Goal: Contribute content: Contribute content

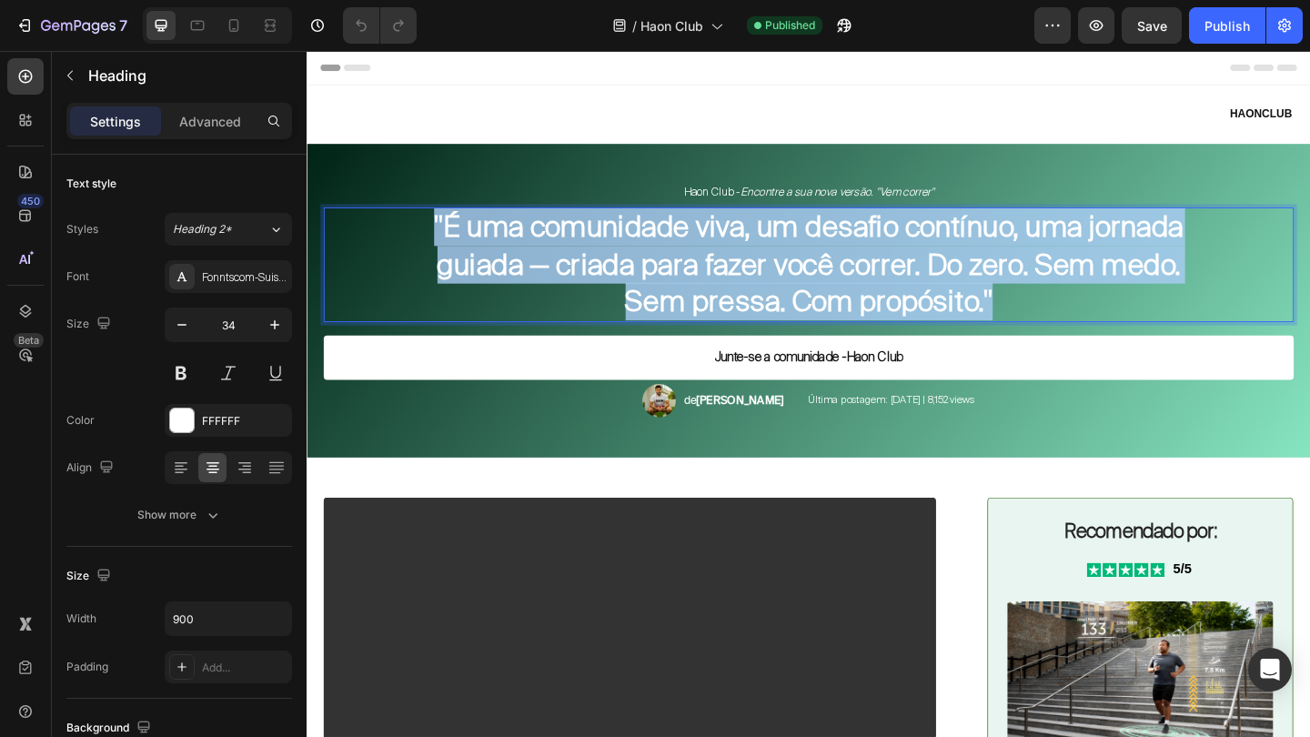
click at [712, 292] on strong ""É uma comunidade viva, um desafio contínuo, uma jornada guiada — criada para f…" at bounding box center [852, 282] width 815 height 121
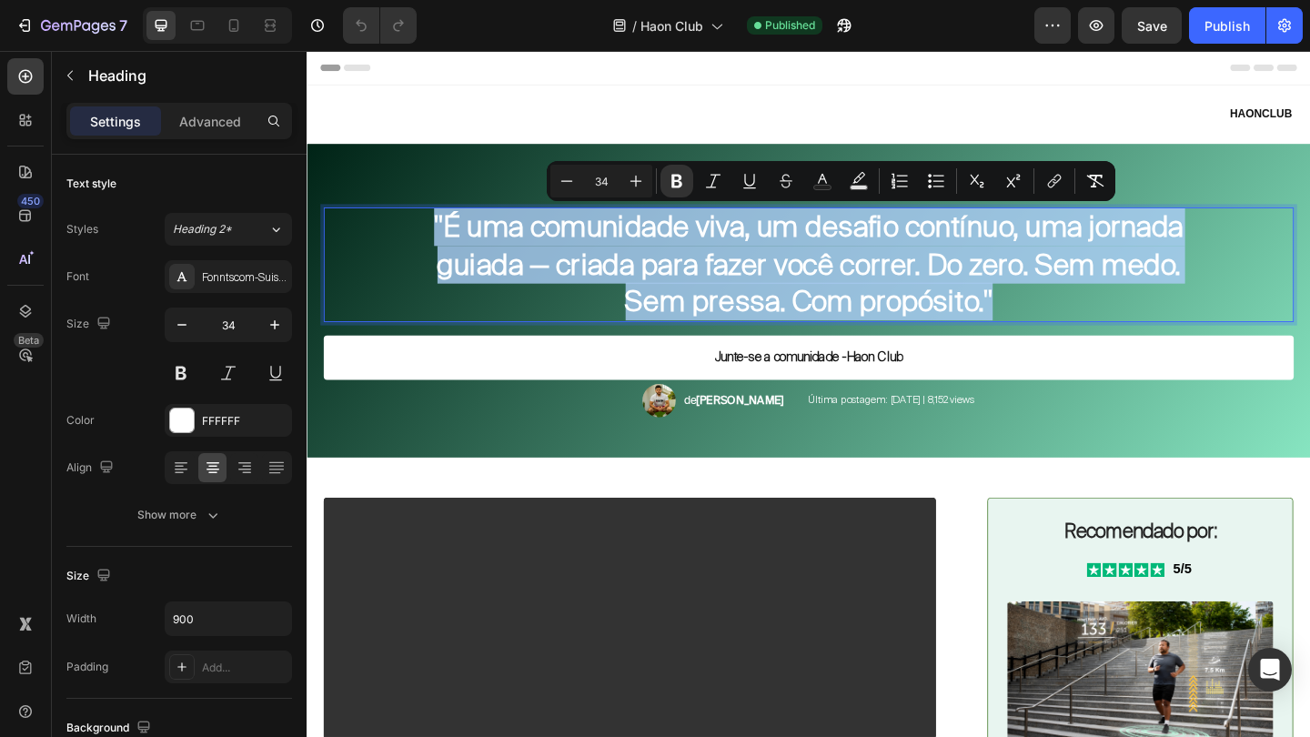
click at [1178, 315] on p ""É uma comunidade viva, um desafio contínuo, uma jornada guiada — criada para f…" at bounding box center [852, 283] width 815 height 121
click at [1153, 328] on p ""É uma comunidade viva, um desafio contínuo, uma jornada guiada — criada para f…" at bounding box center [852, 283] width 815 height 121
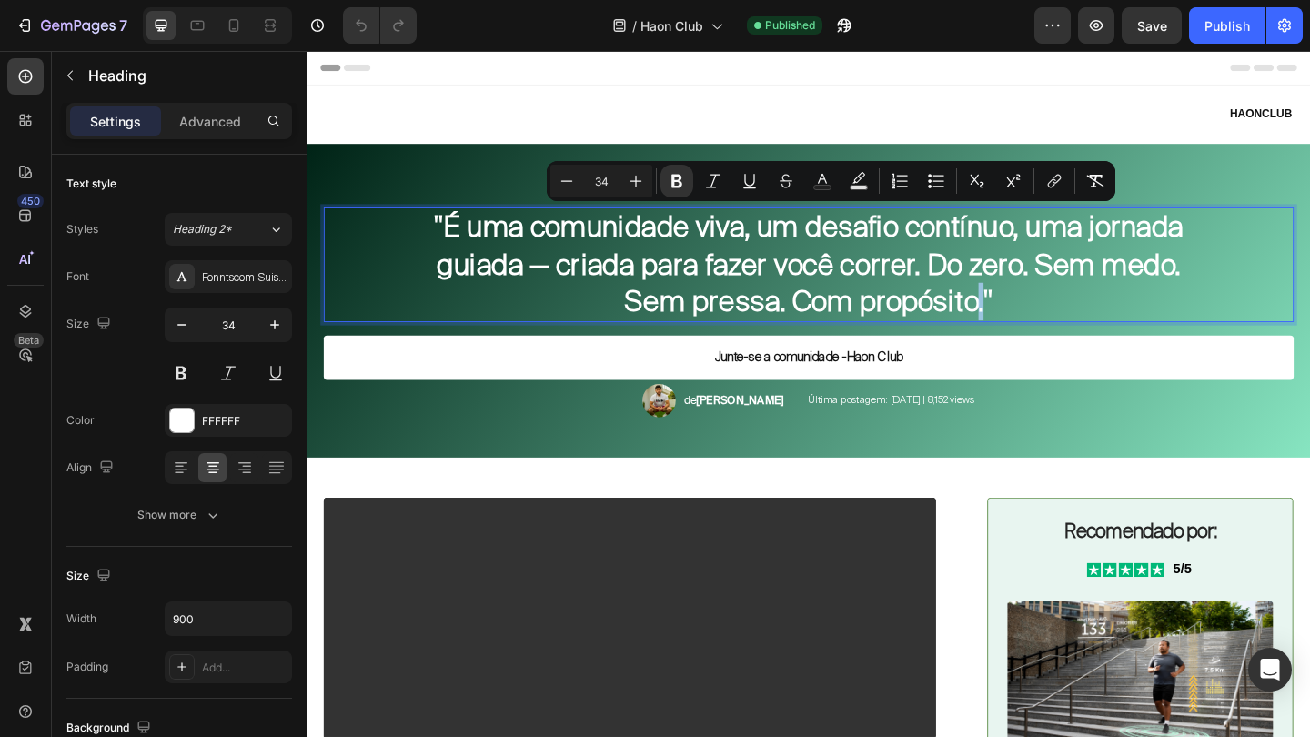
click at [1135, 325] on strong ""É uma comunidade viva, um desafio contínuo, uma jornada guiada — criada para f…" at bounding box center [852, 282] width 815 height 121
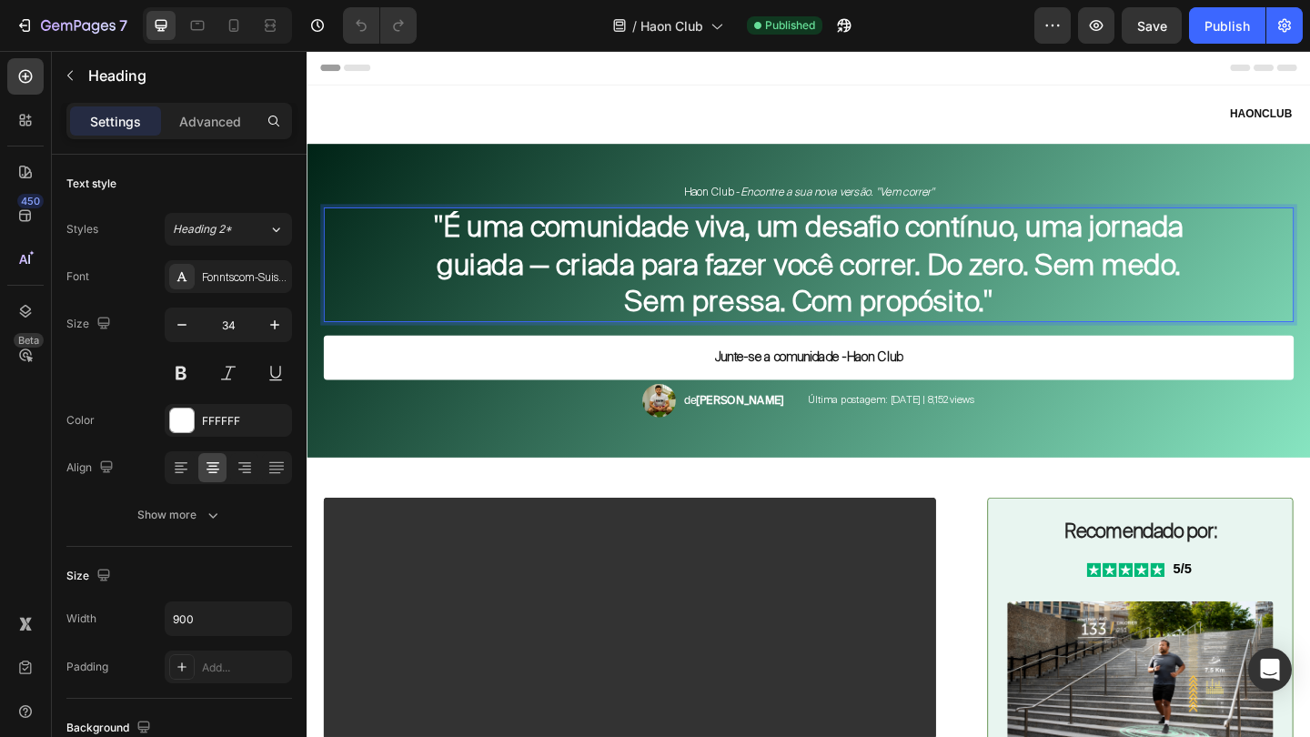
click at [1158, 326] on p ""É uma comunidade viva, um desafio contínuo, uma jornada guiada — criada para f…" at bounding box center [852, 283] width 815 height 121
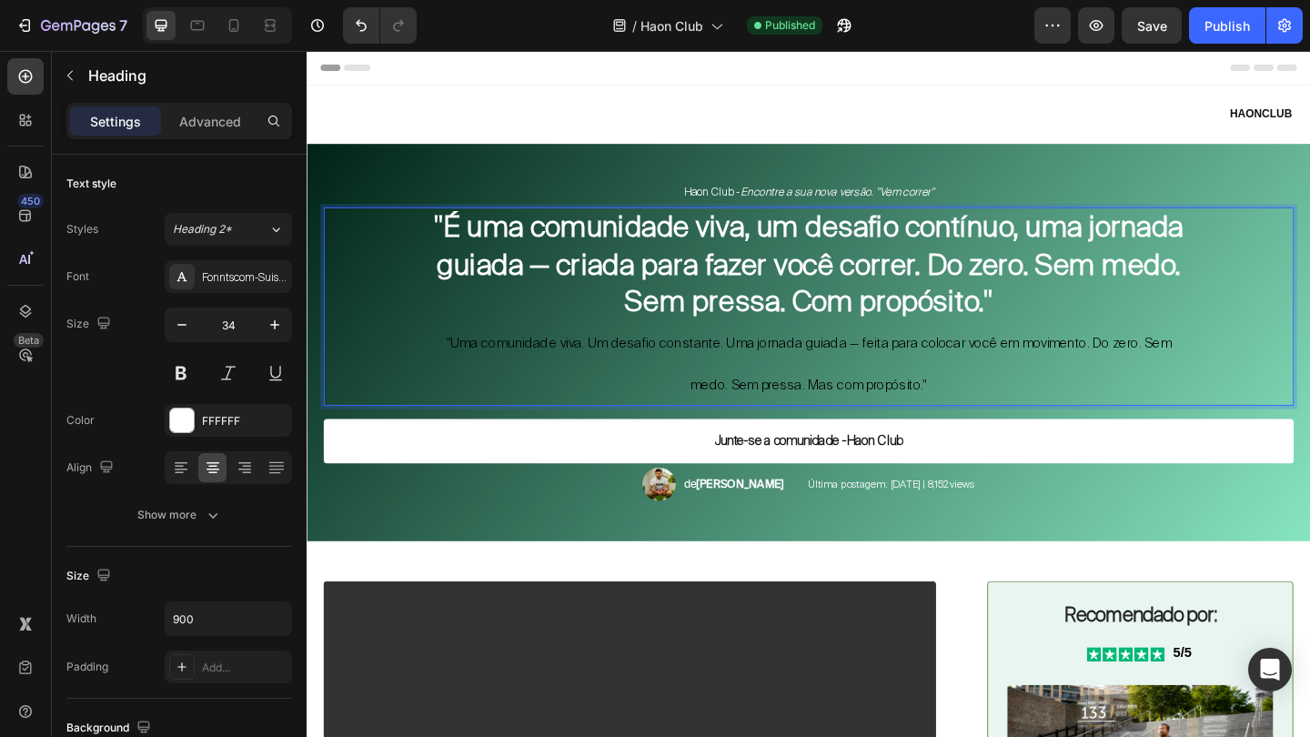
click at [529, 247] on strong ""É uma comunidade viva, um desafio contínuo, uma jornada guiada — criada para f…" at bounding box center [852, 282] width 815 height 121
click at [831, 250] on strong ""Uma comunidade viva, um desafio contínuo, uma jornada guiada — criada para faz…" at bounding box center [853, 282] width 809 height 121
click at [1128, 245] on strong ""Uma comunidade viva. Um desafio contínuo, uma jornada guiada — criada para faz…" at bounding box center [853, 282] width 809 height 121
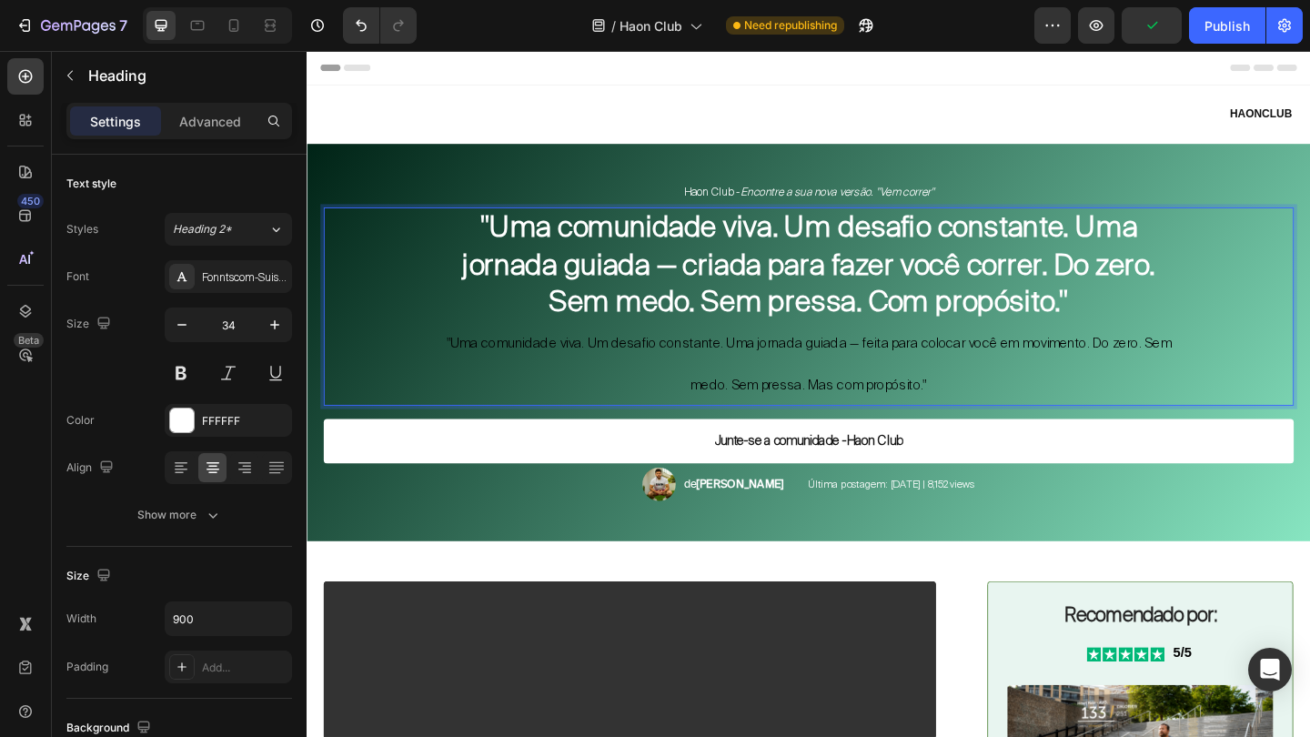
click at [715, 290] on strong ""Uma comunidade viva. Um desafio constante. Uma jornada guiada — criada para fa…" at bounding box center [852, 282] width 753 height 121
click at [712, 288] on strong ""Uma comunidade viva. Um desafio constante. Uma jornada guiada — criada para fa…" at bounding box center [852, 282] width 753 height 121
click at [704, 288] on strong ""Uma comunidade viva. Um desafio constante. Uma jornada guiada — criada para fa…" at bounding box center [852, 282] width 753 height 121
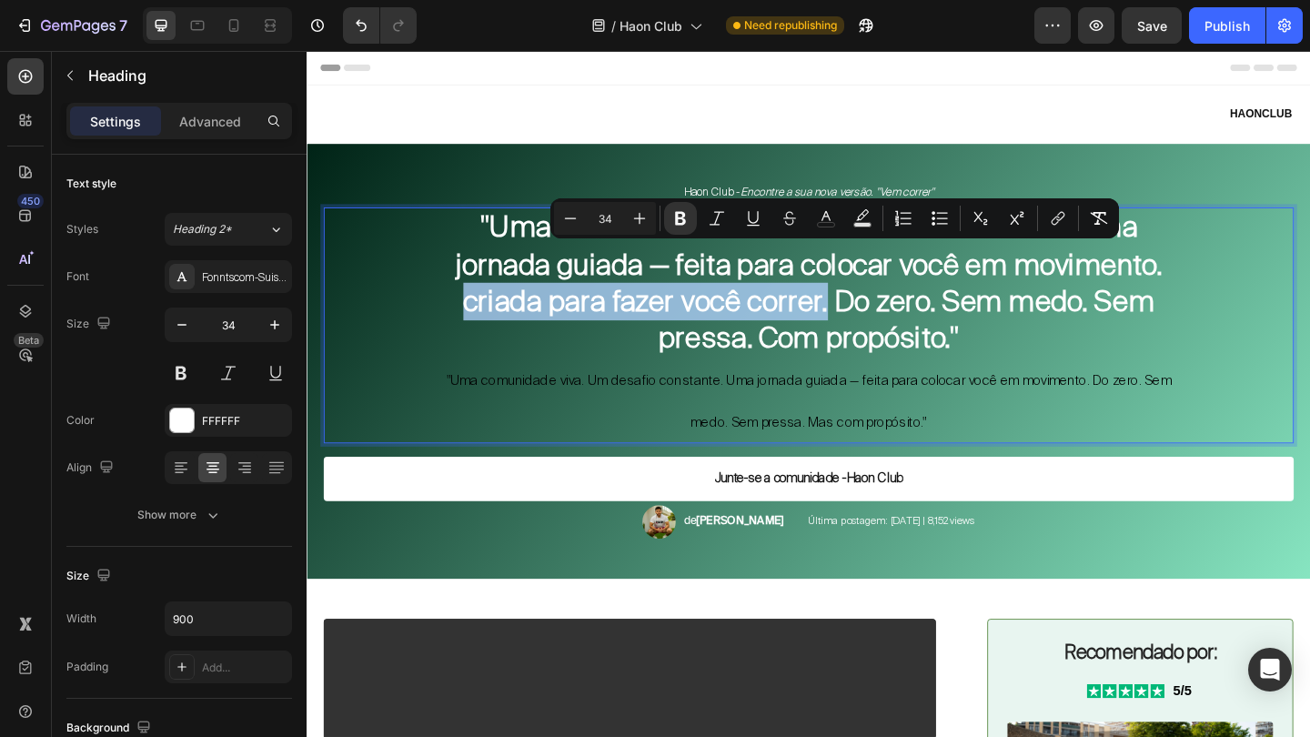
drag, startPoint x: 456, startPoint y: 323, endPoint x: 867, endPoint y: 319, distance: 411.3
click at [867, 319] on strong ""Uma comunidade viva. Um desafio constante. Uma jornada guiada — feita para col…" at bounding box center [853, 303] width 769 height 162
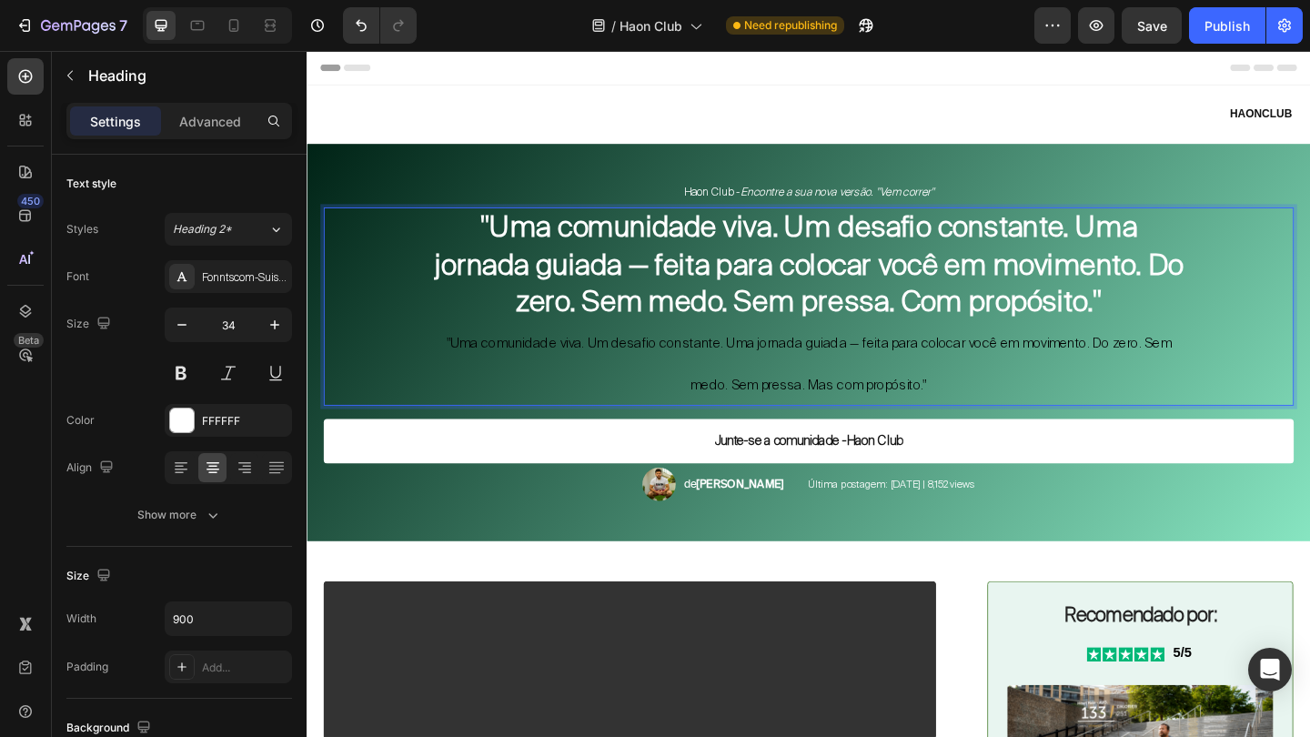
click at [993, 322] on strong ""Uma comunidade viva. Um desafio constante. Uma jornada guiada — feita para col…" at bounding box center [853, 282] width 814 height 121
click at [1034, 323] on strong ""Uma comunidade viva. Um desafio constante. Uma jornada guiada — feita para col…" at bounding box center [853, 282] width 814 height 121
click at [997, 410] on p ""Uma comunidade viva. Um desafio constante. Uma jornada guiada — feita para col…" at bounding box center [852, 329] width 815 height 212
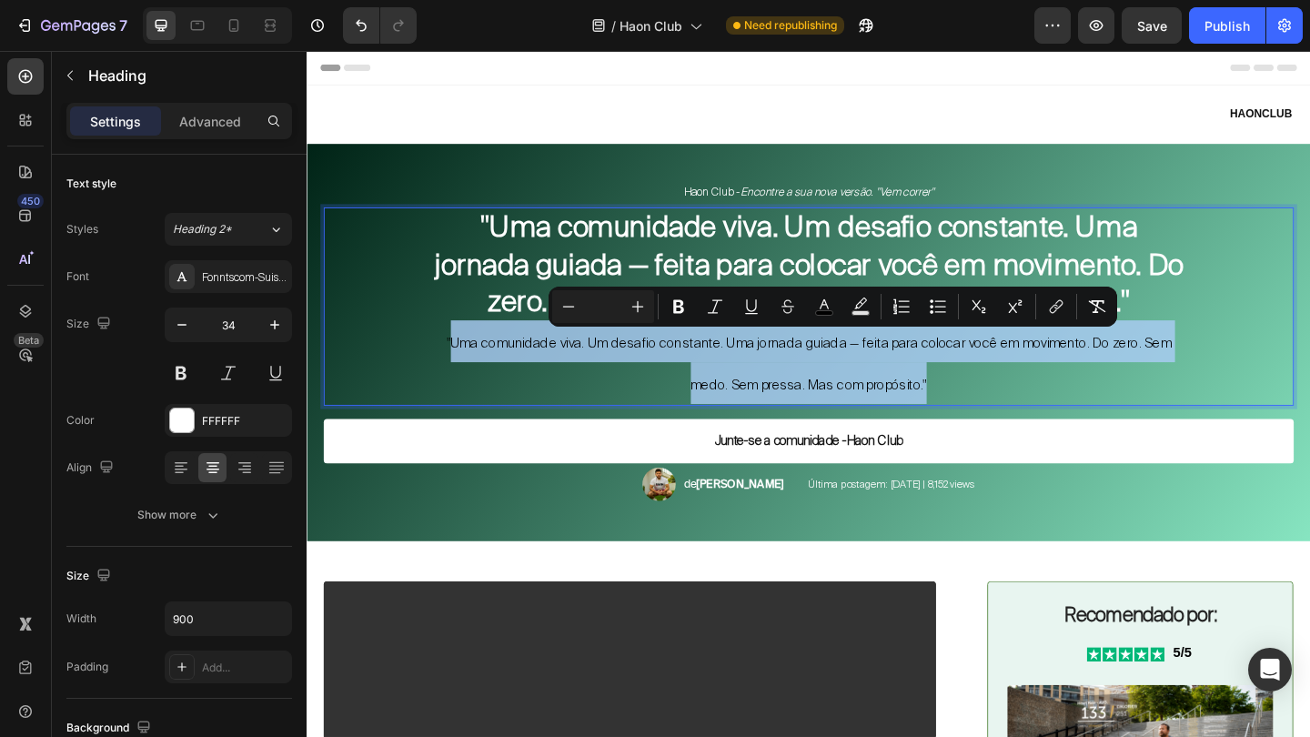
drag, startPoint x: 997, startPoint y: 410, endPoint x: 469, endPoint y: 371, distance: 530.1
click at [469, 371] on p ""Uma comunidade viva. Um desafio constante. Uma jornada guiada — feita para col…" at bounding box center [852, 329] width 815 height 212
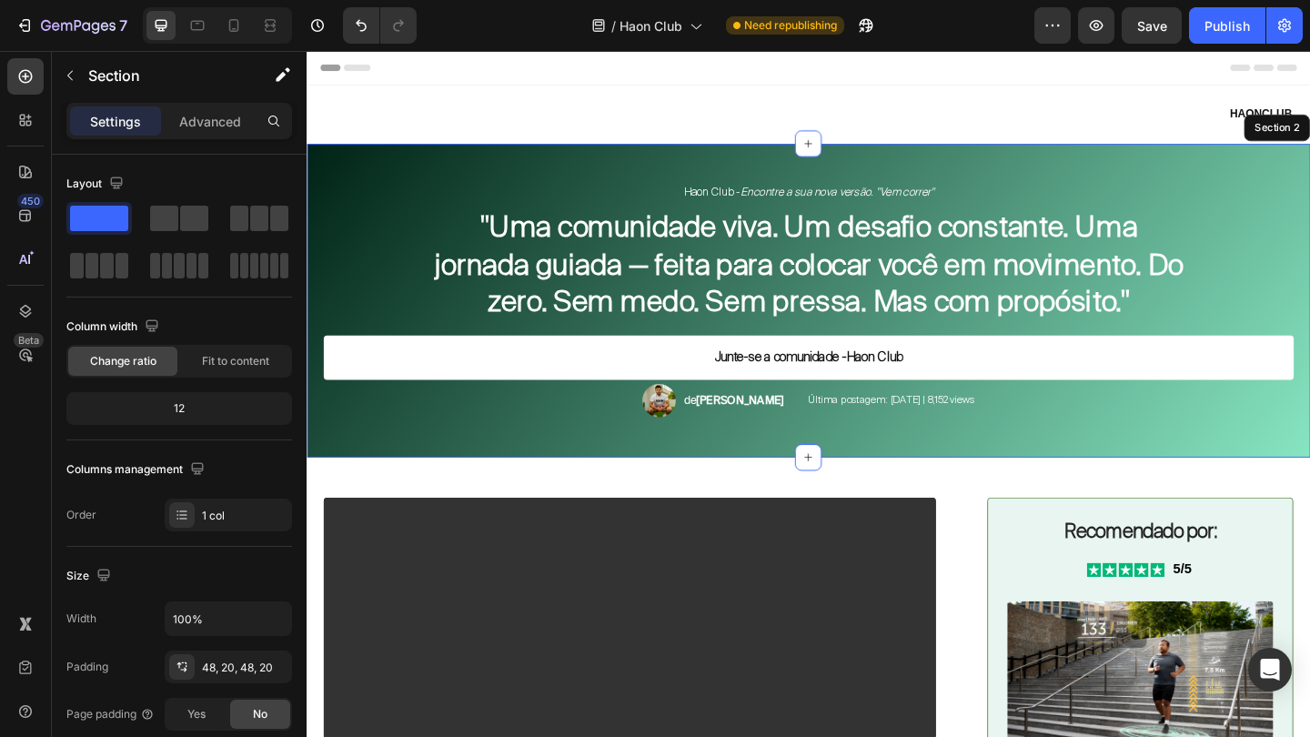
click at [1148, 219] on div "Haon Club - Encontre a sua nova versão. "Vem correr" Text Block ⁠⁠⁠⁠⁠⁠⁠ "Uma co…" at bounding box center [853, 323] width 1056 height 255
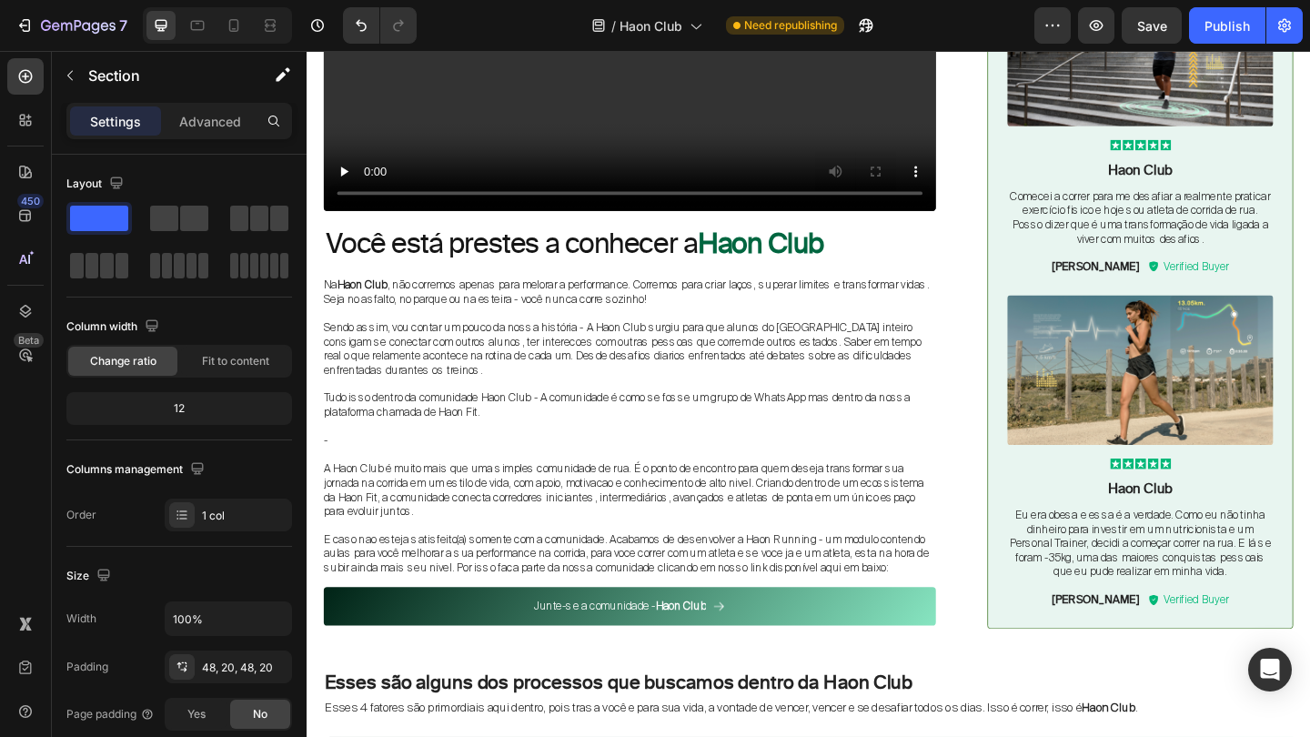
scroll to position [700, 0]
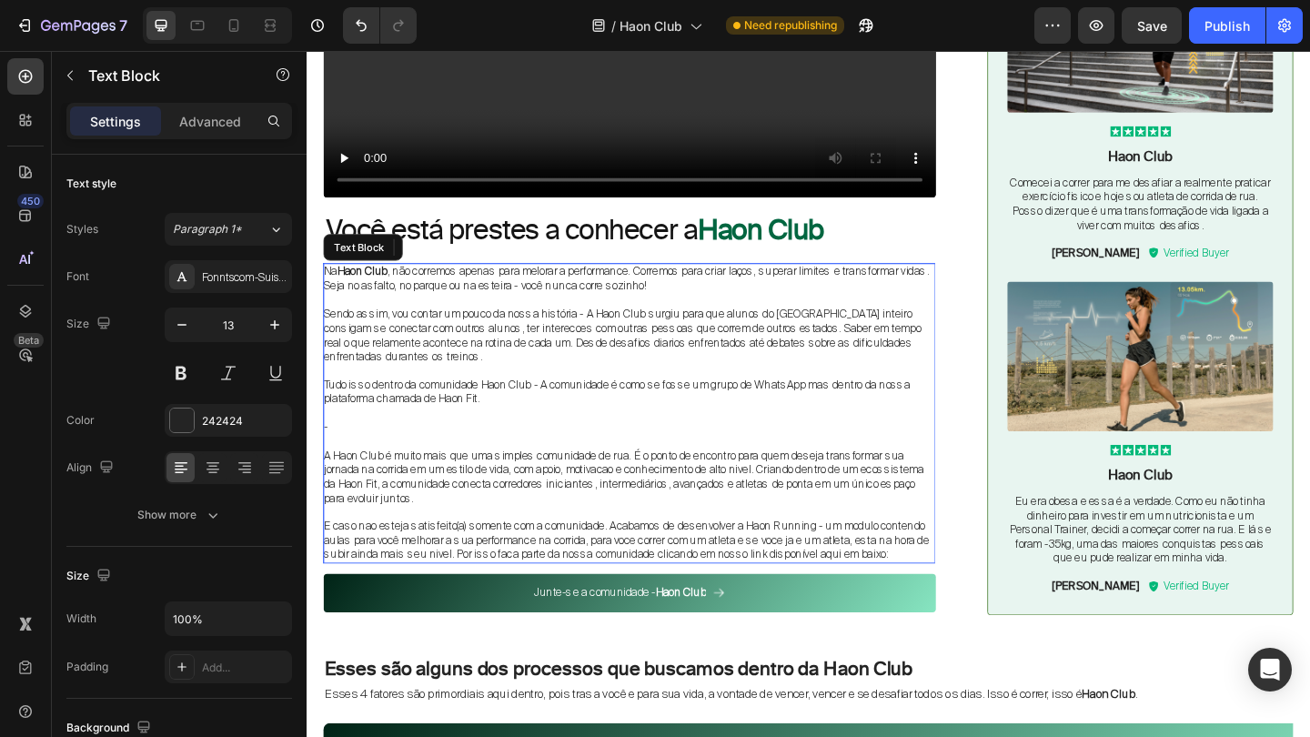
click at [580, 411] on p "Tudo isso dentro da comunidade Haon Club - A comunidade é como se fosse um grup…" at bounding box center [658, 422] width 666 height 31
click at [534, 561] on p "E caso nao esteja satisfeito(a) somente com a comunidade. Acabamos de desenvolv…" at bounding box center [658, 584] width 666 height 46
click at [935, 581] on p "E caso nao esteja satisfeito(a) somente com a comunidade. Acabamos de desenvolv…" at bounding box center [658, 584] width 666 height 46
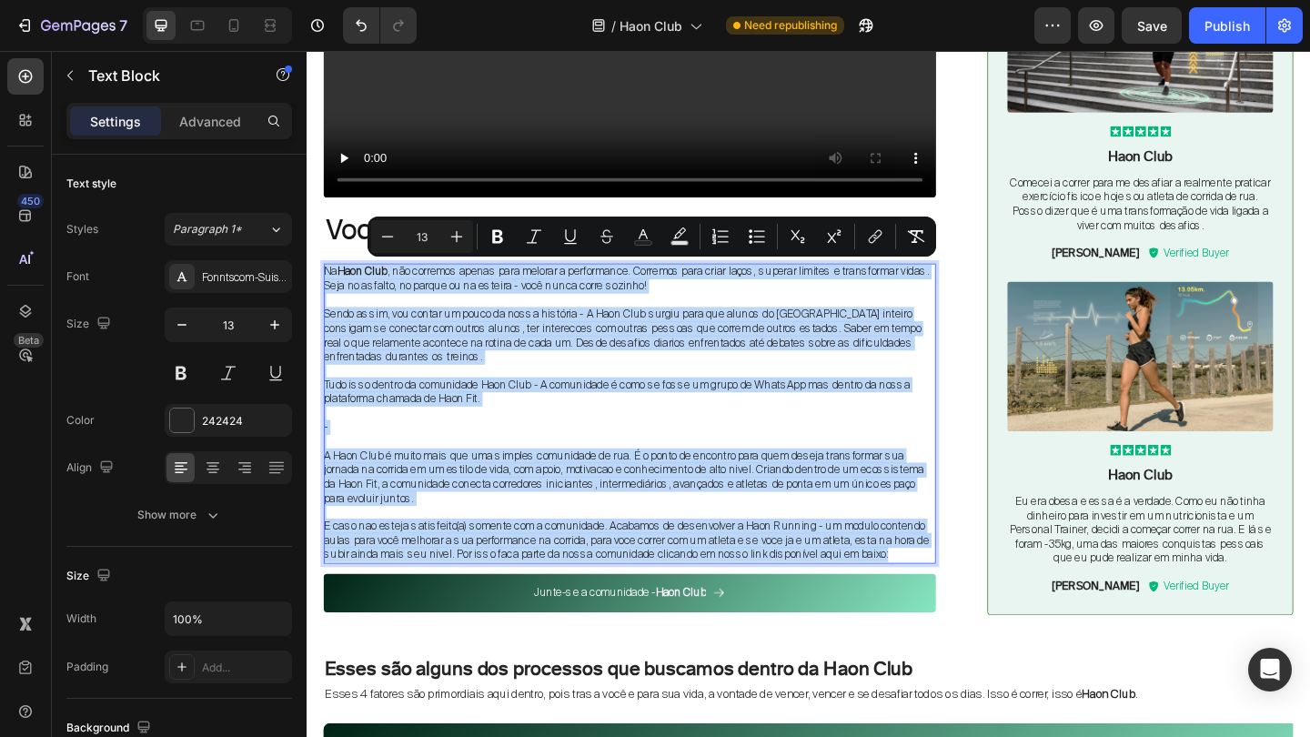
drag, startPoint x: 935, startPoint y: 581, endPoint x: 326, endPoint y: 290, distance: 674.4
click at [326, 290] on div "Na Haon Club , não corremos apenas para melorar a performance. Corremos para cr…" at bounding box center [658, 445] width 666 height 327
copy div "Na Haon Club , não corremos apenas para melorar a performance. Corremos para cr…"
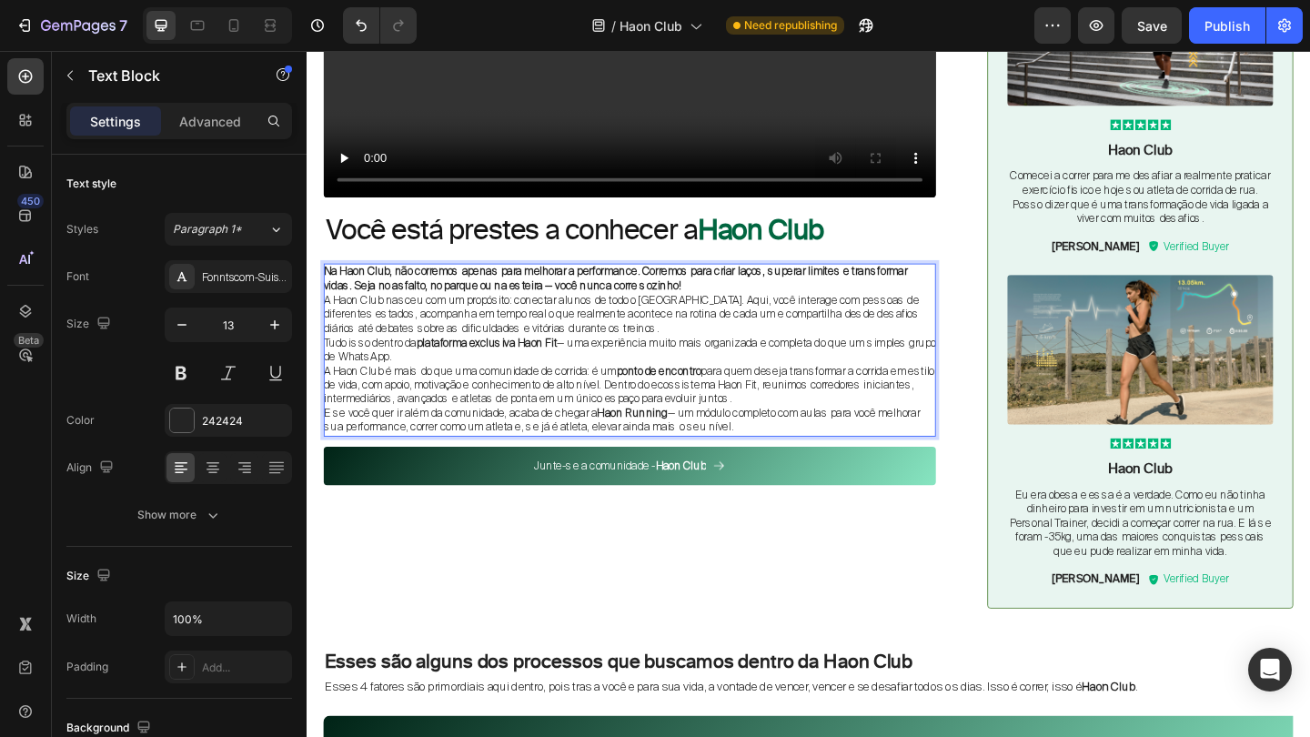
click at [835, 307] on p "Na Haon Club, não corremos apenas para melhorar a performance. Corremos para cr…" at bounding box center [658, 299] width 666 height 31
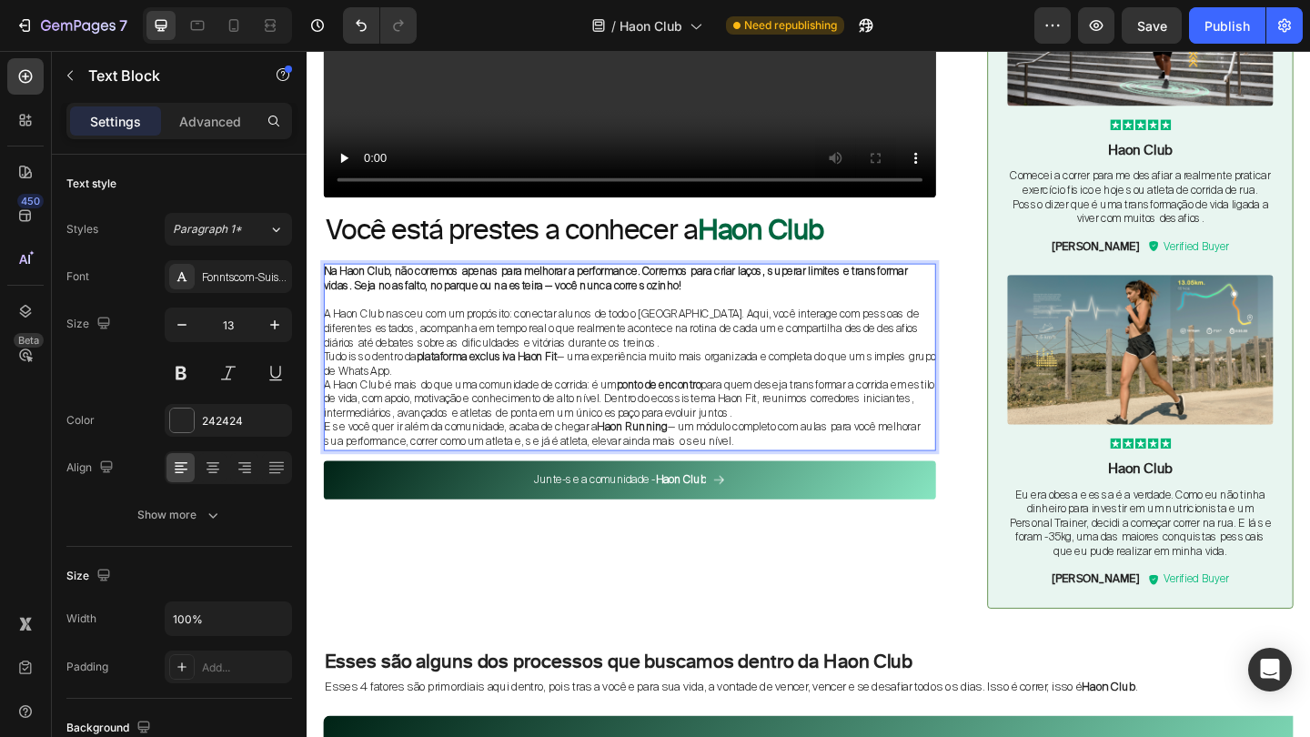
click at [731, 364] on p "A Haon Club nasceu com um propósito: conectar alunos de todo o Brasil. Aqui, vo…" at bounding box center [658, 353] width 666 height 46
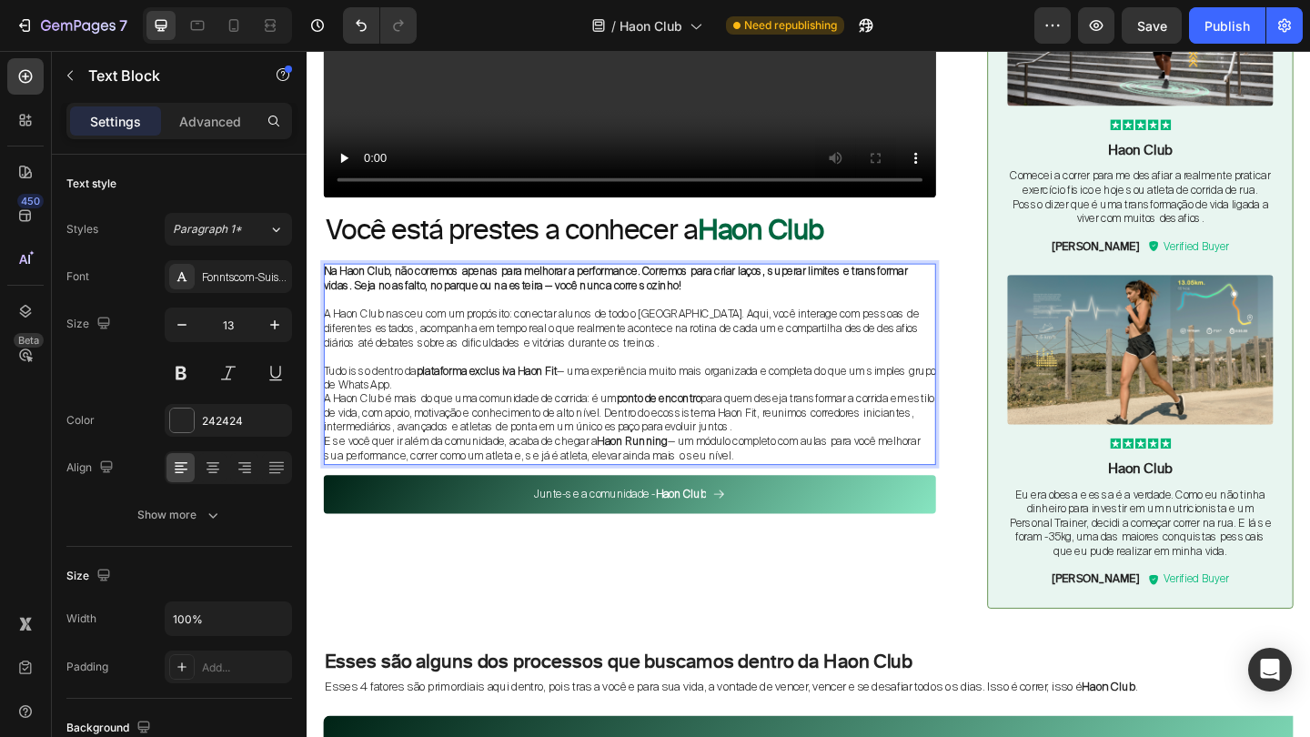
click at [458, 422] on p "A Haon Club é mais do que uma comunidade de corrida: é um ponto de encontro par…" at bounding box center [658, 445] width 666 height 46
click at [456, 399] on strong "plataforma exclusiva Haon Fit" at bounding box center [502, 398] width 153 height 15
click at [441, 409] on p "Tudo isso dentro da plataforma exclusiva Haon Fit — uma experiência muito mais …" at bounding box center [658, 407] width 666 height 31
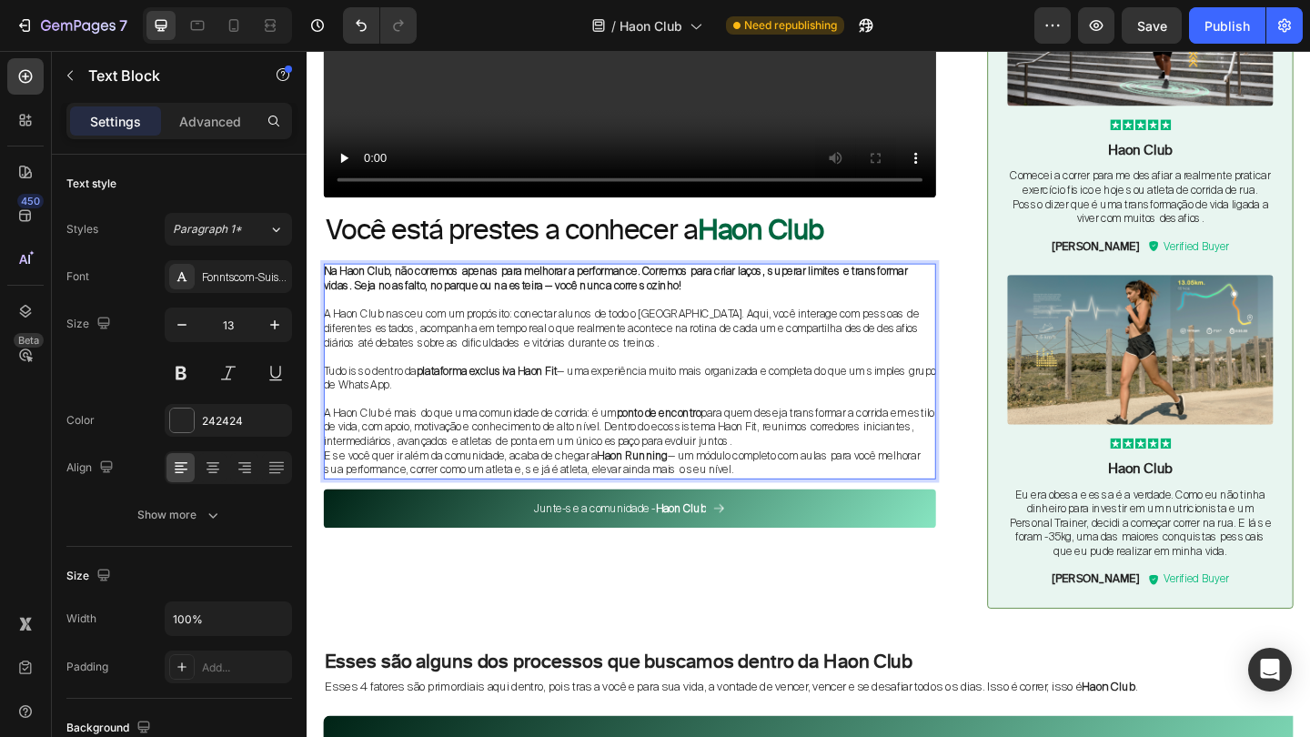
click at [840, 484] on p "E se você quer ir além da comunidade, acaba de chegar a Haon Running — um módul…" at bounding box center [658, 499] width 666 height 31
click at [844, 457] on p "A Haon Club é mais do que uma comunidade de corrida: é um ponto de encontro par…" at bounding box center [658, 461] width 666 height 46
click at [833, 463] on p "A Haon Club é mais do que uma comunidade de corrida: é um ponto de encontro par…" at bounding box center [658, 461] width 666 height 46
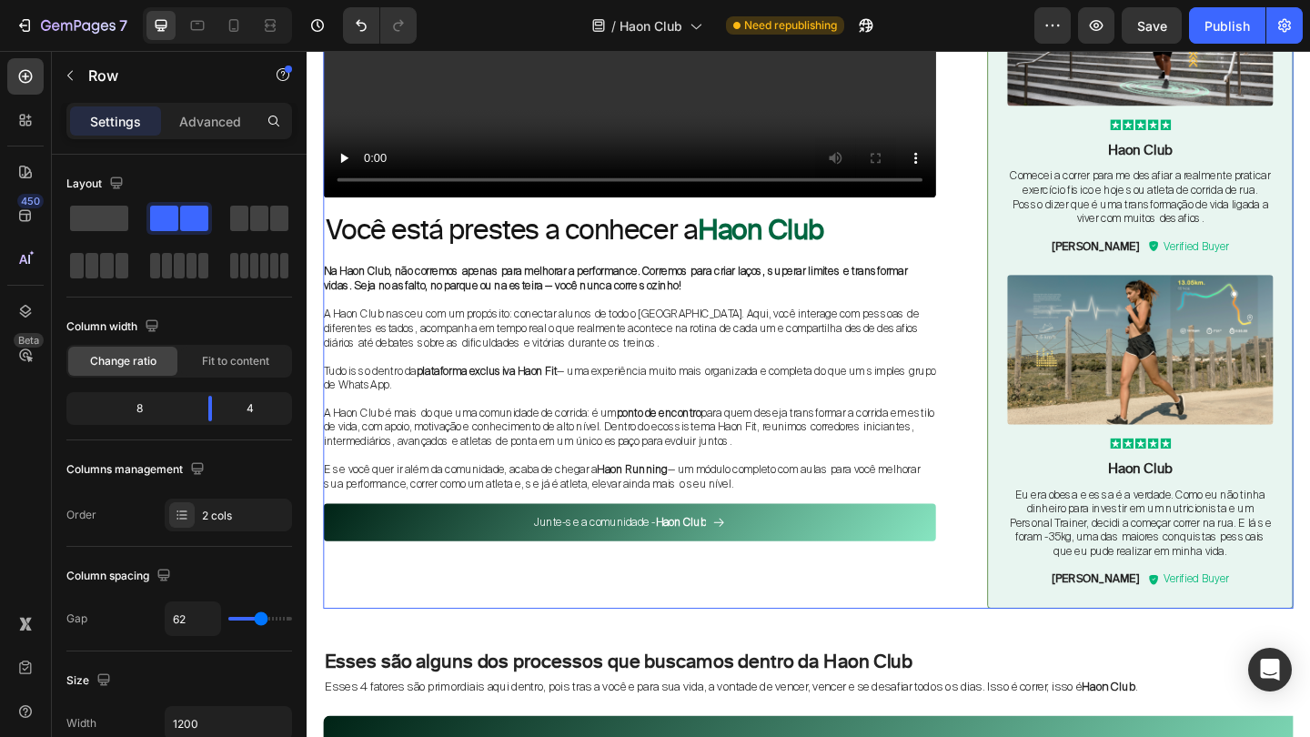
click at [1013, 558] on div "Video Você está prestes a conhecer a Haon Club Heading Na Haon Club, não correm…" at bounding box center [853, 247] width 1056 height 822
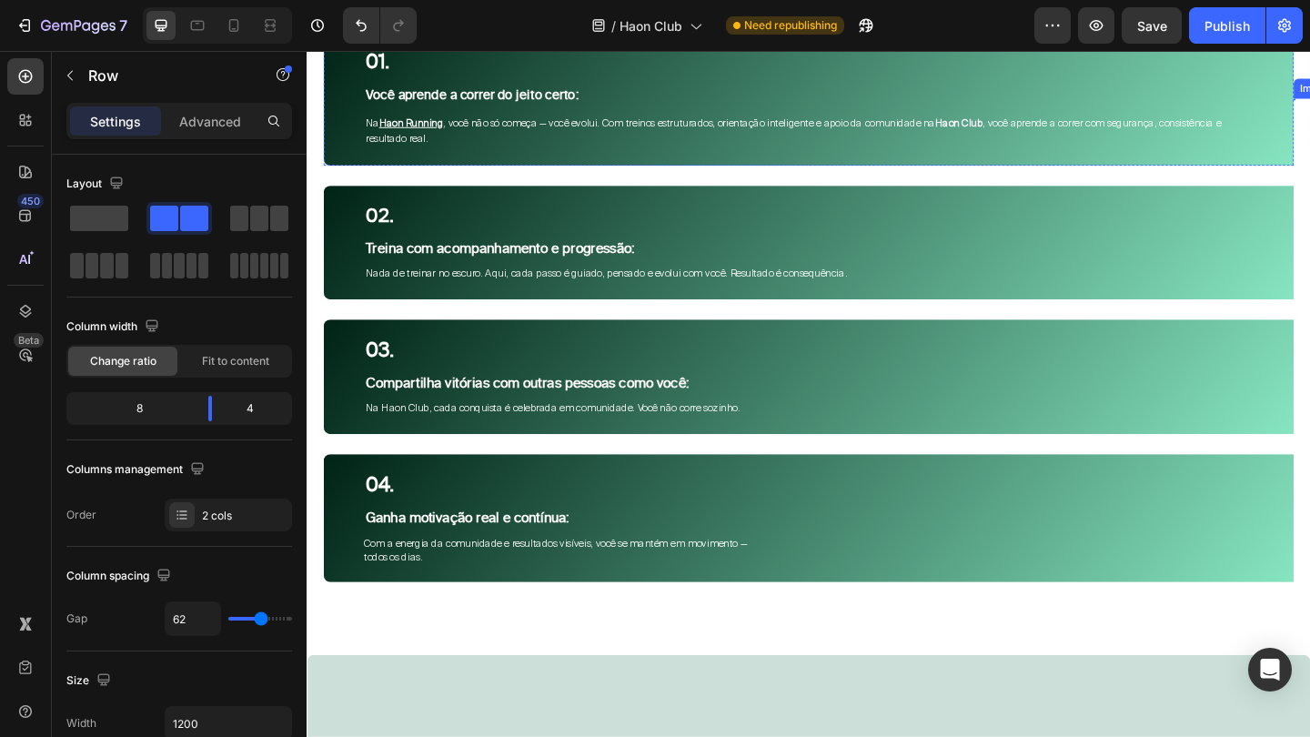
scroll to position [1443, 0]
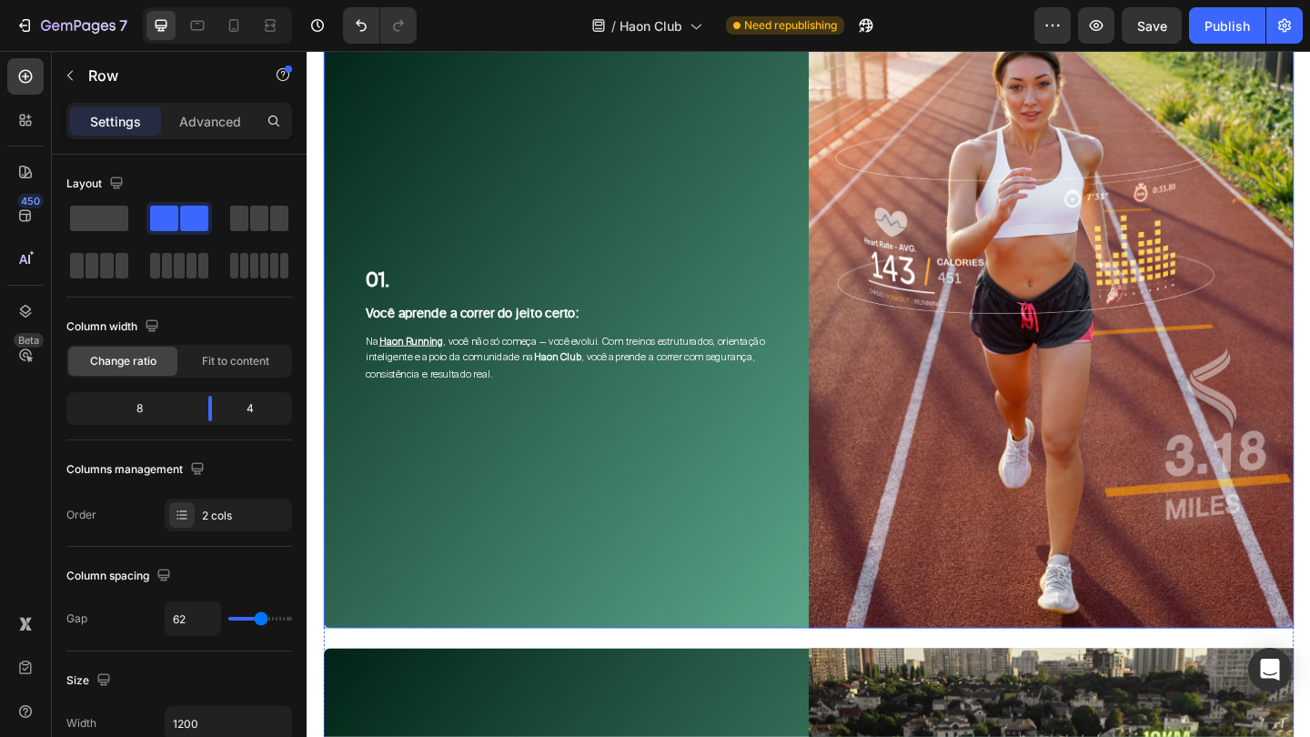
click at [645, 474] on div "01. Text Block Você aprende a correr do jeito certo: Text Block Na Haon Running…" at bounding box center [589, 349] width 528 height 660
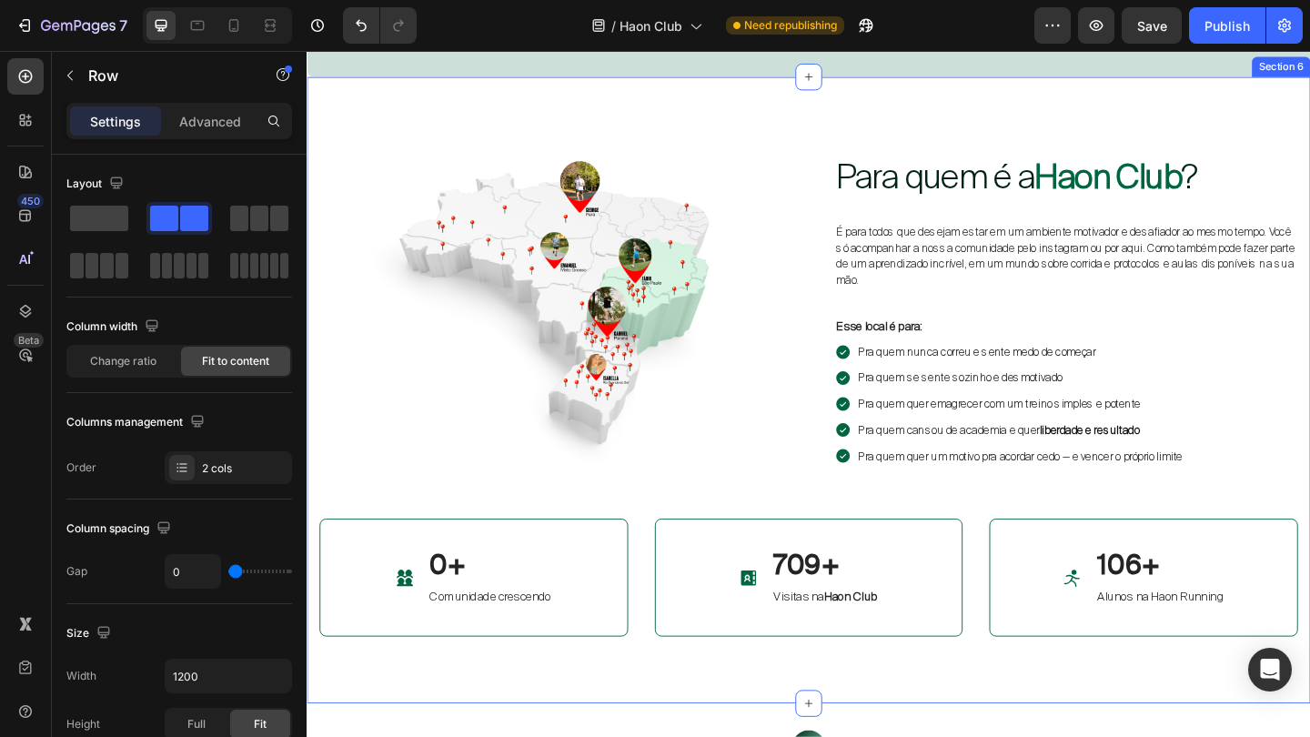
scroll to position [4665, 0]
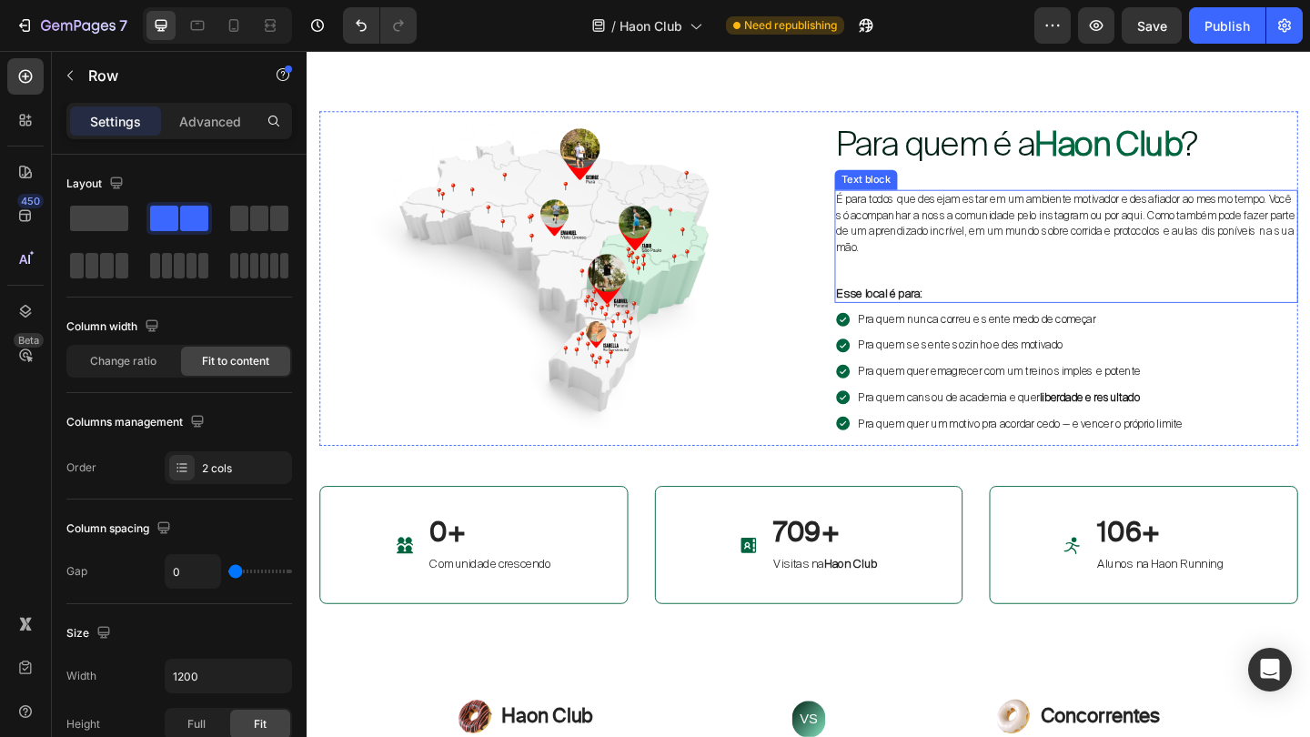
click at [975, 240] on span "É para todos que desejam estar em um ambiente motivador e desafiador ao mesmo t…" at bounding box center [1132, 239] width 499 height 68
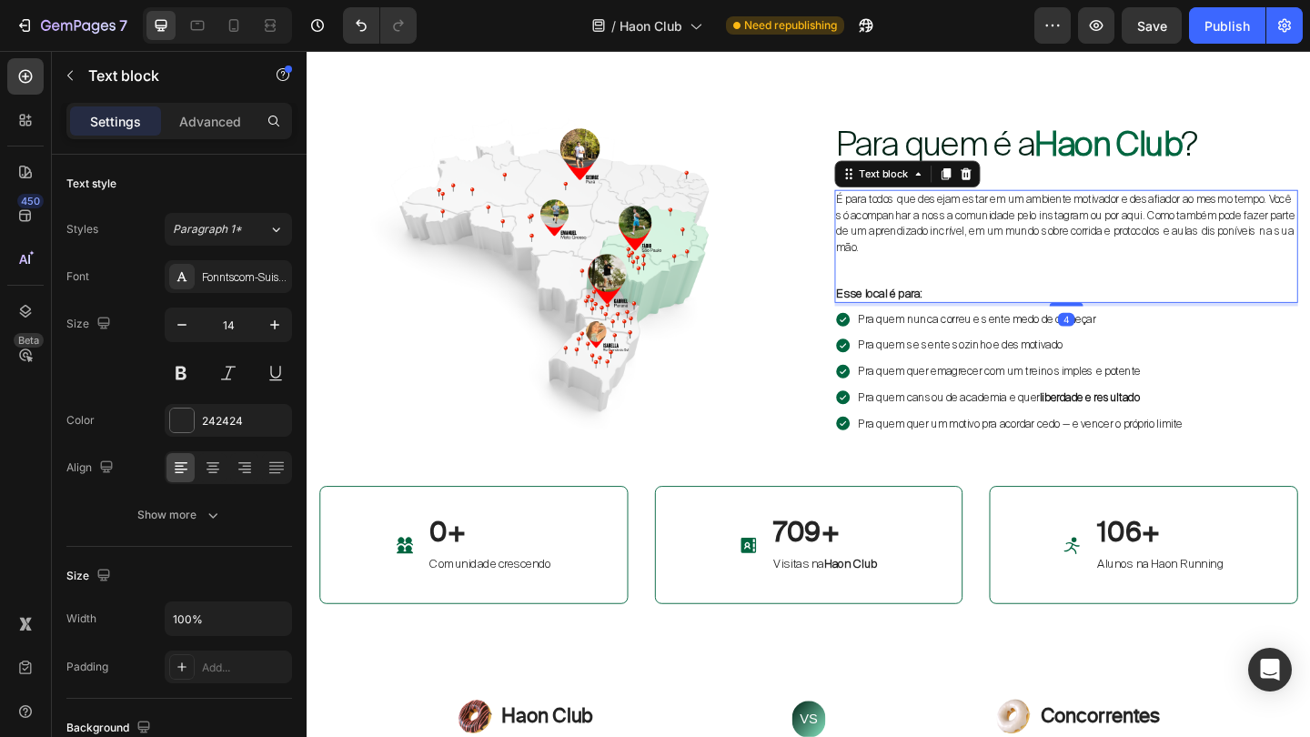
click at [975, 240] on span "É para todos que desejam estar em um ambiente motivador e desafiador ao mesmo t…" at bounding box center [1132, 239] width 499 height 68
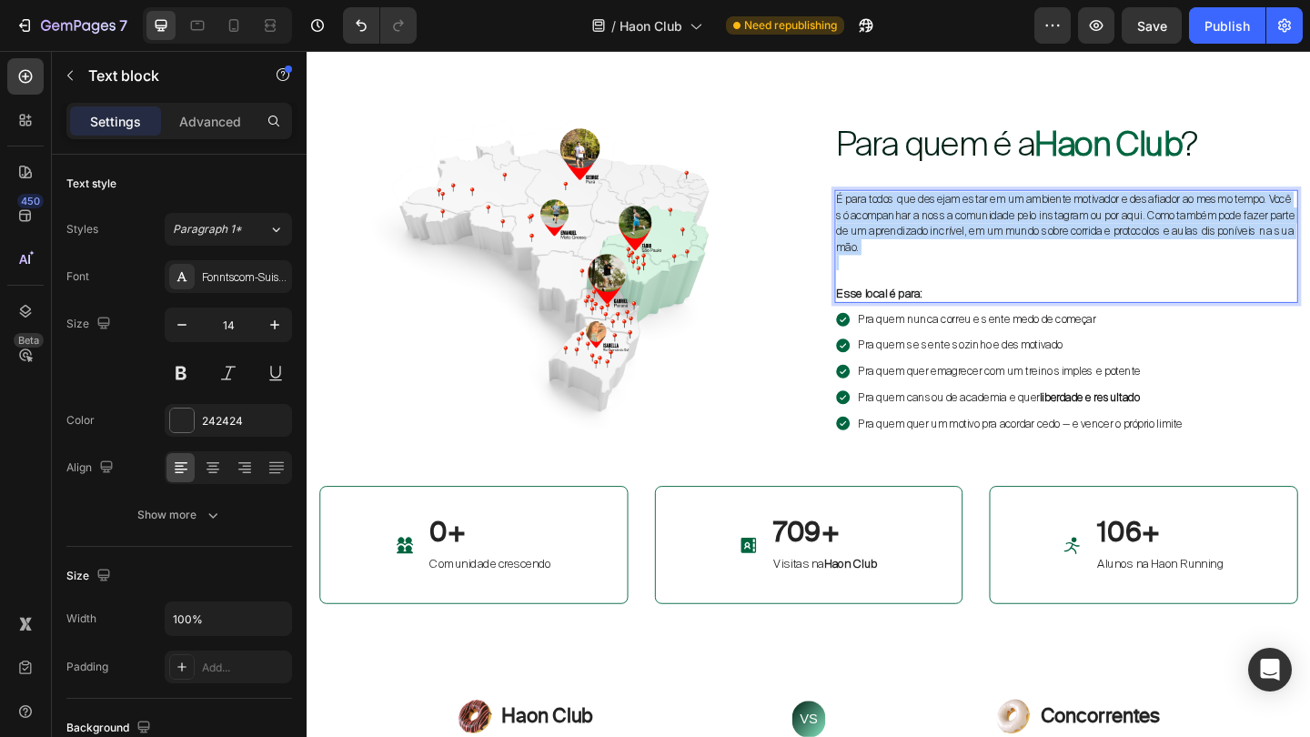
click at [975, 240] on span "É para todos que desejam estar em um ambiente motivador e desafiador ao mesmo t…" at bounding box center [1132, 239] width 499 height 68
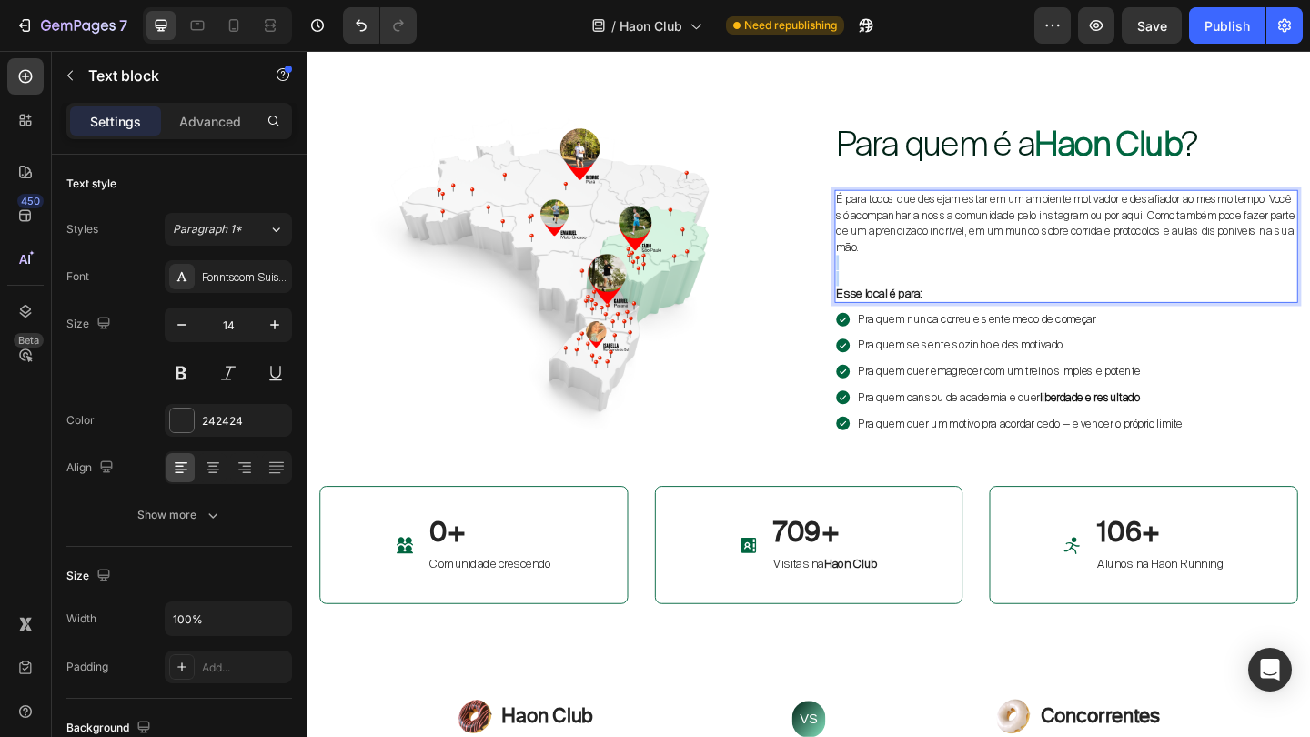
click at [979, 278] on p "Rich Text Editor. Editing area: main" at bounding box center [1133, 281] width 500 height 16
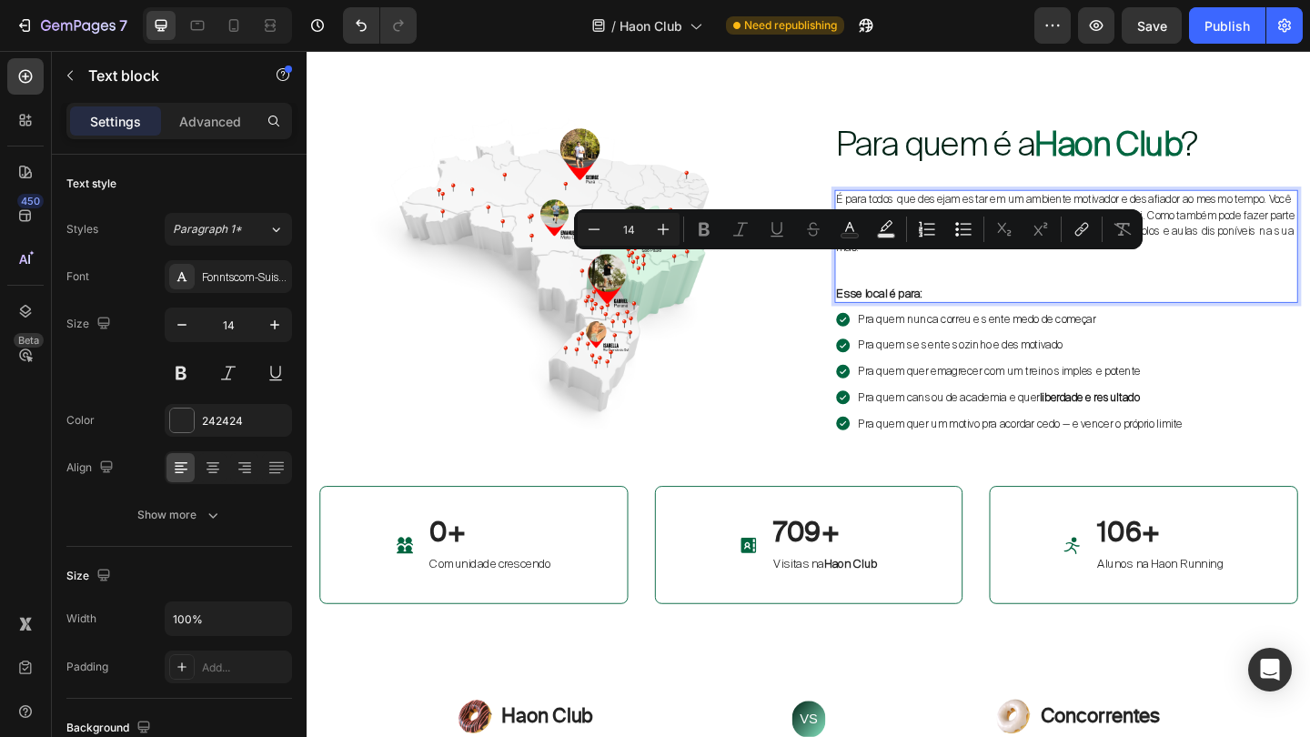
click at [989, 313] on p "Esse local é para:" at bounding box center [1133, 315] width 500 height 16
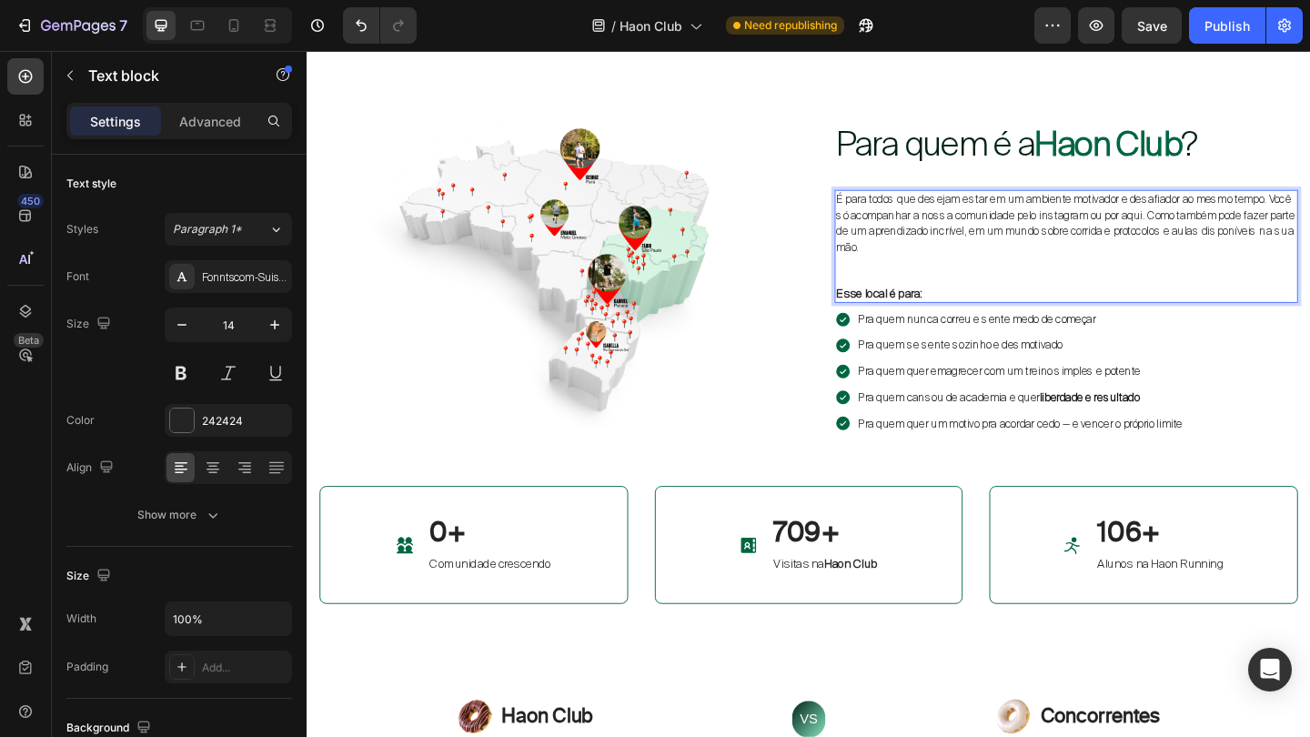
click at [1024, 242] on span "É para todos que desejam estar em um ambiente motivador e desafiador ao mesmo t…" at bounding box center [1132, 239] width 499 height 68
click at [1007, 304] on p "Rich Text Editor. Editing area: main" at bounding box center [1133, 298] width 500 height 16
click at [1002, 319] on p "Esse local é para:" at bounding box center [1133, 315] width 500 height 16
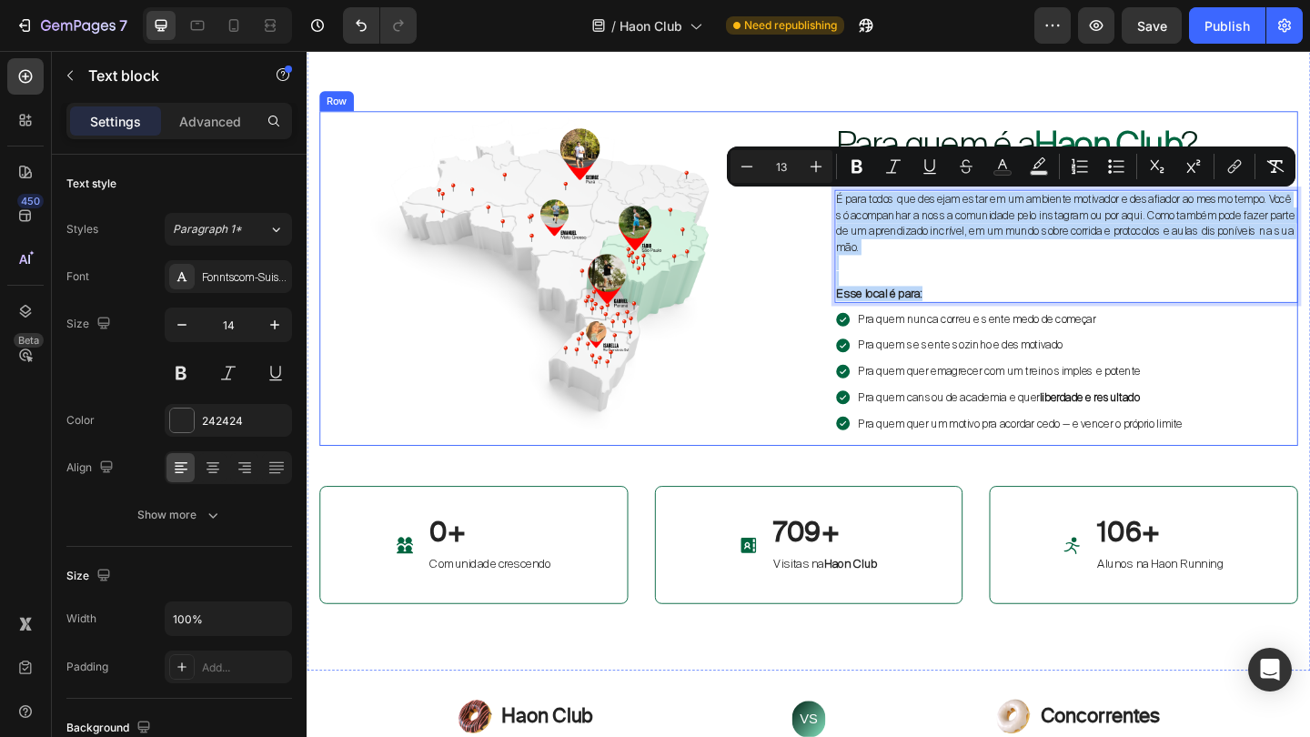
drag, startPoint x: 1002, startPoint y: 319, endPoint x: 873, endPoint y: 218, distance: 164.0
click at [873, 218] on div "Image Para quem é a Haon Club ? Heading É para todos que desejam estar em um am…" at bounding box center [852, 298] width 1065 height 364
copy div "É para todos que desejam estar em um ambiente motivador e desafiador ao mesmo t…"
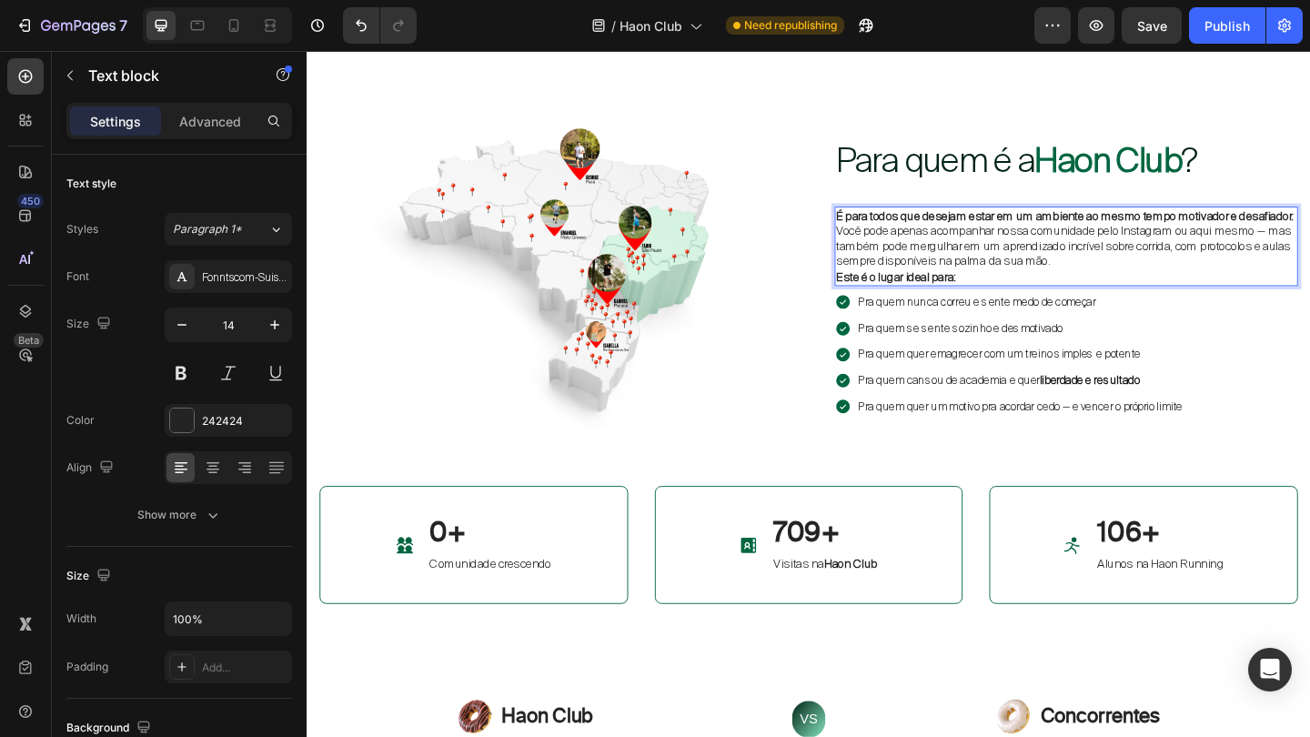
click at [1005, 249] on p "É para todos que desejam estar em um ambiente ao mesmo tempo motivador e desafi…" at bounding box center [1133, 255] width 500 height 66
click at [1002, 239] on p "É para todos que desejam estar em um ambiente ao mesmo tempo motivador e desafi…" at bounding box center [1133, 255] width 500 height 66
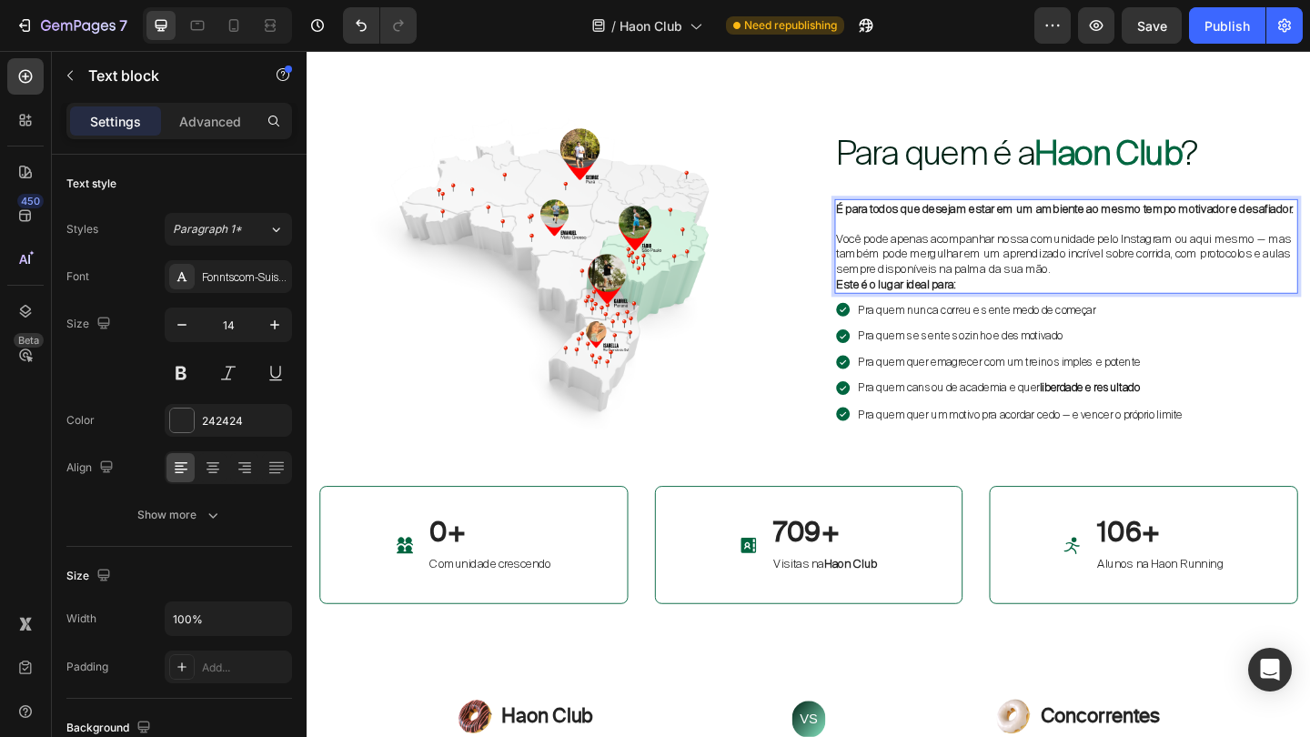
click at [1157, 297] on p "⁠⁠⁠⁠⁠⁠⁠ Você pode apenas acompanhar nossa comunidade pelo Instagram ou aqui mes…" at bounding box center [1133, 263] width 500 height 66
click at [1181, 295] on p "Você pode apenas acompanhar nossa comunidade pelo Instagram ou aqui mesmo — mas…" at bounding box center [1133, 263] width 500 height 66
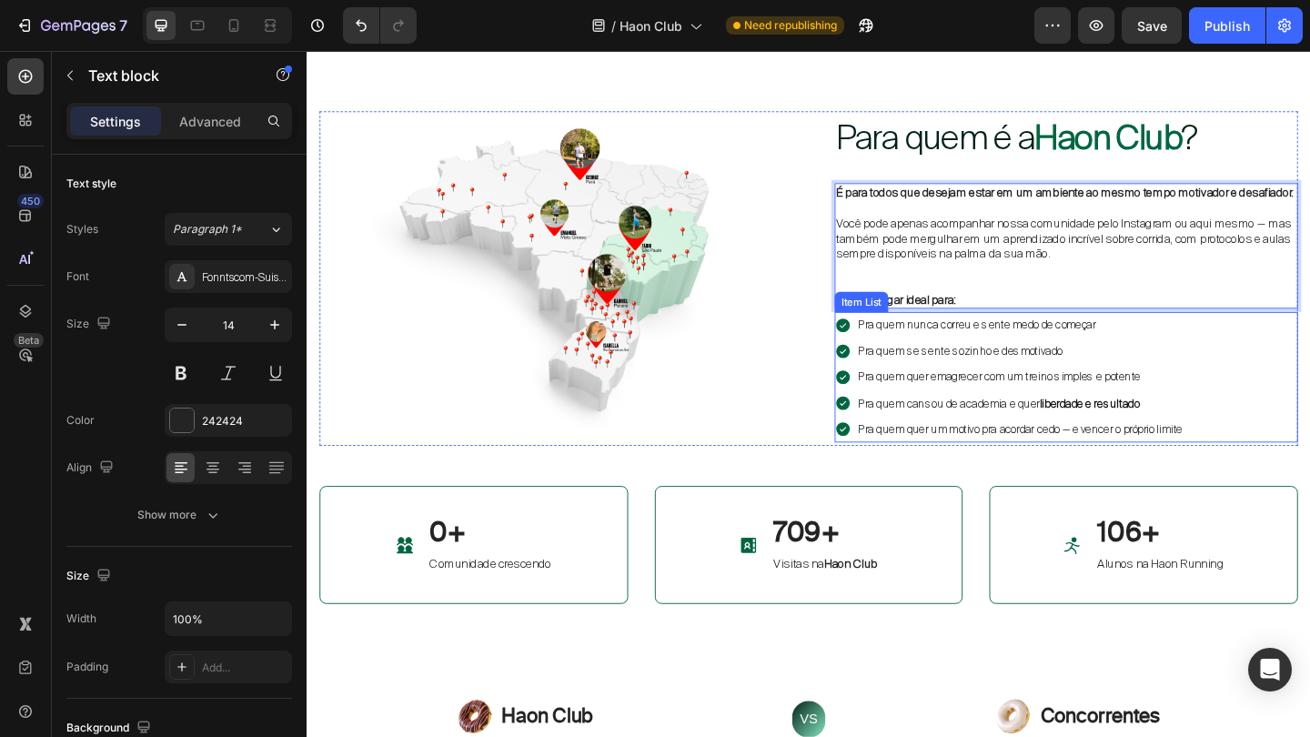
click at [1095, 360] on p "Pra quem nunca correu e sente medo de começar" at bounding box center [1082, 349] width 353 height 23
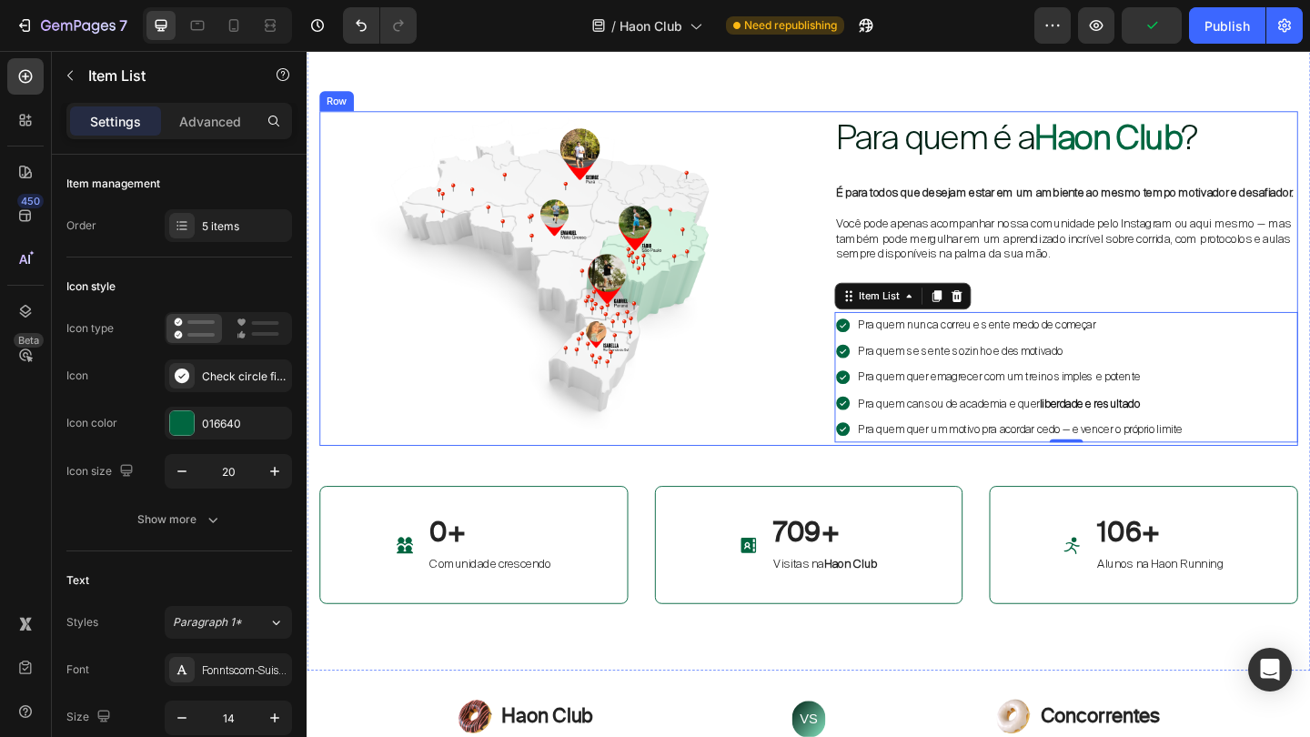
click at [852, 427] on div "Image Para quem é a Haon Club ? Heading É para todos que desejam estar em um am…" at bounding box center [852, 298] width 1065 height 364
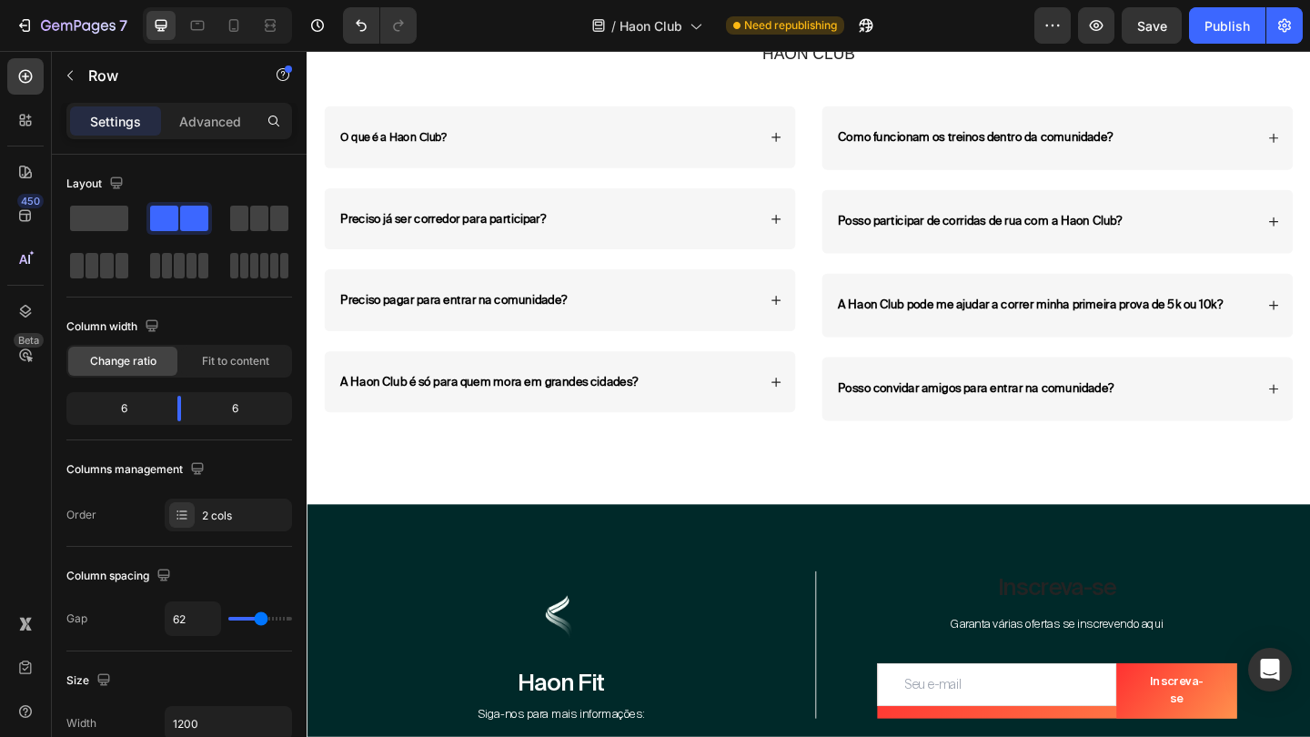
scroll to position [6593, 0]
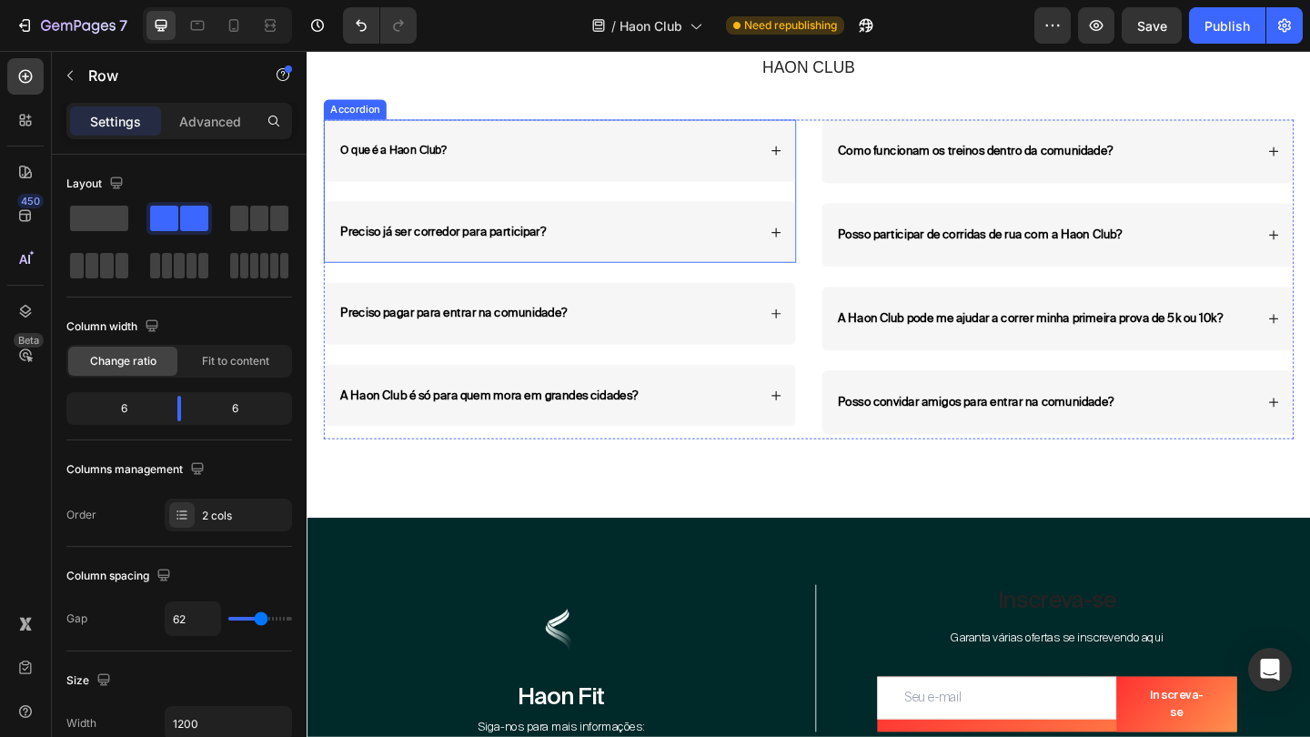
click at [803, 164] on div "O que é a Haon Club?" at bounding box center [582, 159] width 512 height 67
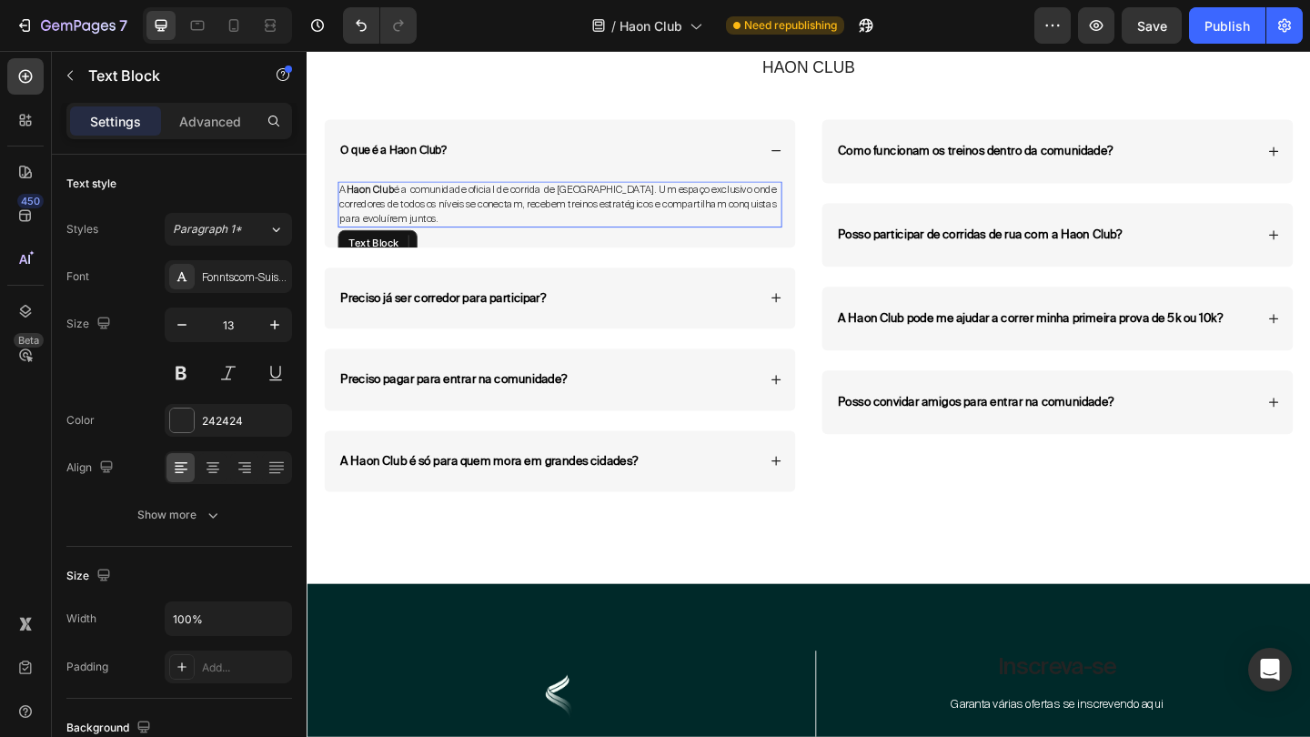
click at [634, 212] on span "A Haon Club é a comunidade oficial de corrida de rua da Haon Fit. Um espaço exc…" at bounding box center [579, 217] width 475 height 45
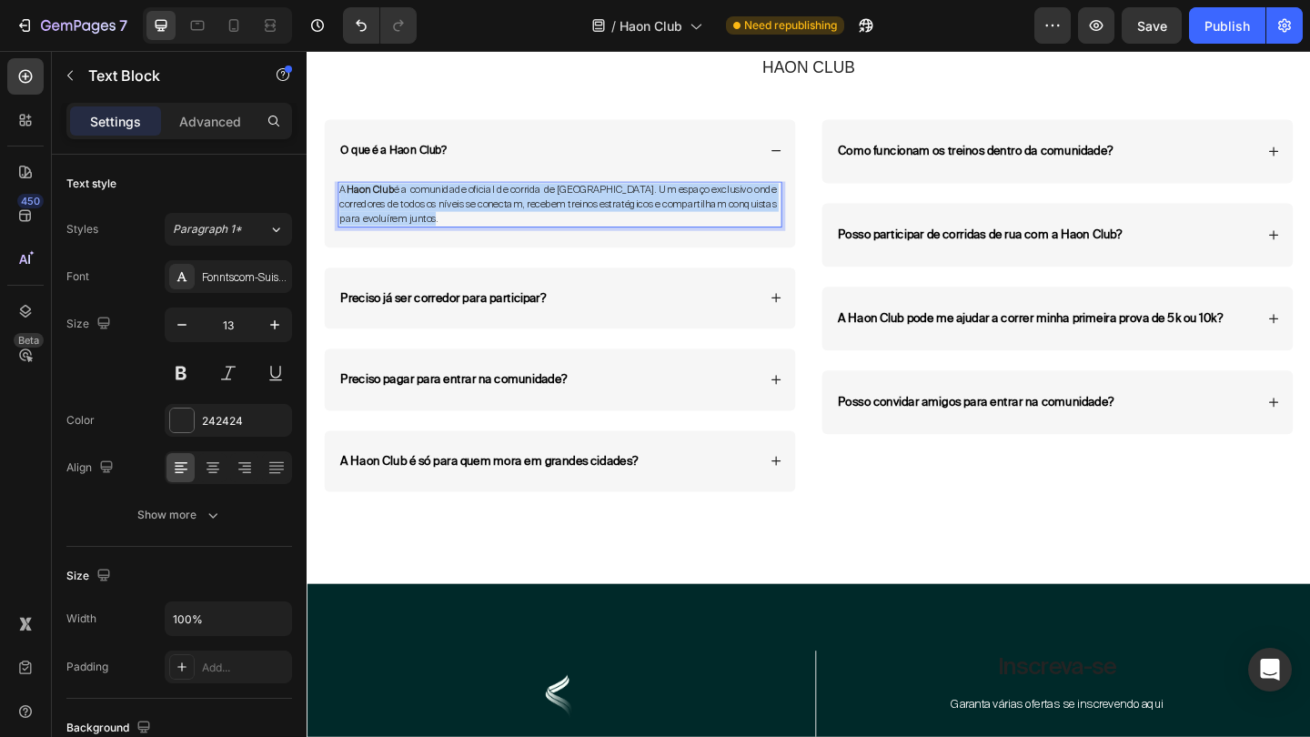
click at [634, 212] on span "A Haon Club é a comunidade oficial de corrida de rua da Haon Fit. Um espaço exc…" at bounding box center [579, 217] width 475 height 45
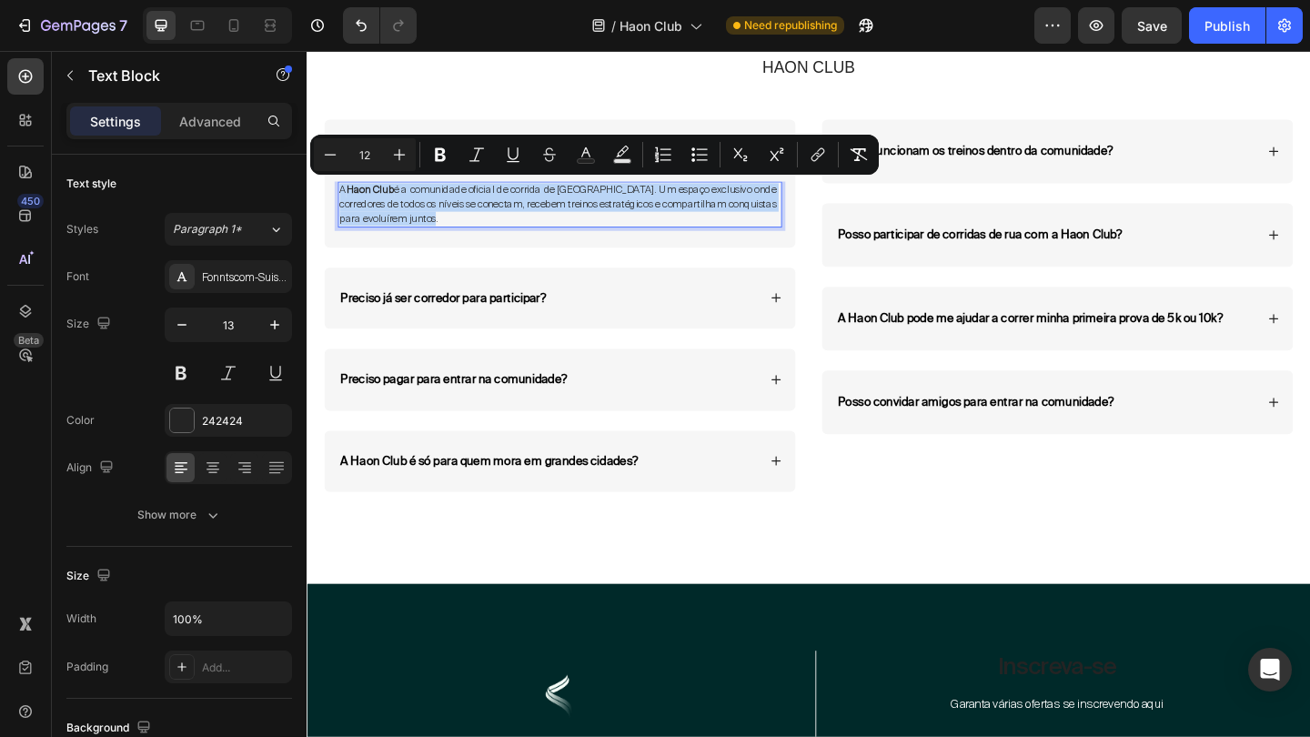
copy span "A Haon Club é a comunidade oficial de corrida de rua da Haon Fit. Um espaço exc…"
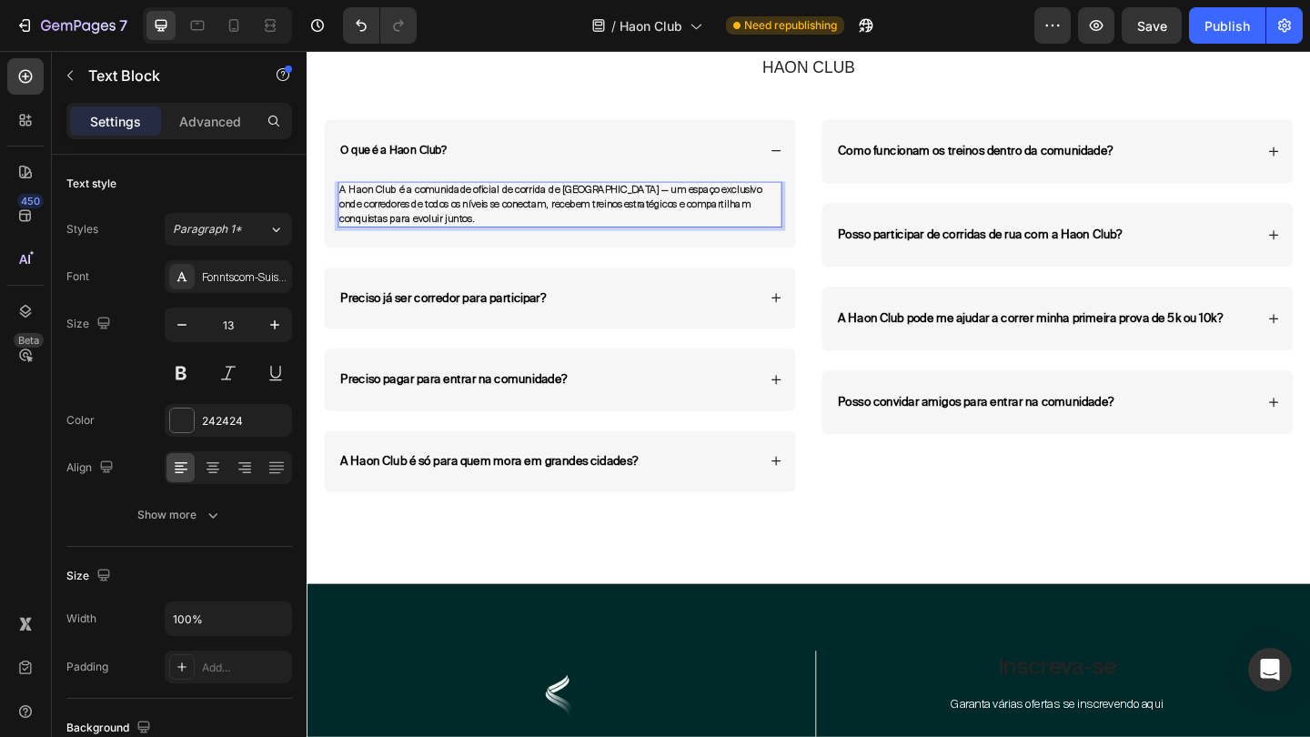
click at [690, 228] on p "A Haon Club é a comunidade oficial de corrida de rua da Haon Fit — um espaço ex…" at bounding box center [582, 218] width 480 height 46
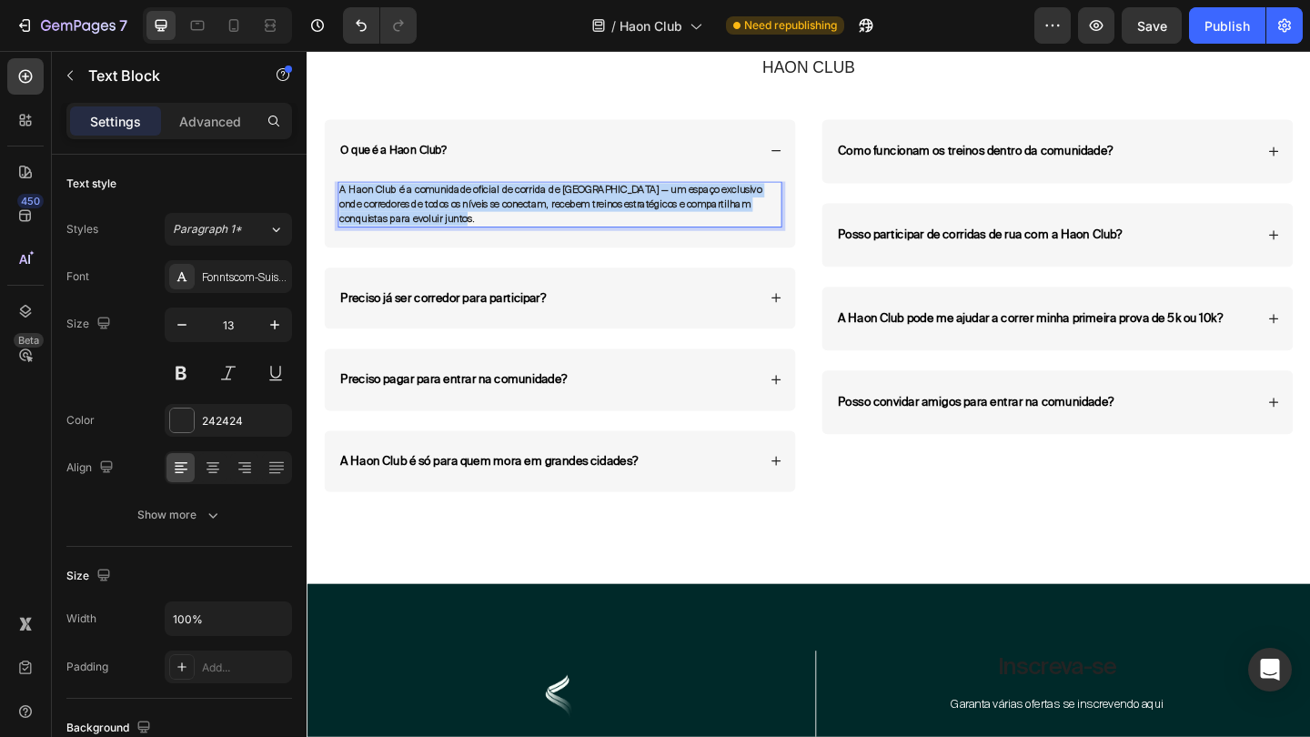
click at [690, 228] on p "A Haon Club é a comunidade oficial de corrida de rua da Haon Fit — um espaço ex…" at bounding box center [582, 218] width 480 height 46
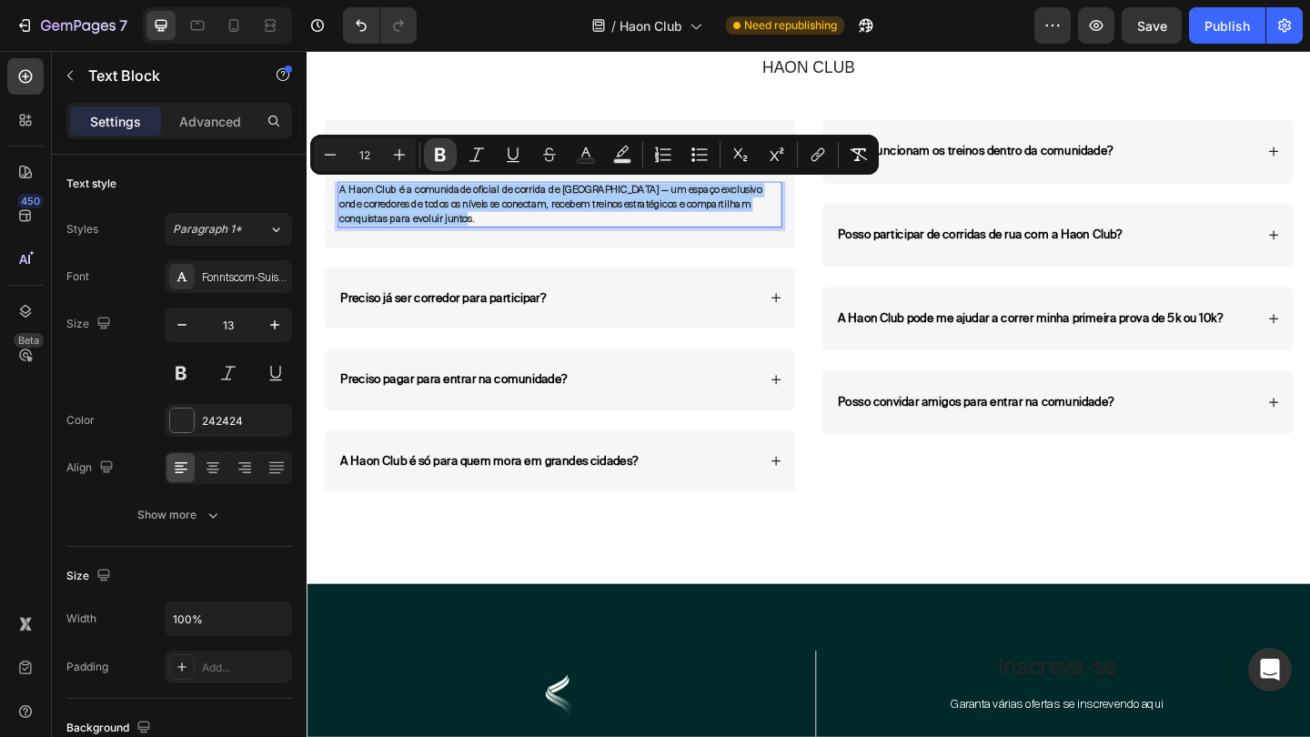
click at [440, 154] on icon "Editor contextual toolbar" at bounding box center [440, 155] width 11 height 14
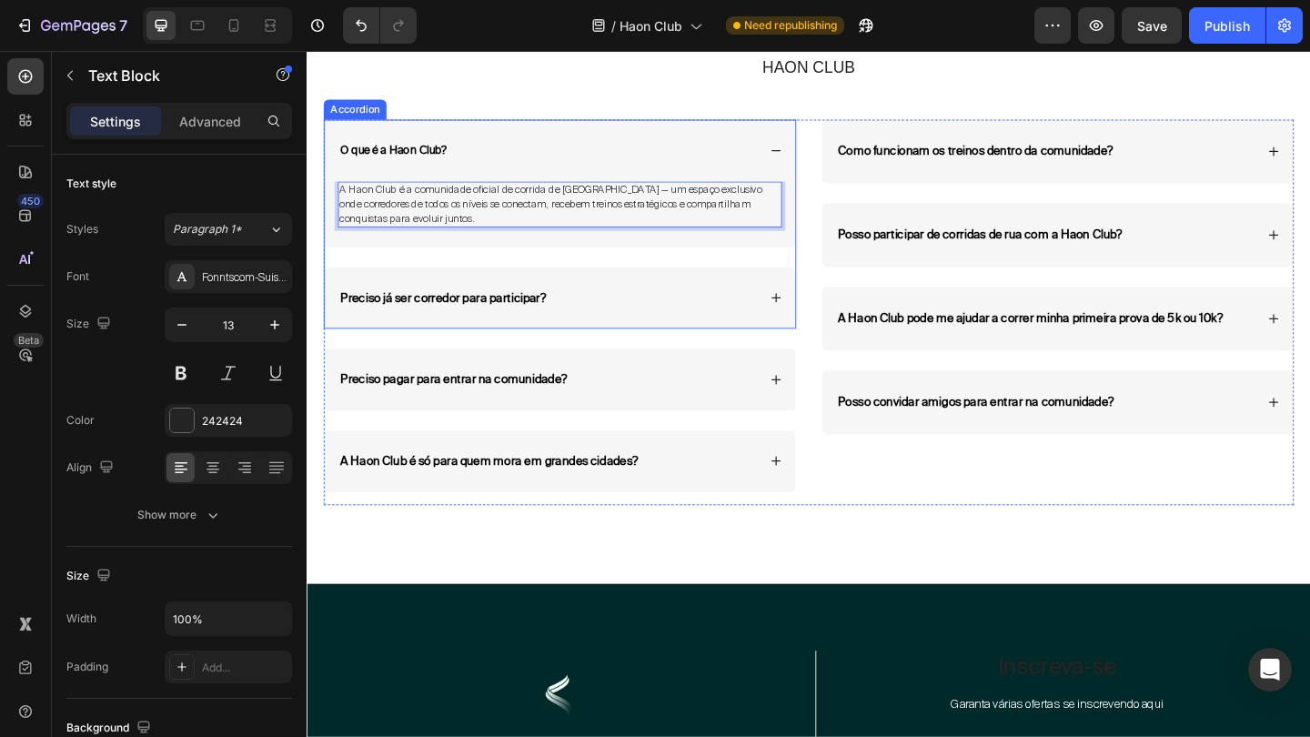
click at [591, 260] on div "A Haon Club é a comunidade oficial de corrida de rua da Haon Fit — um espaço ex…" at bounding box center [582, 229] width 512 height 72
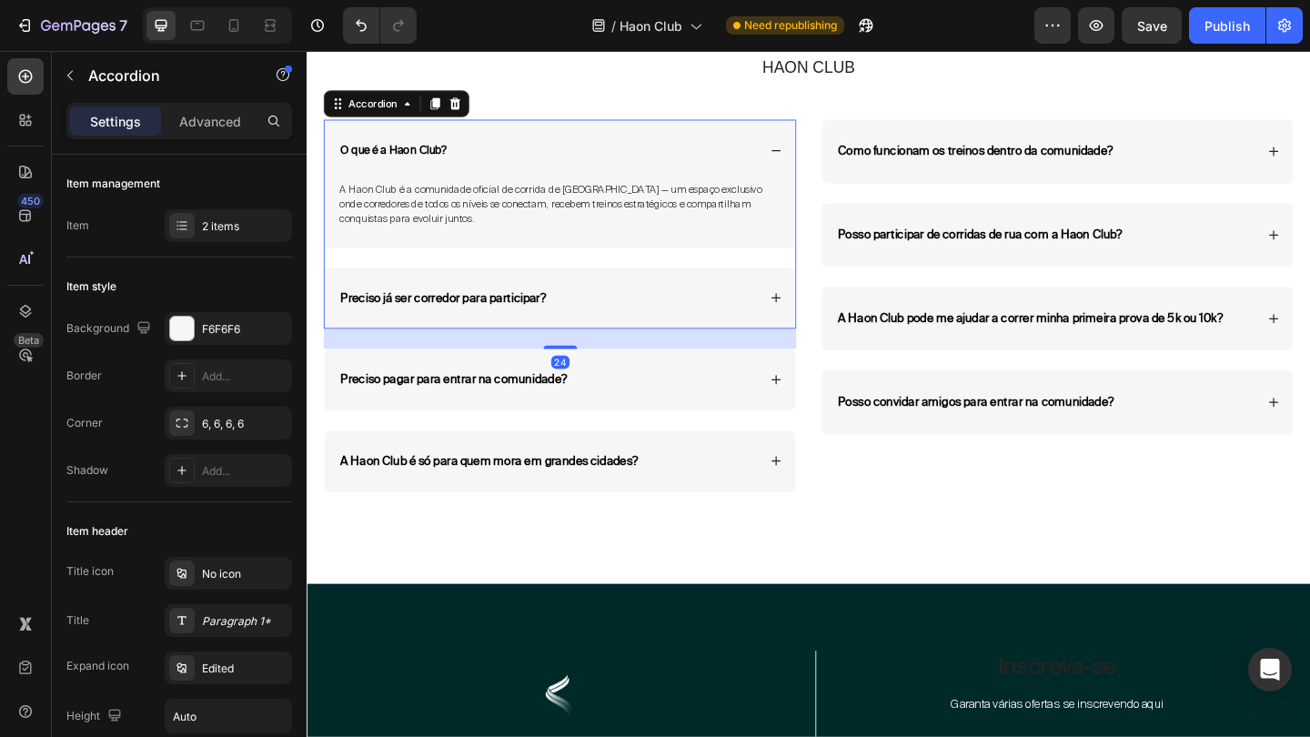
click at [810, 314] on div "Preciso já ser corredor para participar?" at bounding box center [582, 320] width 512 height 67
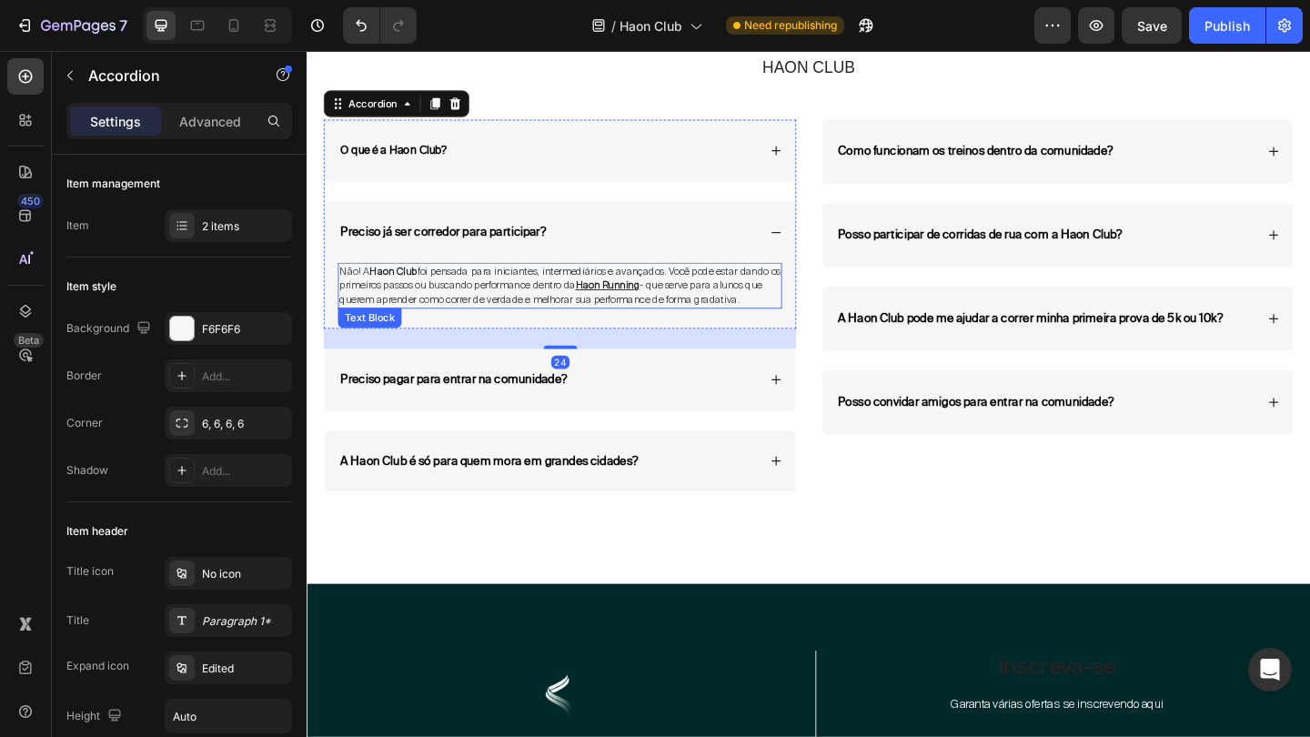
click at [710, 303] on span "Não! A Haon Club foi pensada para iniciantes, intermediários e avançados. Você …" at bounding box center [582, 305] width 480 height 45
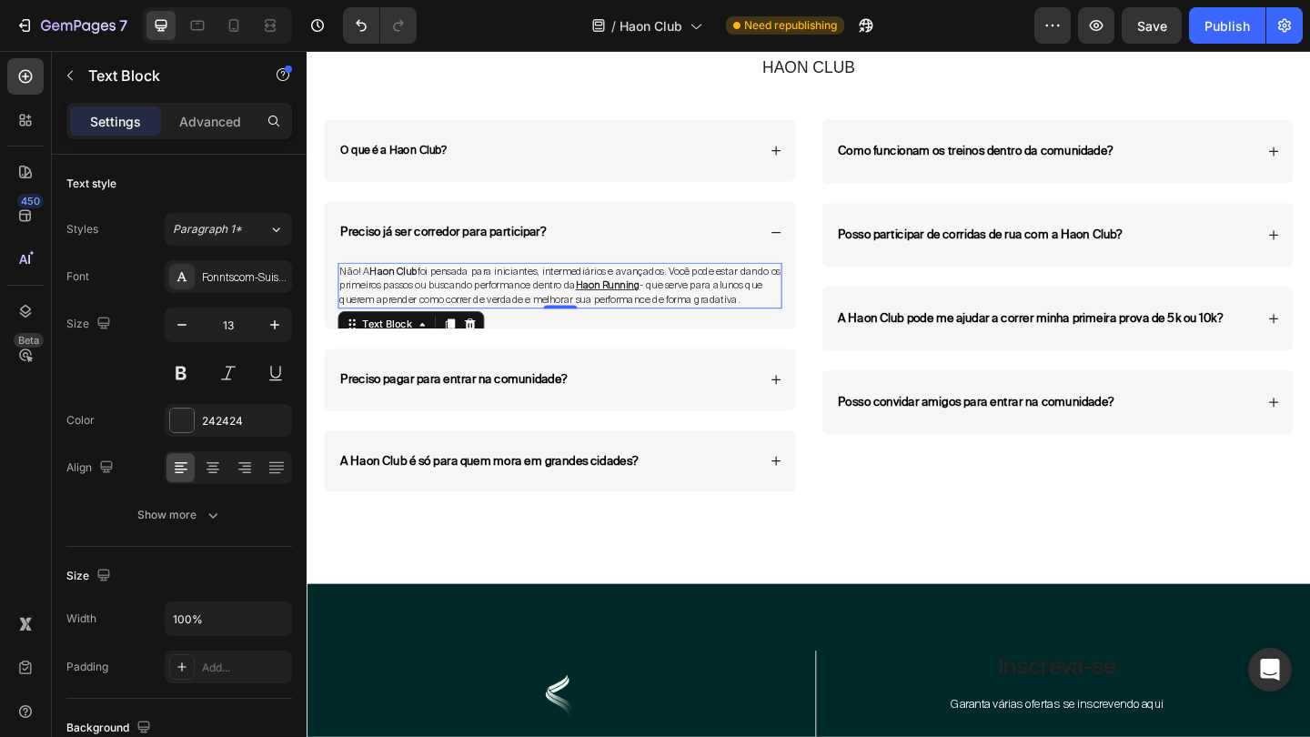
click at [710, 303] on span "Não! A Haon Club foi pensada para iniciantes, intermediários e avançados. Você …" at bounding box center [582, 305] width 480 height 45
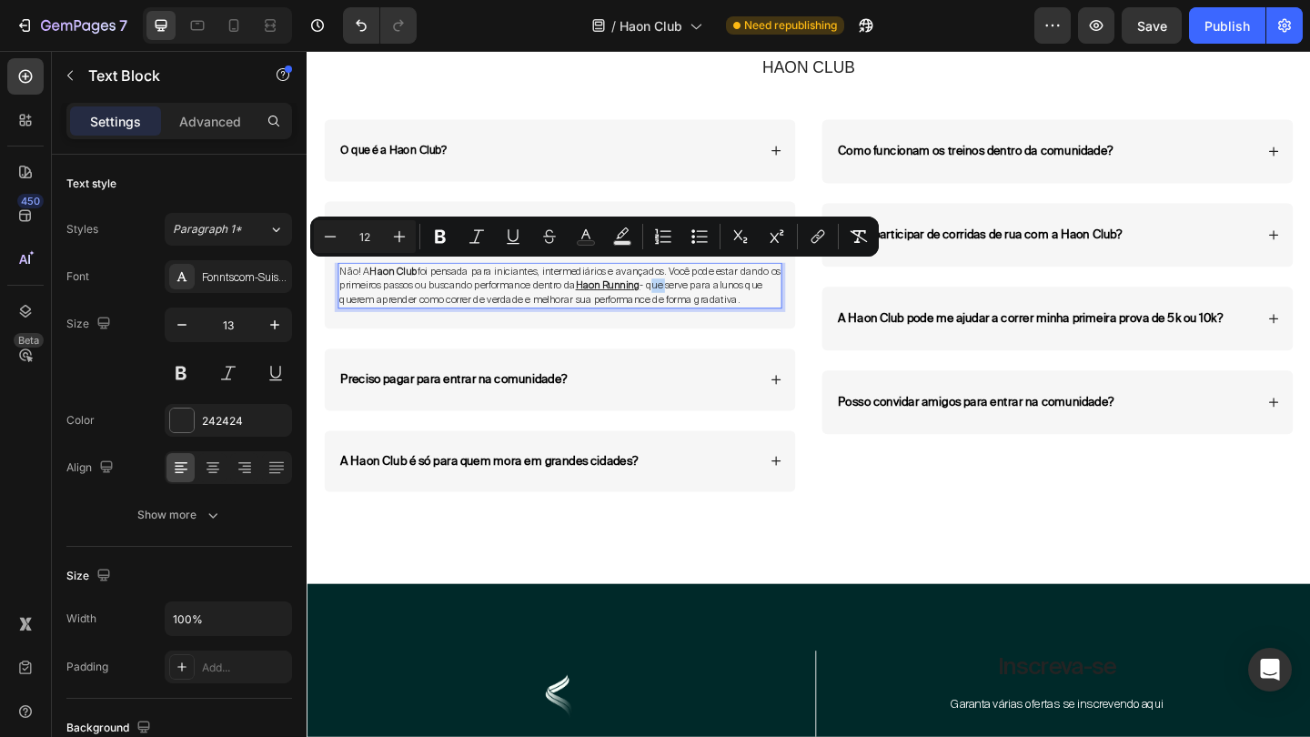
copy span "Não! A Haon Club foi pensada para iniciantes, intermediários e avançados. Você …"
click at [795, 321] on span "Não! A Haon Club foi pensada para iniciantes, intermediários e avançados. Você …" at bounding box center [582, 305] width 480 height 45
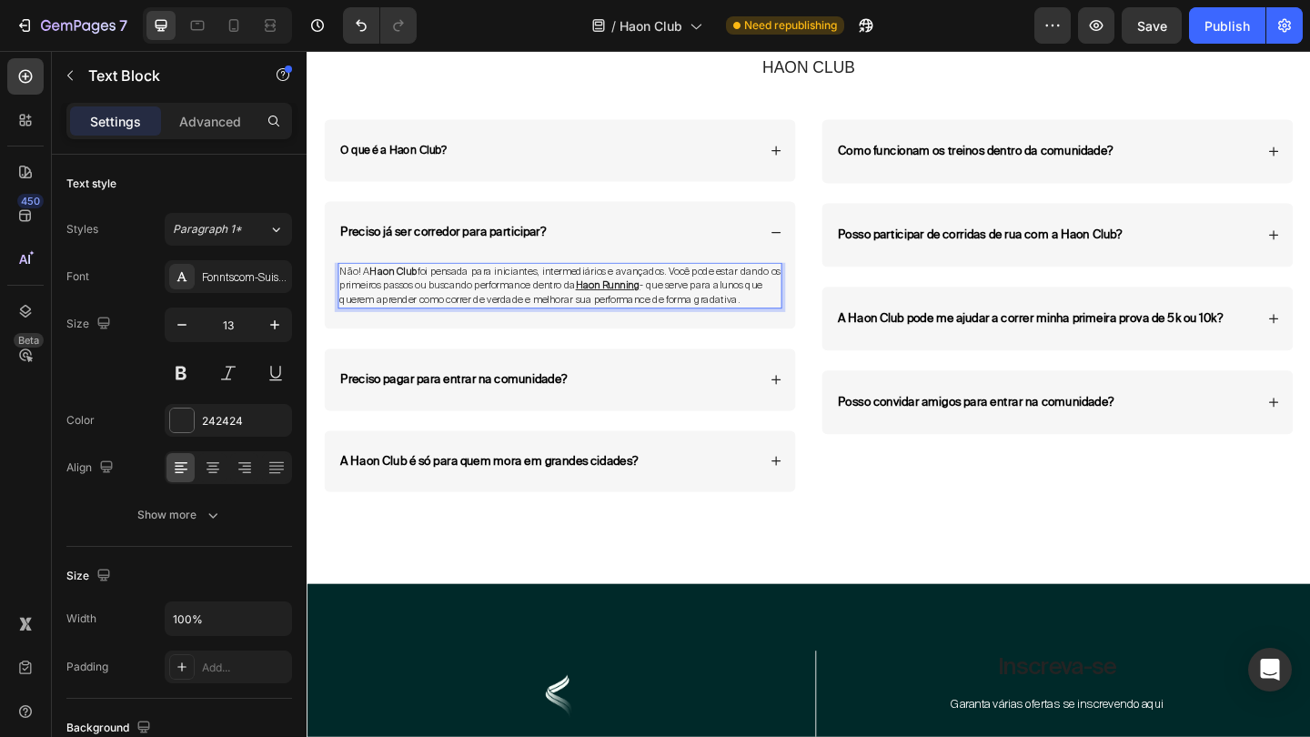
click at [804, 320] on p "Não! A Haon Club foi pensada para iniciantes, intermediários e avançados. Você …" at bounding box center [582, 306] width 480 height 46
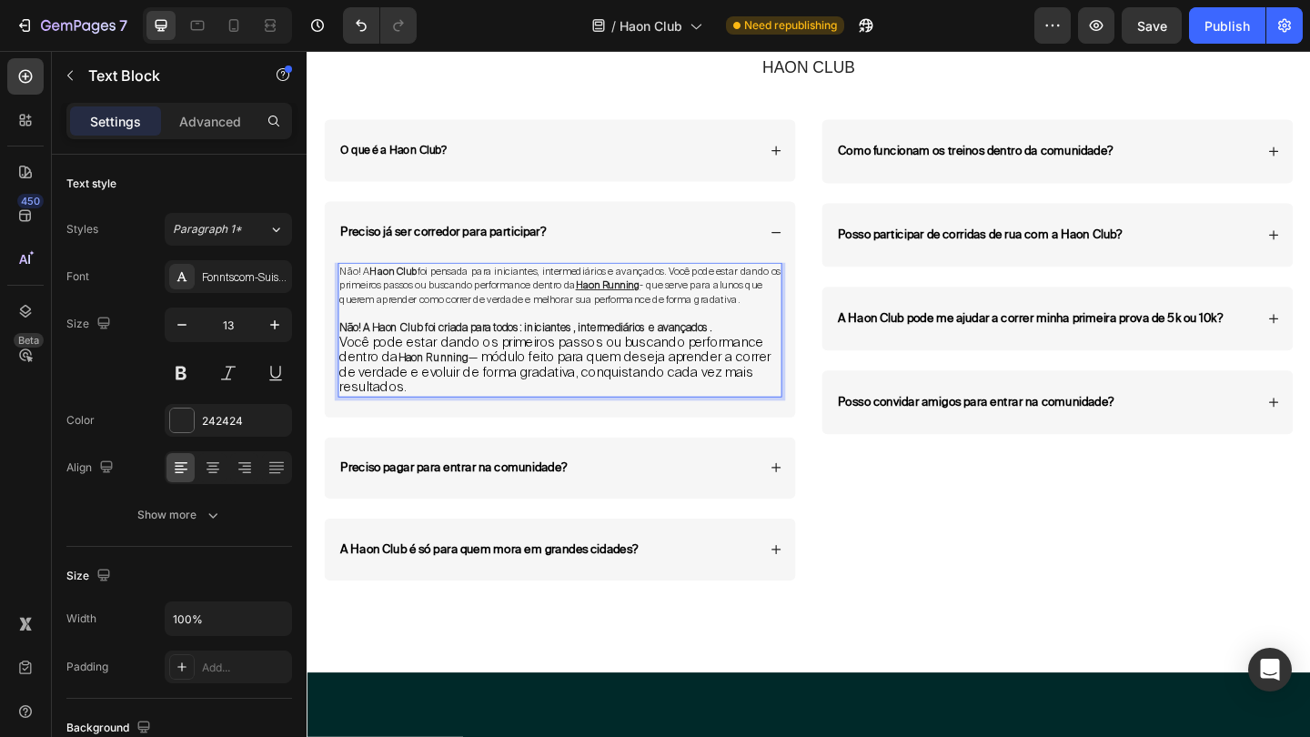
click at [446, 291] on span "Não! A Haon Club foi pensada para iniciantes, intermediários e avançados. Você …" at bounding box center [582, 305] width 480 height 45
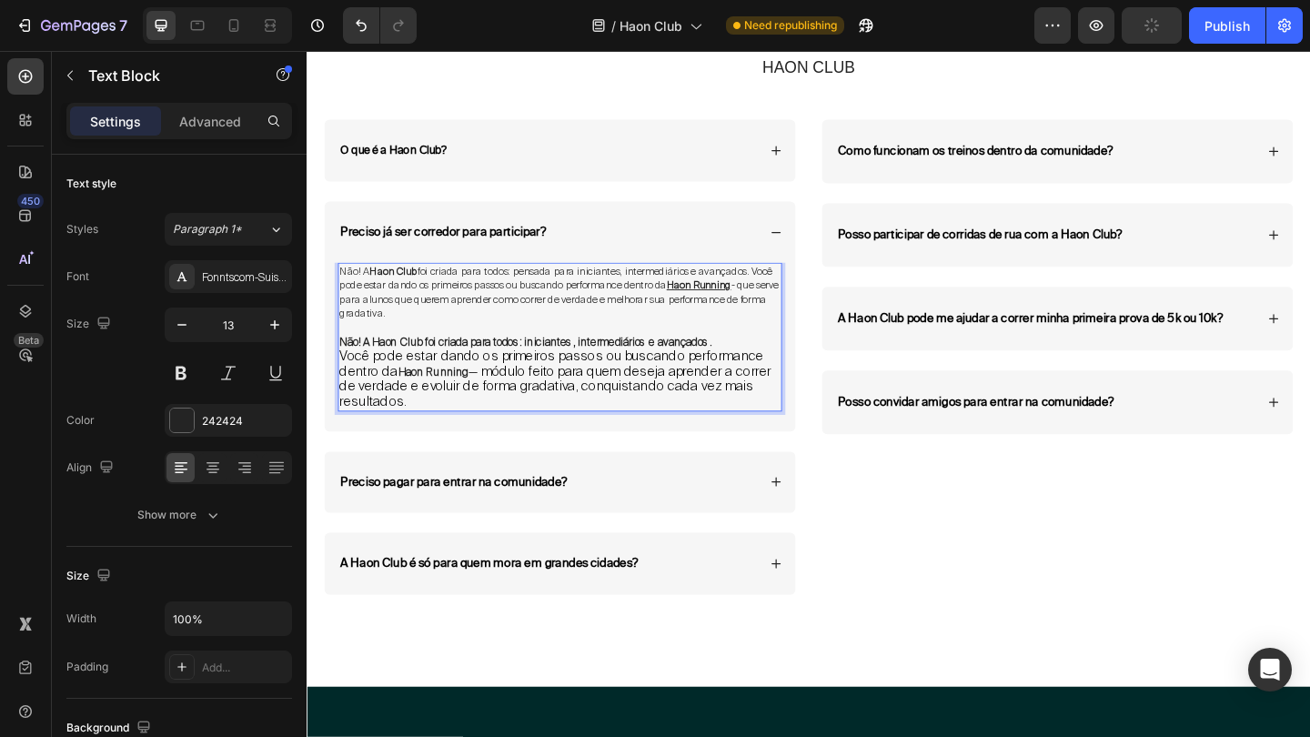
click at [597, 291] on span "Não! A Haon Club foi criada para todos: pensada para iniciantes, intermediários…" at bounding box center [581, 313] width 478 height 61
click at [738, 307] on span "Não! A Haon Club foi criada para todos: iniciantes, intermediários e avançados.…" at bounding box center [568, 313] width 453 height 61
click at [738, 306] on span "Não! A Haon Club foi criada para todos: iniciantes, intermediários e avançados.…" at bounding box center [568, 313] width 453 height 61
click at [737, 306] on span "Não! A Haon Club foi criada para todos: iniciantes, intermediários e avançados.…" at bounding box center [568, 313] width 453 height 61
click at [735, 306] on span "Não! A Haon Club foi criada para todos: iniciantes, intermediários e avançados.…" at bounding box center [568, 313] width 453 height 61
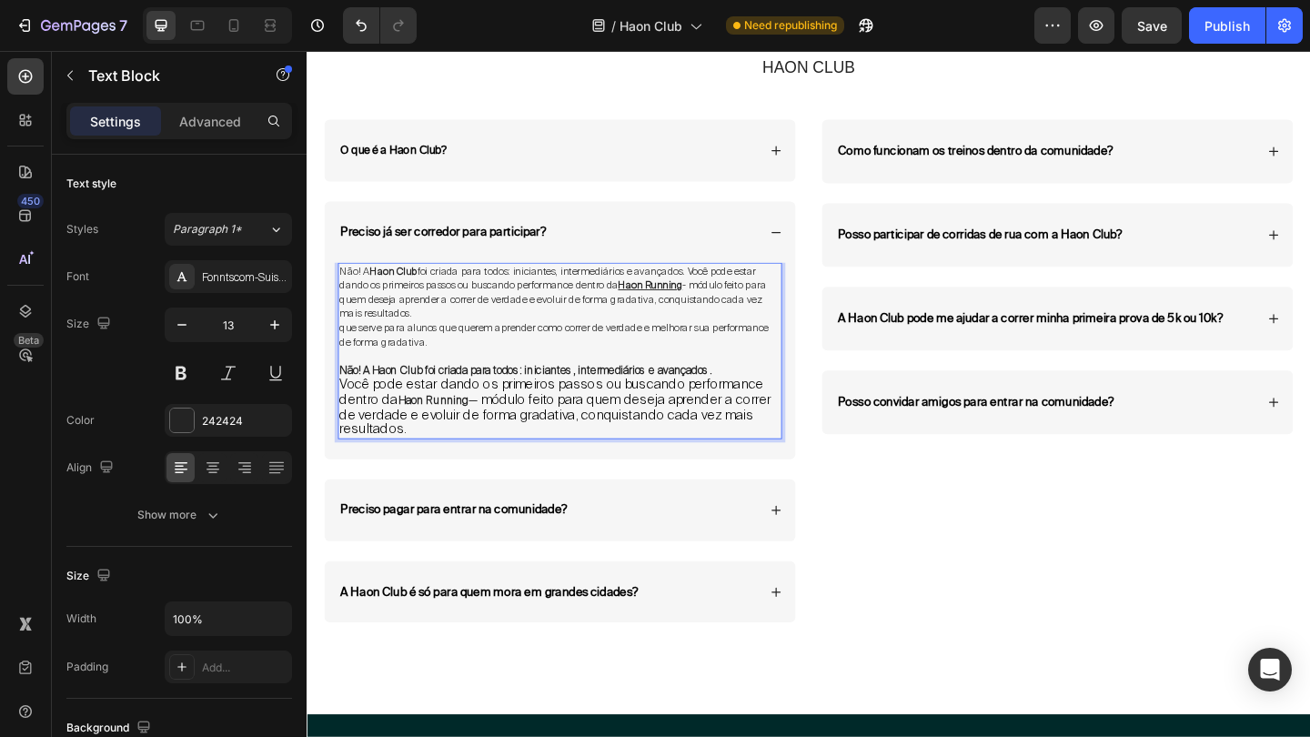
drag, startPoint x: 418, startPoint y: 448, endPoint x: 343, endPoint y: 349, distance: 124.1
click at [343, 349] on div "Não! A Haon Club foi criada para todos: iniciantes, intermediários e avançados.…" at bounding box center [581, 377] width 483 height 192
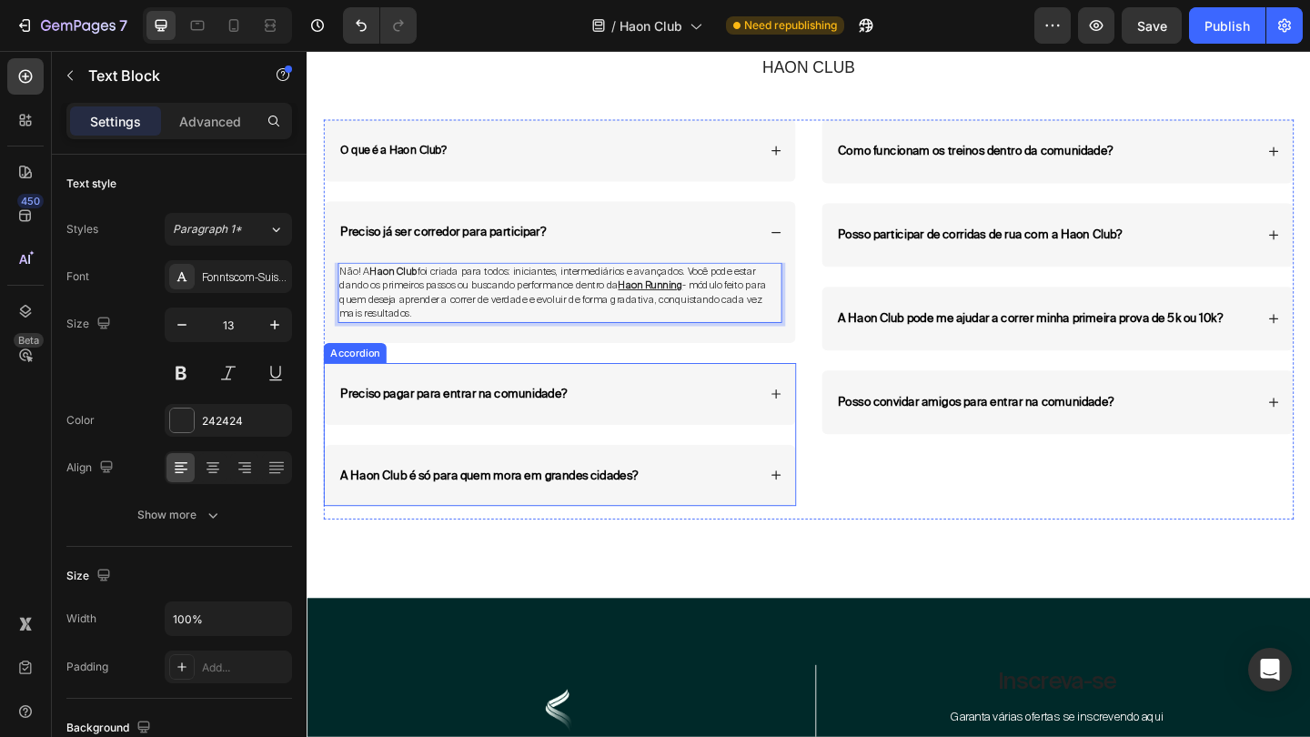
click at [779, 412] on div "Preciso pagar para entrar na comunidade?" at bounding box center [568, 424] width 456 height 24
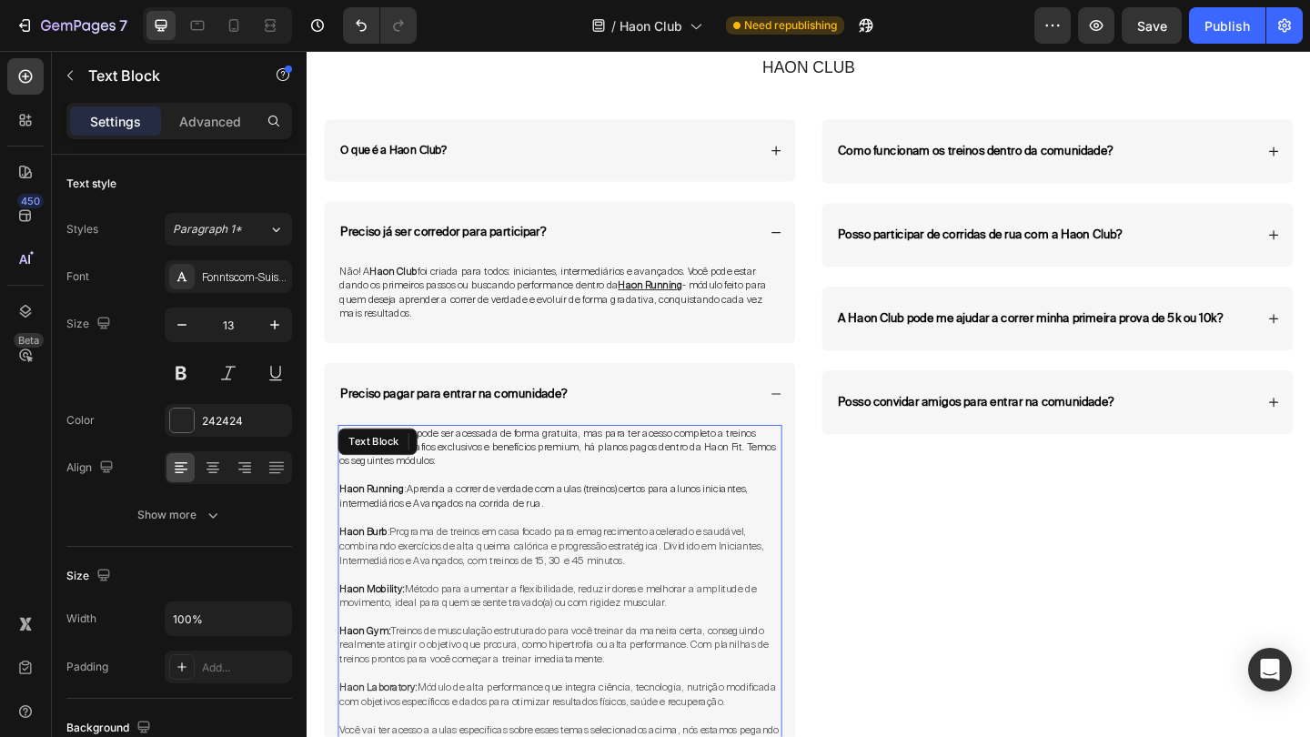
click at [601, 528] on p "Haon Running : Aprenda a correr de verdade com aulas (treinos) certos para alun…" at bounding box center [582, 535] width 480 height 31
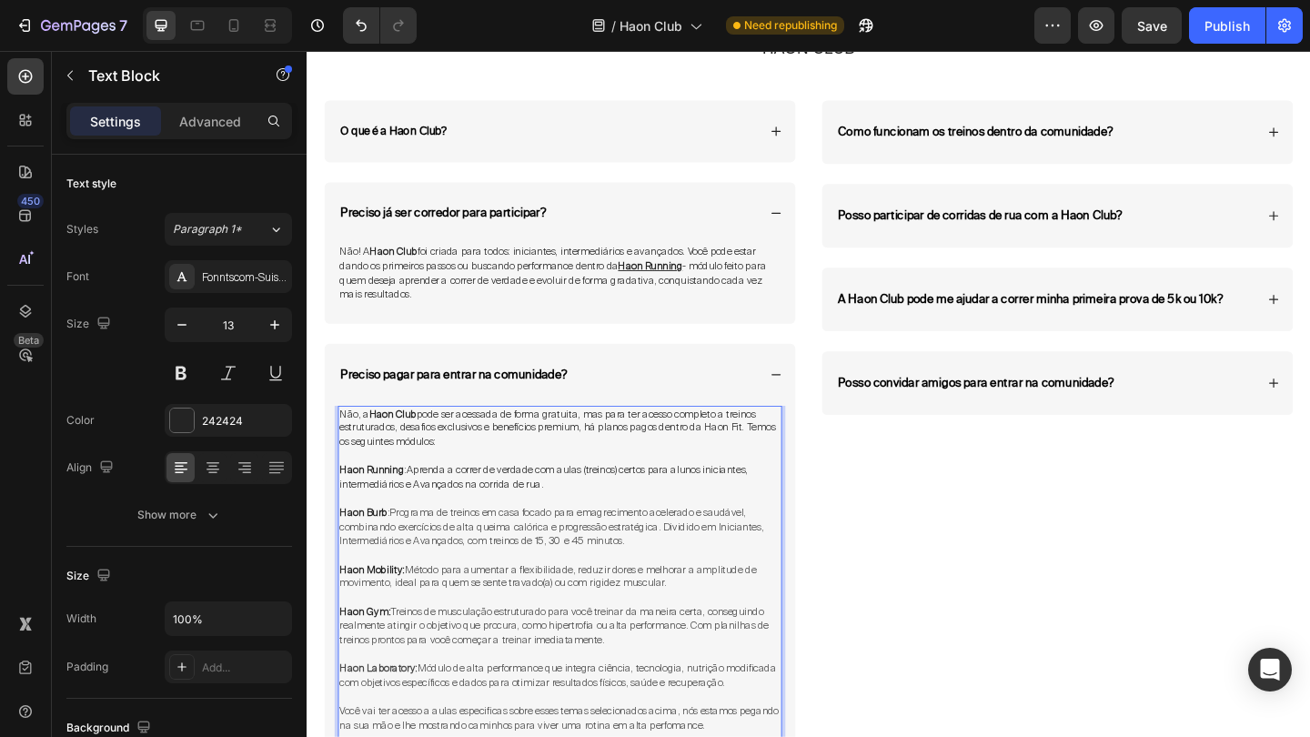
scroll to position [6629, 0]
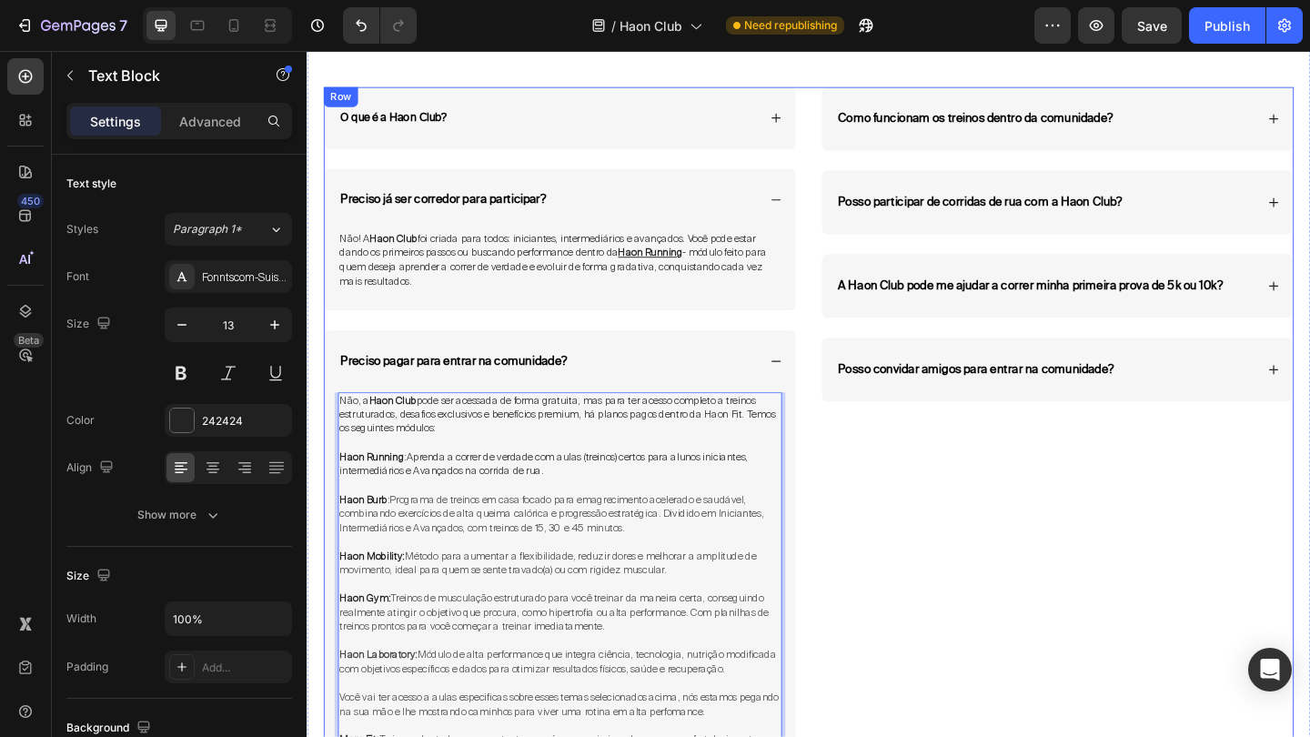
click at [874, 521] on div "Como funcionam os treinos dentro da comunidade? Posso participar de corridas de…" at bounding box center [1123, 520] width 514 height 860
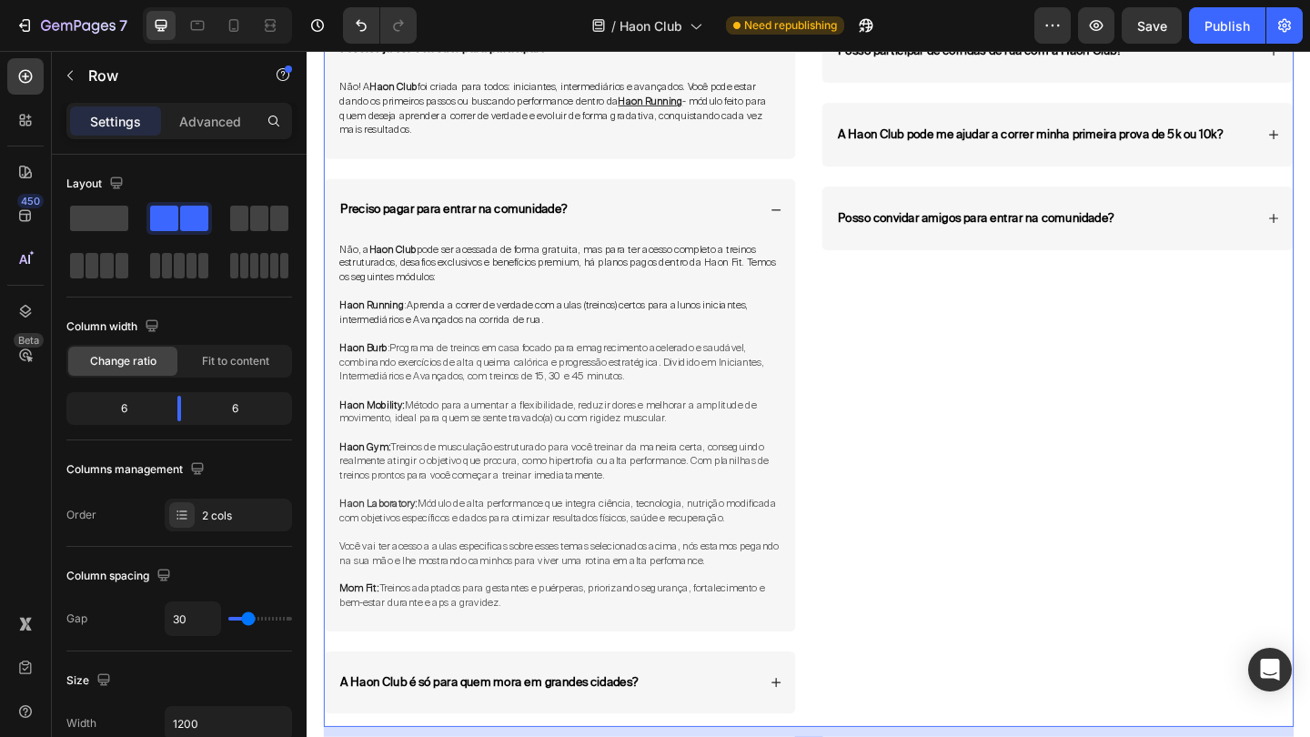
scroll to position [6796, 0]
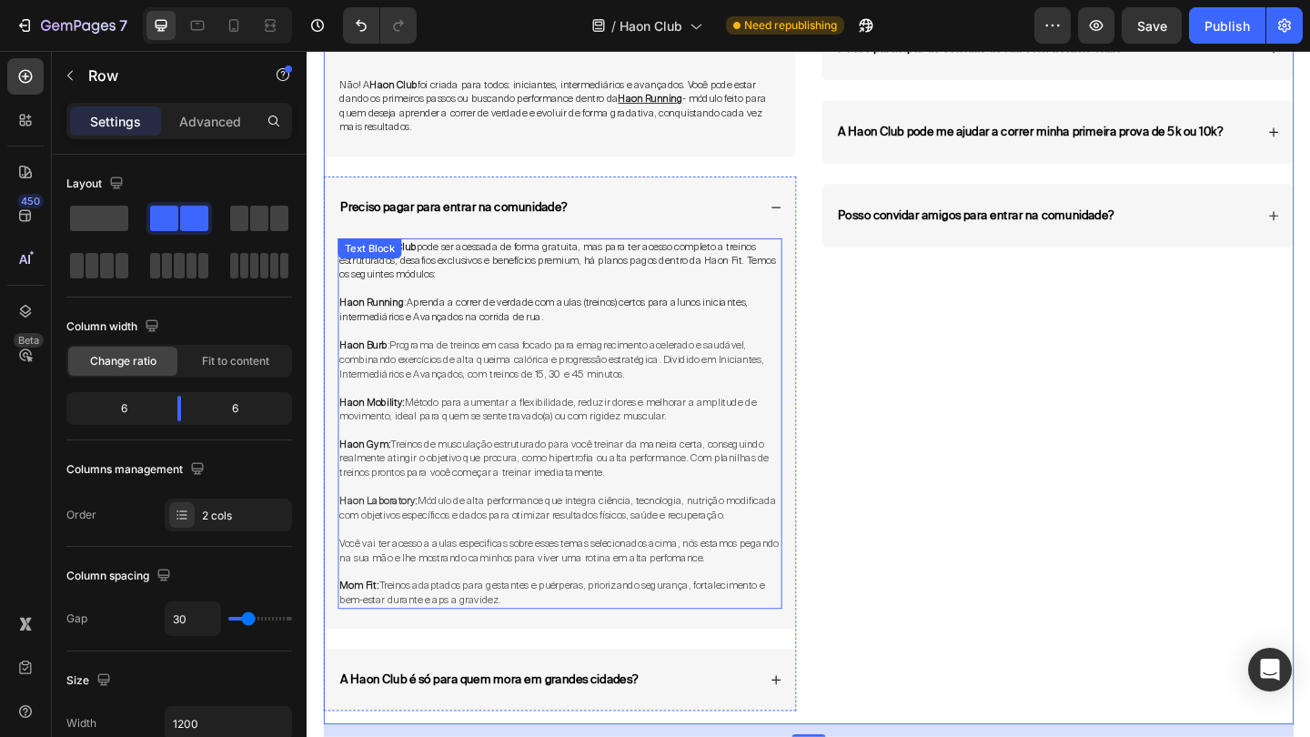
click at [475, 625] on span "Treinos adaptados para gestantes e puérperas, priorizando segurança, fortalecim…" at bounding box center [573, 640] width 462 height 30
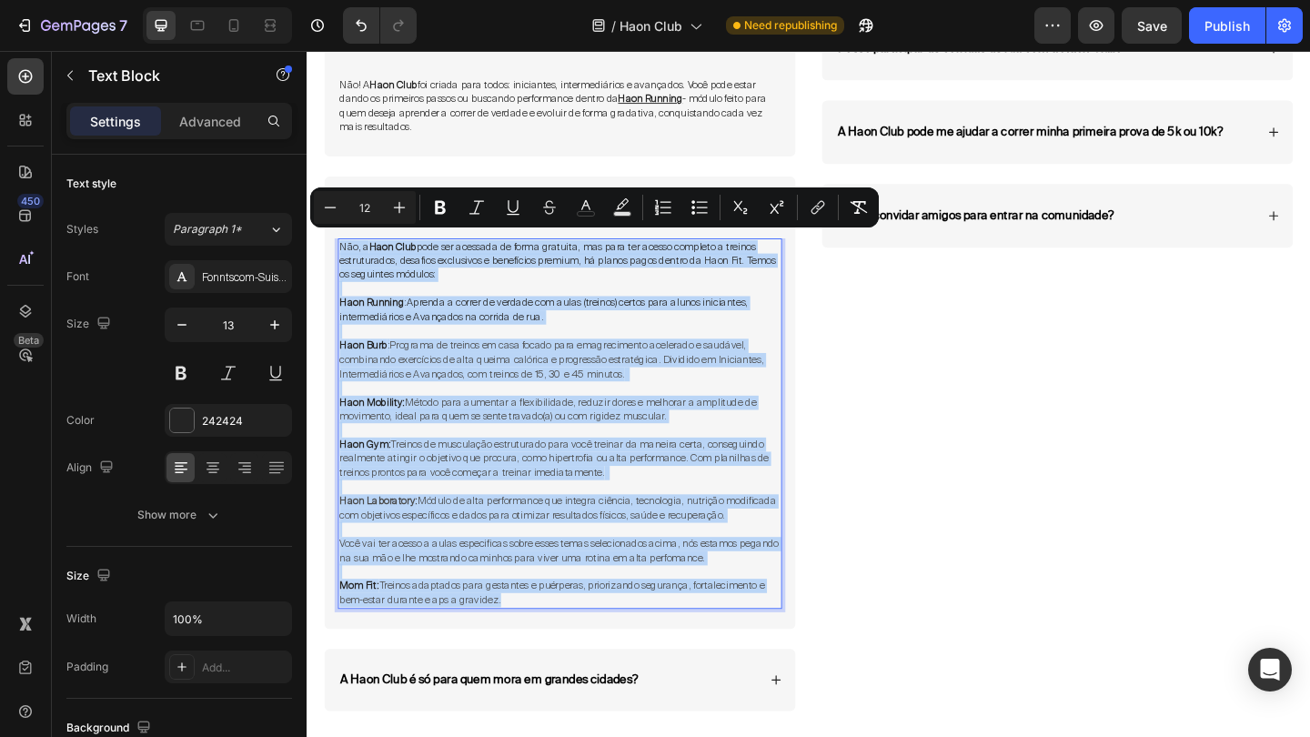
drag, startPoint x: 519, startPoint y: 623, endPoint x: 342, endPoint y: 258, distance: 405.3
click at [342, 258] on div "Não, a Haon Club pode ser acessada de forma gratuita, mas para ter acesso compl…" at bounding box center [581, 457] width 483 height 404
copy div "Não, a Haon Club pode ser acessada de forma gratuita, mas para ter acesso compl…"
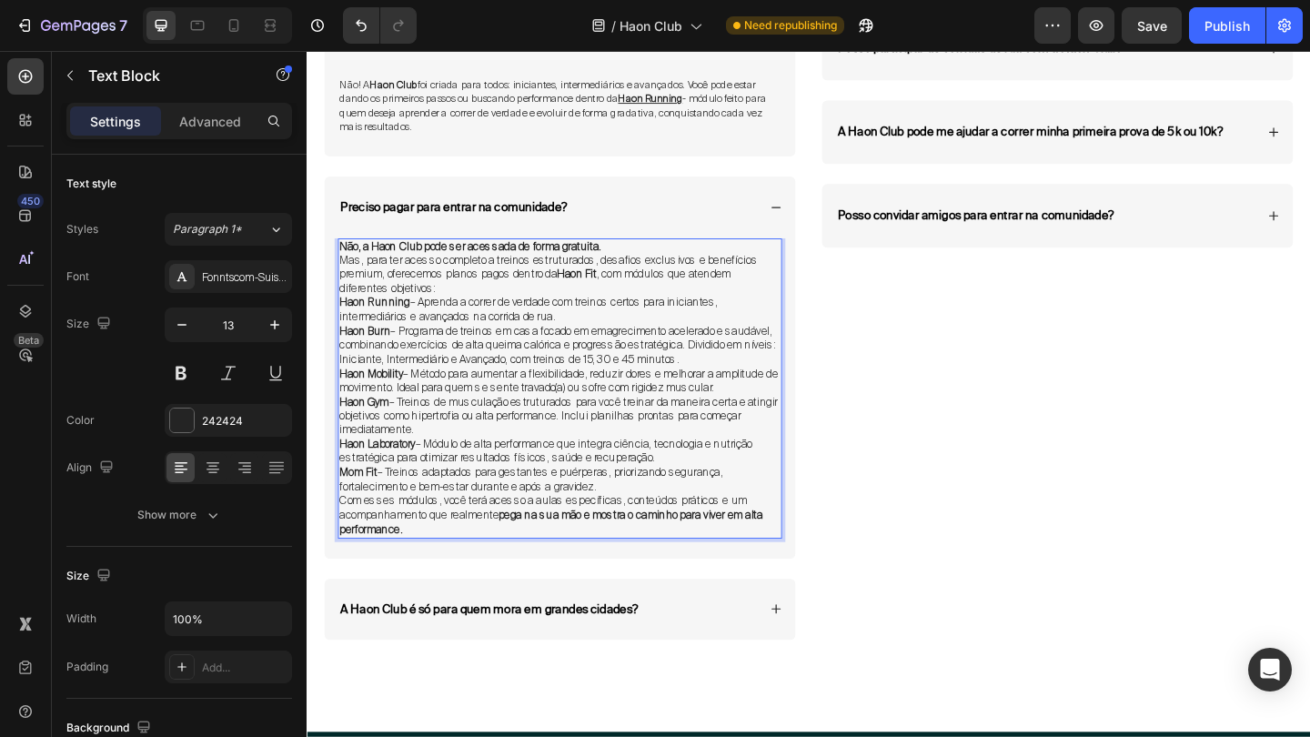
click at [480, 298] on p "Não, a Haon Club pode ser acessada de forma gratuita. Mas, para ter acesso comp…" at bounding box center [582, 288] width 480 height 62
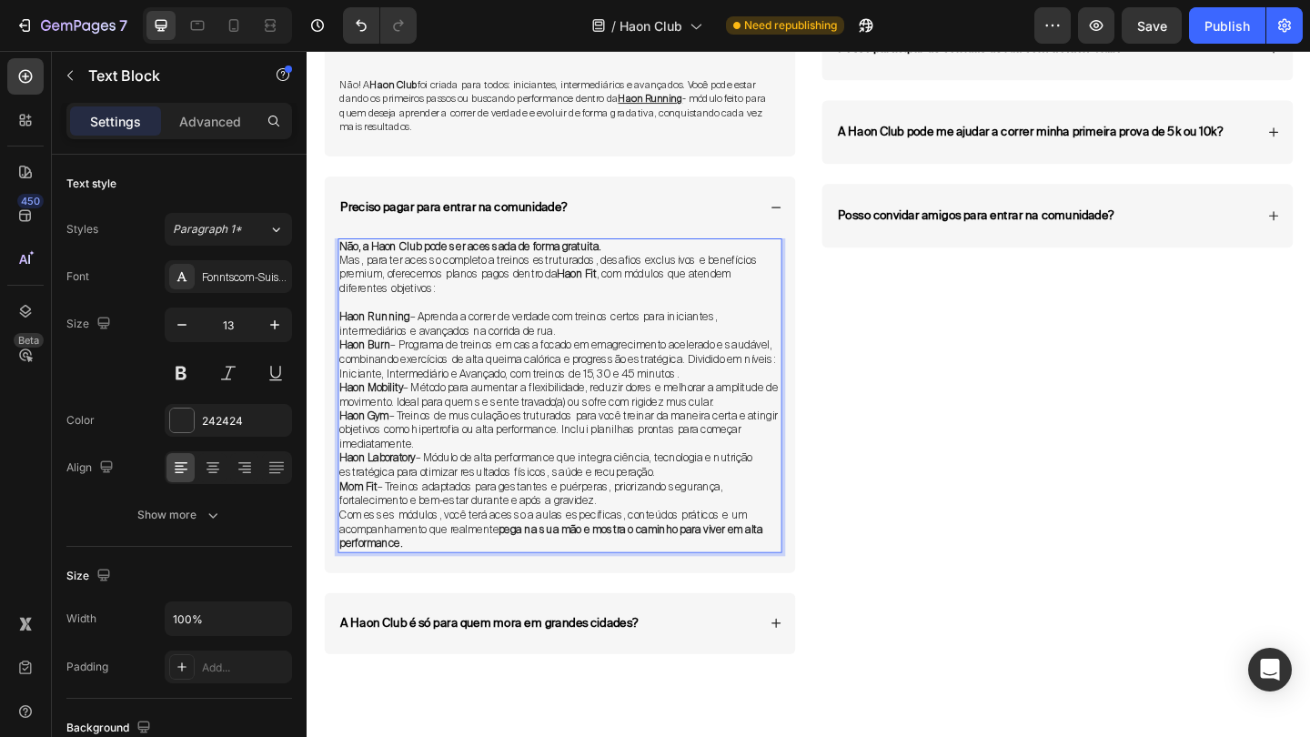
click at [653, 262] on p "Não, a Haon Club pode ser acessada de forma gratuita. Mas, para ter acesso comp…" at bounding box center [582, 288] width 480 height 62
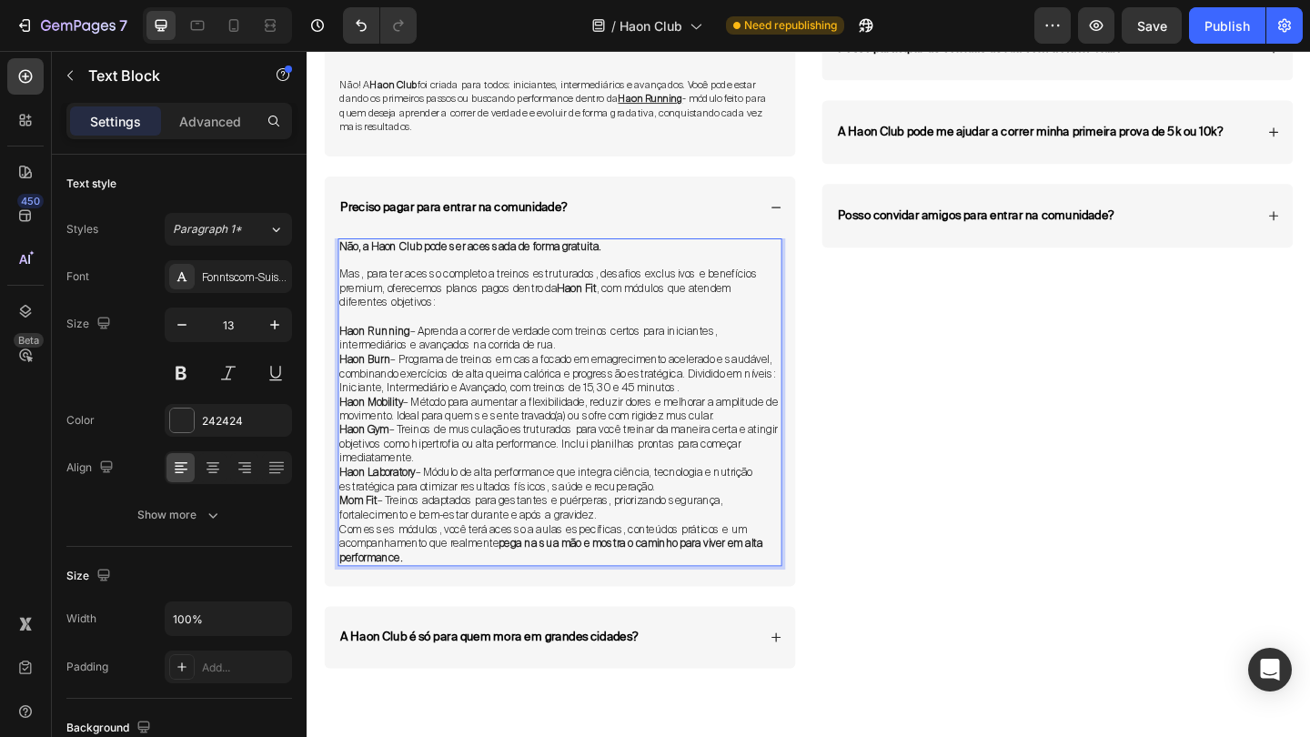
click at [629, 358] on p "Haon Running – Aprenda a correr de verdade com treinos certos para iniciantes, …" at bounding box center [582, 364] width 480 height 31
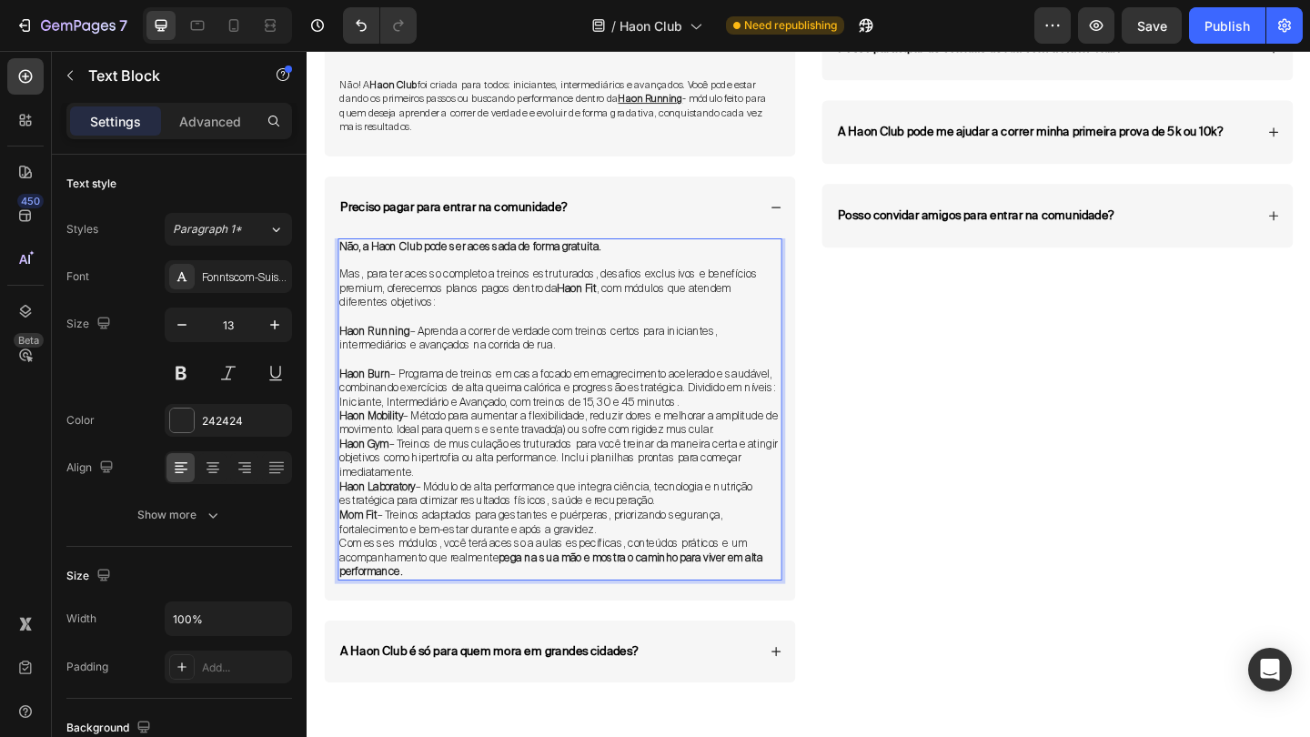
click at [783, 411] on p "Haon Burn – Programa de treinos em casa focado em emagrecimento acelerado e sau…" at bounding box center [582, 418] width 480 height 46
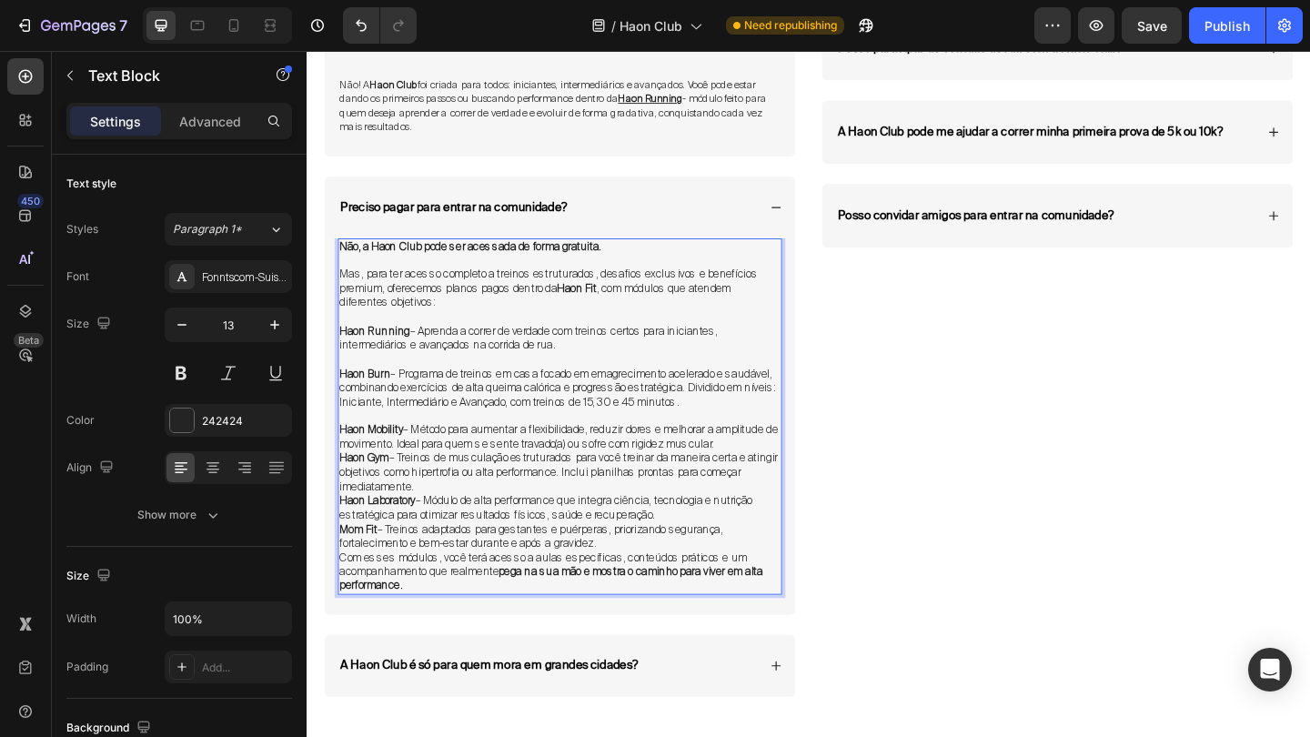
click at [781, 464] on p "Haon Mobility – Método para aumentar a flexibilidade, reduzir dores e melhorar …" at bounding box center [582, 471] width 480 height 31
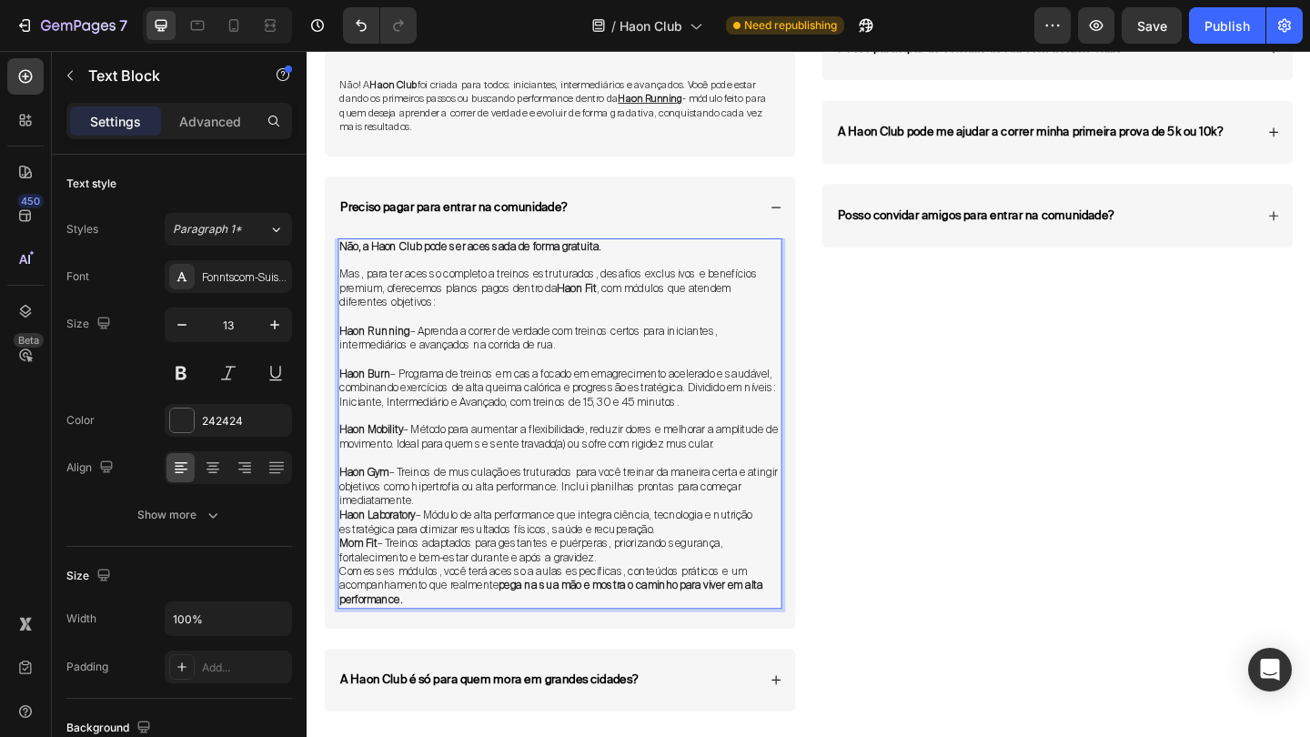
click at [483, 513] on p "Haon Gym – Treinos de musculação estruturados para você treinar da maneira cert…" at bounding box center [582, 525] width 480 height 46
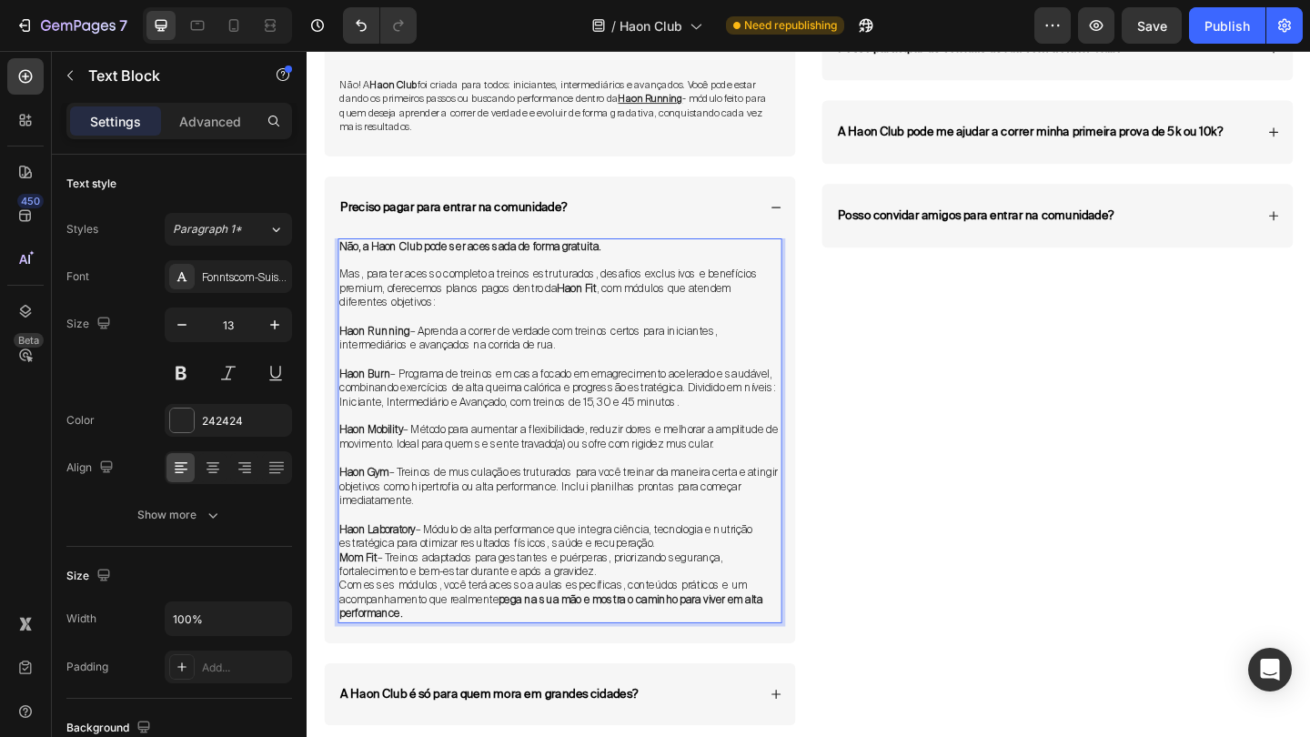
click at [700, 566] on p "Haon Laboratory – Módulo de alta performance que integra ciência, tecnologia e …" at bounding box center [582, 579] width 480 height 31
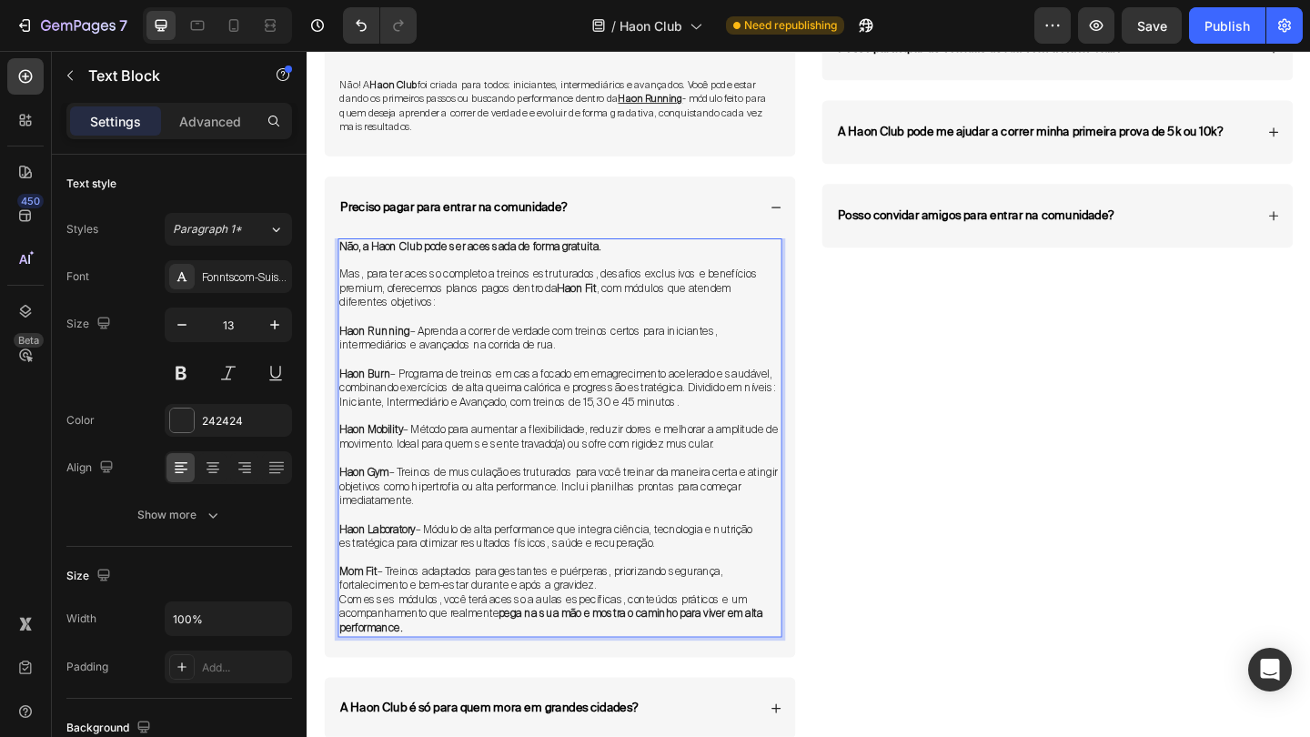
click at [648, 612] on p "Mom Fit – Treinos adaptados para gestantes e puérperas, priorizando segurança, …" at bounding box center [582, 625] width 480 height 31
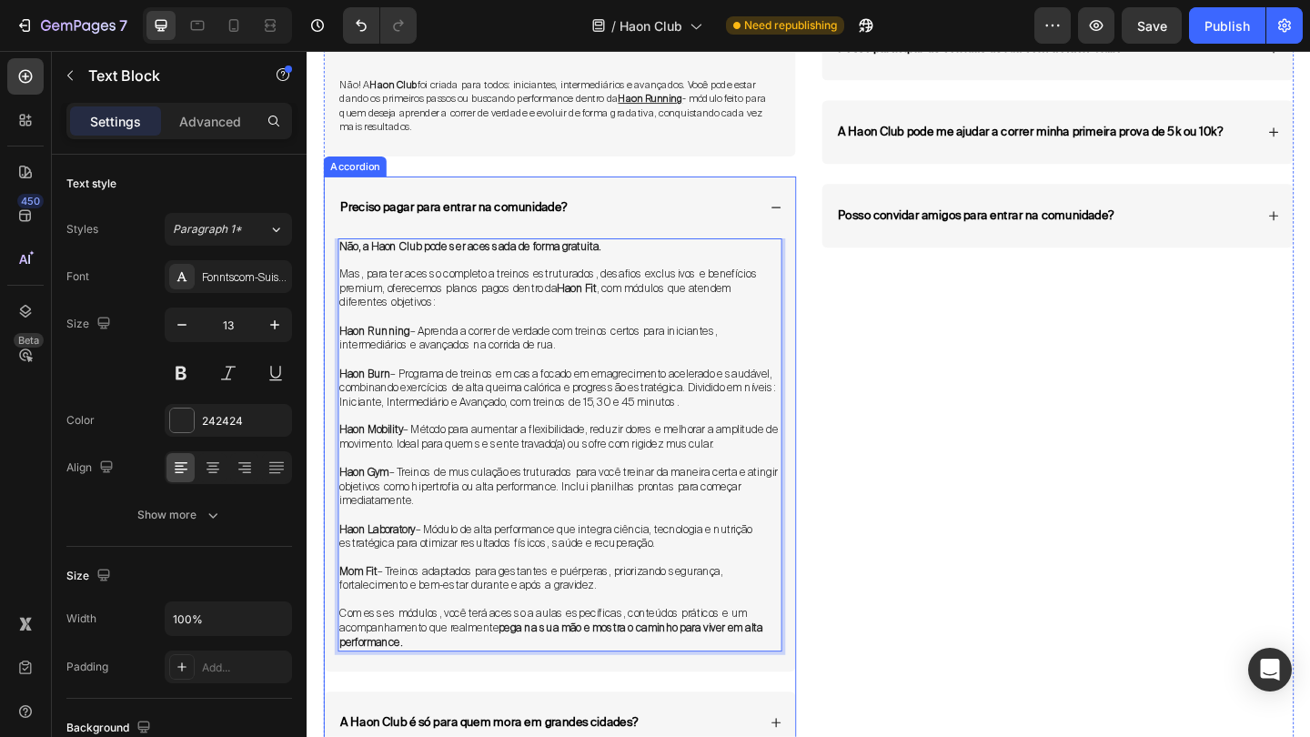
click at [815, 217] on icon at bounding box center [817, 221] width 13 height 13
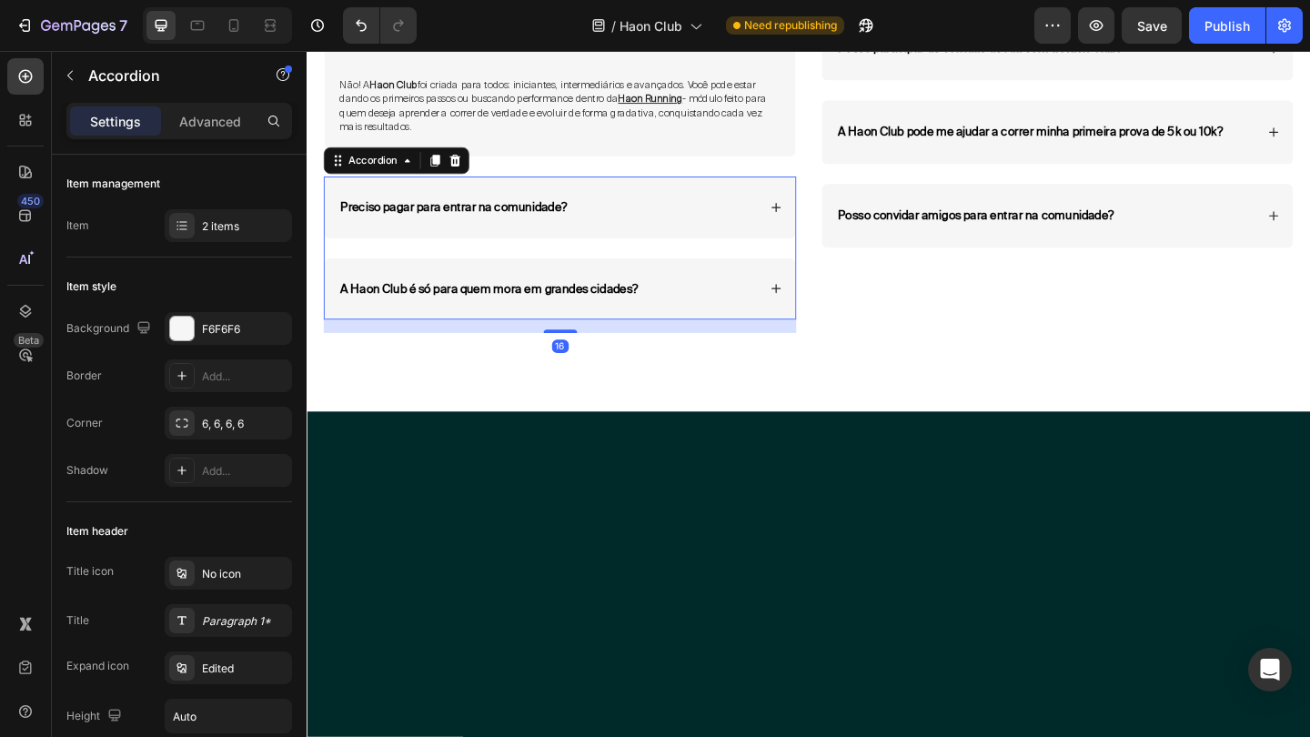
click at [812, 215] on icon at bounding box center [817, 221] width 13 height 13
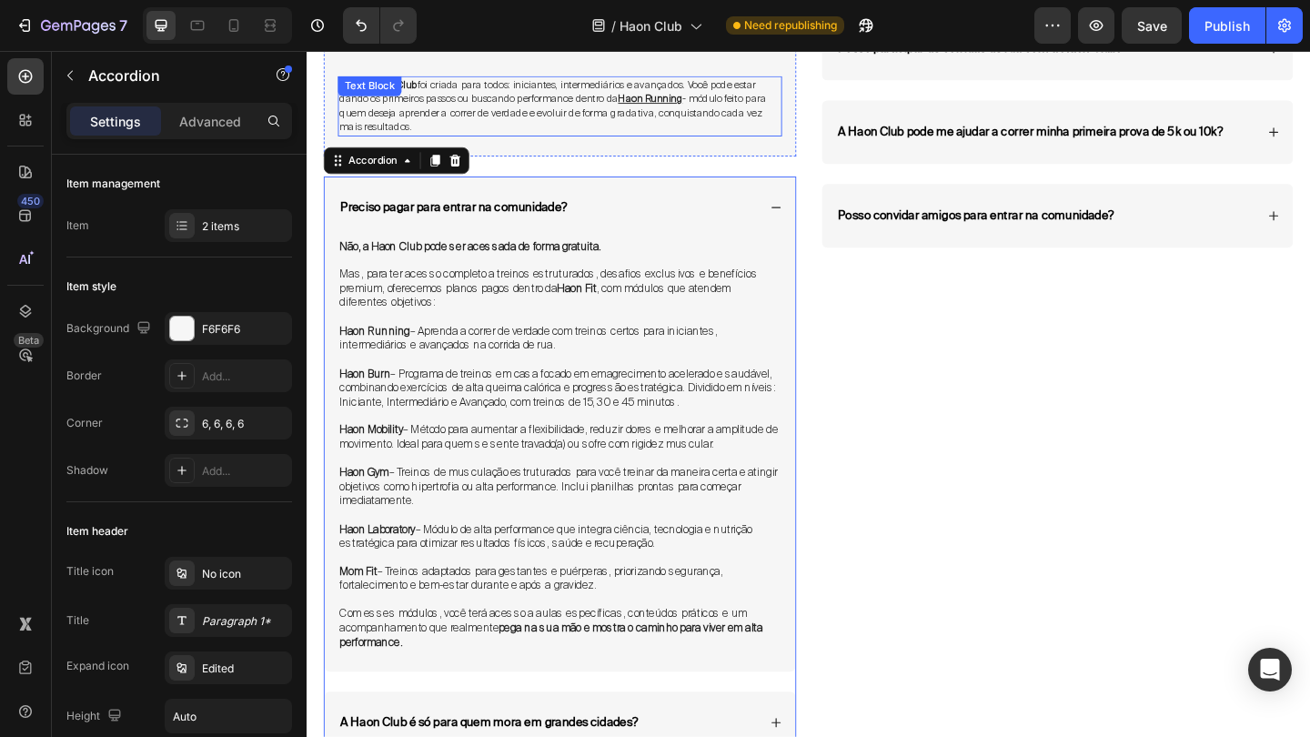
click at [664, 103] on u "Haon Running" at bounding box center [680, 103] width 70 height 15
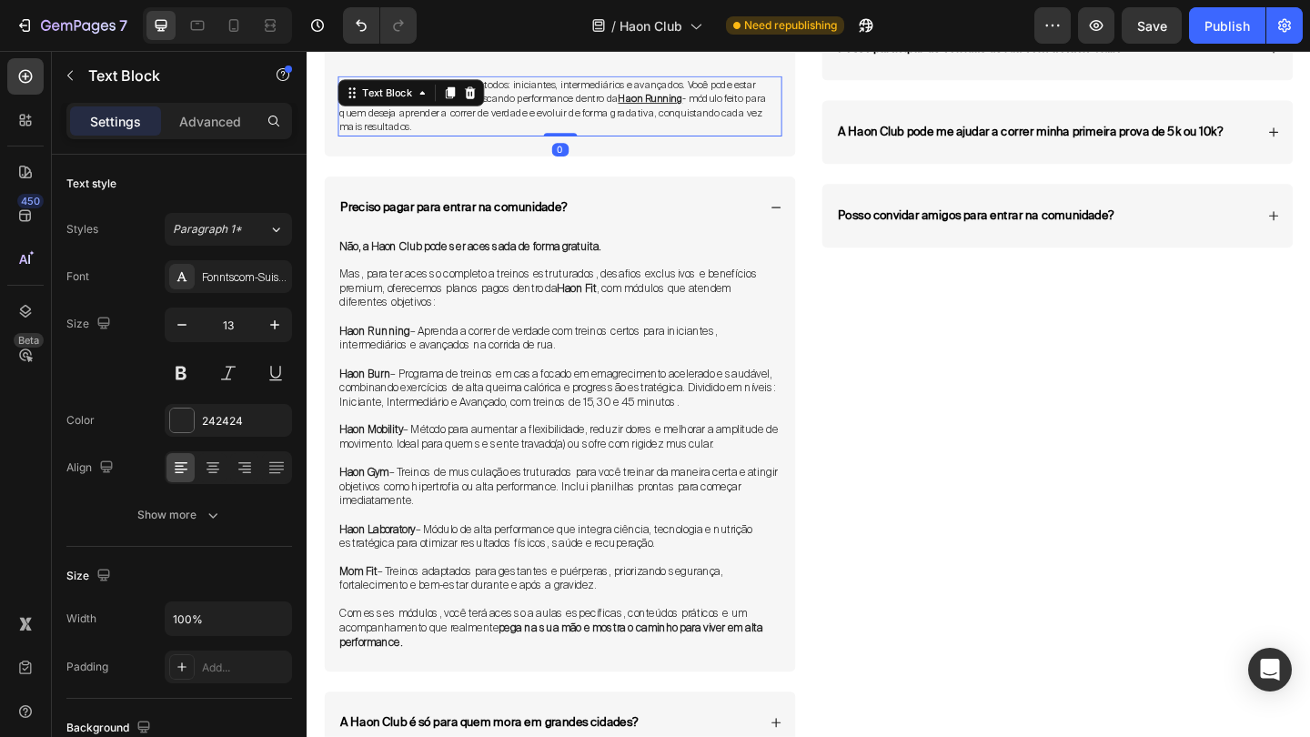
click at [664, 103] on u "Haon Running" at bounding box center [680, 103] width 70 height 15
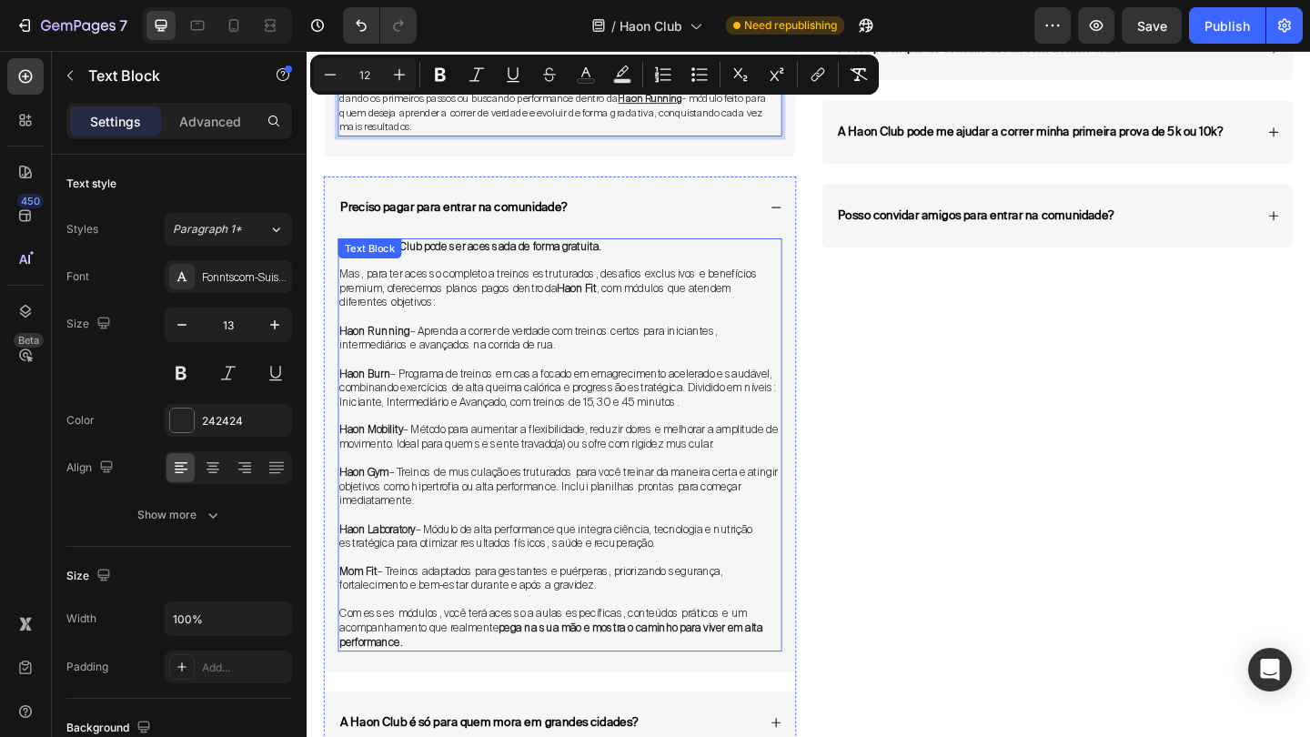
click at [512, 379] on p at bounding box center [582, 386] width 480 height 15
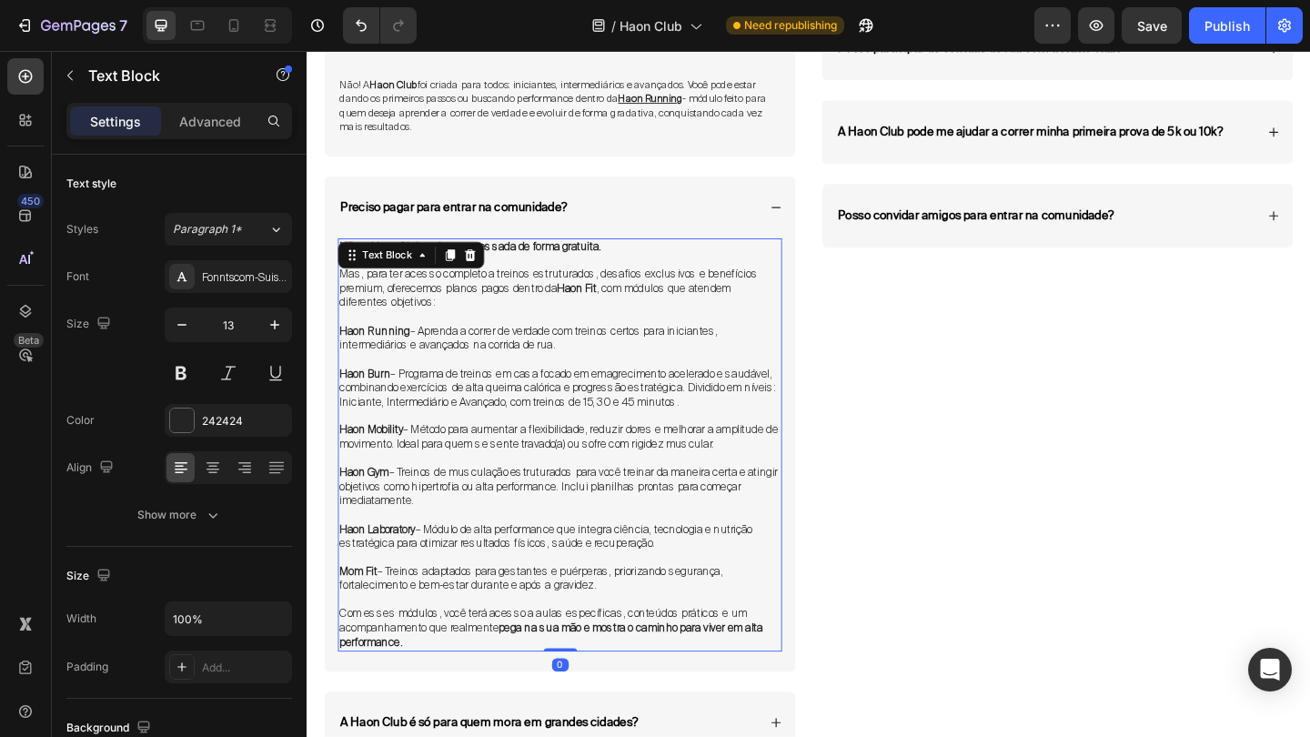
click at [512, 379] on p at bounding box center [582, 386] width 480 height 15
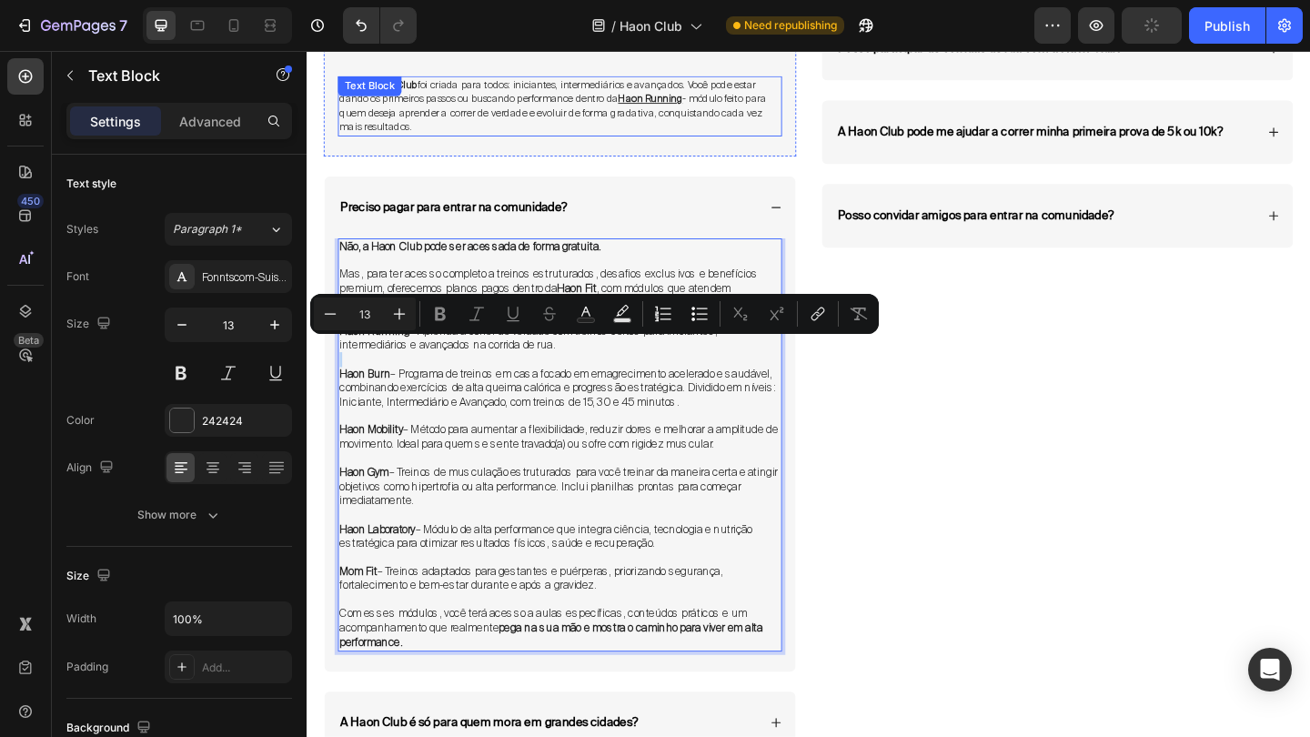
click at [600, 85] on span "Não! A Haon Club foi criada para todos: iniciantes, intermediários e avançados.…" at bounding box center [574, 110] width 464 height 61
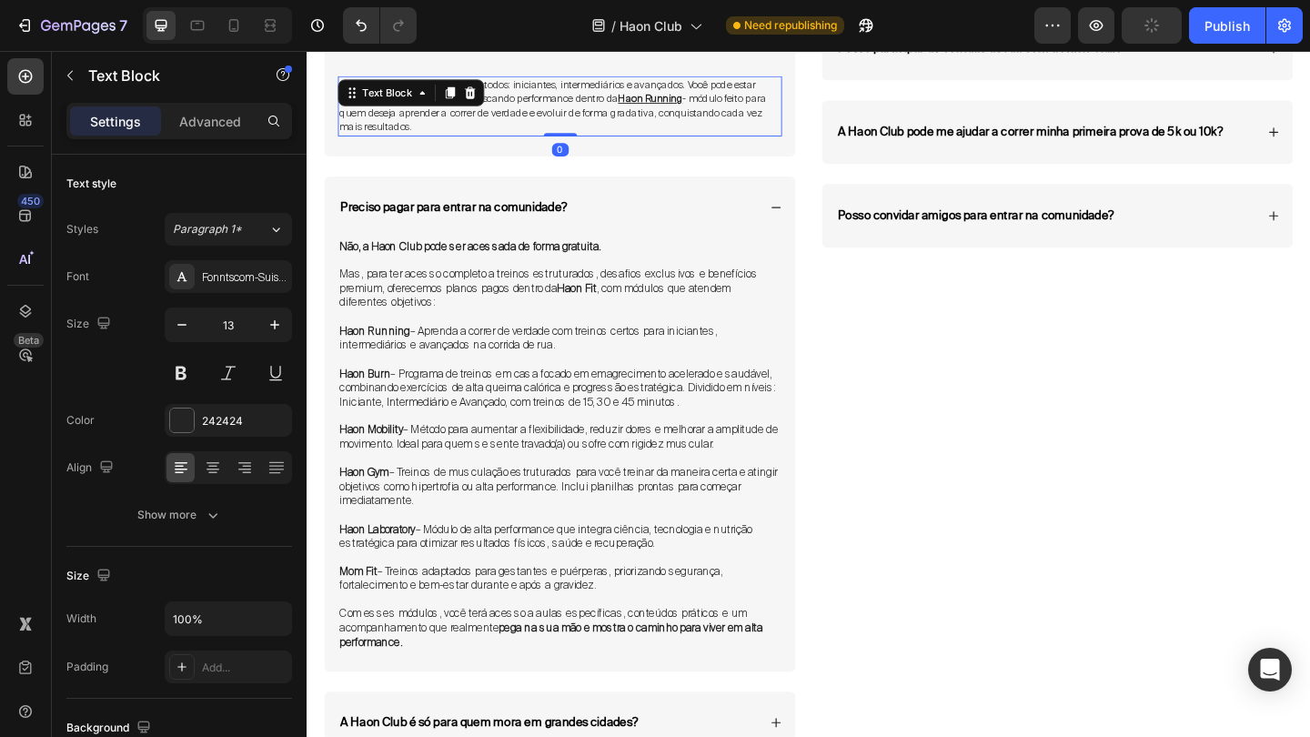
click at [600, 85] on span "Não! A Haon Club foi criada para todos: iniciantes, intermediários e avançados.…" at bounding box center [574, 110] width 464 height 61
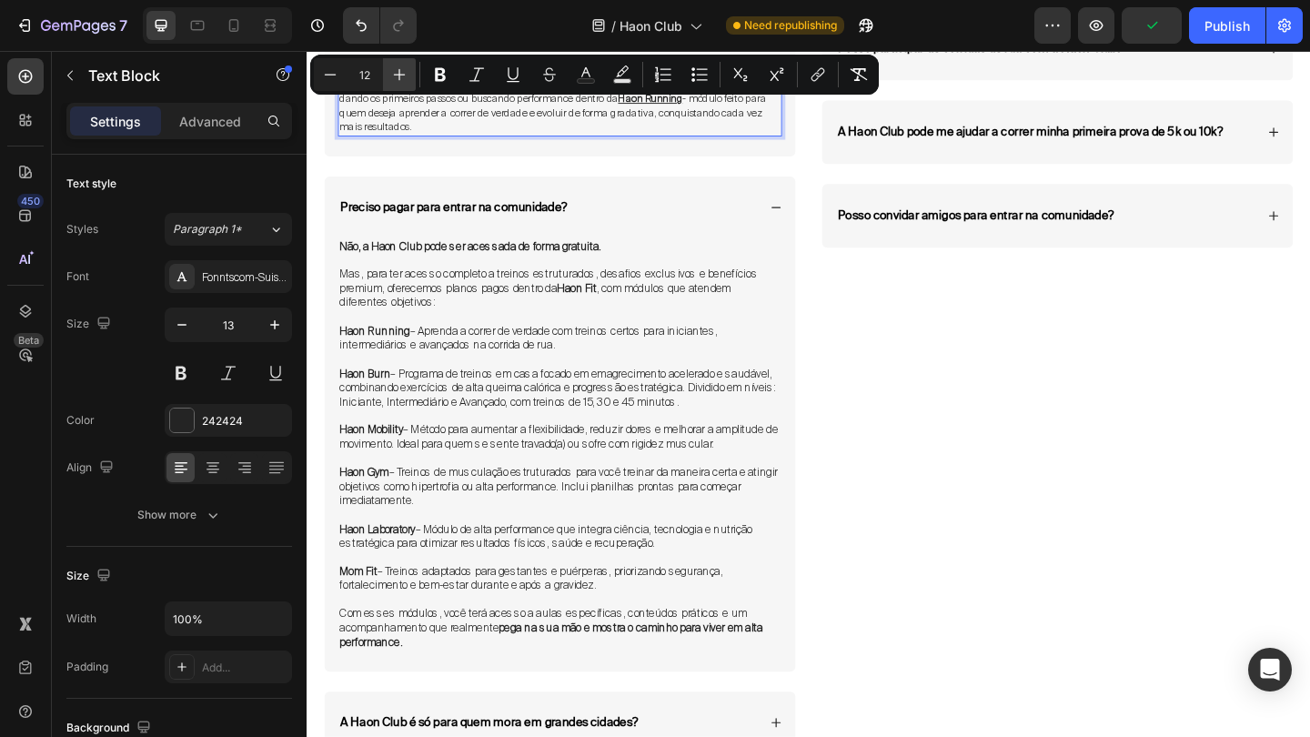
click at [393, 62] on button "Plus" at bounding box center [399, 74] width 33 height 33
type input "13"
click at [561, 117] on span "Não! A Haon Club foi criada para todos: iniciantes, intermediários e avançados.…" at bounding box center [569, 110] width 454 height 62
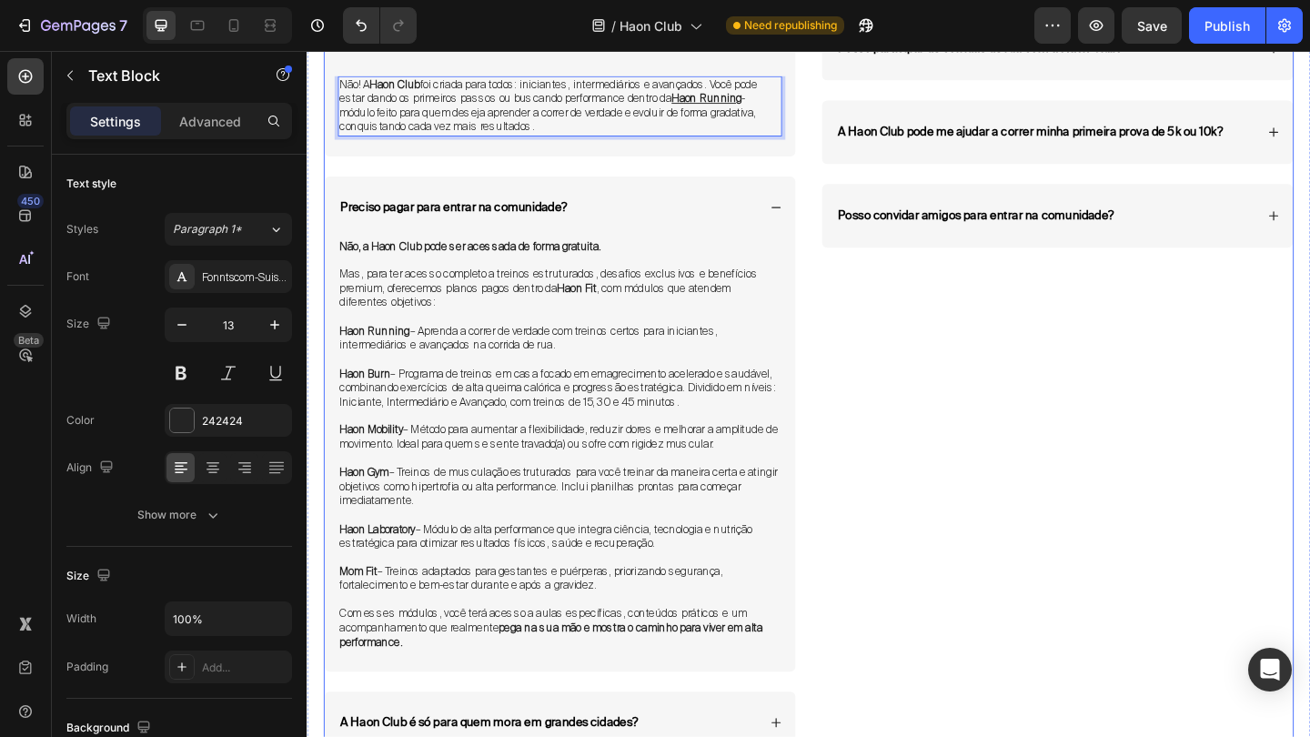
click at [838, 170] on div "O que é a Haon Club? Preciso já ser corredor para participar? Não! A Haon Club …" at bounding box center [582, 376] width 514 height 906
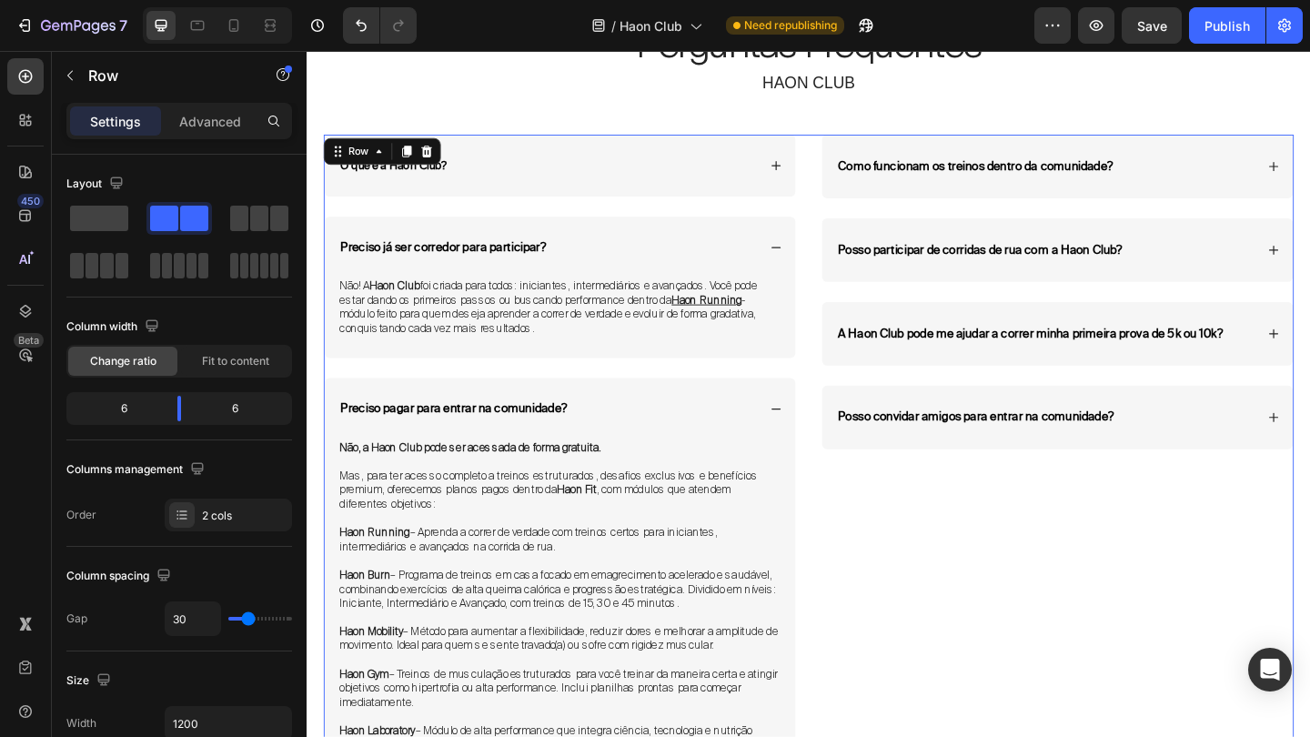
scroll to position [6568, 0]
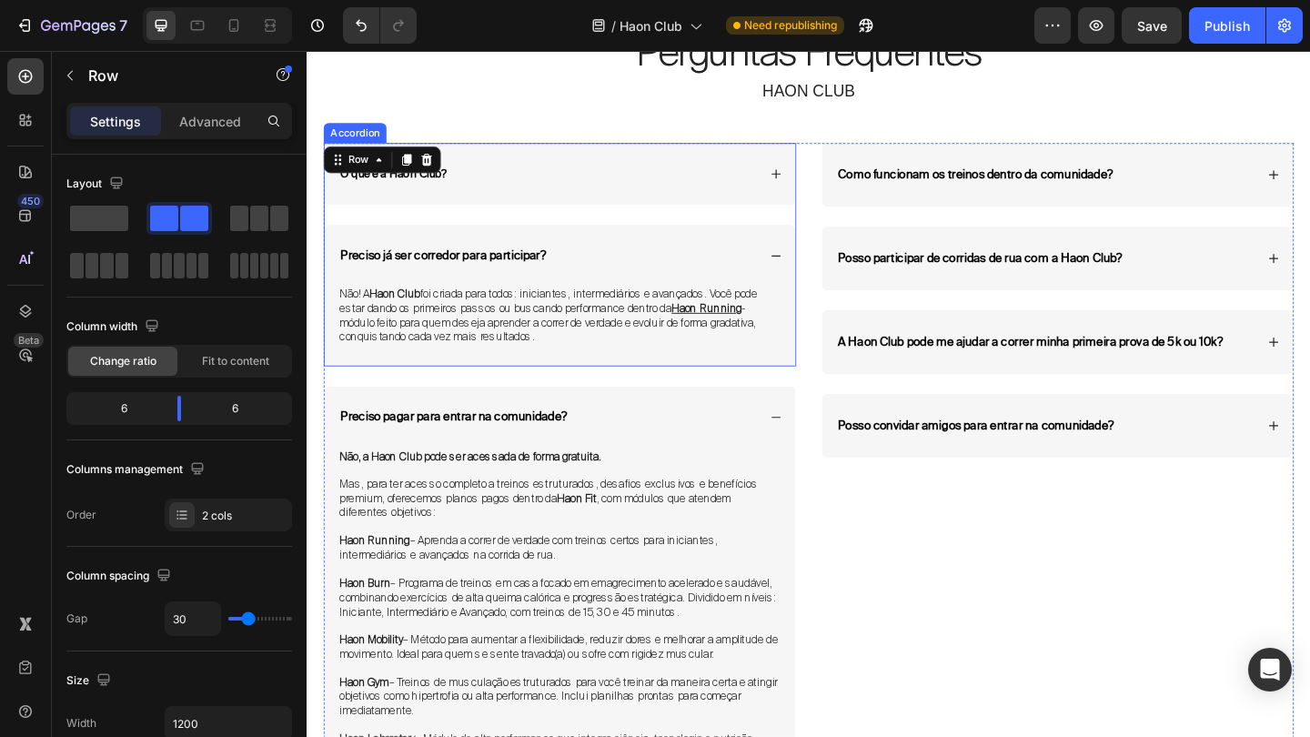
click at [825, 175] on div "O que é a Haon Club?" at bounding box center [582, 184] width 512 height 67
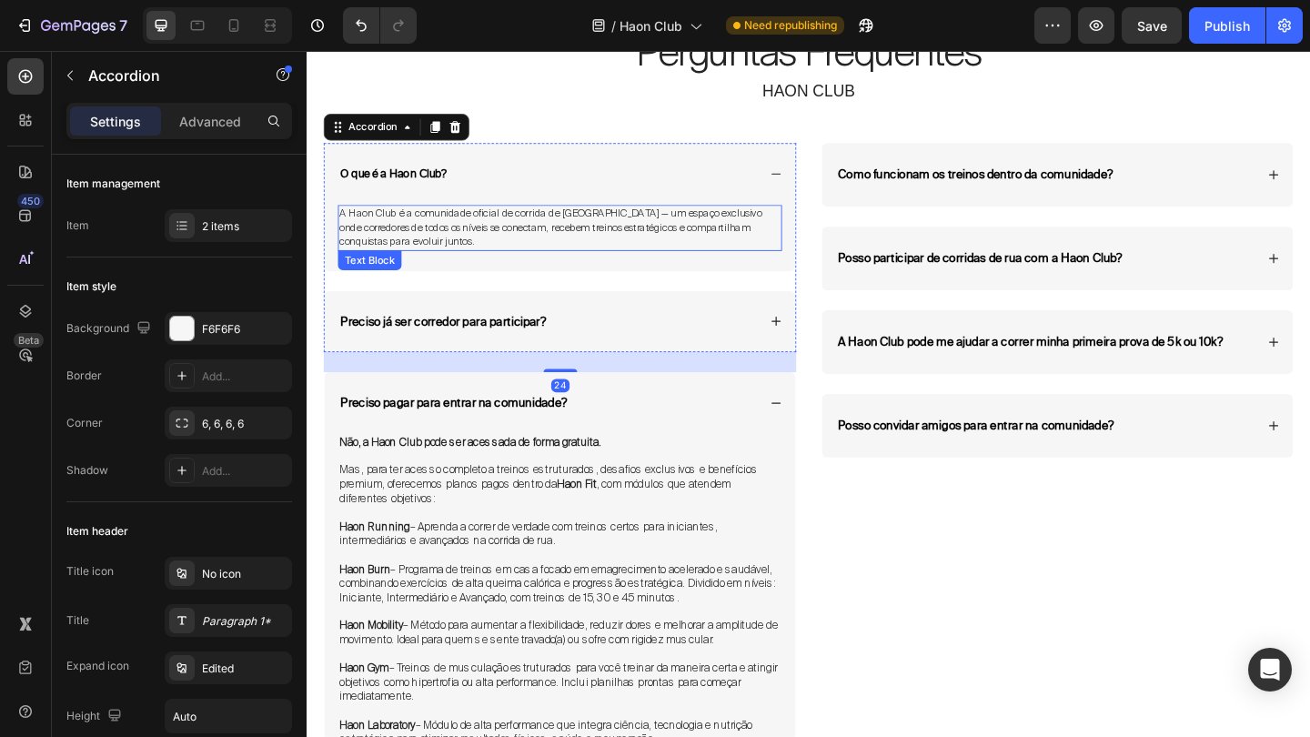
click at [662, 232] on span "A Haon Club é a comunidade oficial de corrida de rua da Haon Fit — um espaço ex…" at bounding box center [572, 242] width 460 height 45
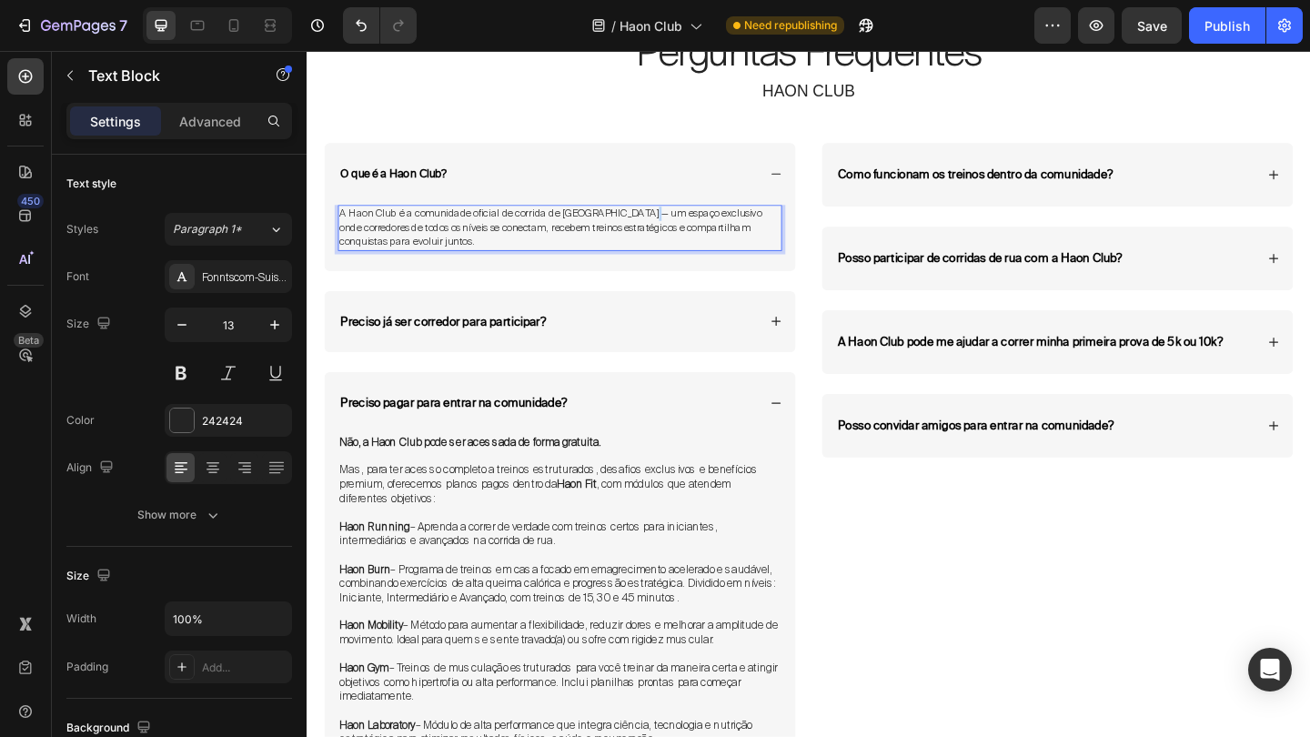
click at [662, 232] on span "A Haon Club é a comunidade oficial de corrida de rua da Haon Fit — um espaço ex…" at bounding box center [572, 242] width 460 height 45
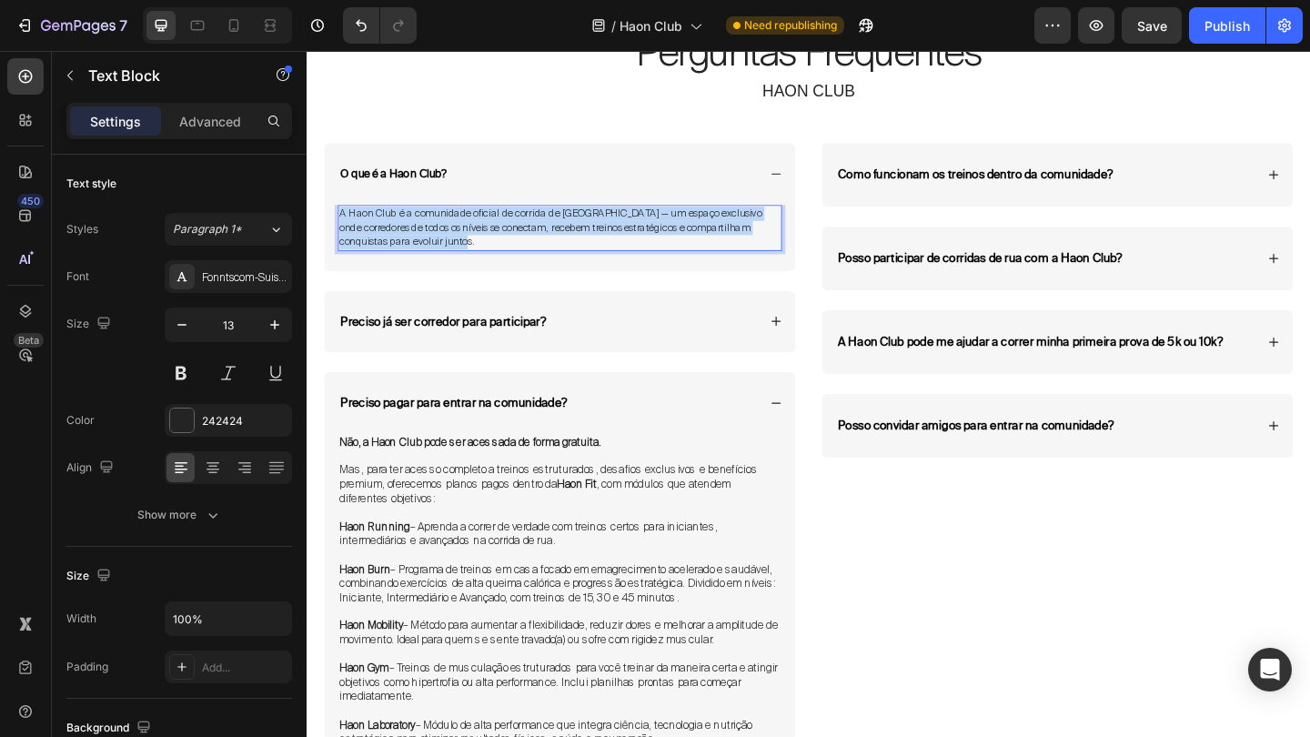
click at [662, 232] on span "A Haon Club é a comunidade oficial de corrida de rua da Haon Fit — um espaço ex…" at bounding box center [572, 242] width 460 height 45
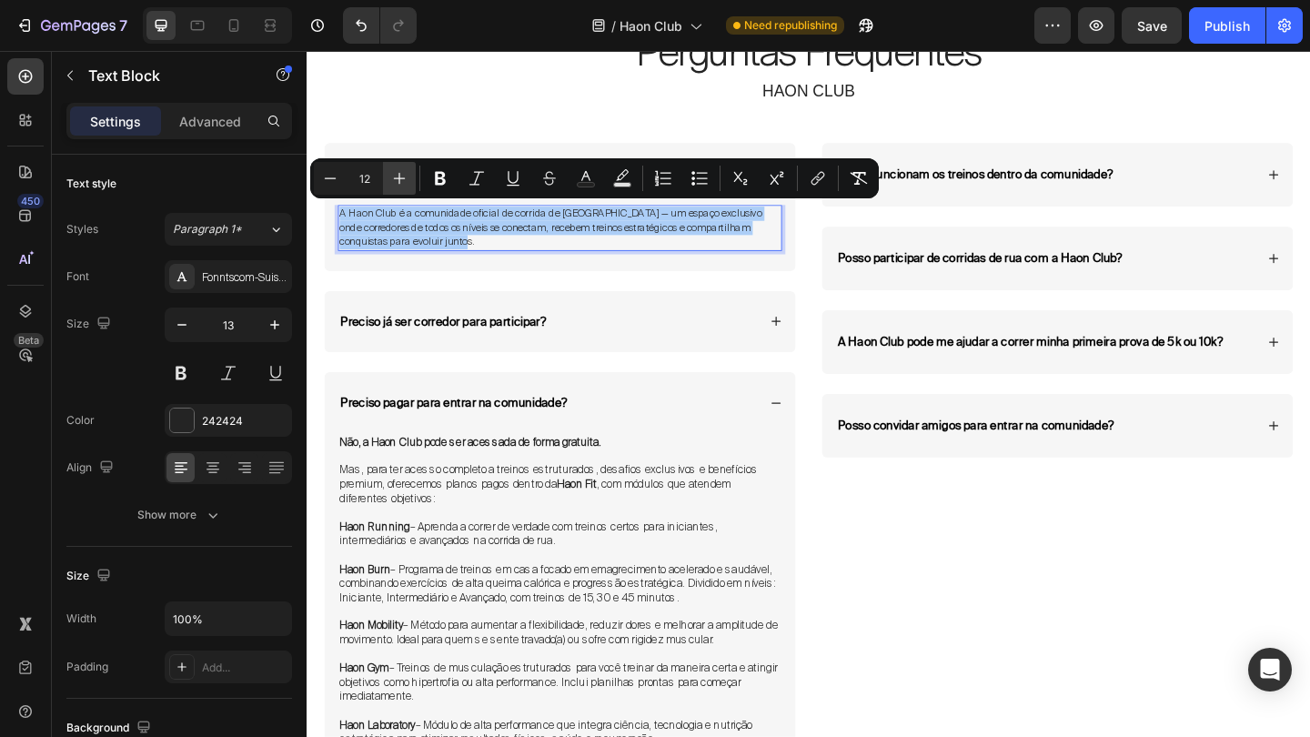
click at [407, 190] on button "Plus" at bounding box center [399, 178] width 33 height 33
type input "13"
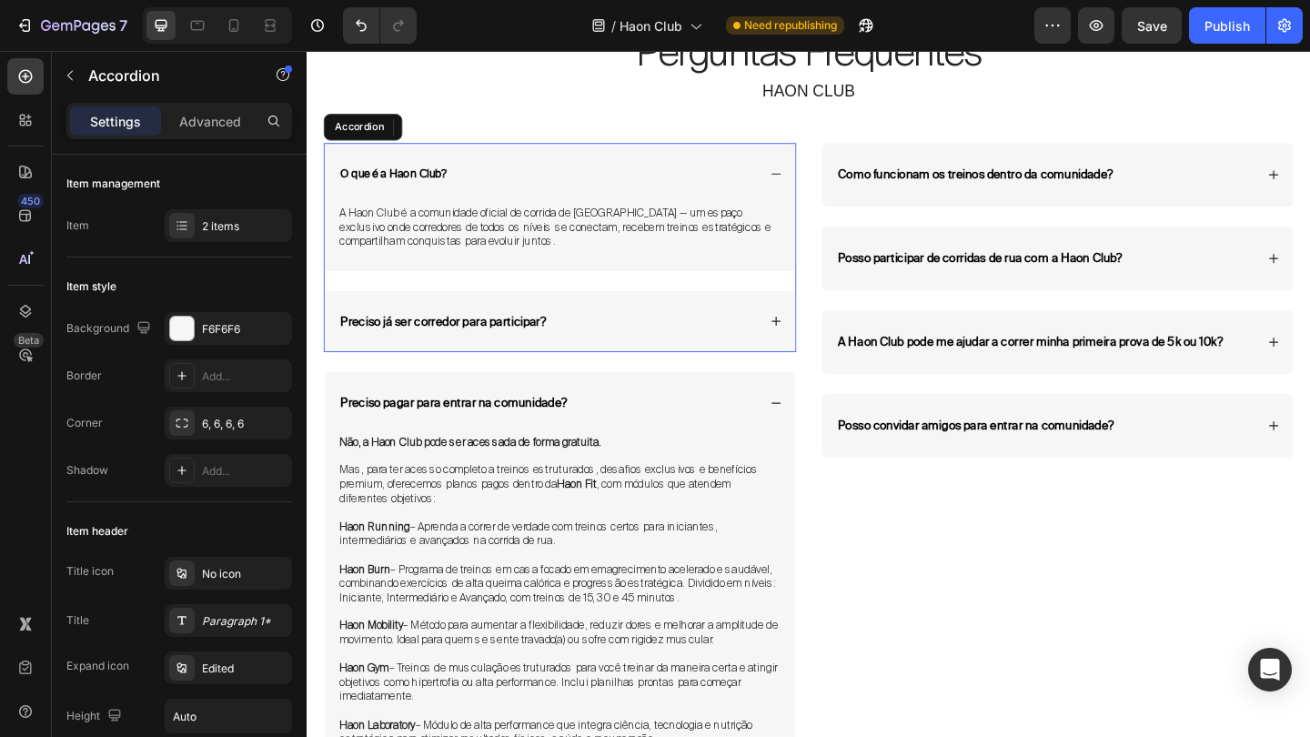
click at [834, 326] on div "Preciso já ser corredor para participar?" at bounding box center [582, 345] width 512 height 67
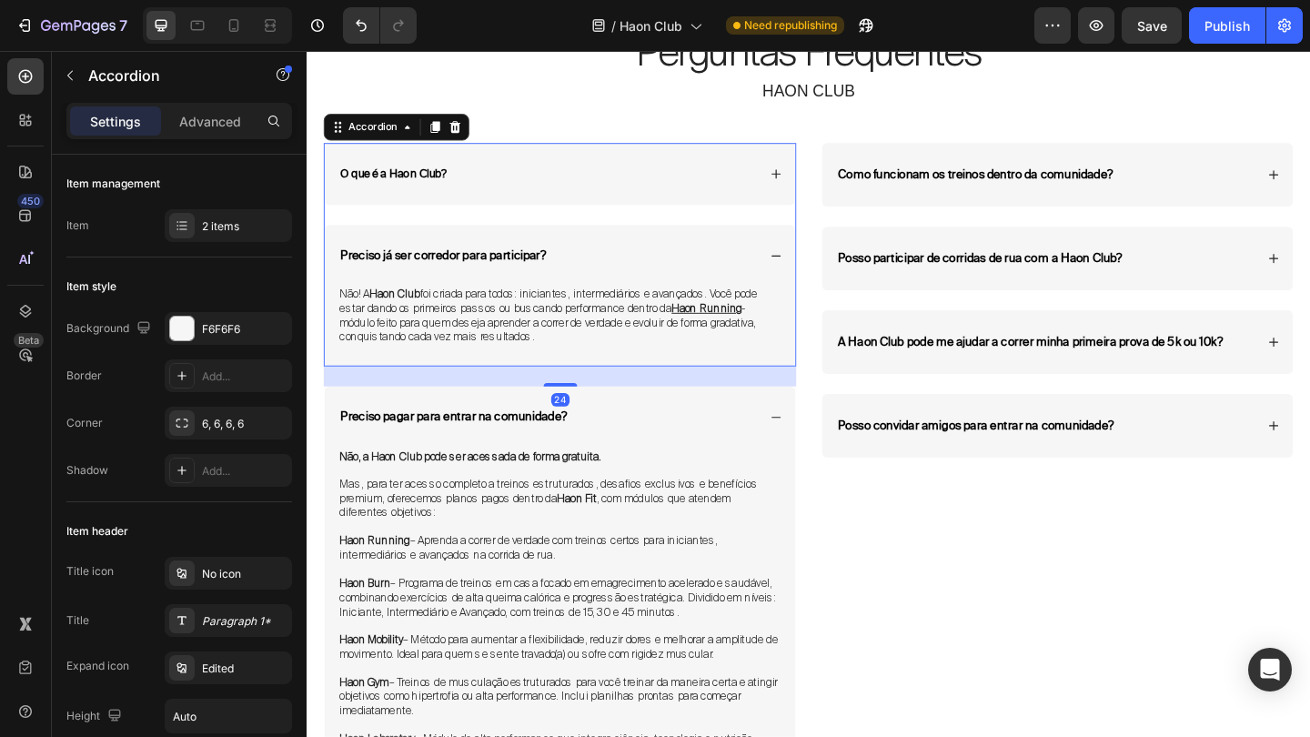
click at [821, 289] on div "Preciso já ser corredor para participar?" at bounding box center [582, 273] width 512 height 67
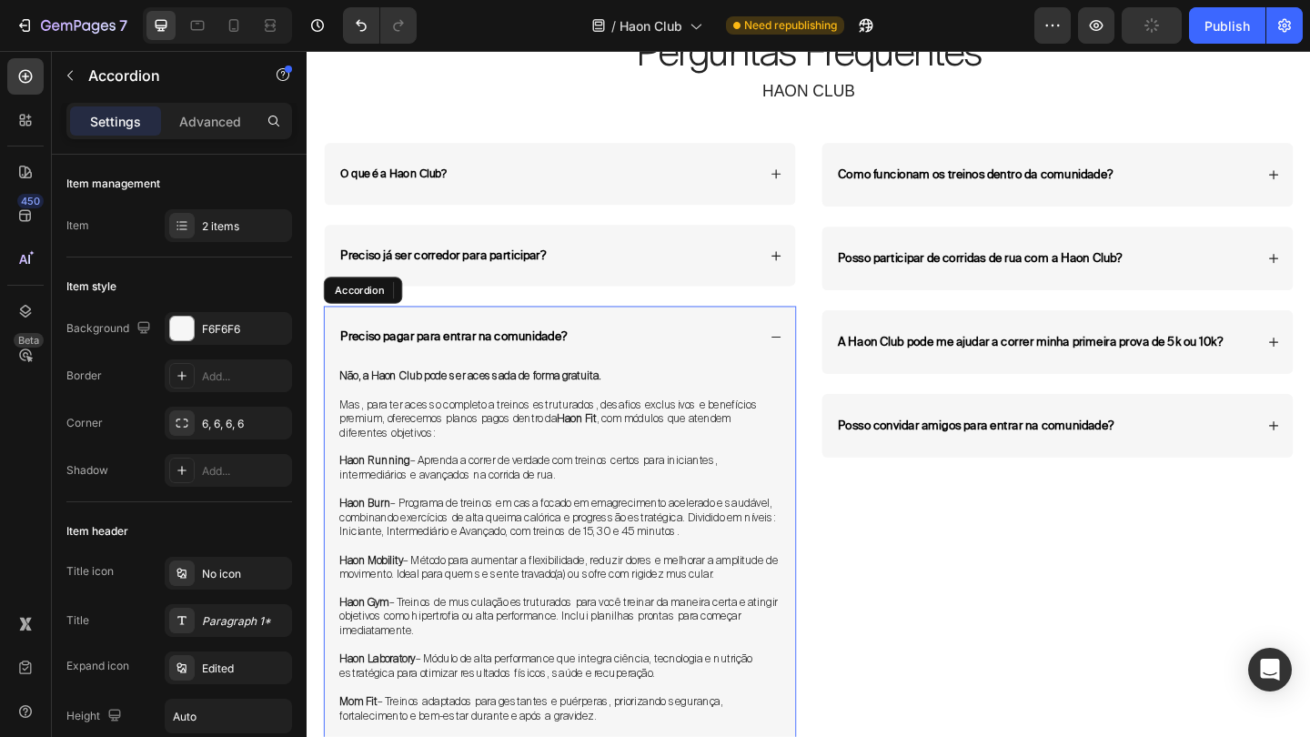
click at [820, 350] on div "Preciso pagar para entrar na comunidade?" at bounding box center [582, 361] width 512 height 67
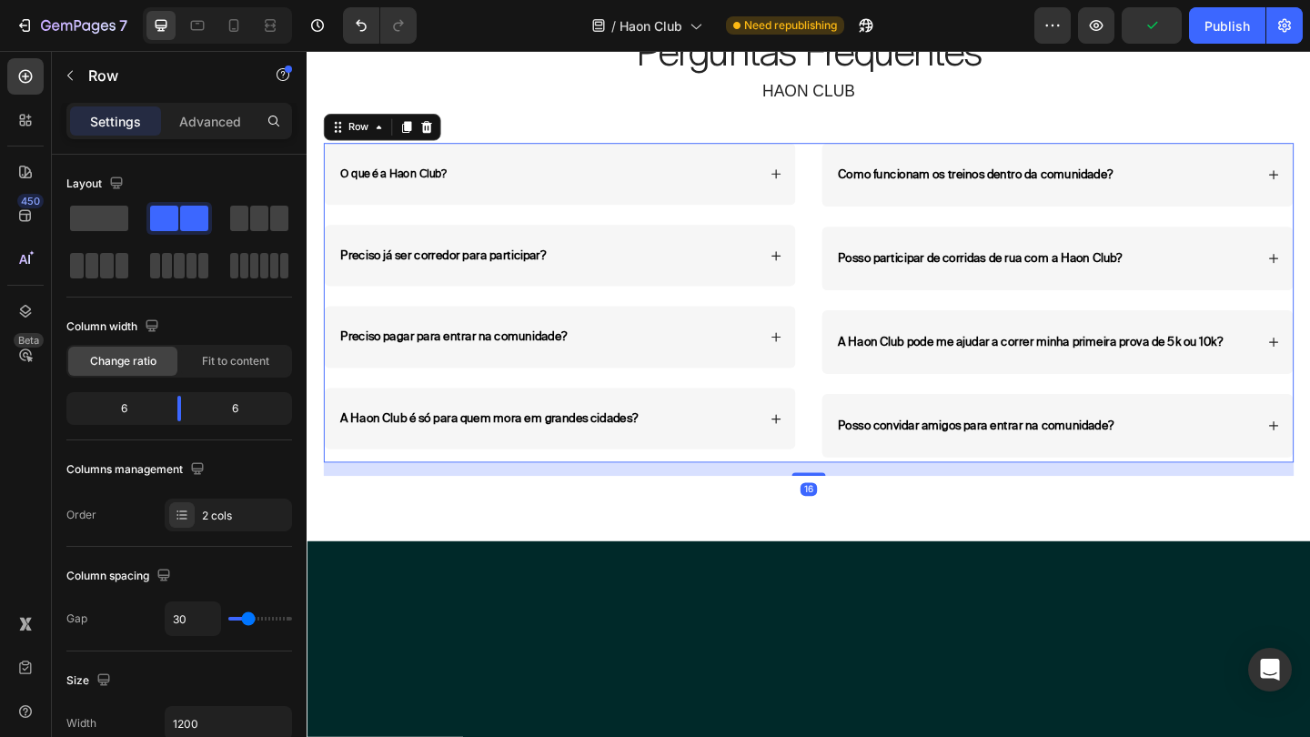
click at [854, 373] on div "O que é a Haon Club? Preciso já ser corredor para participar? Accordion Preciso…" at bounding box center [853, 325] width 1056 height 348
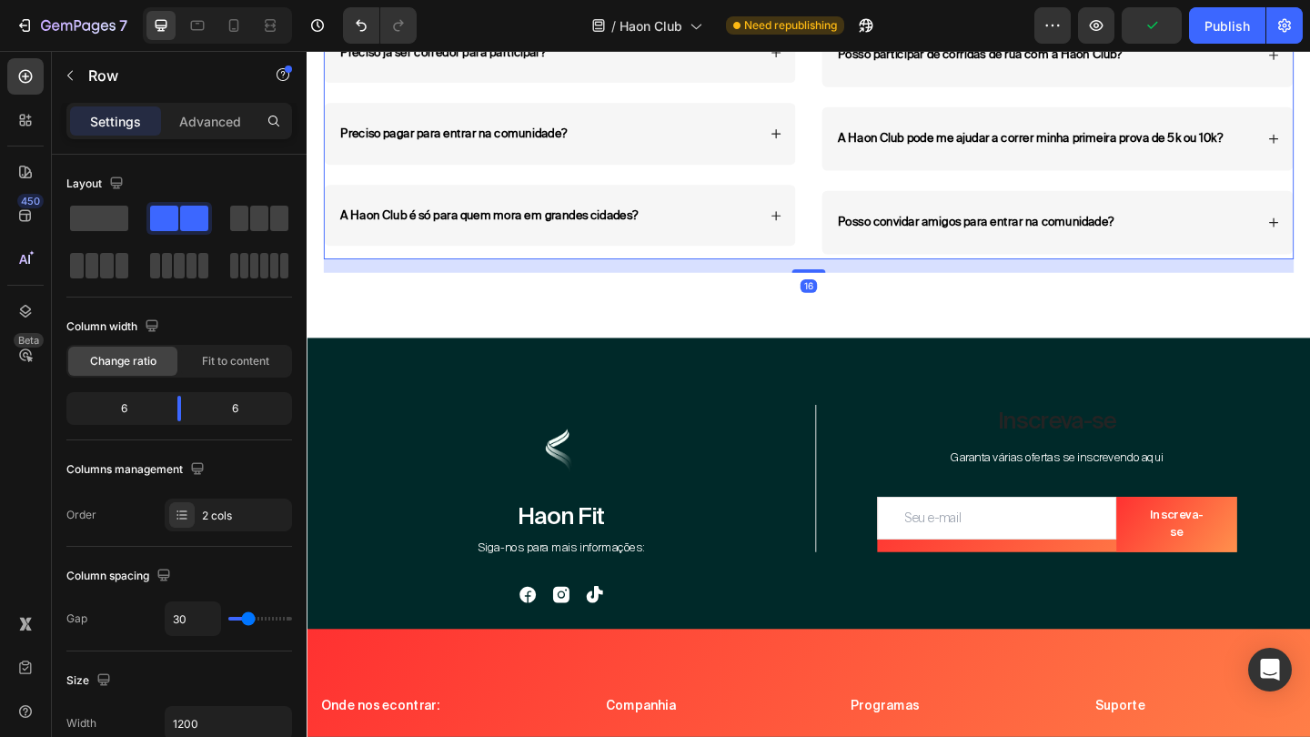
scroll to position [6792, 0]
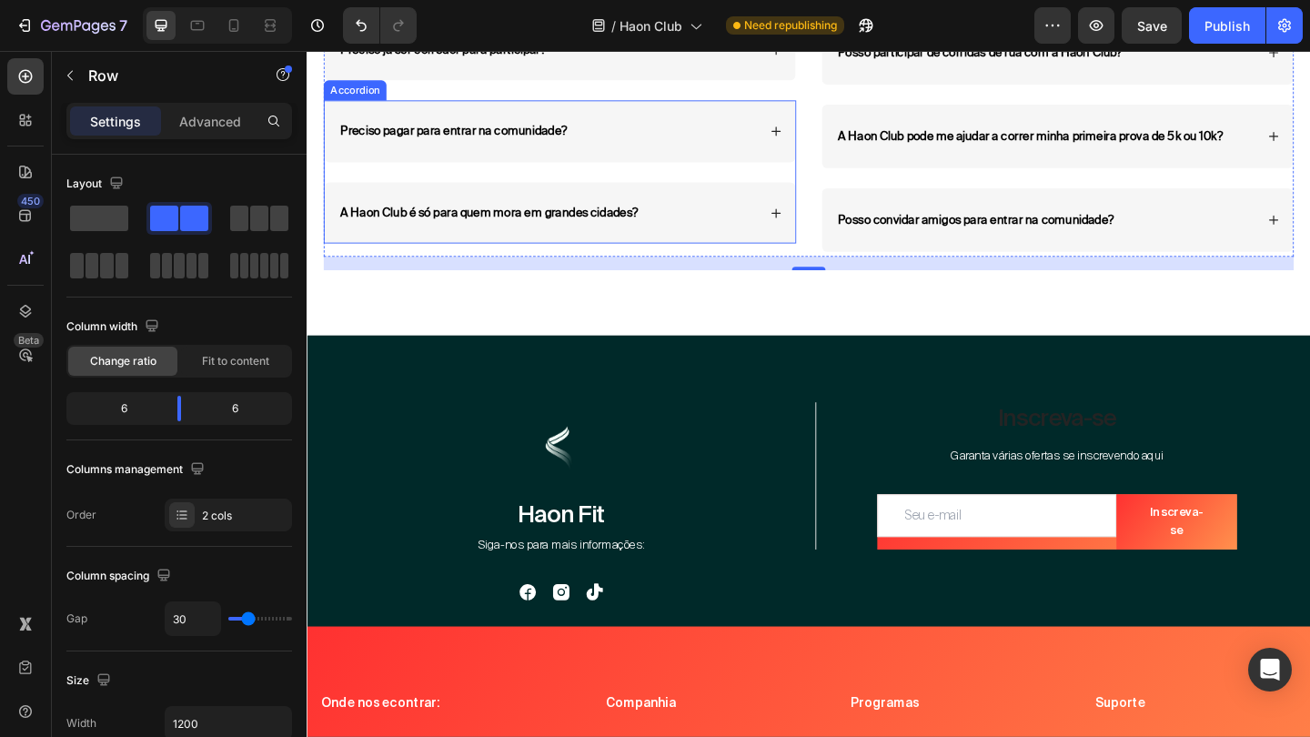
click at [817, 212] on div "A Haon Club é só para quem mora em grandes cidades?" at bounding box center [582, 227] width 512 height 67
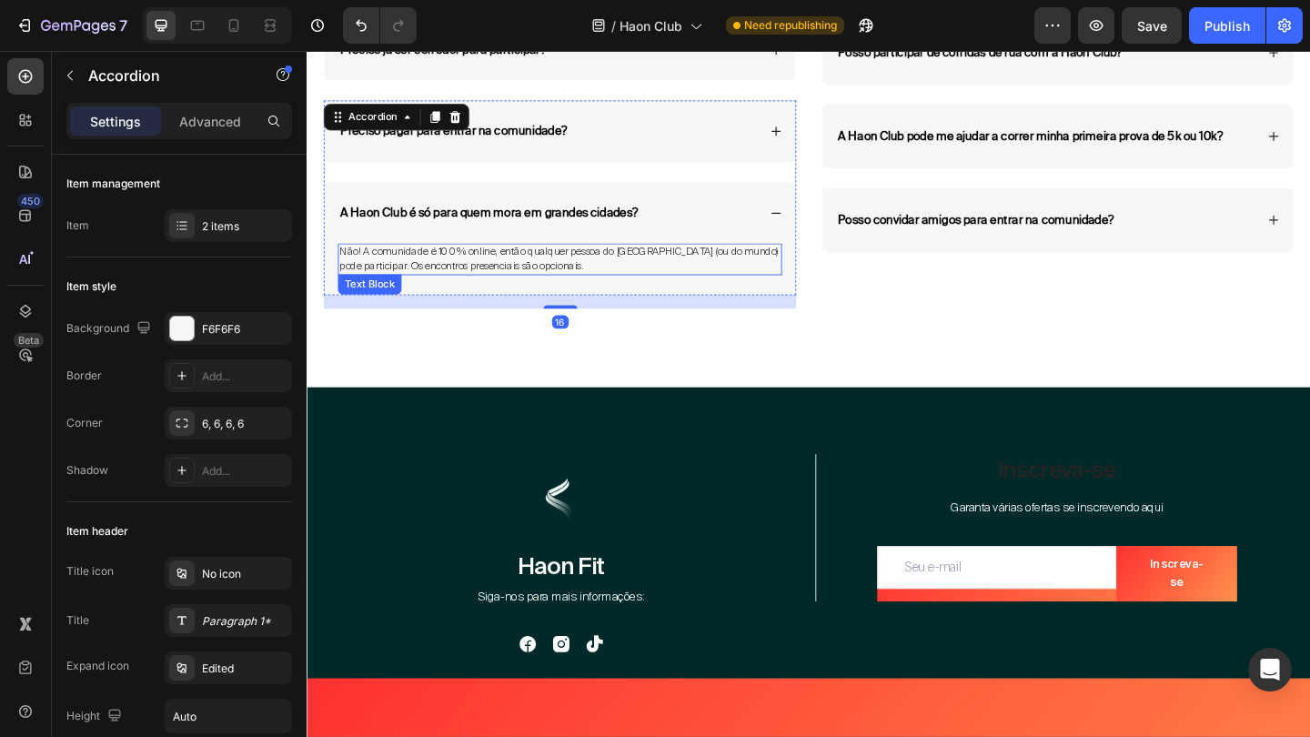
click at [470, 278] on span "Não! A comunidade é 100% online, então qualquer pessoa do Brasil (ou do mundo) …" at bounding box center [580, 277] width 477 height 30
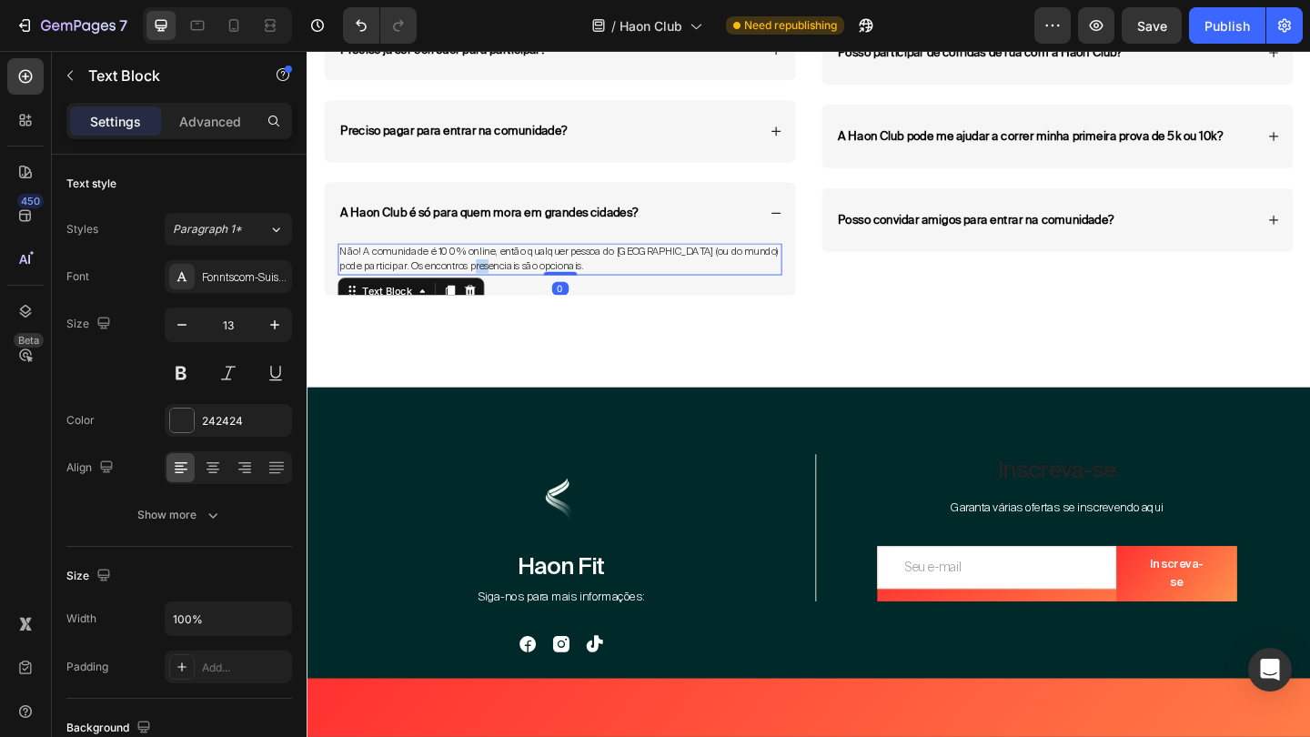
click at [470, 278] on span "Não! A comunidade é 100% online, então qualquer pessoa do Brasil (ou do mundo) …" at bounding box center [580, 277] width 477 height 30
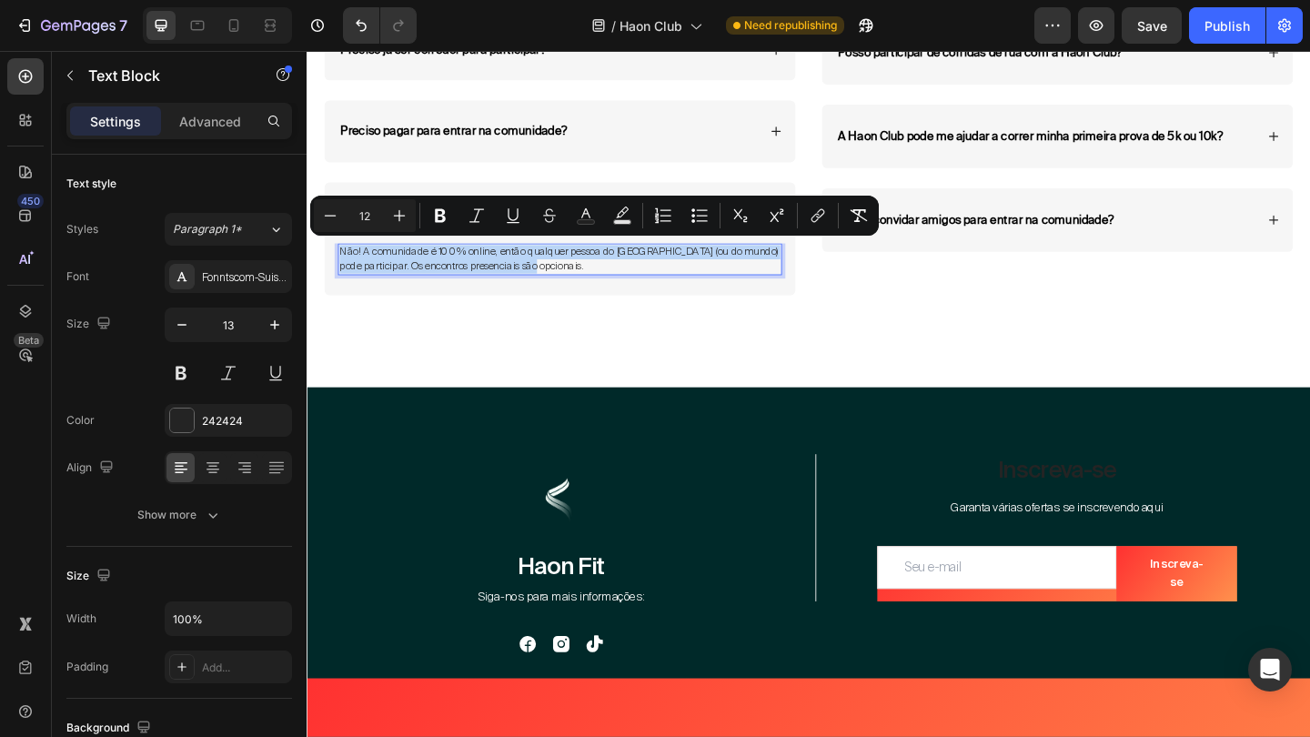
copy span "Não! A comunidade é 100% online, então qualquer pessoa do Brasil (ou do mundo) …"
click at [470, 278] on span "Não! A comunidade é 100% online, então qualquer pessoa do Brasil (ou do mundo) …" at bounding box center [580, 277] width 477 height 30
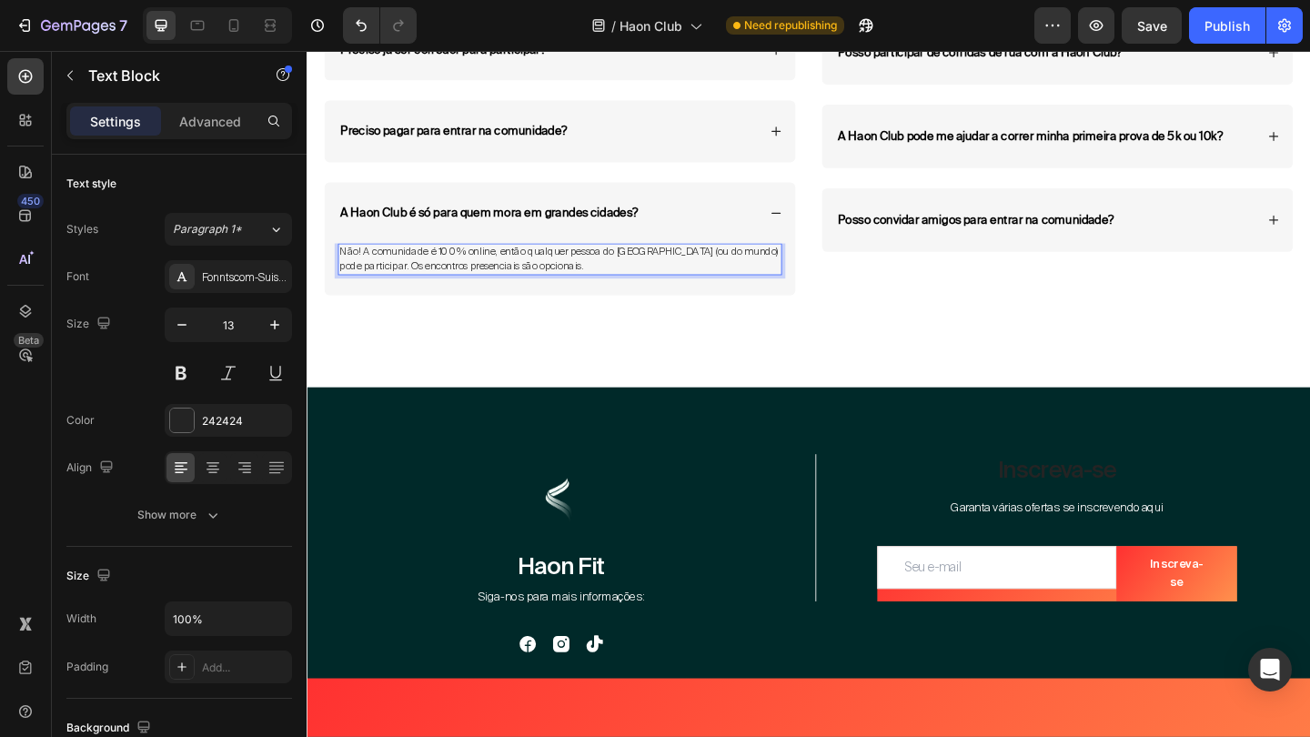
click at [470, 278] on span "Não! A comunidade é 100% online, então qualquer pessoa do Brasil (ou do mundo) …" at bounding box center [580, 277] width 477 height 30
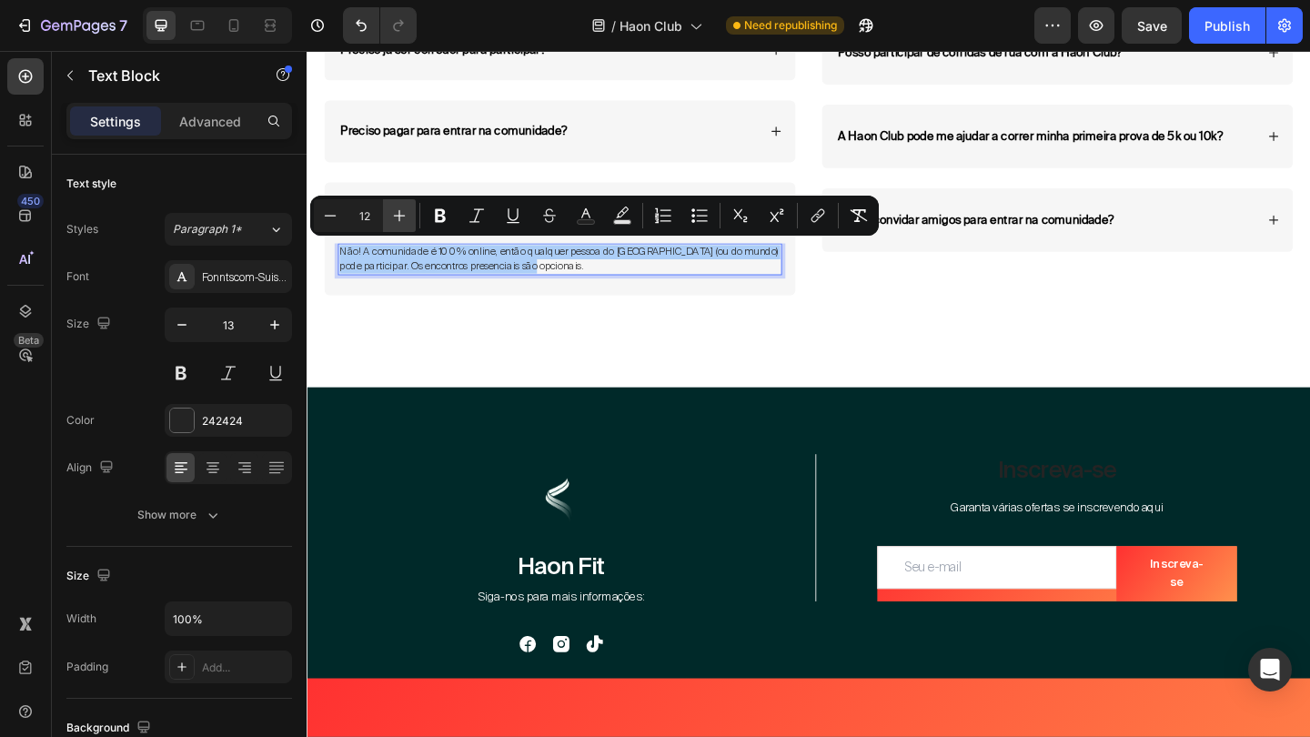
click at [402, 220] on icon "Editor contextual toolbar" at bounding box center [399, 216] width 18 height 18
type input "13"
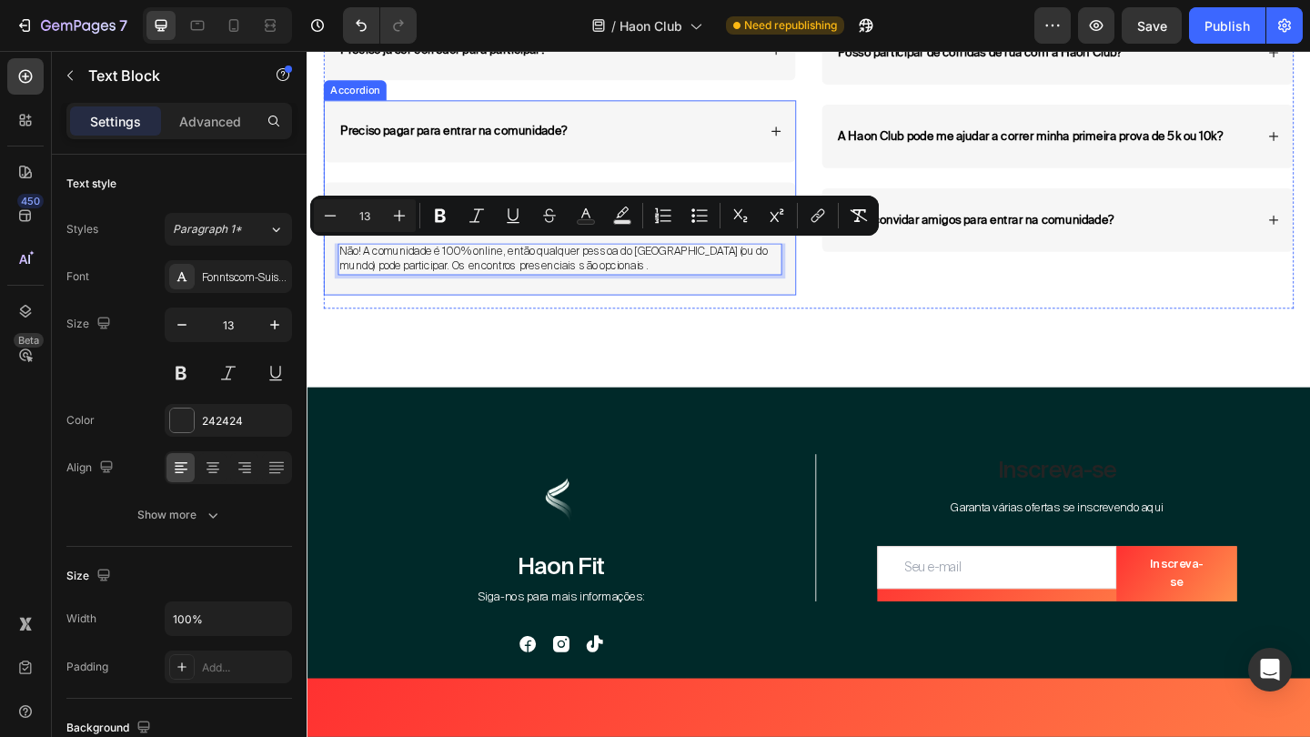
click at [647, 296] on div "Não! A comunidade é 100% online, então qualquer pessoa do Brasil (ou do mundo) …" at bounding box center [582, 288] width 512 height 56
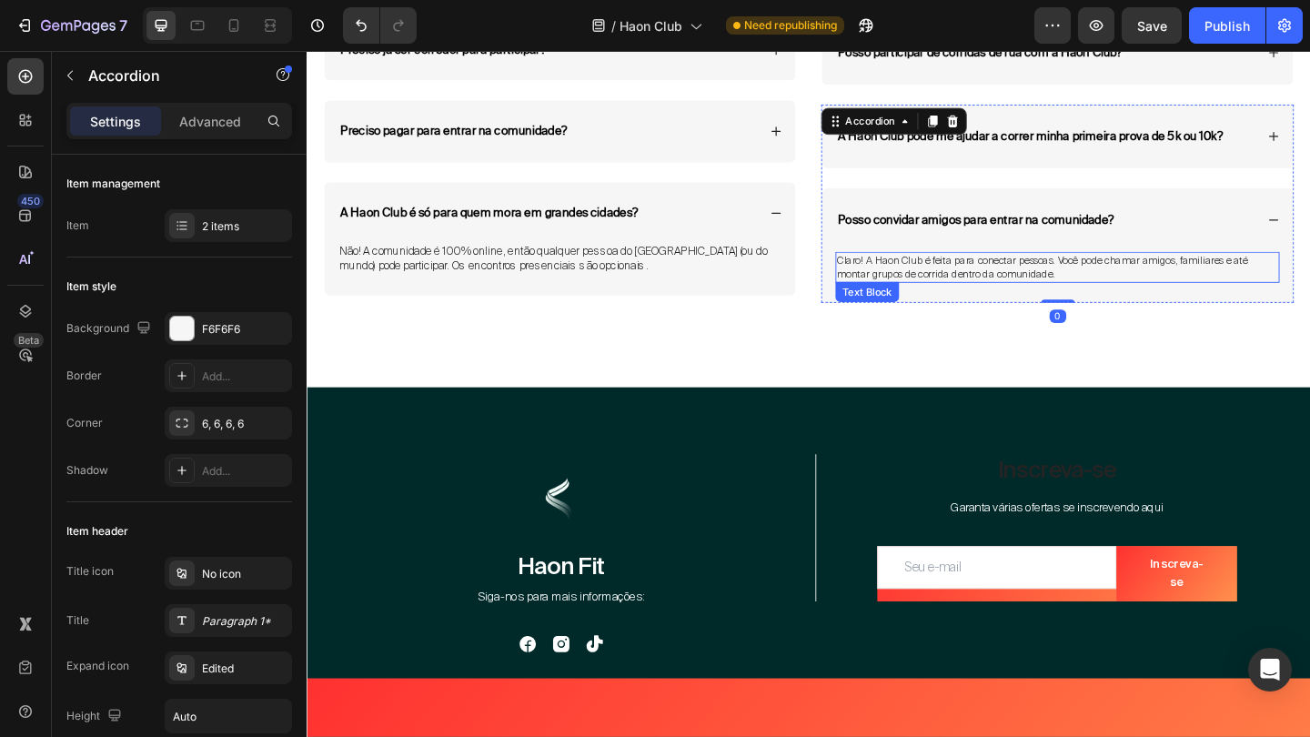
click at [1139, 271] on span "Claro! A Haon Club é feita para conectar pessoas. Você pode chamar amigos, fami…" at bounding box center [1107, 286] width 447 height 30
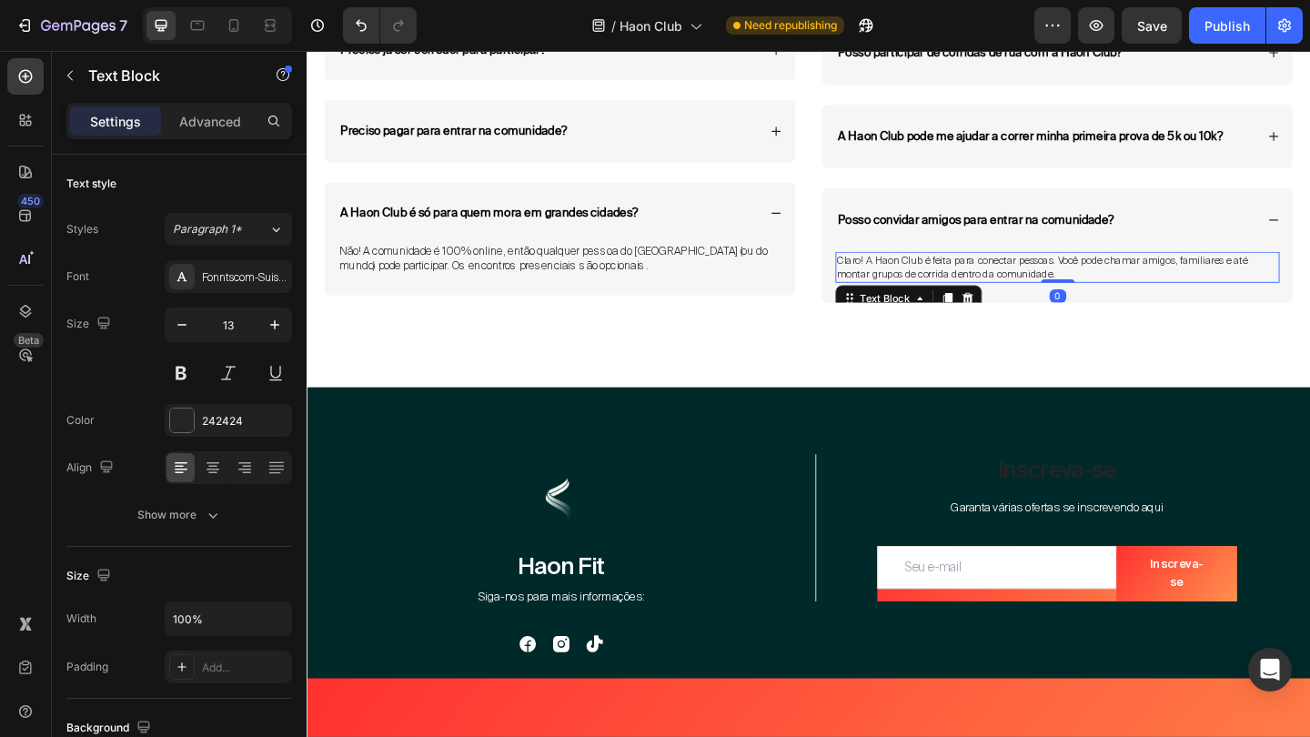
click at [1139, 271] on span "Claro! A Haon Club é feita para conectar pessoas. Você pode chamar amigos, fami…" at bounding box center [1107, 286] width 447 height 30
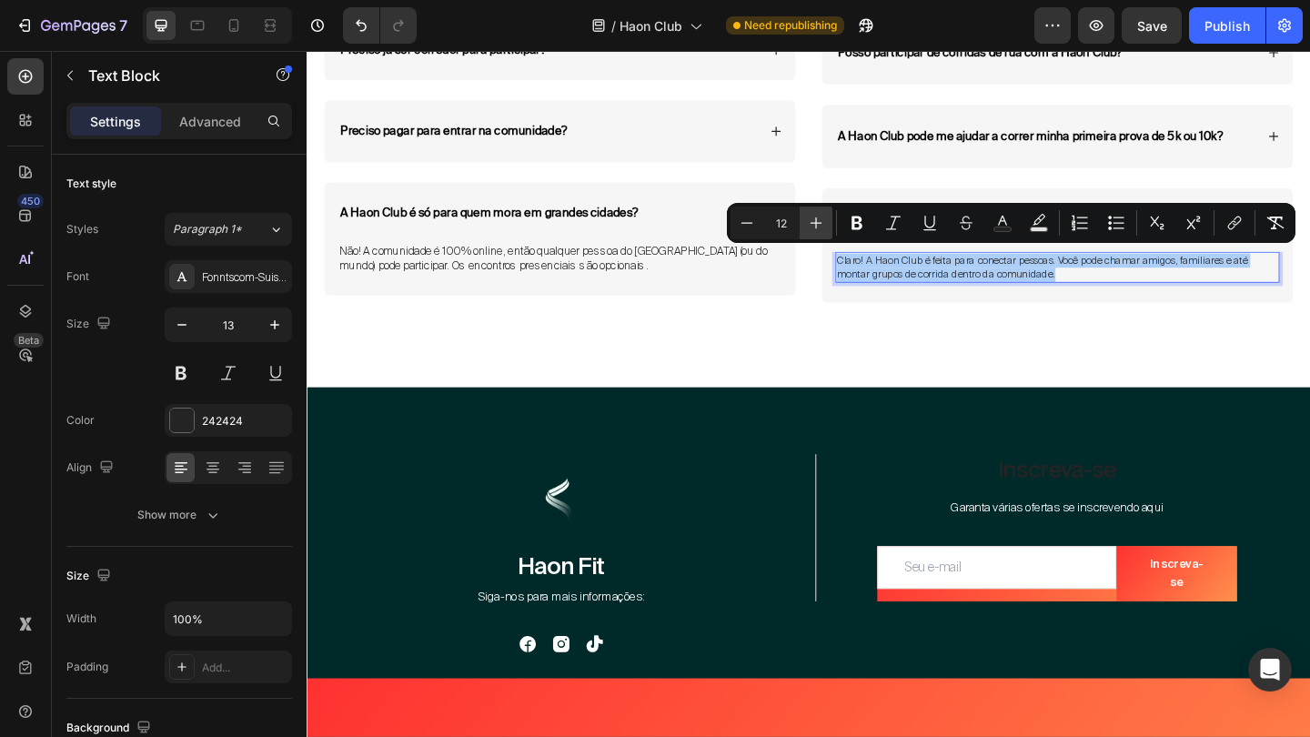
click at [817, 220] on icon "Editor contextual toolbar" at bounding box center [816, 223] width 18 height 18
type input "13"
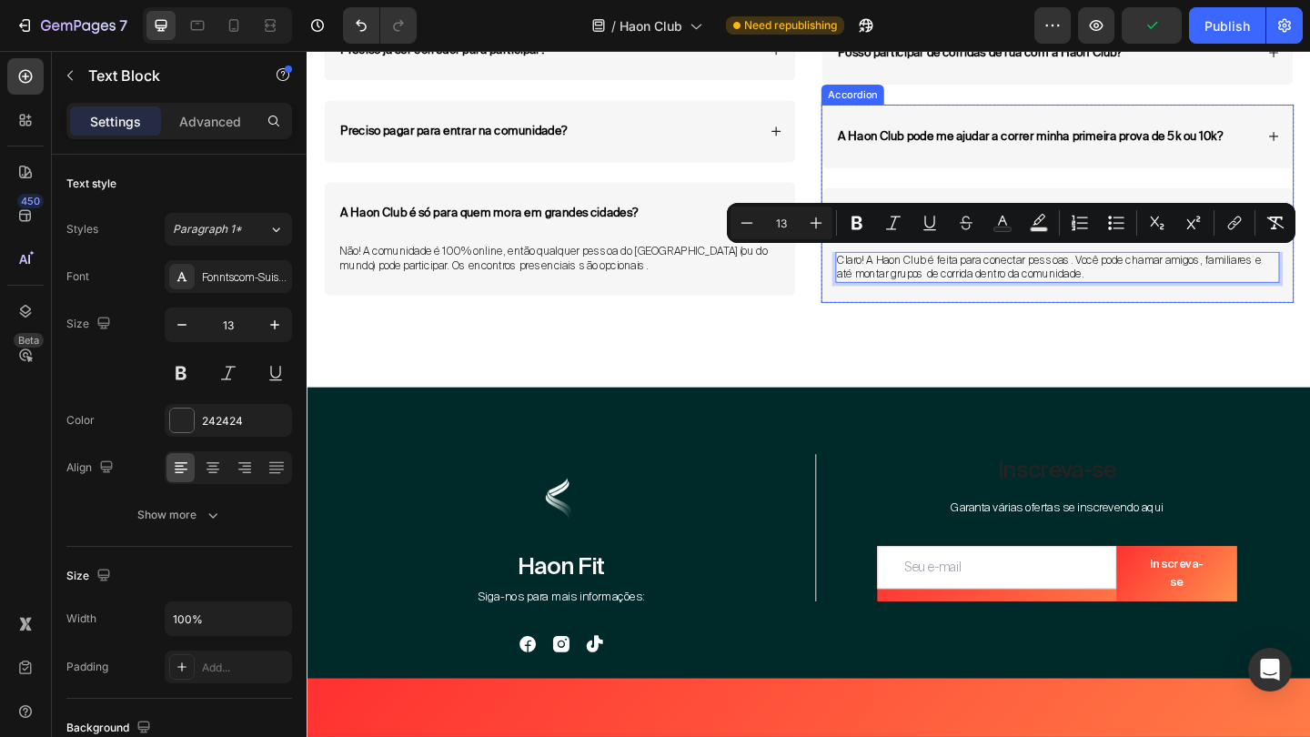
click at [1309, 132] on div "A Haon Club pode me ajudar a correr minha primeira prova de 5k ou 10k?" at bounding box center [1123, 143] width 512 height 69
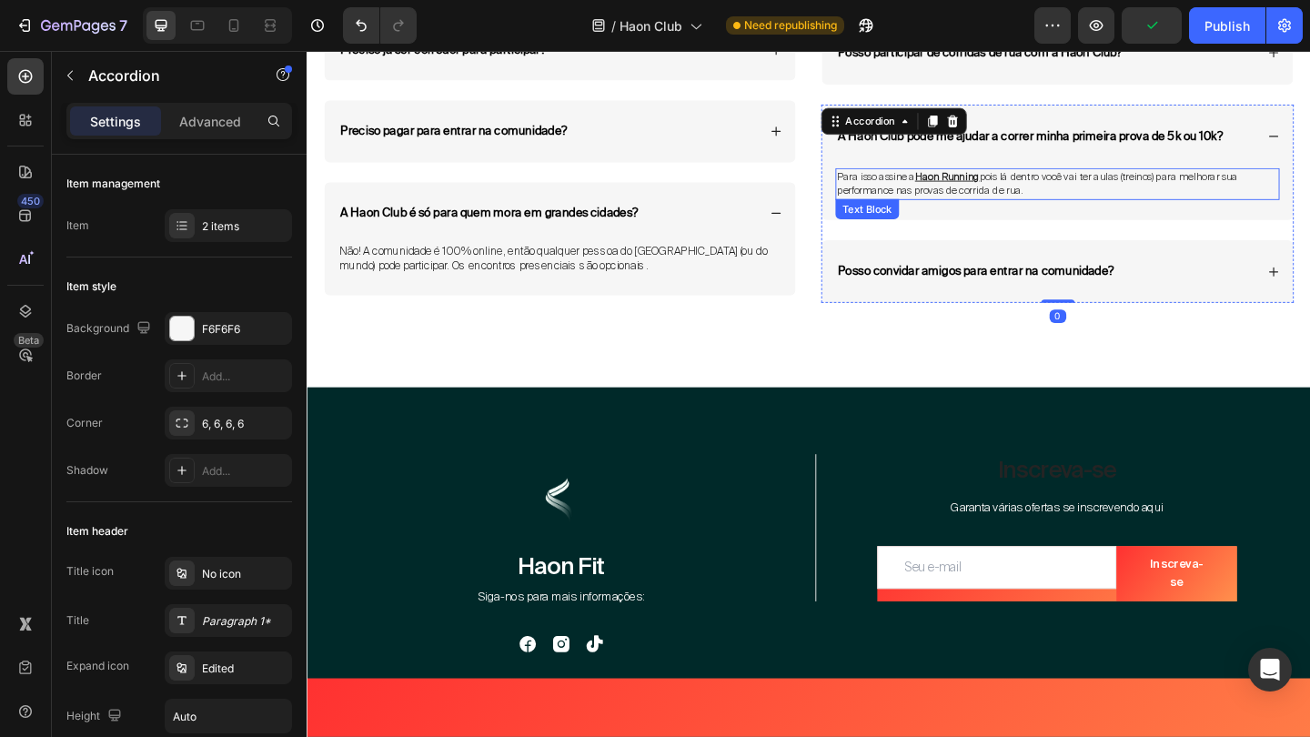
click at [1139, 178] on div "Para isso assine a Haon Running pois lá dentro você vai ter aulas (treinos) par…" at bounding box center [1123, 195] width 483 height 35
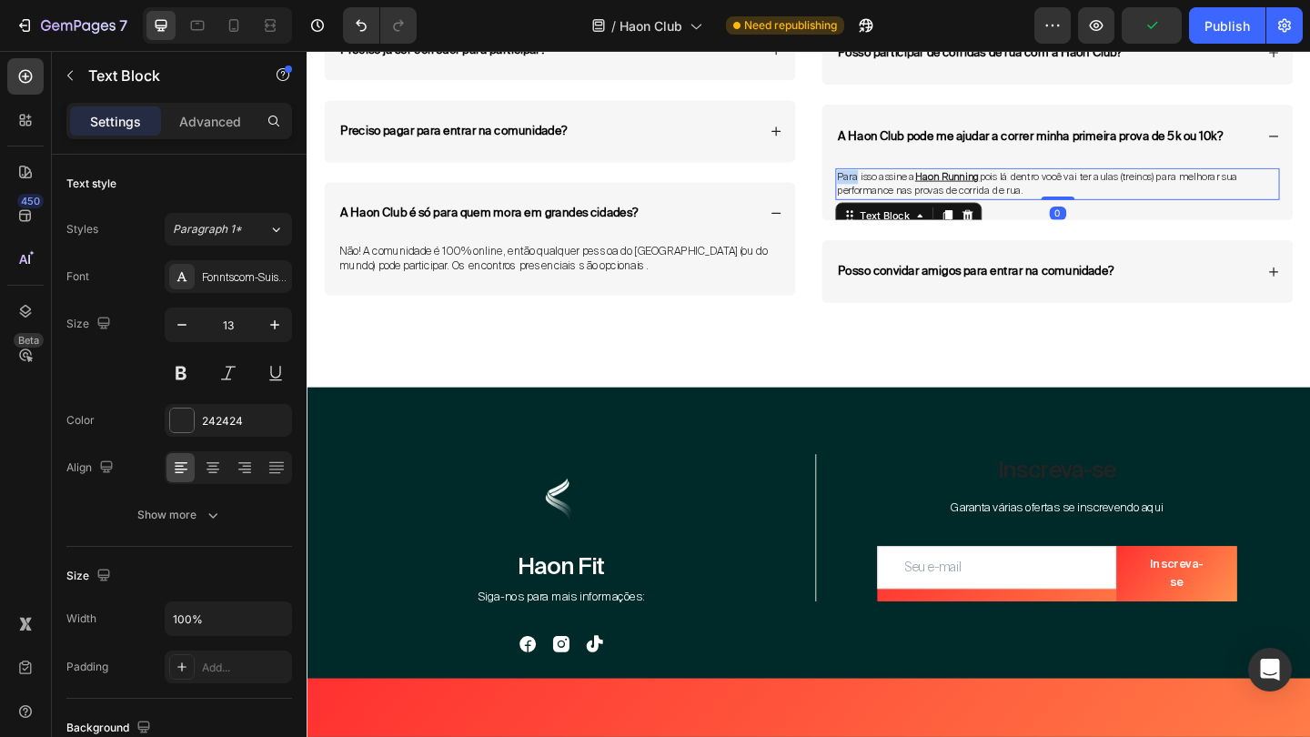
click at [1139, 178] on div "Para isso assine a Haon Running pois lá dentro você vai ter aulas (treinos) par…" at bounding box center [1123, 195] width 483 height 35
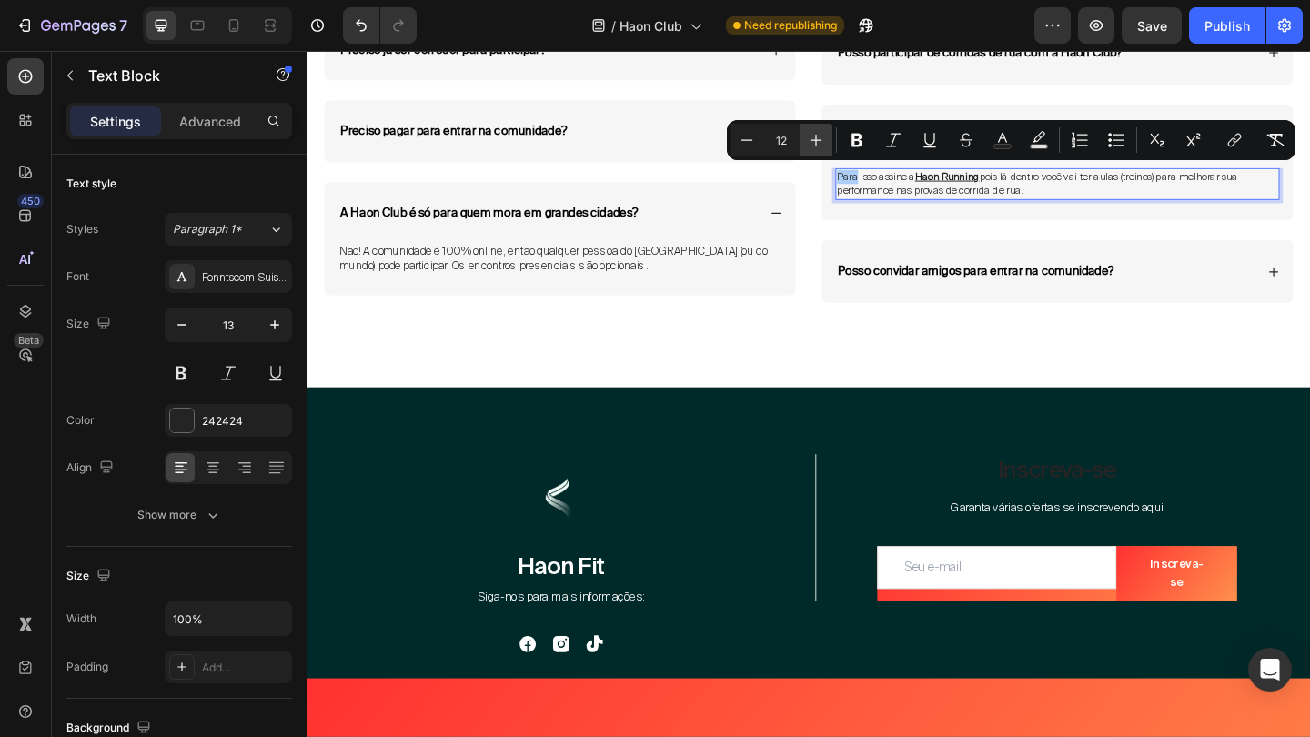
click at [824, 140] on icon "Editor contextual toolbar" at bounding box center [816, 140] width 18 height 18
type input "13"
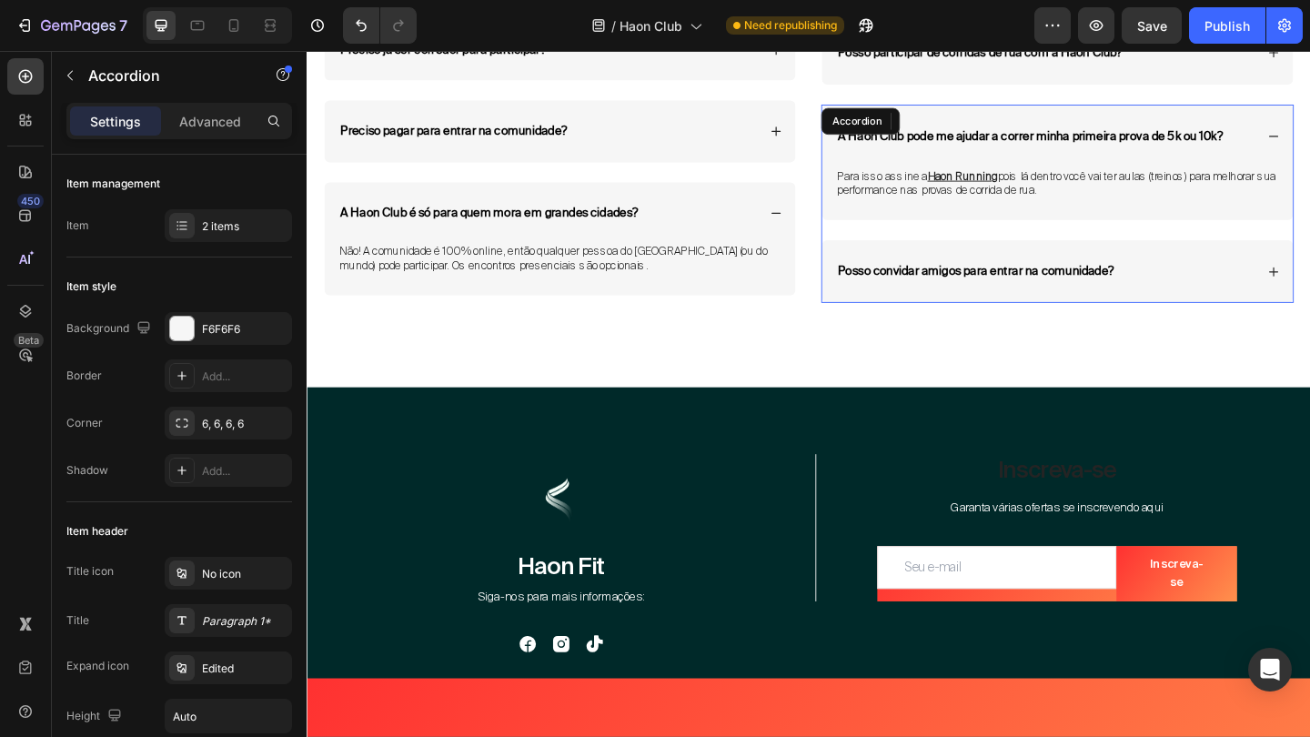
click at [872, 244] on div "A Haon Club pode me ajudar a correr minha primeira prova de 5k ou 10k? Para iss…" at bounding box center [1123, 217] width 514 height 216
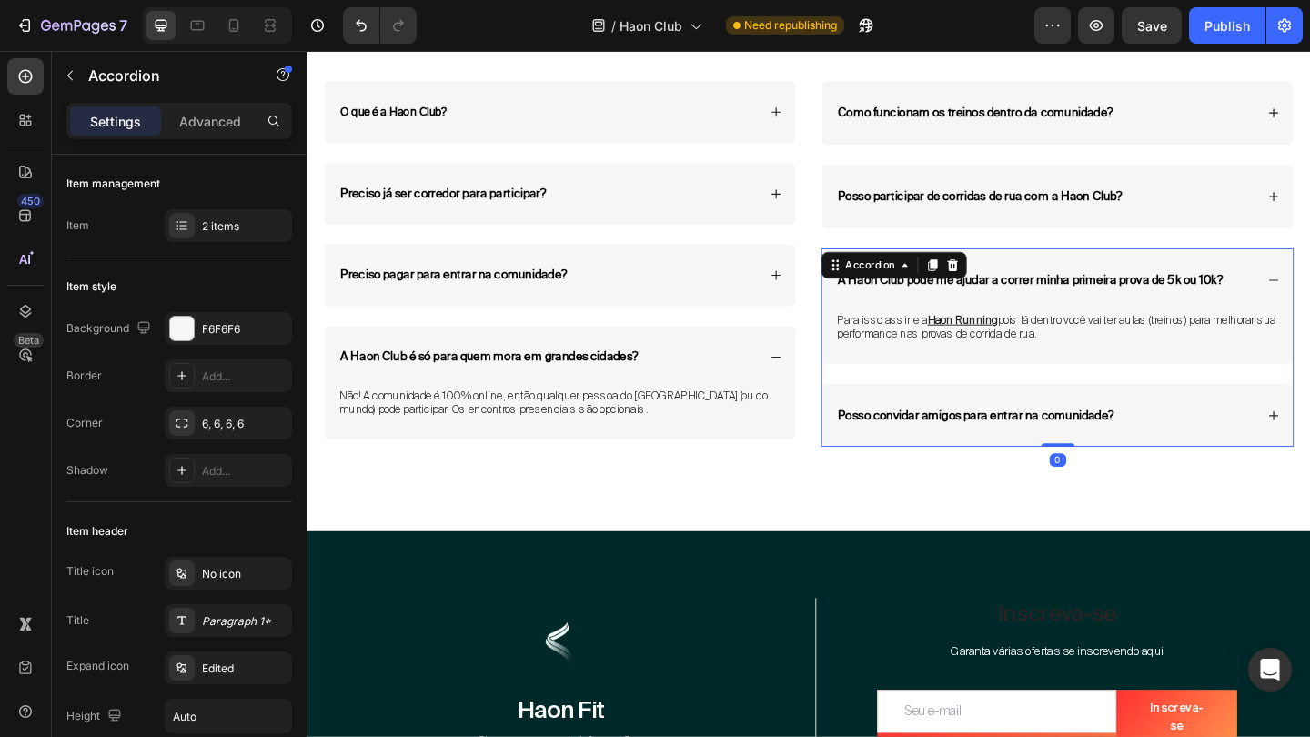
scroll to position [6592, 0]
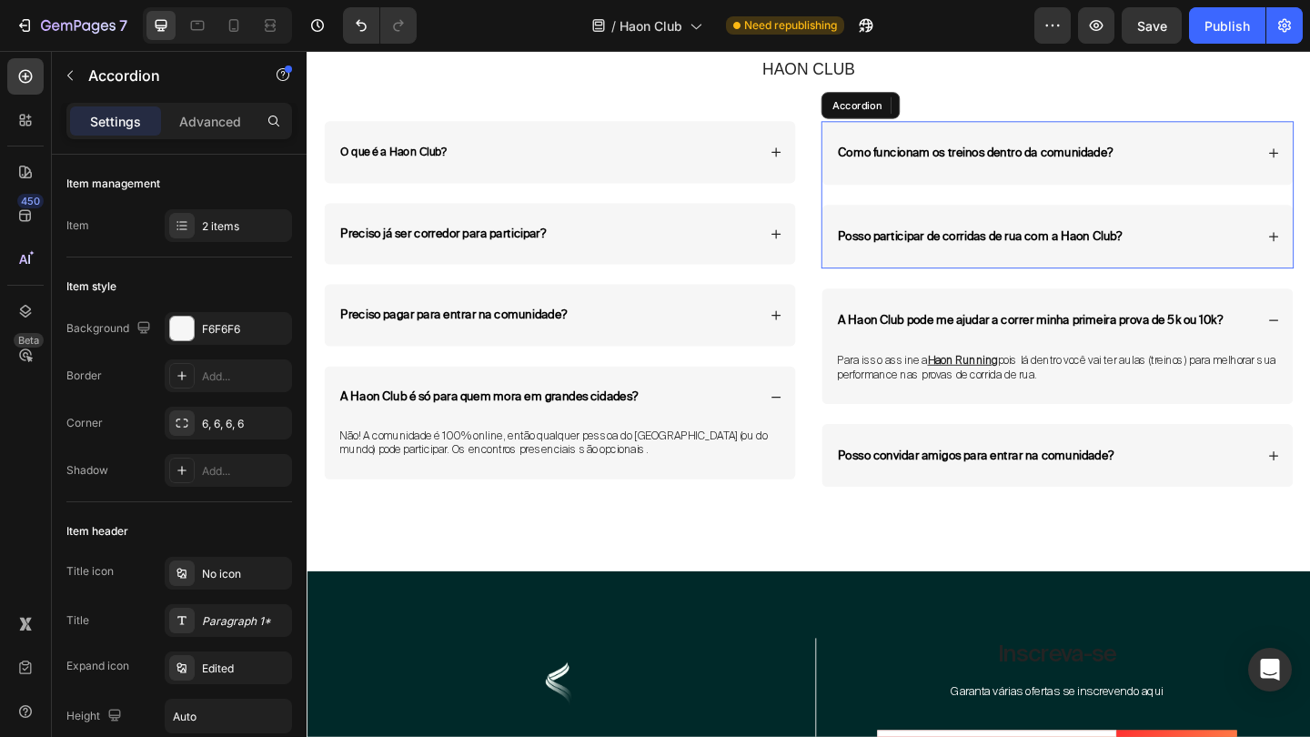
click at [1309, 236] on div "Posso participar de corridas de rua com a Haon Club?" at bounding box center [1123, 252] width 512 height 69
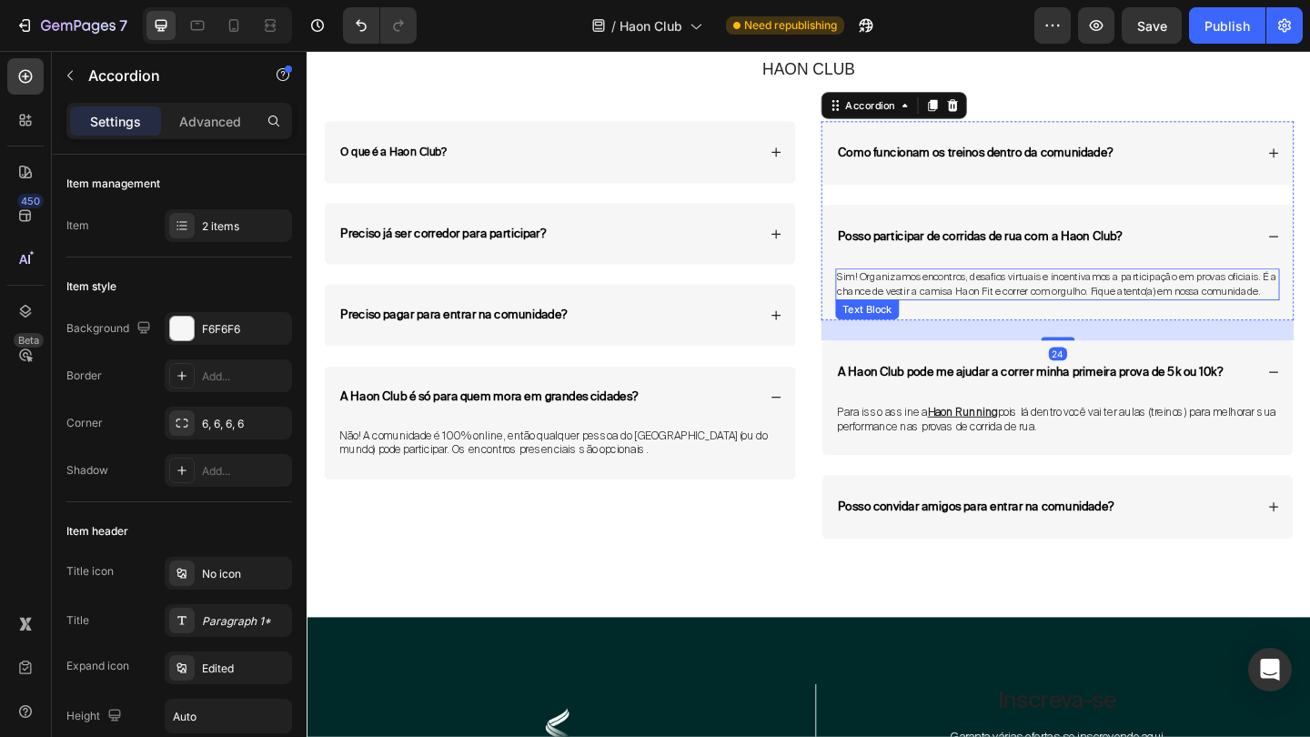
click at [1228, 289] on span "Sim! Organizamos encontros, desafios virtuais e incentivamos a participação em …" at bounding box center [1123, 304] width 479 height 30
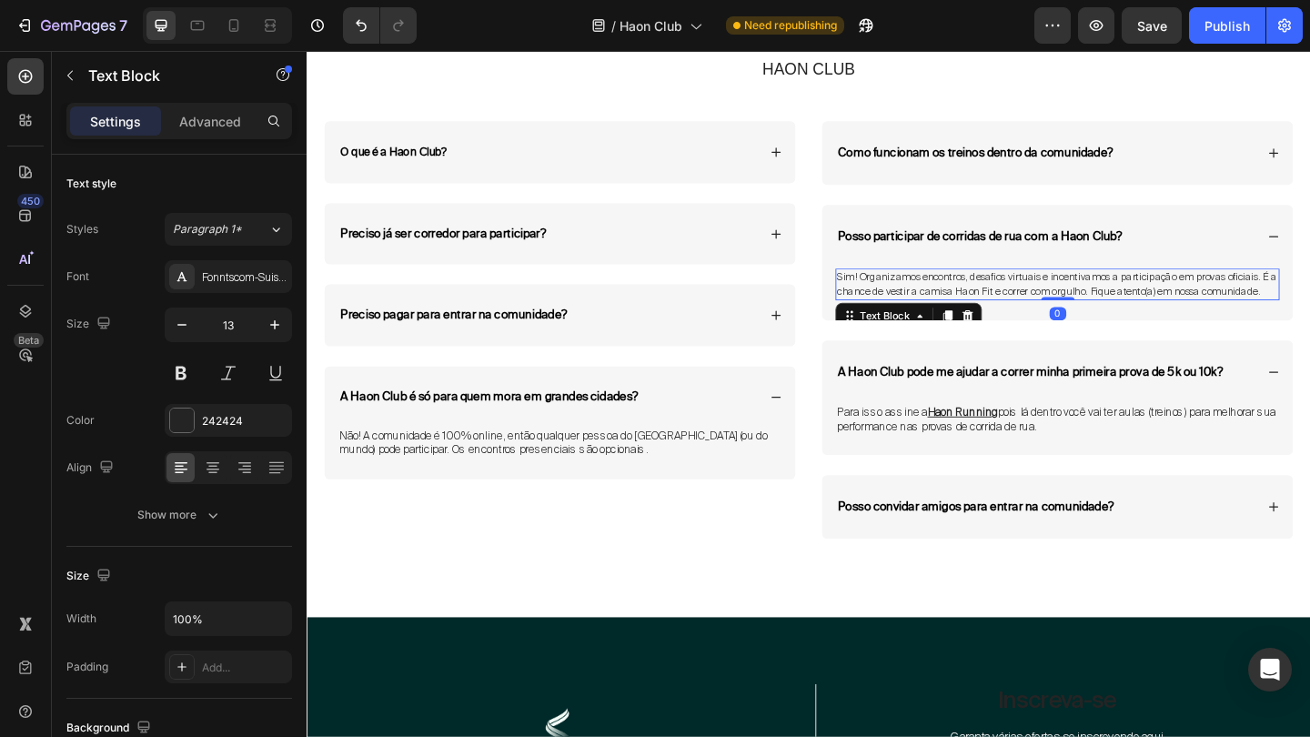
click at [1228, 289] on span "Sim! Organizamos encontros, desafios virtuais e incentivamos a participação em …" at bounding box center [1123, 304] width 479 height 30
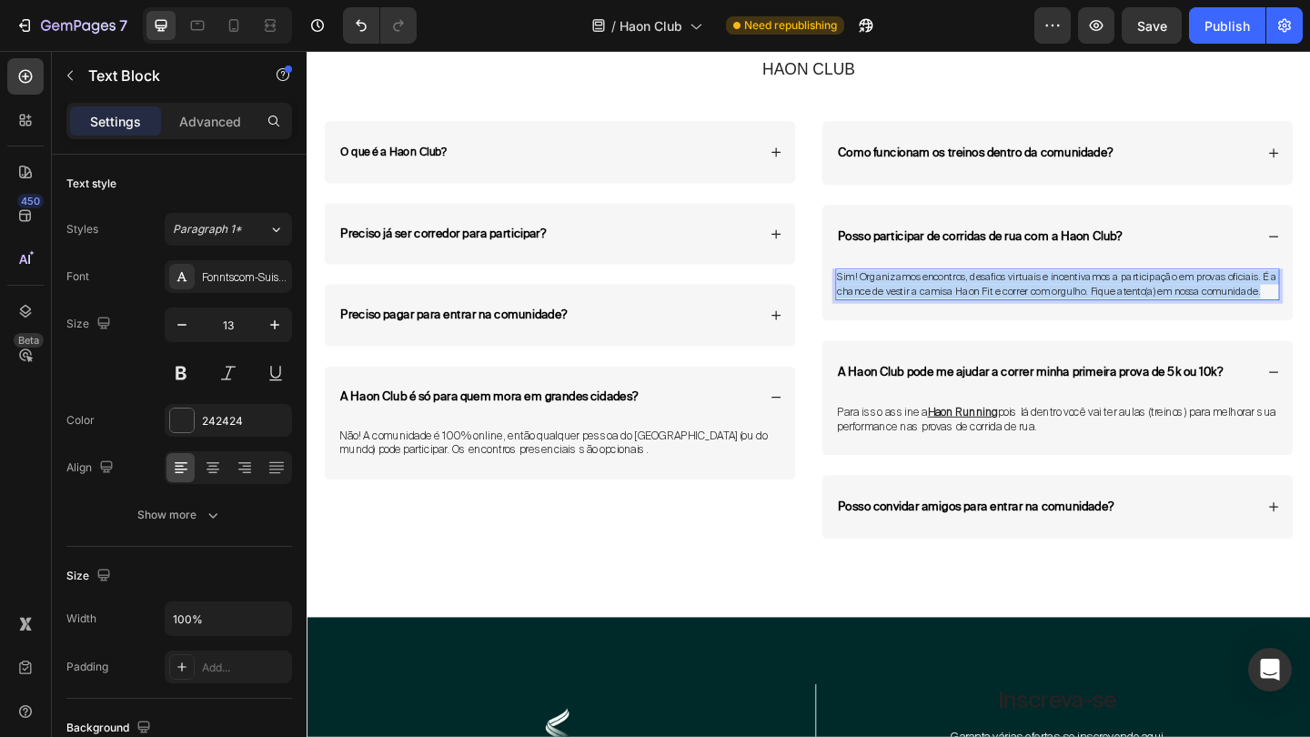
click at [1228, 289] on span "Sim! Organizamos encontros, desafios virtuais e incentivamos a participação em …" at bounding box center [1123, 304] width 479 height 30
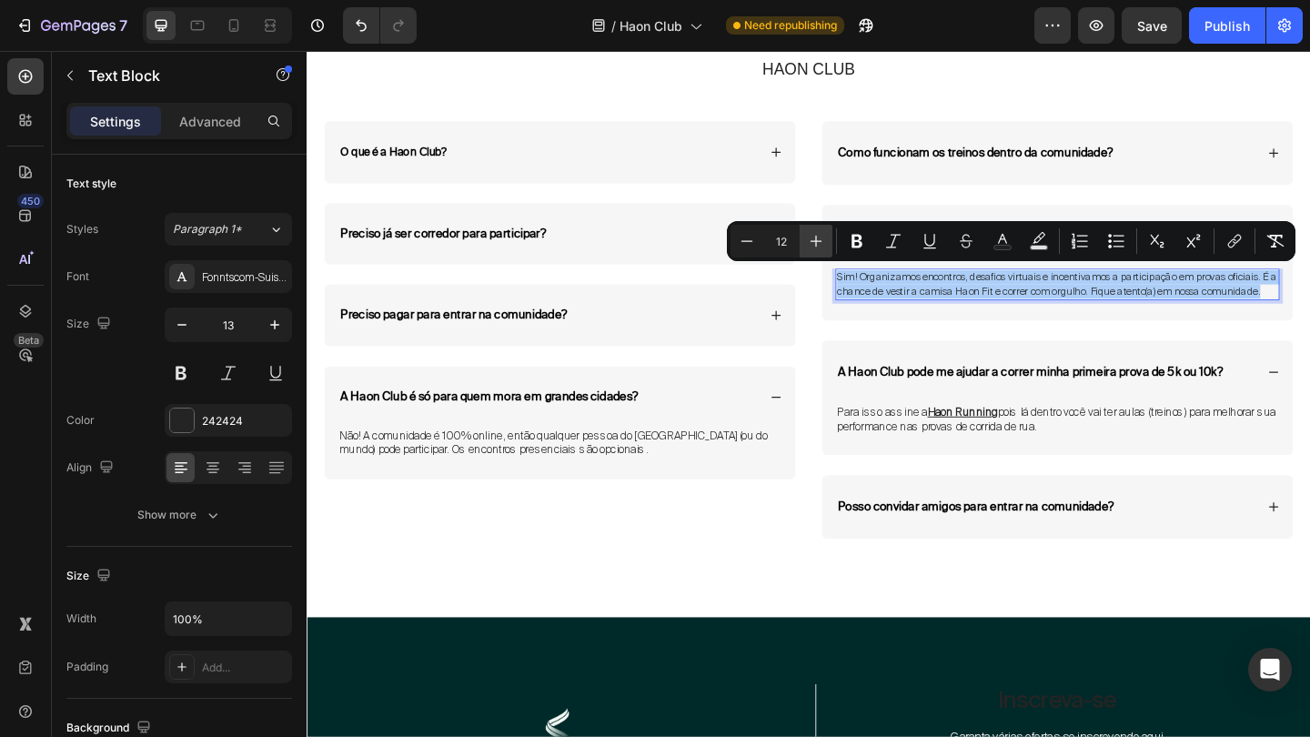
click at [828, 237] on button "Plus" at bounding box center [816, 241] width 33 height 33
type input "13"
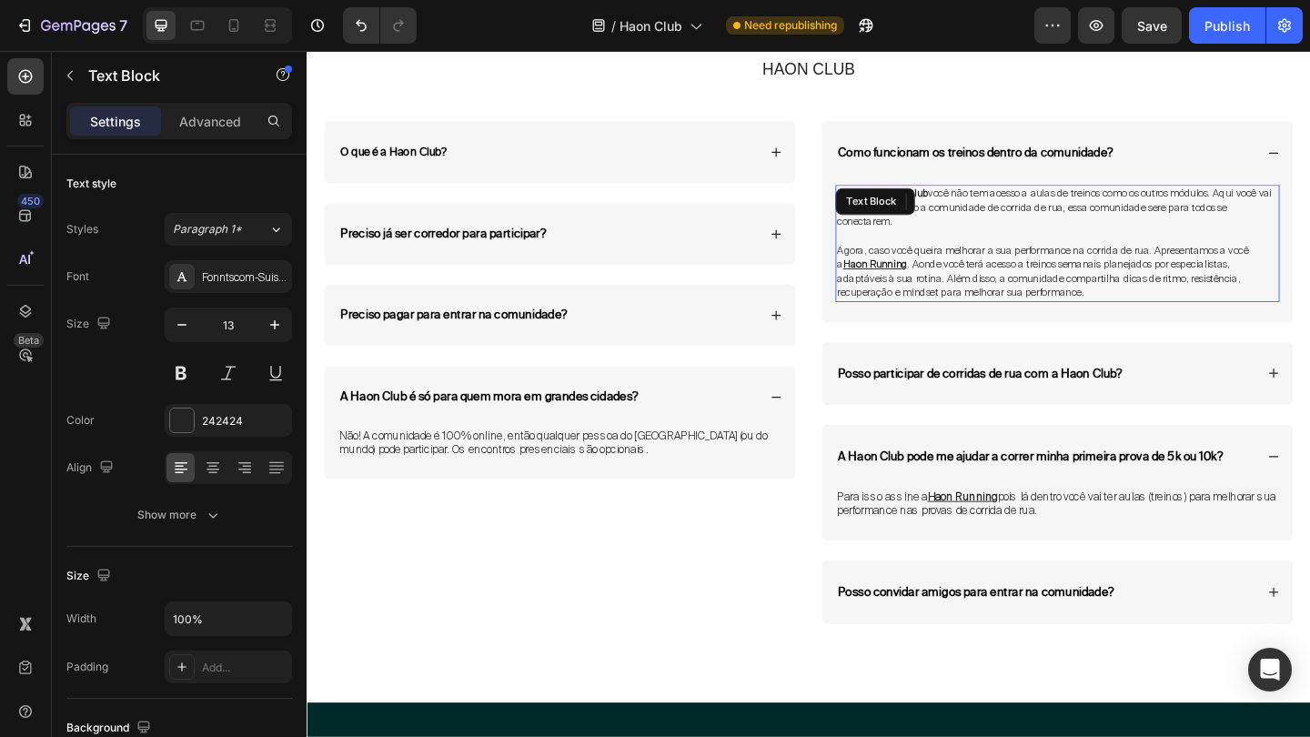
click at [1137, 271] on span "Agora, caso você queira melhorar a sua performance na corrida de rua. Apresenta…" at bounding box center [1108, 290] width 448 height 61
click at [1140, 301] on span "Agora, caso você queira melhorar a sua performance na corrida de rua. Apresenta…" at bounding box center [1108, 290] width 448 height 61
click at [1153, 307] on p "Agora, caso você queira melhorar a sua performance na corrida de rua. Apresenta…" at bounding box center [1124, 291] width 480 height 62
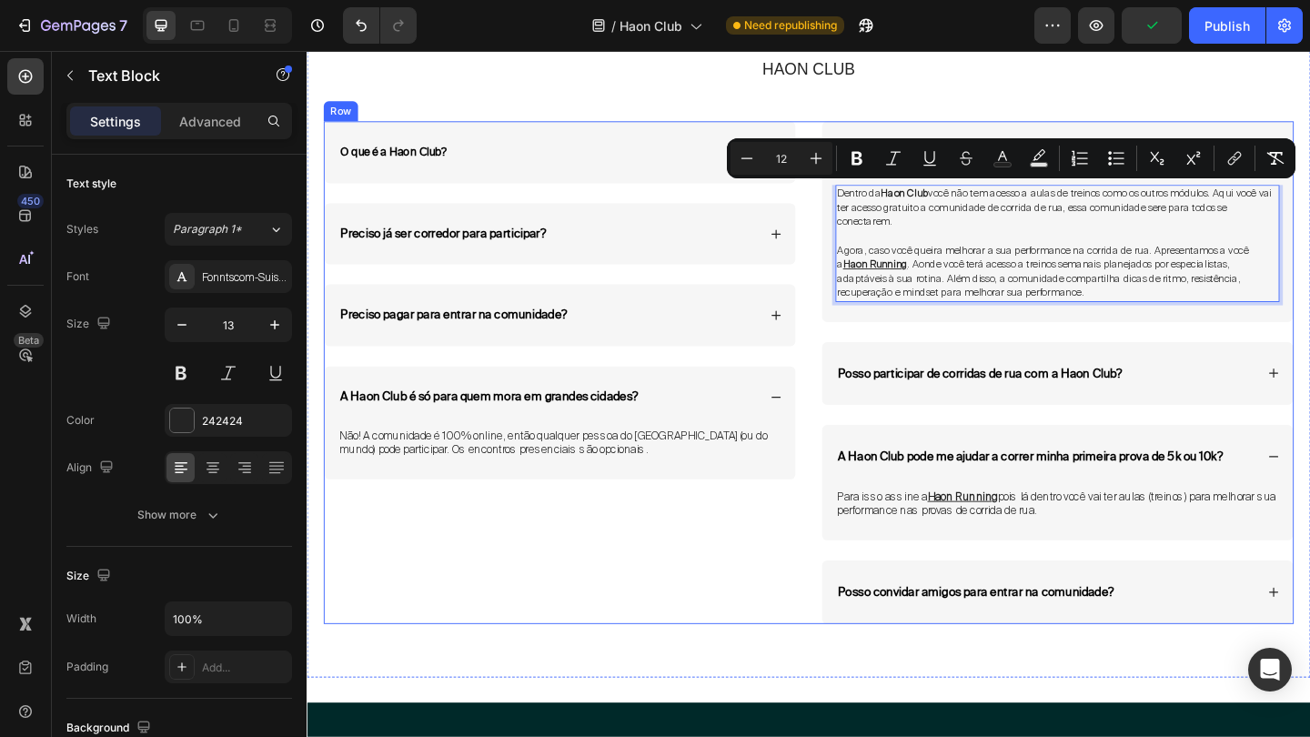
drag, startPoint x: 1153, startPoint y: 307, endPoint x: 859, endPoint y: 182, distance: 319.3
click at [859, 182] on div "O que é a Haon Club? Preciso já ser corredor para participar? Accordion Preciso…" at bounding box center [853, 400] width 1056 height 546
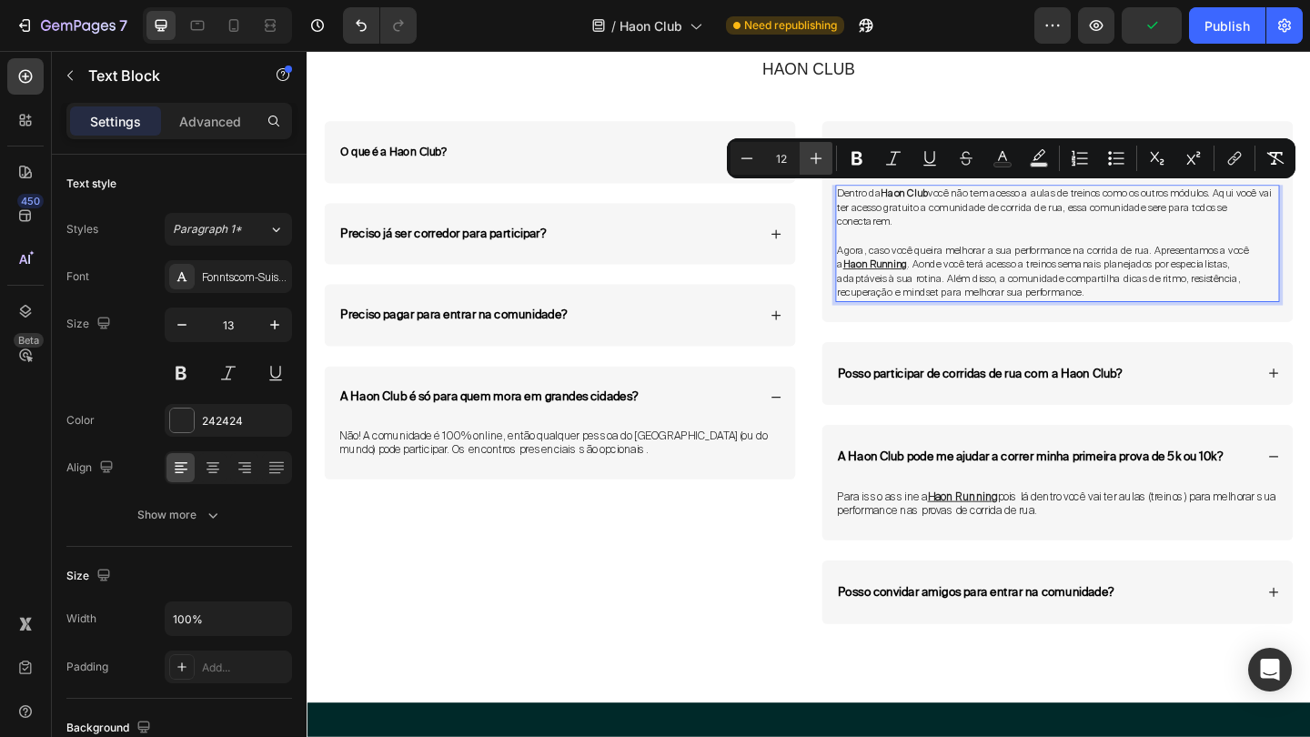
click at [815, 163] on icon "Editor contextual toolbar" at bounding box center [816, 158] width 18 height 18
type input "13"
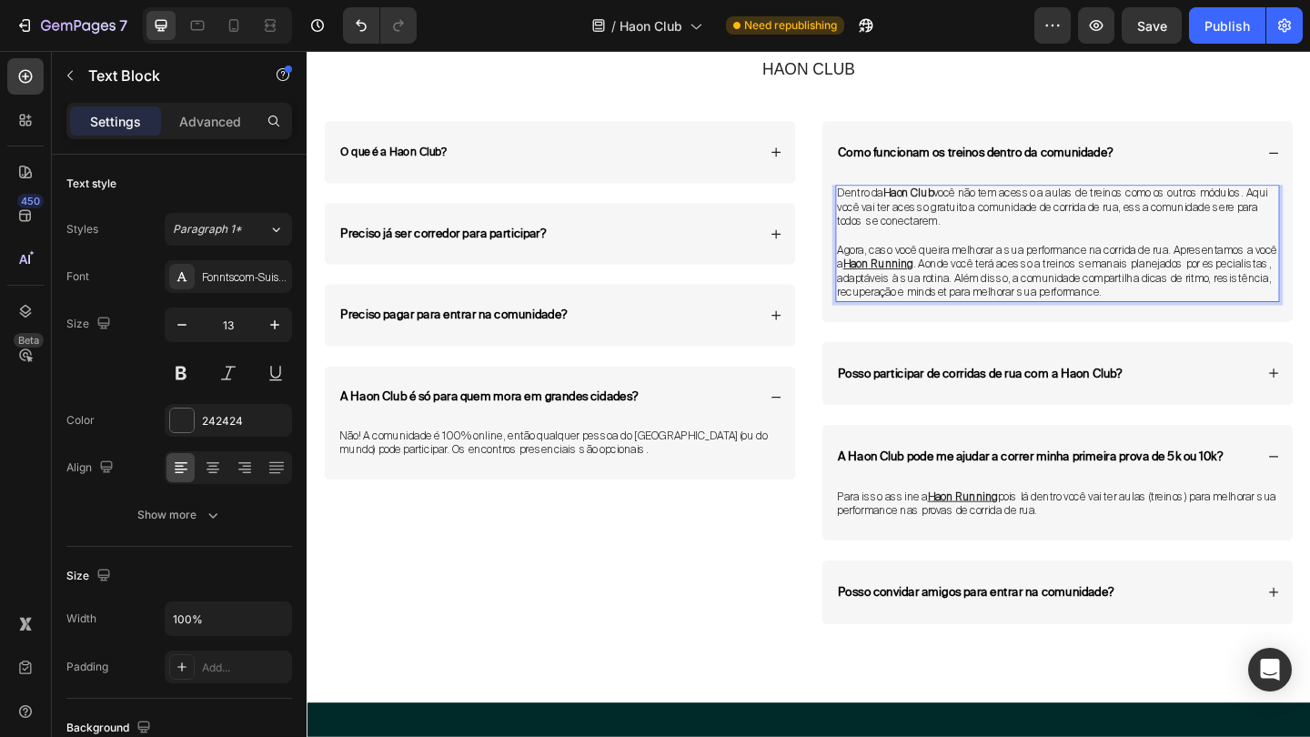
click at [1076, 233] on p "Dentro da Haon Club você não tem acesso a aulas de treinos como os outros módul…" at bounding box center [1124, 221] width 480 height 46
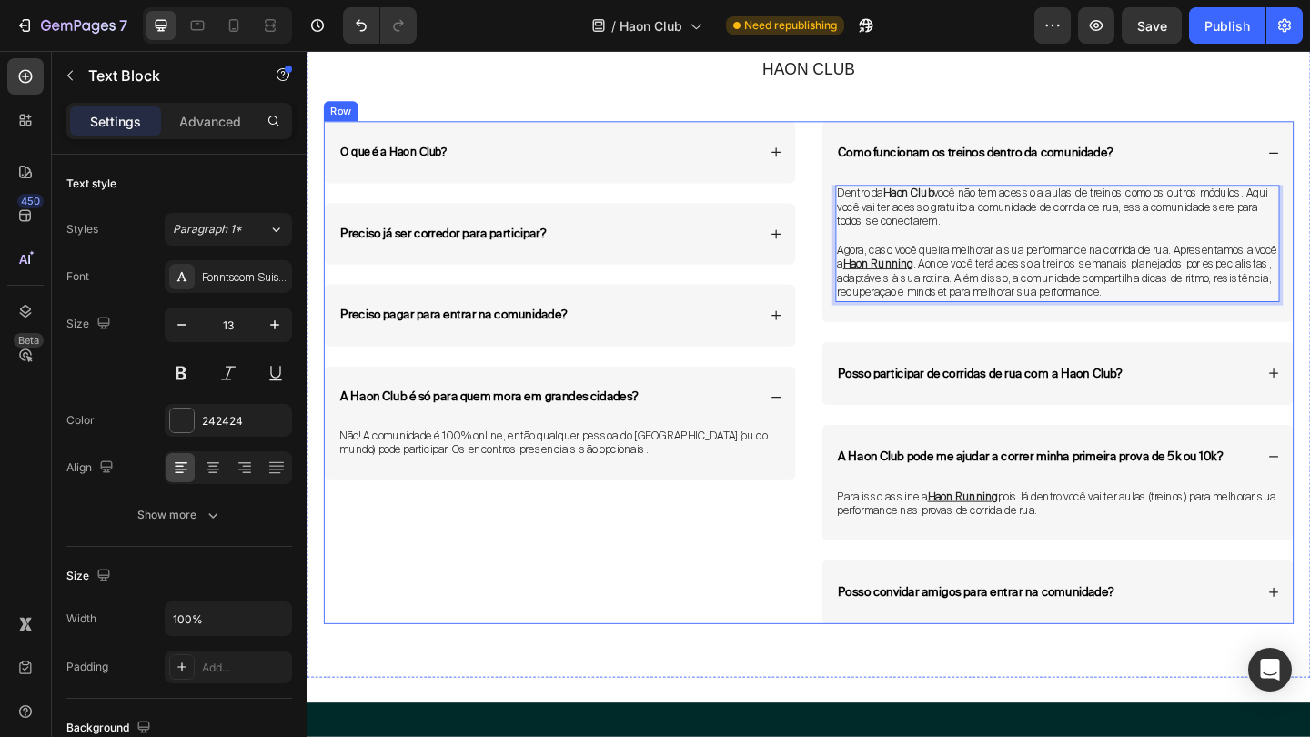
click at [861, 422] on div "O que é a Haon Club? Preciso já ser corredor para participar? Accordion Preciso…" at bounding box center [853, 400] width 1056 height 546
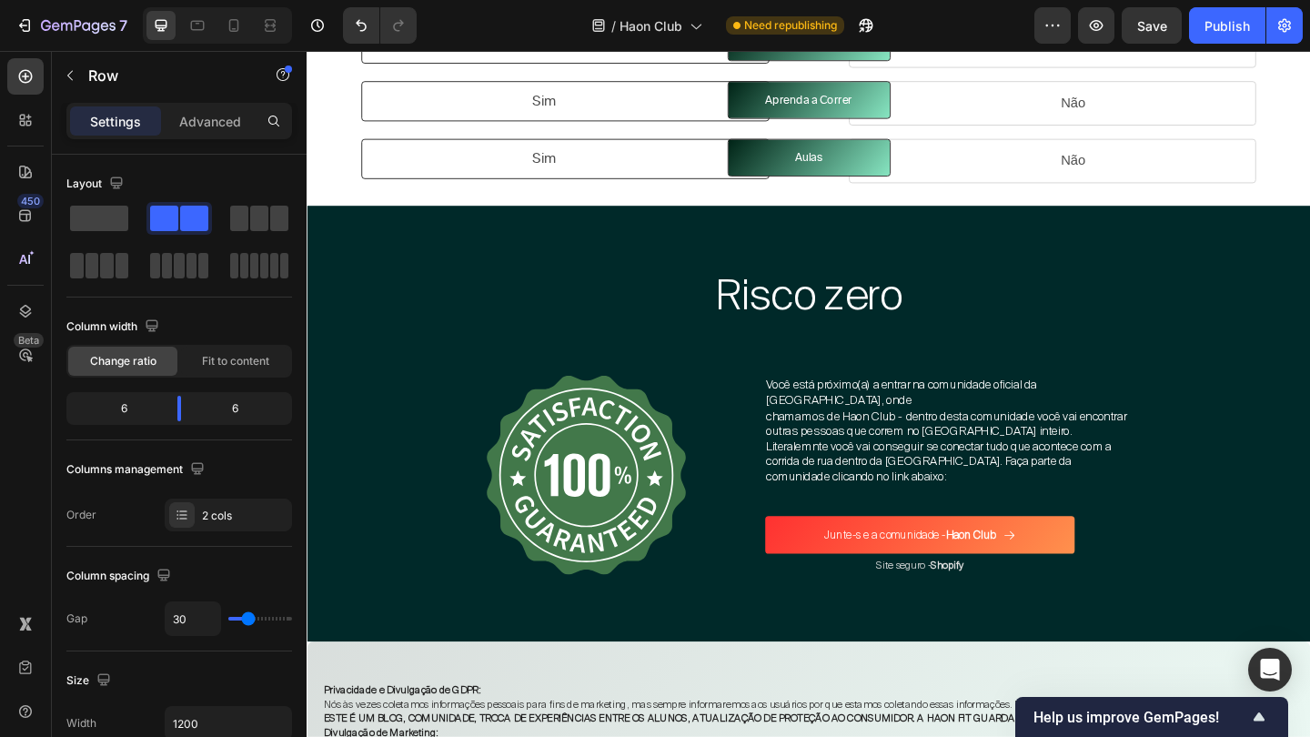
scroll to position [5583, 0]
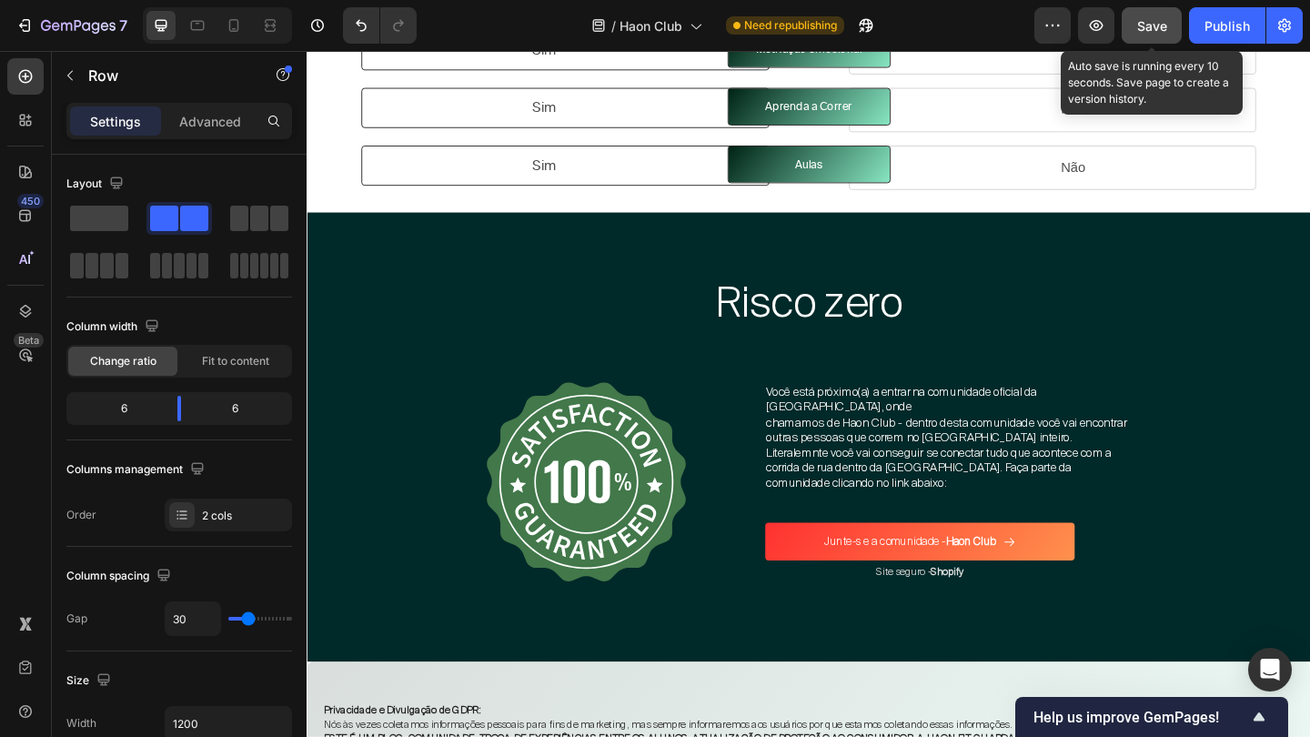
click at [1167, 16] on div "Save" at bounding box center [1152, 25] width 30 height 19
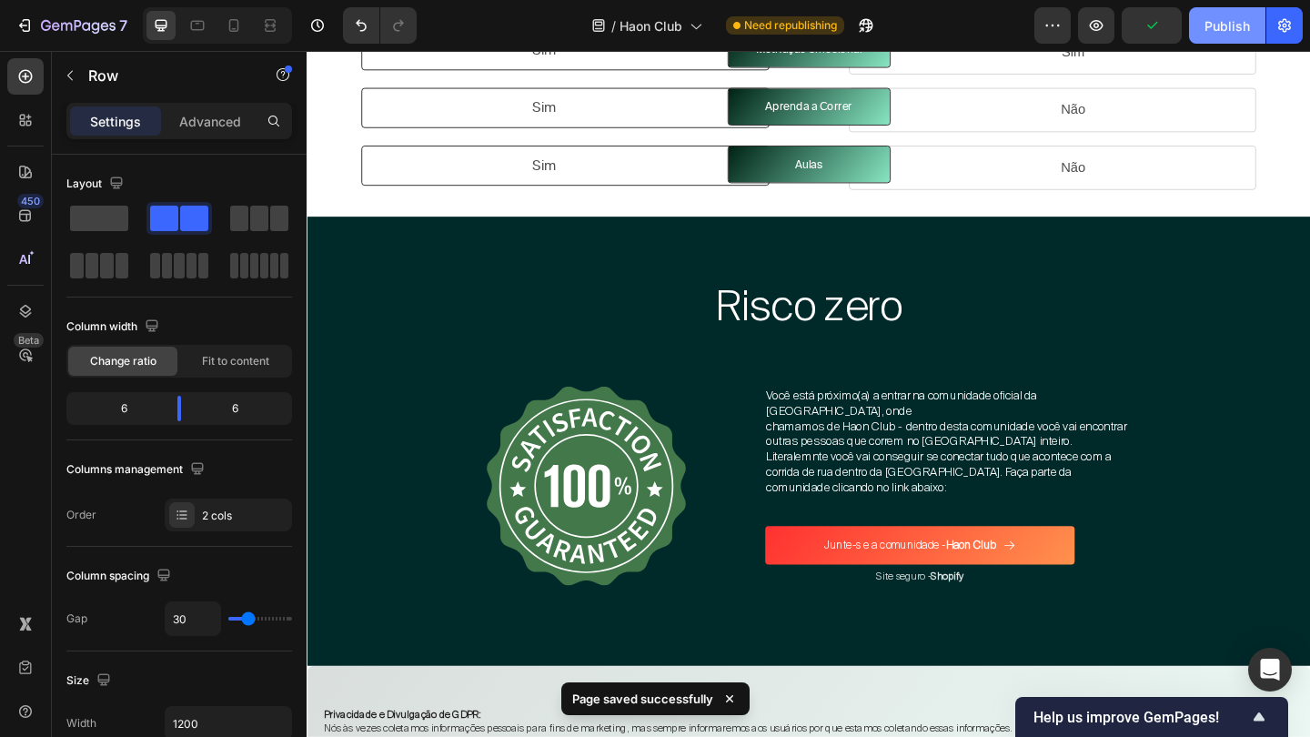
click at [1206, 22] on div "Publish" at bounding box center [1227, 25] width 45 height 19
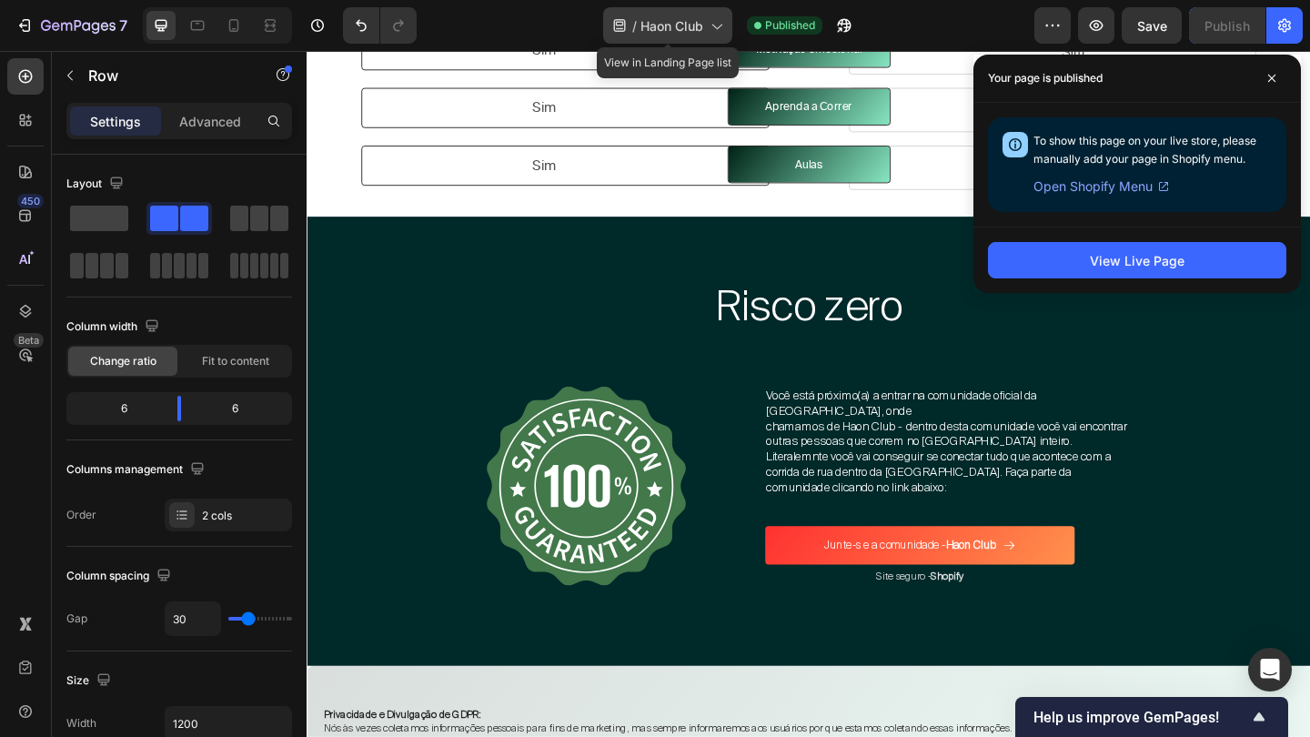
click at [698, 21] on span "Haon Club" at bounding box center [672, 25] width 63 height 19
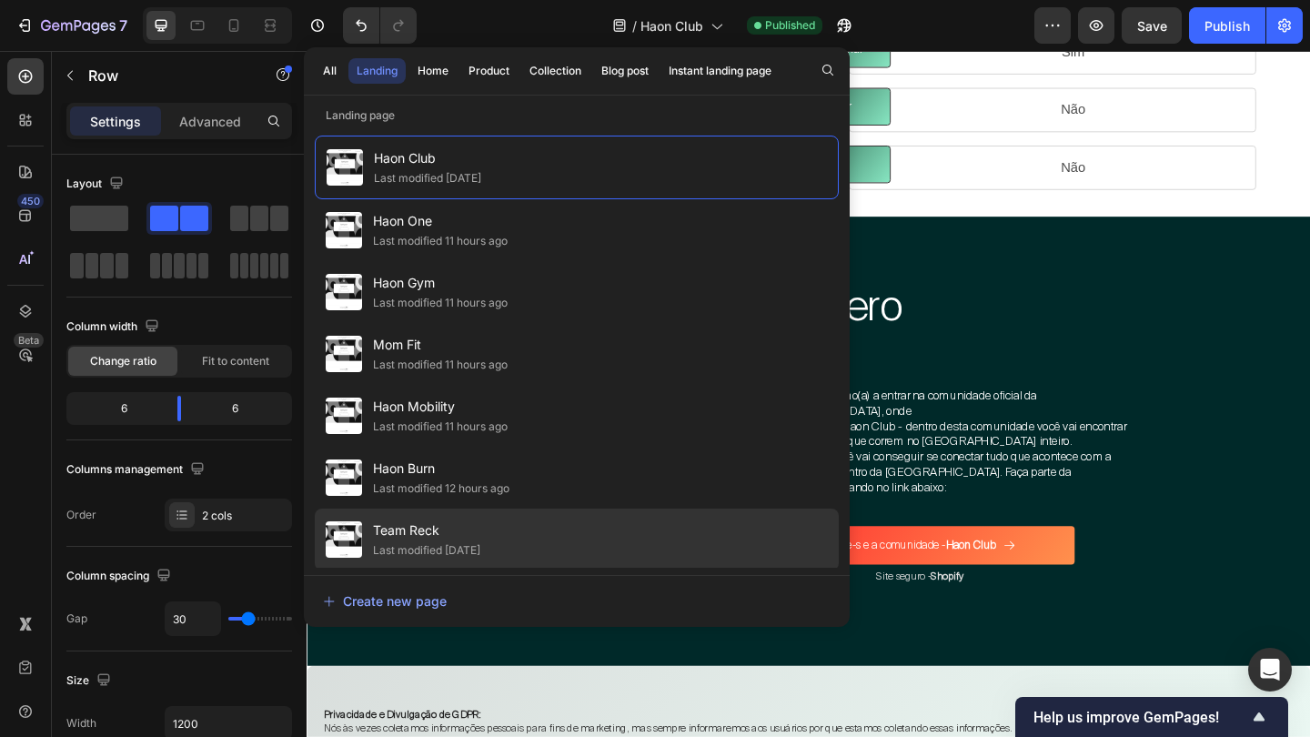
click at [427, 520] on span "Team Reck" at bounding box center [426, 531] width 107 height 22
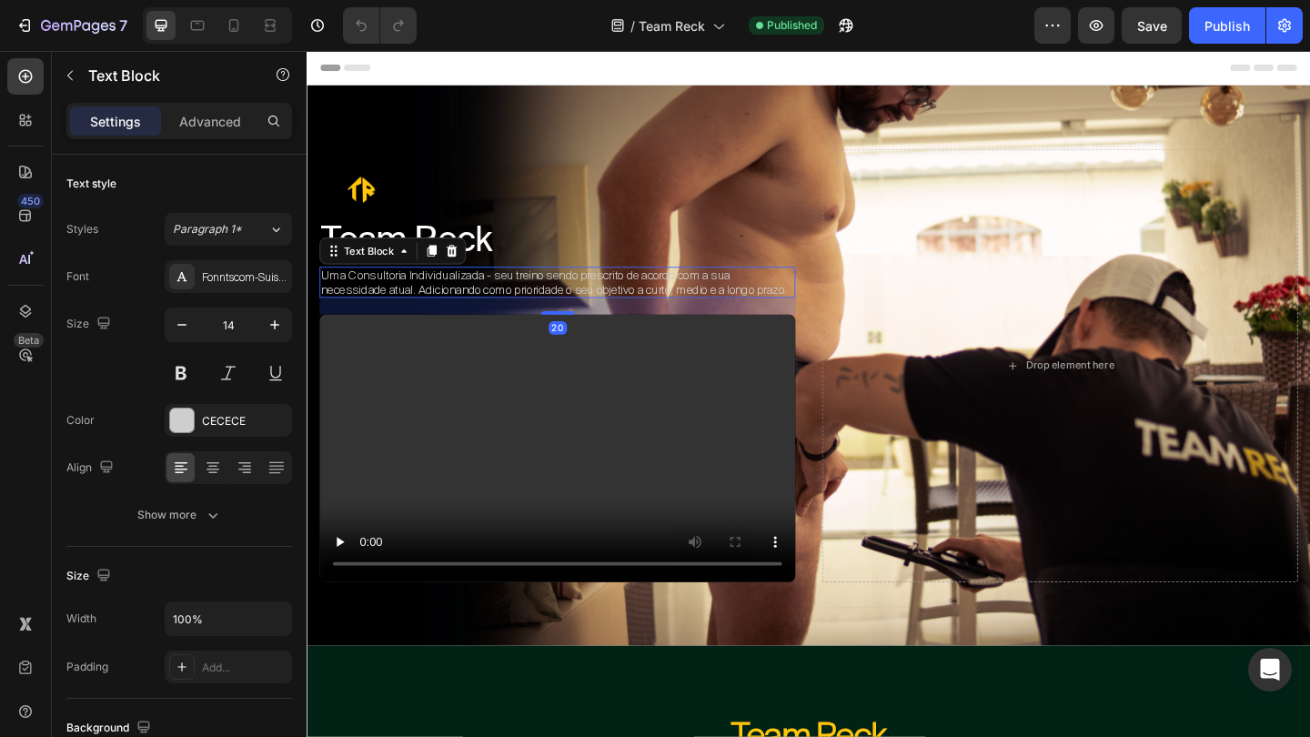
click at [658, 302] on p "Uma Consultoria Individualizada - seu treino sendo prescrito de acordo com a su…" at bounding box center [579, 303] width 514 height 31
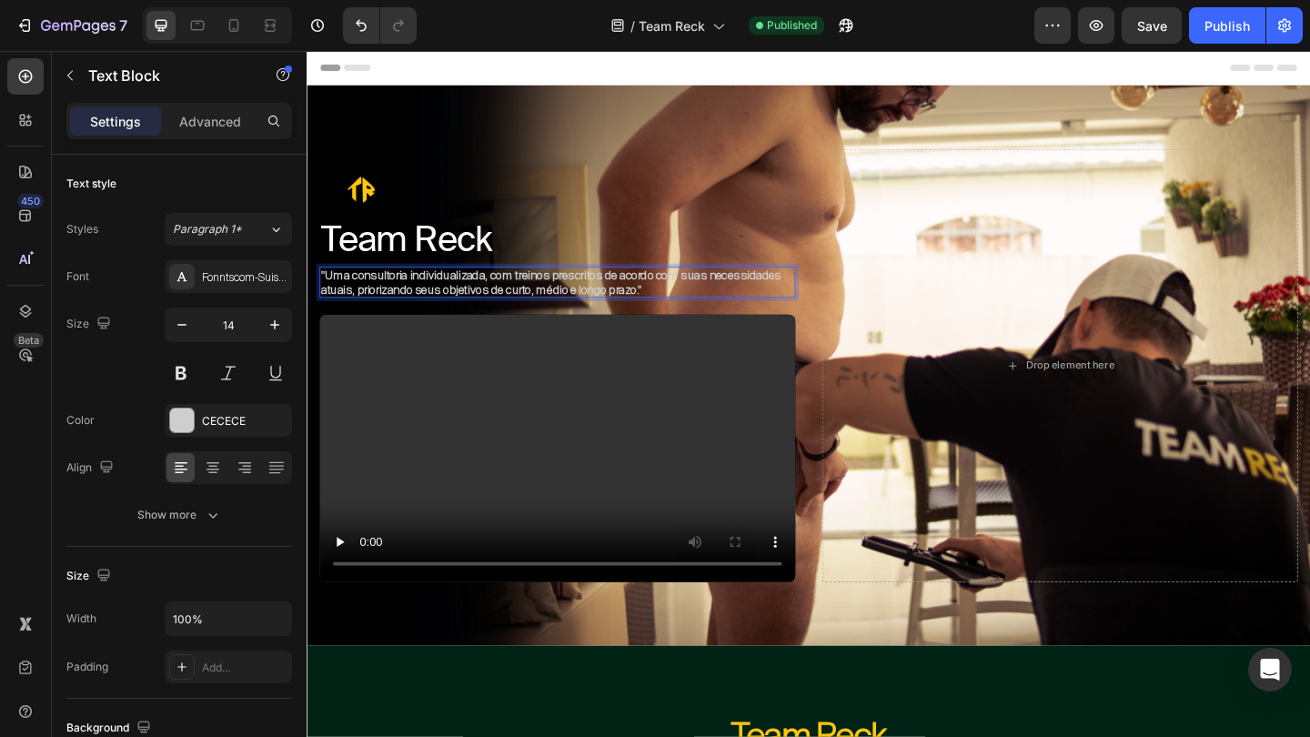
click at [627, 308] on strong ""Uma consultoria individualizada, com treinos prescritos de acordo com suas nec…" at bounding box center [572, 303] width 500 height 32
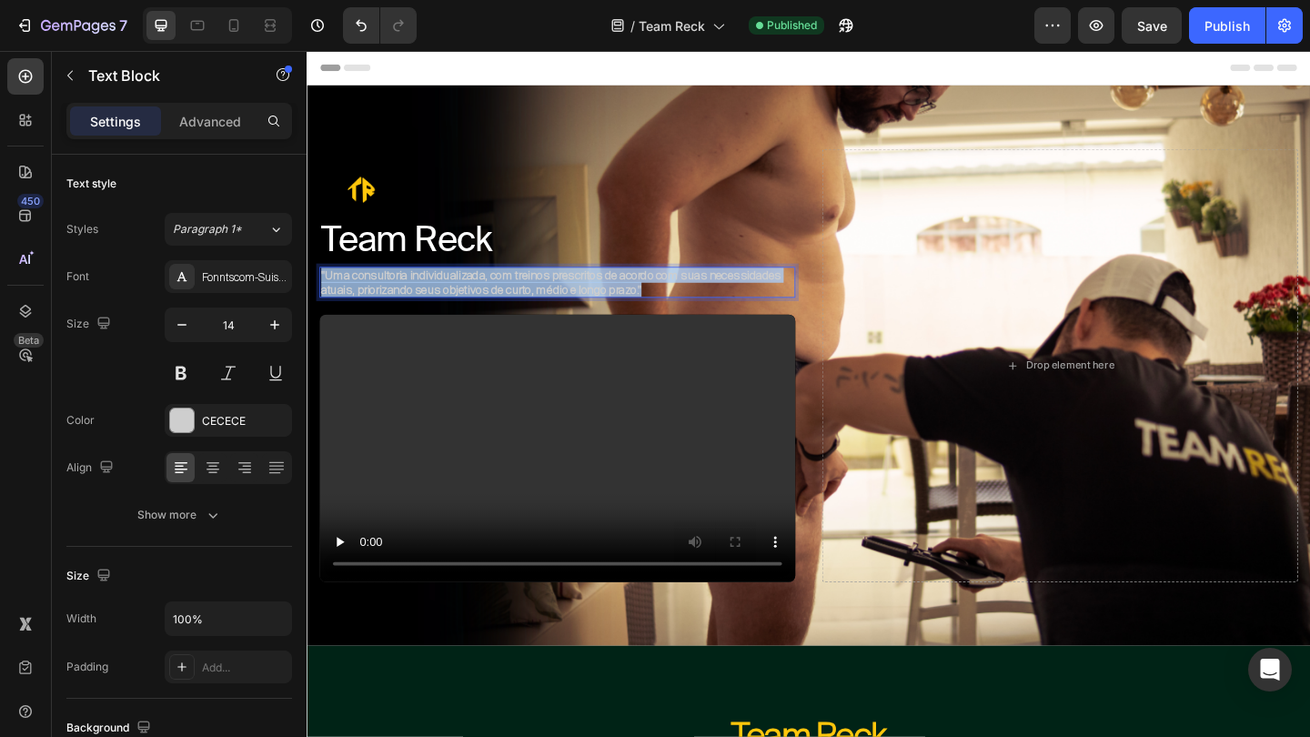
click at [627, 308] on strong ""Uma consultoria individualizada, com treinos prescritos de acordo com suas nec…" at bounding box center [572, 303] width 500 height 32
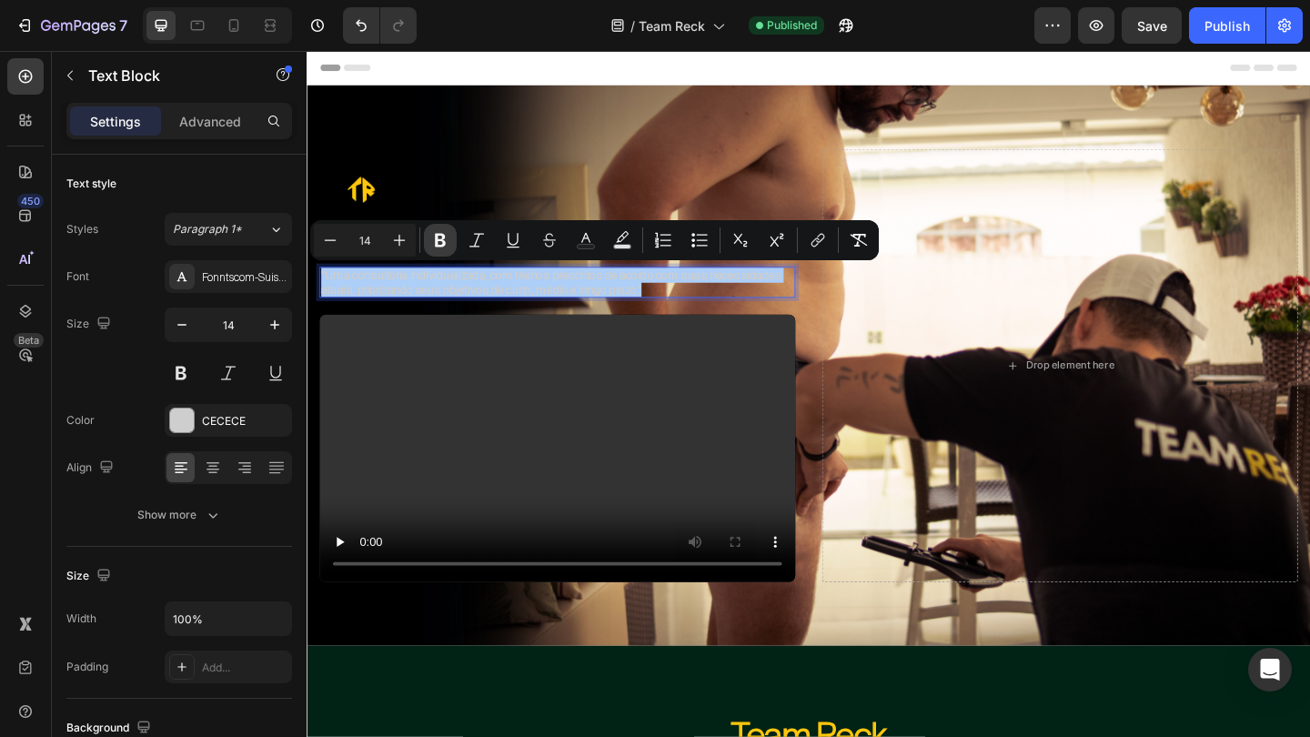
click at [454, 237] on button "Bold" at bounding box center [440, 240] width 33 height 33
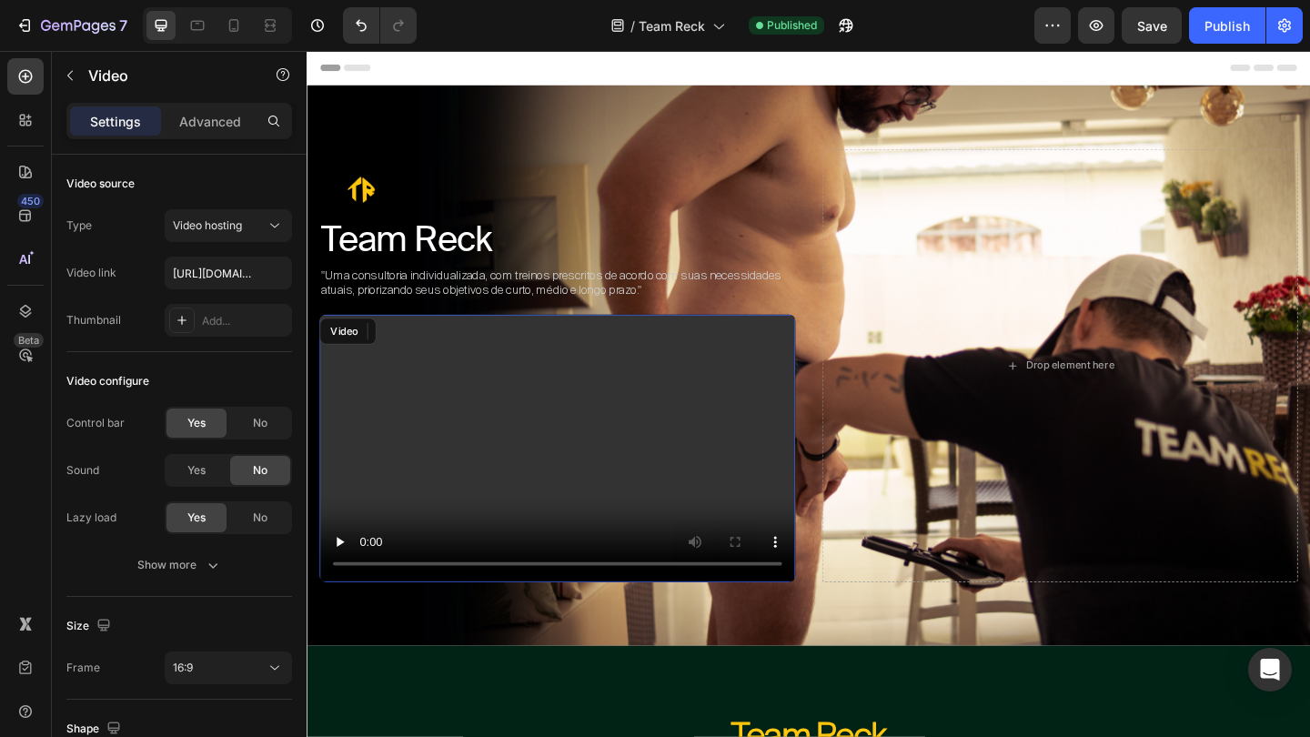
click at [633, 361] on video at bounding box center [579, 483] width 518 height 291
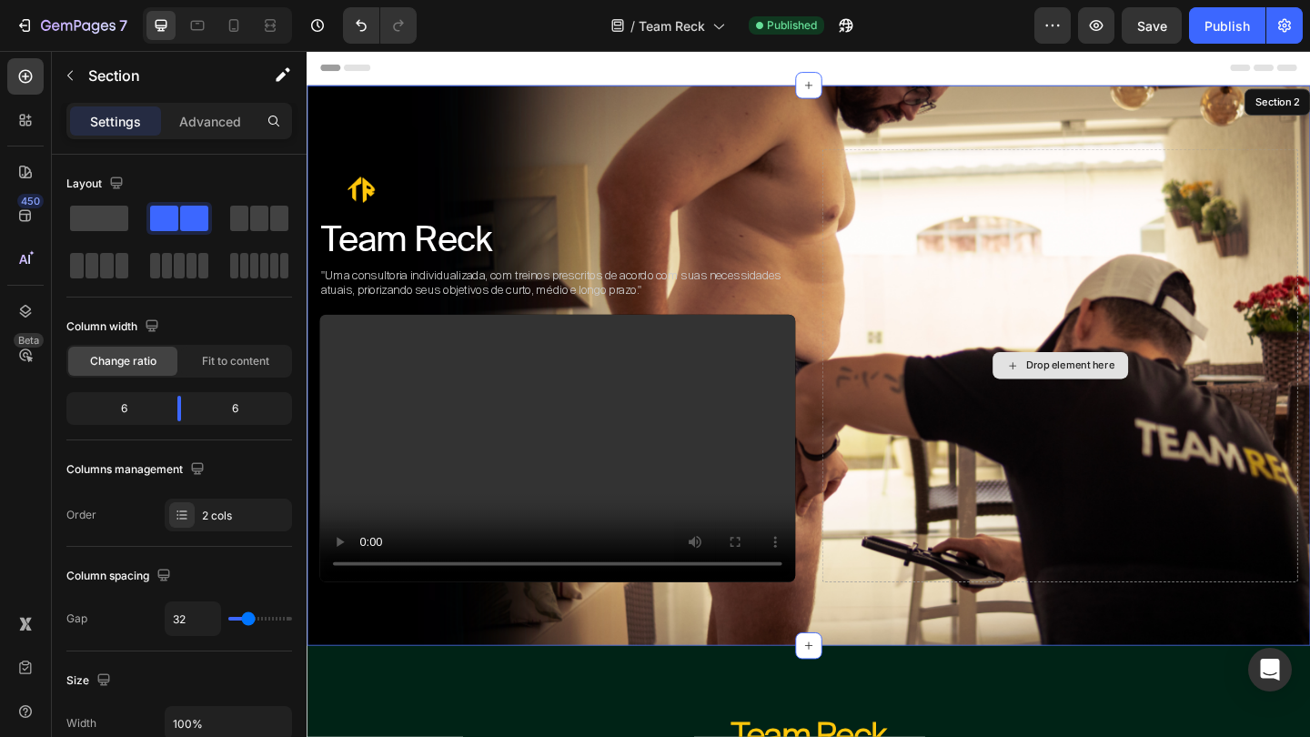
click at [879, 280] on div "Drop element here" at bounding box center [1126, 392] width 518 height 471
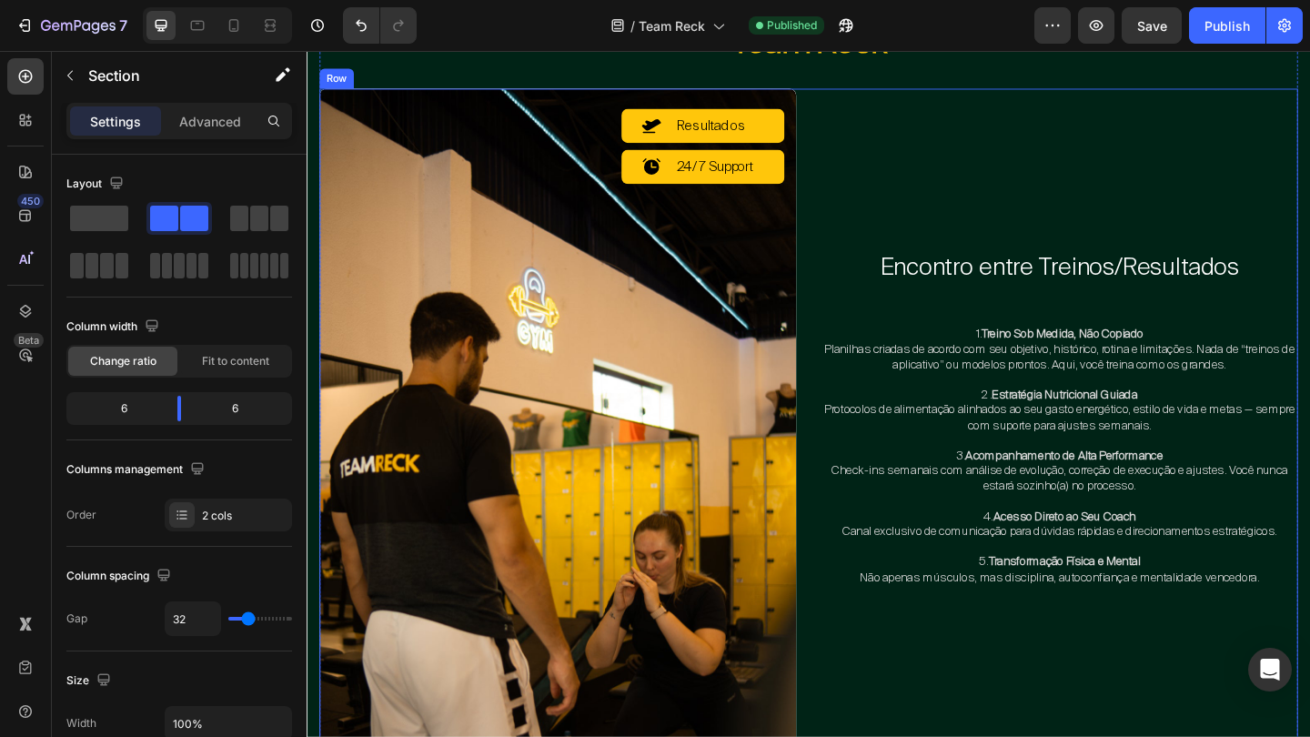
scroll to position [755, 0]
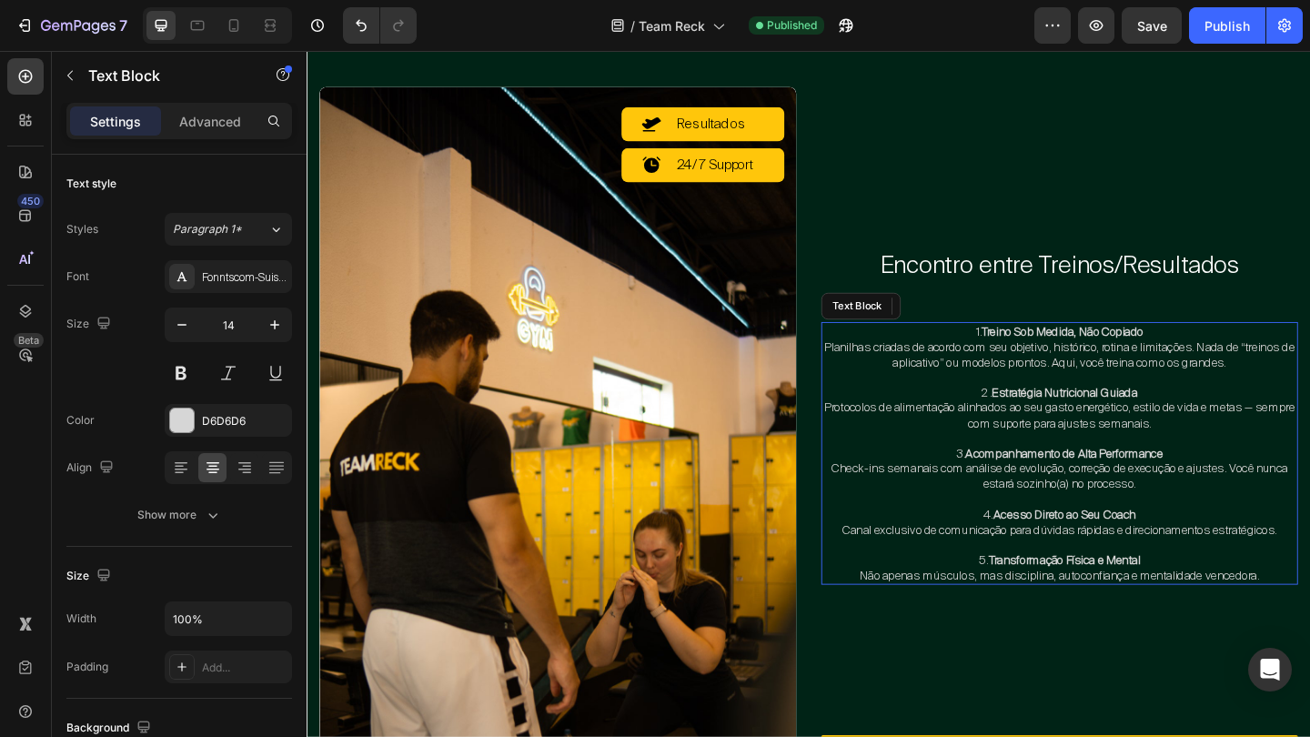
click at [1020, 359] on p "1. Treino Sob Medida, Não Copiado" at bounding box center [1125, 356] width 515 height 16
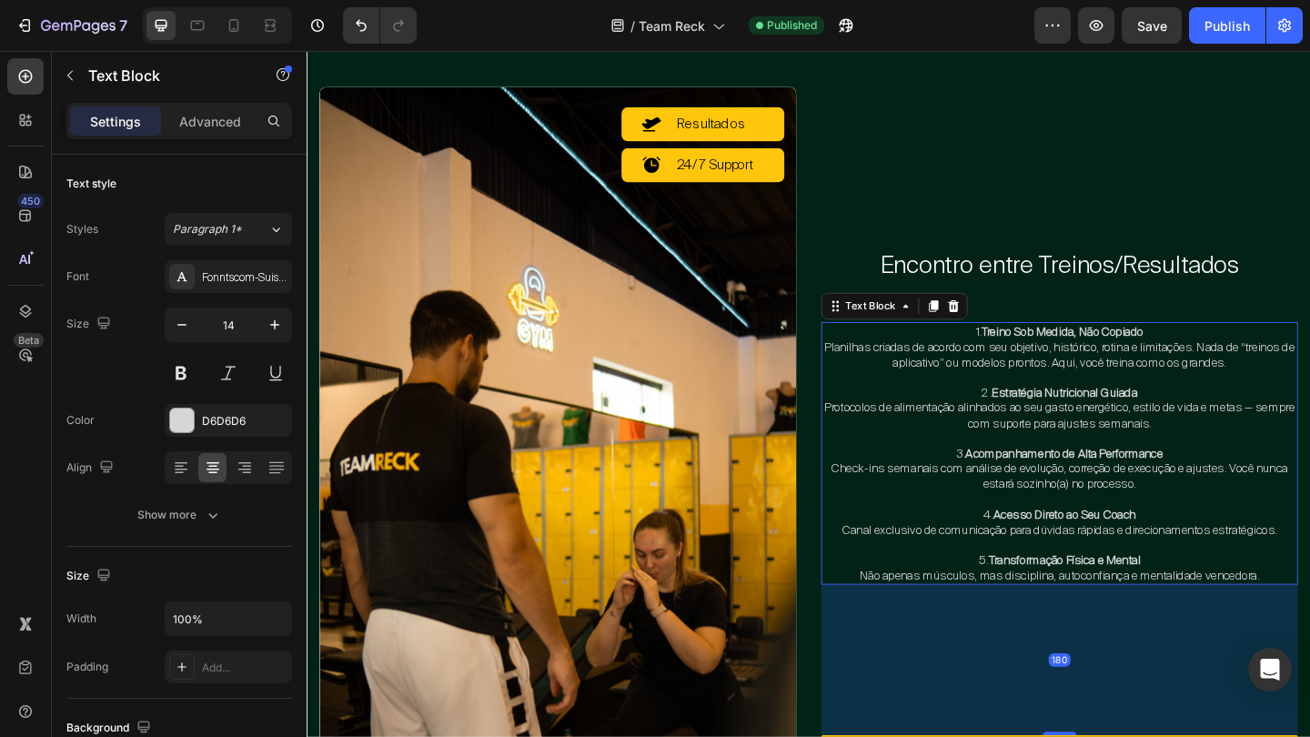
click at [1020, 359] on p "1. Treino Sob Medida, Não Copiado" at bounding box center [1125, 356] width 515 height 16
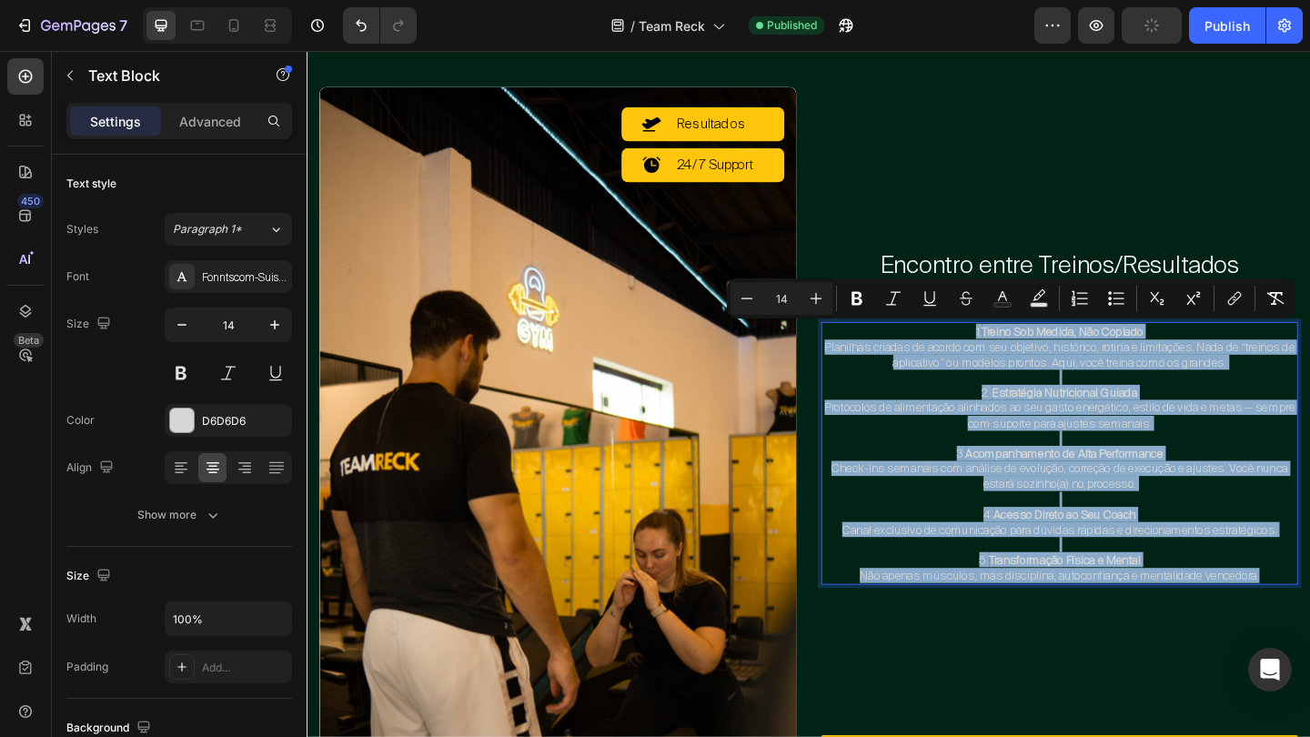
drag, startPoint x: 1020, startPoint y: 359, endPoint x: 1349, endPoint y: 623, distance: 421.9
click at [1309, 623] on div "1. Treino Sob Medida, Não Copiado Planilhas criadas de acordo com seu objetivo,…" at bounding box center [1125, 488] width 519 height 285
copy div "1. Treino Sob Medida, Não Copiado Planilhas criadas de acordo com seu objetivo,…"
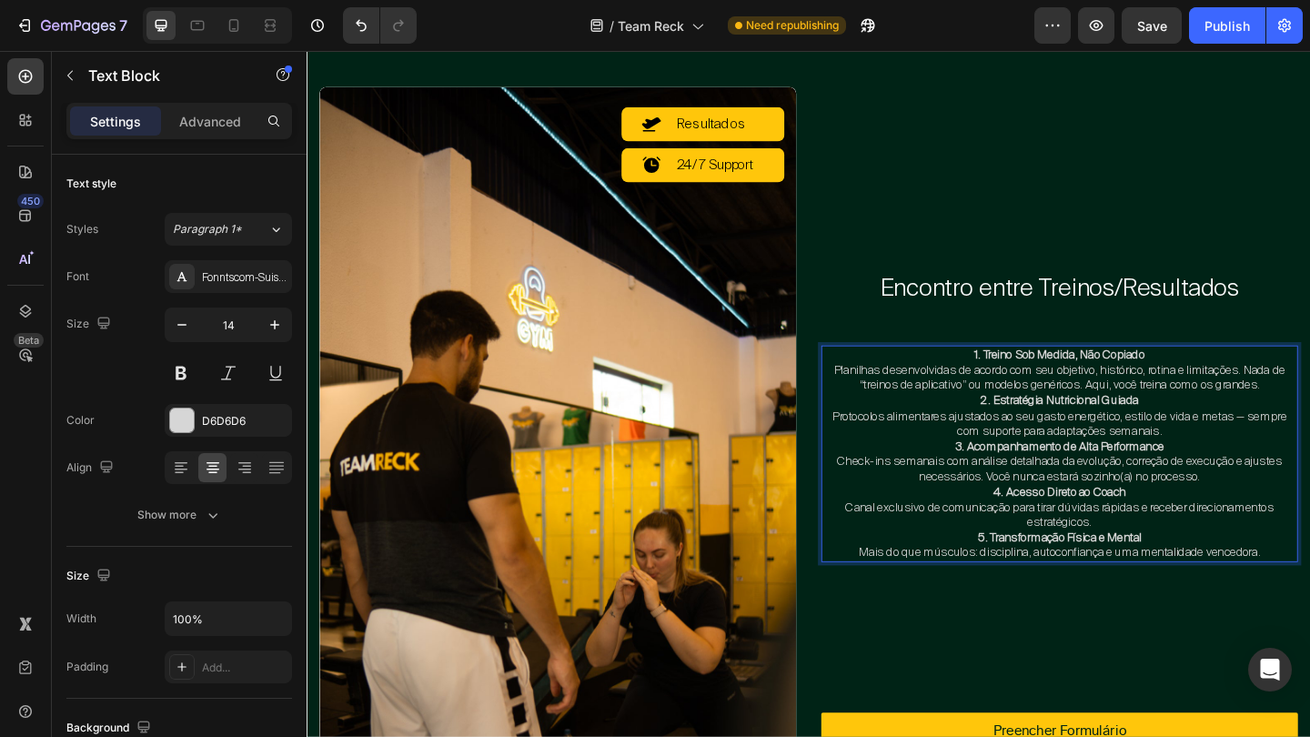
click at [1309, 412] on p "1. Treino Sob Medida, Não Copiado Planilhas desenvolvidas de acordo com seu obj…" at bounding box center [1125, 398] width 515 height 50
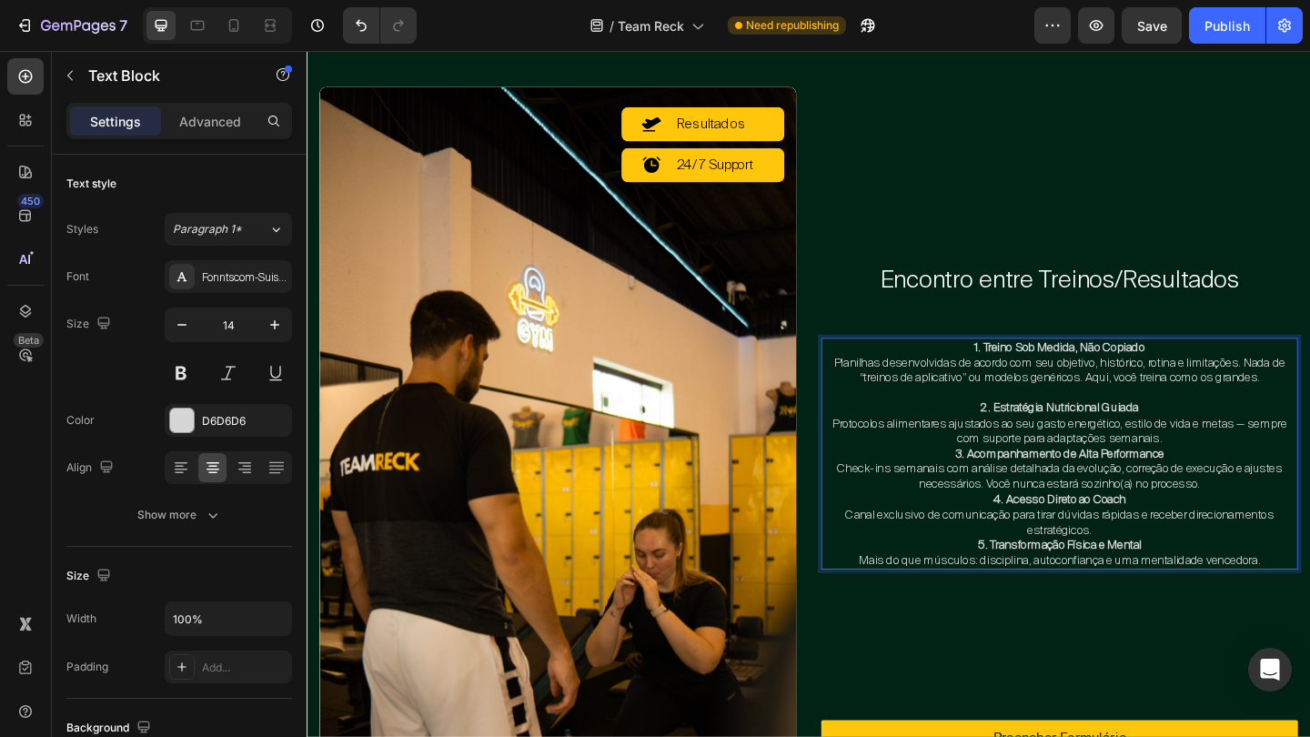
click at [1282, 469] on p "2. Estratégia Nutricional Guiada Protocolos alimentares ajustados ao seu gasto …" at bounding box center [1125, 455] width 515 height 50
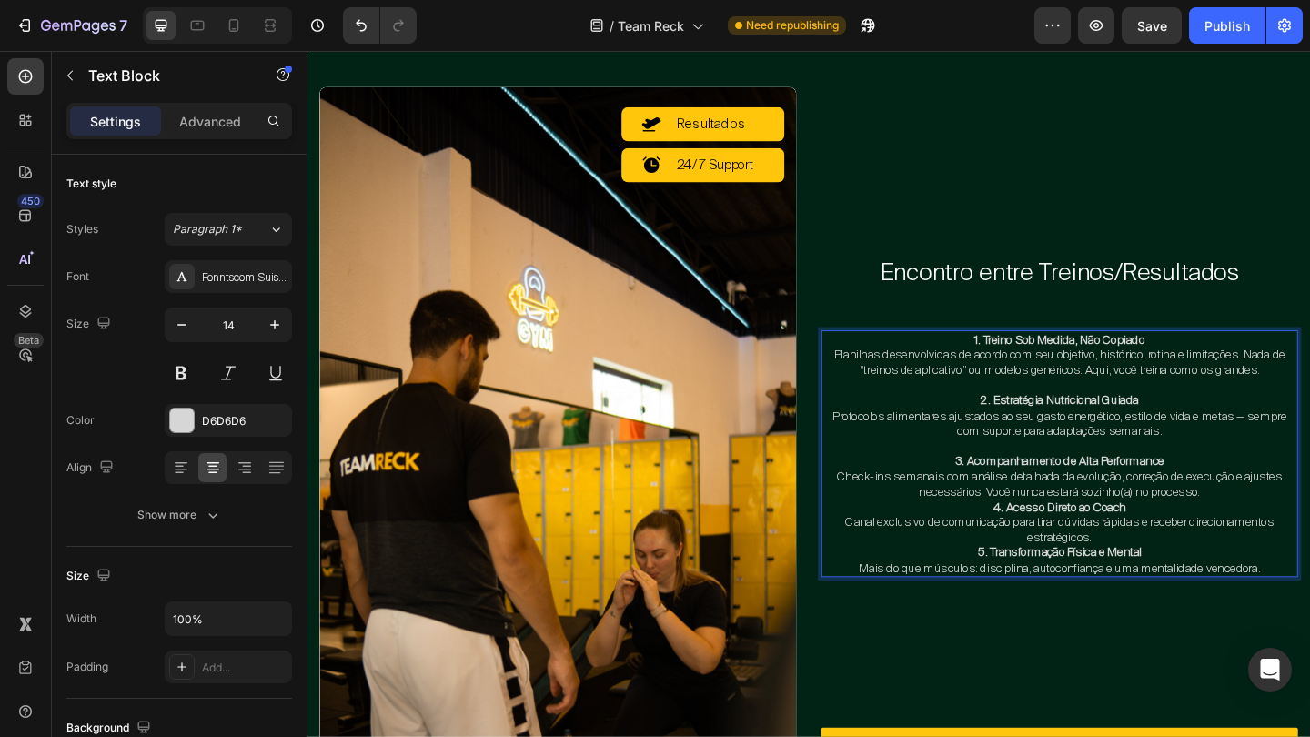
click at [1298, 533] on p "3. Acompanhamento de Alta Performance Check-ins semanais com análise detalhada …" at bounding box center [1125, 514] width 515 height 50
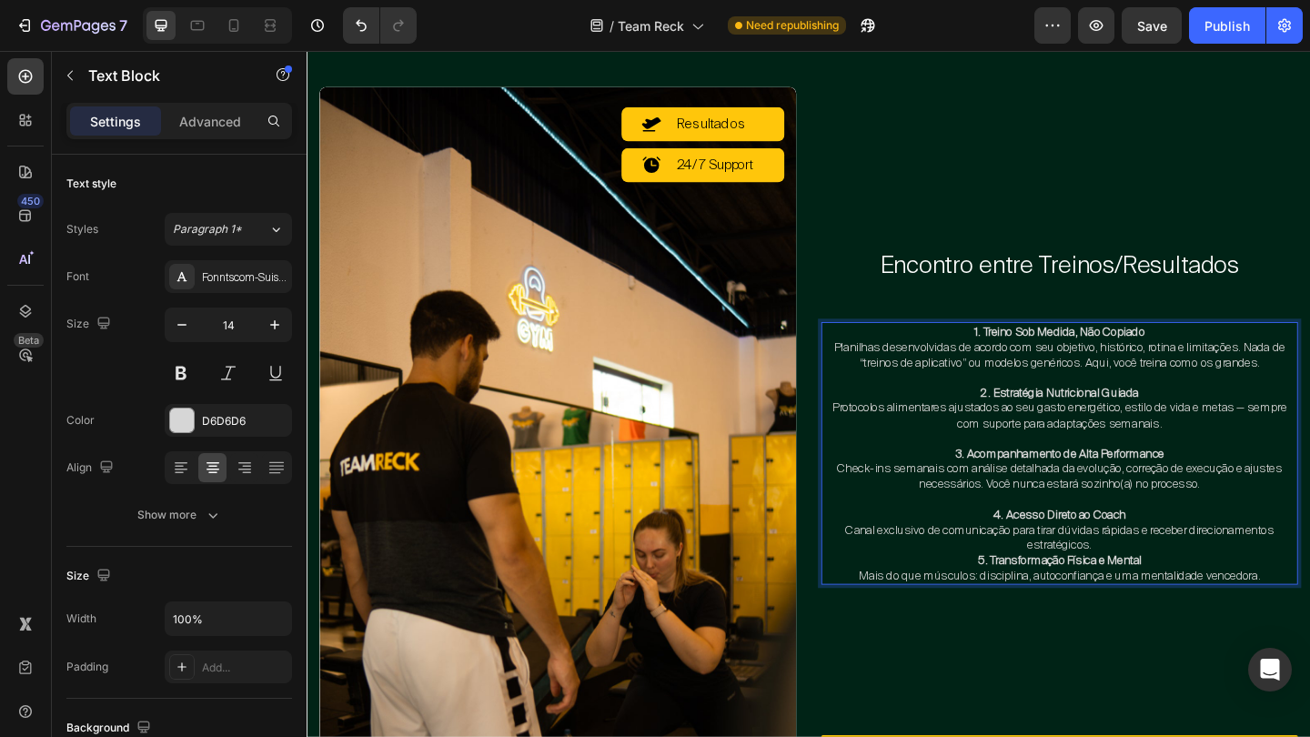
click at [1187, 589] on p "4. Acesso Direto ao Coach Canal exclusivo de comunicação para tirar dúvidas ráp…" at bounding box center [1125, 572] width 515 height 50
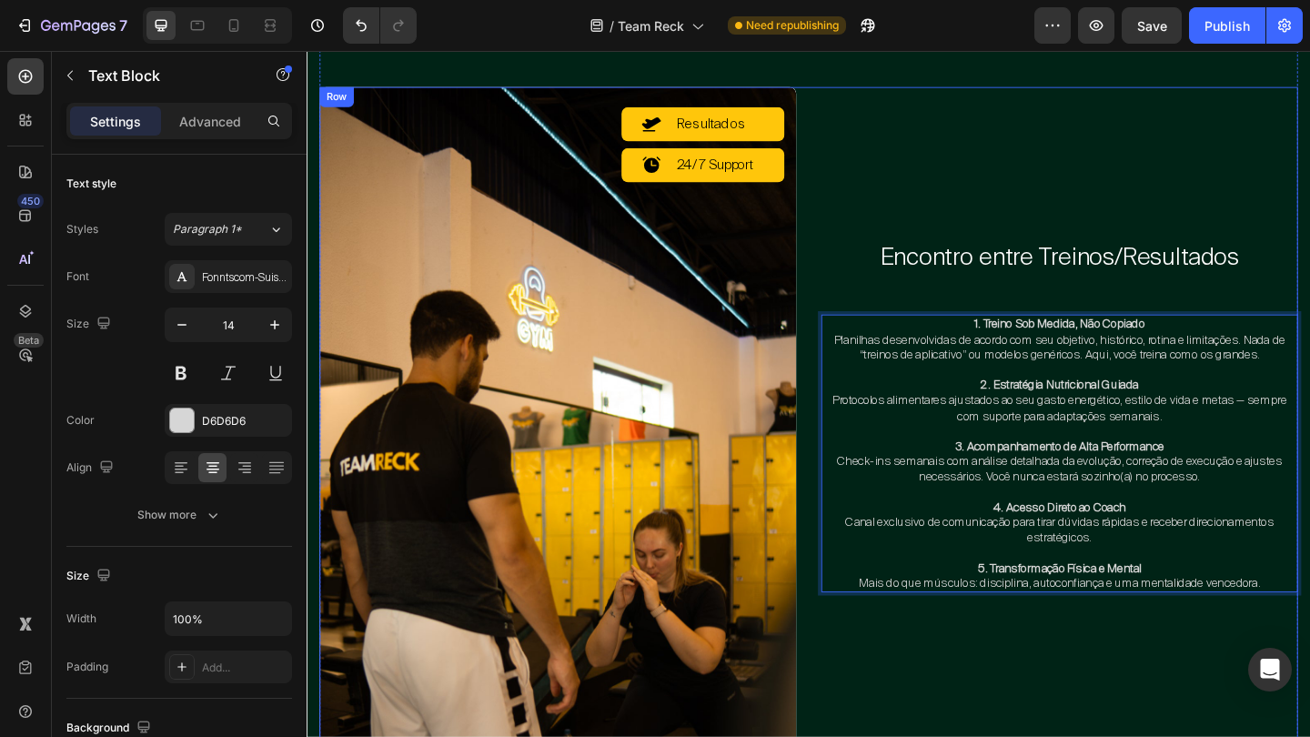
click at [1132, 231] on div "Encontro entre Treinos/Resultados Heading 1. Treino Sob Medida, Não Copiado Pla…" at bounding box center [1125, 551] width 519 height 922
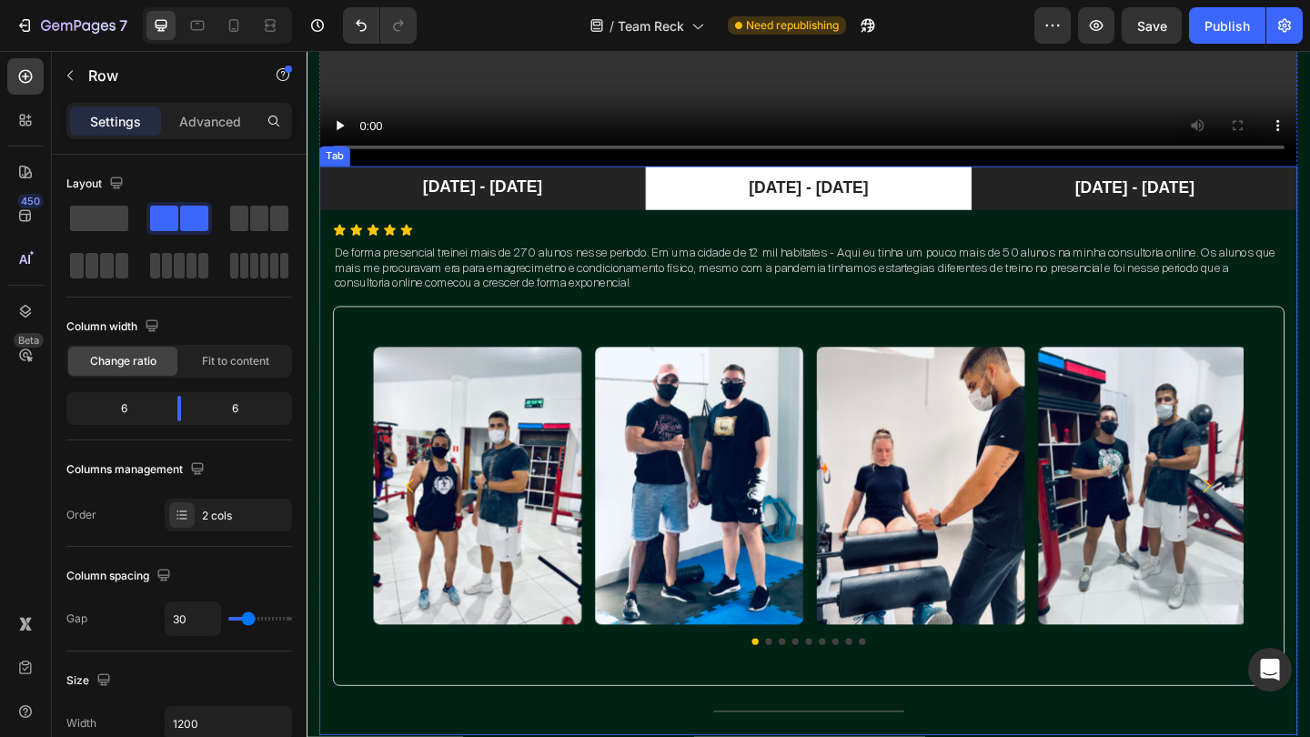
scroll to position [2438, 0]
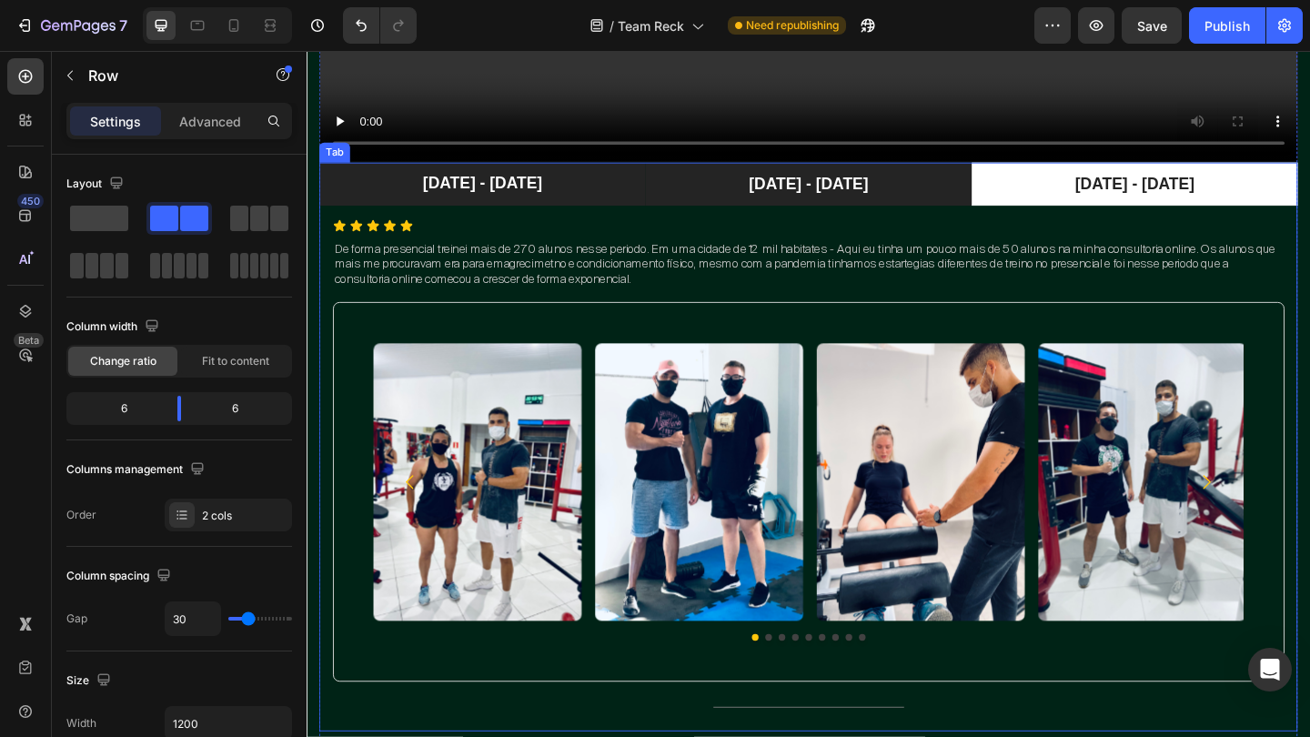
click at [952, 194] on li "[DATE] - [DATE]" at bounding box center [852, 196] width 355 height 48
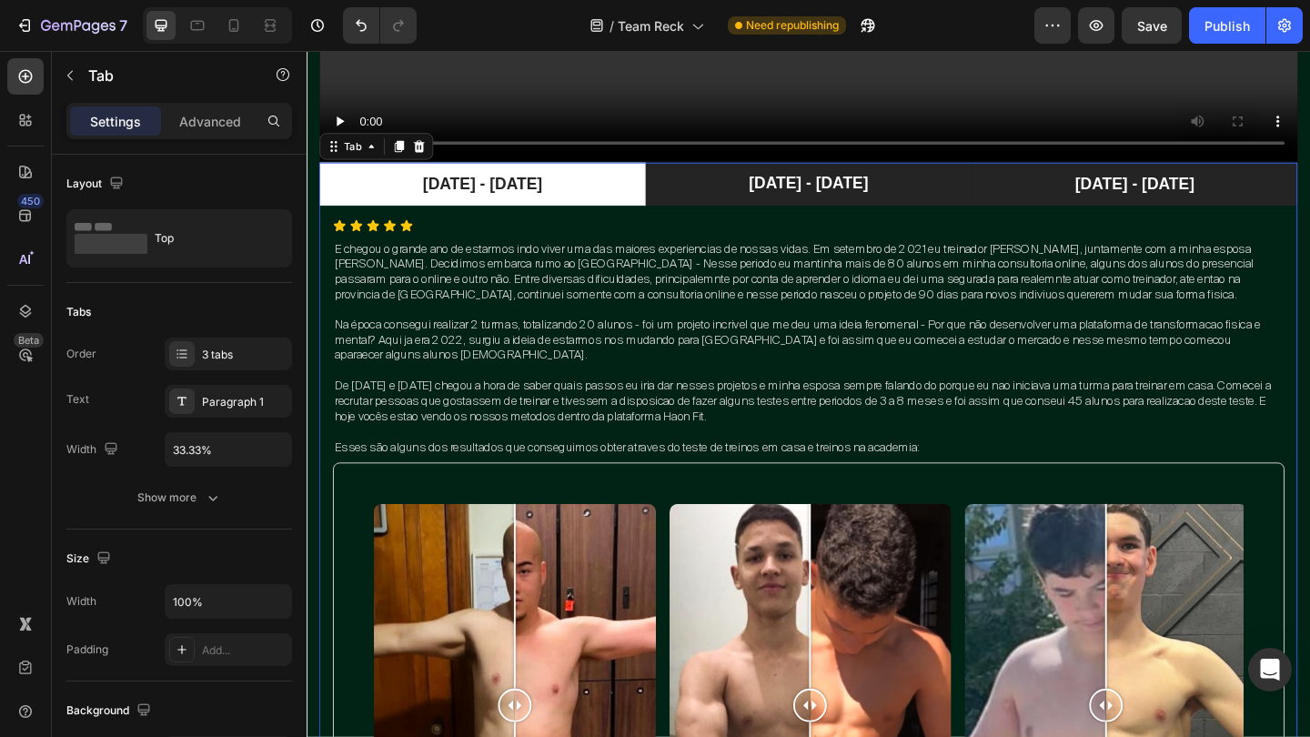
click at [1106, 208] on li "[DATE] - [DATE]" at bounding box center [1207, 196] width 355 height 48
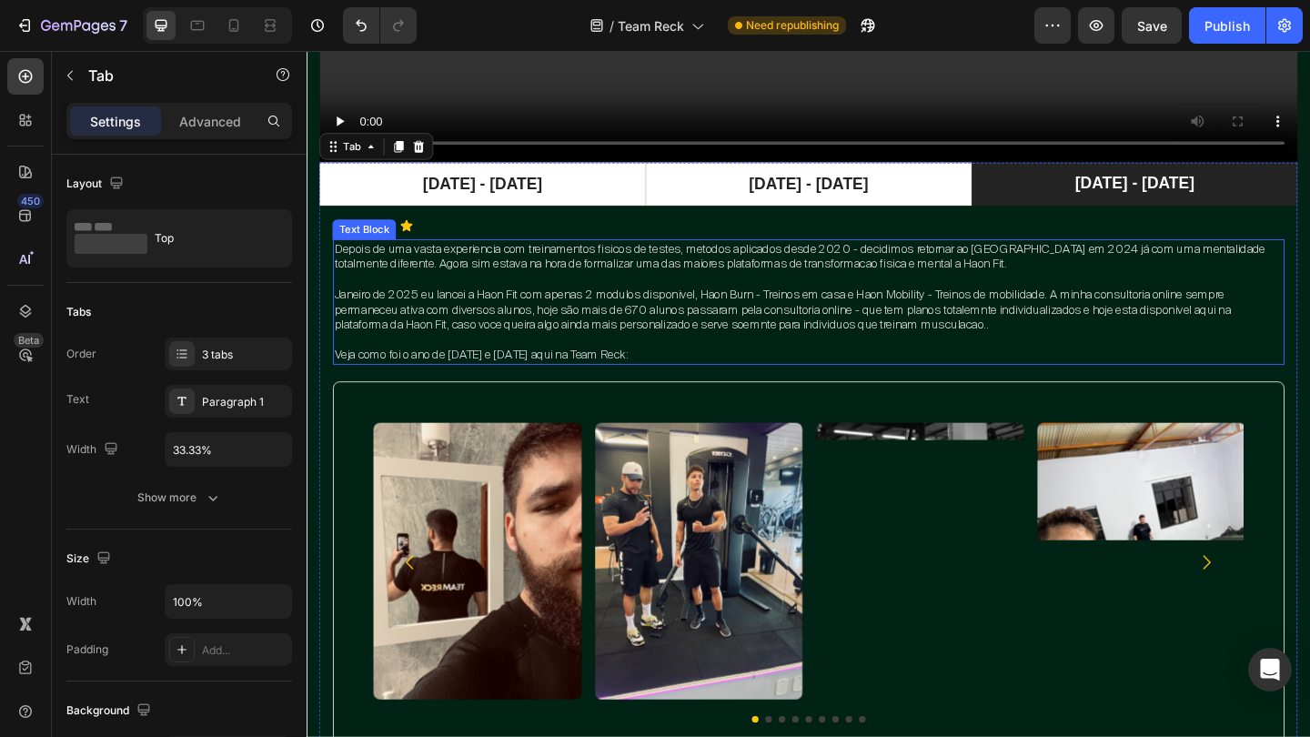
click at [1024, 289] on p "Depois de uma vasta experiencia com treinamentos fisicos de testes, metodos apl…" at bounding box center [853, 274] width 1032 height 33
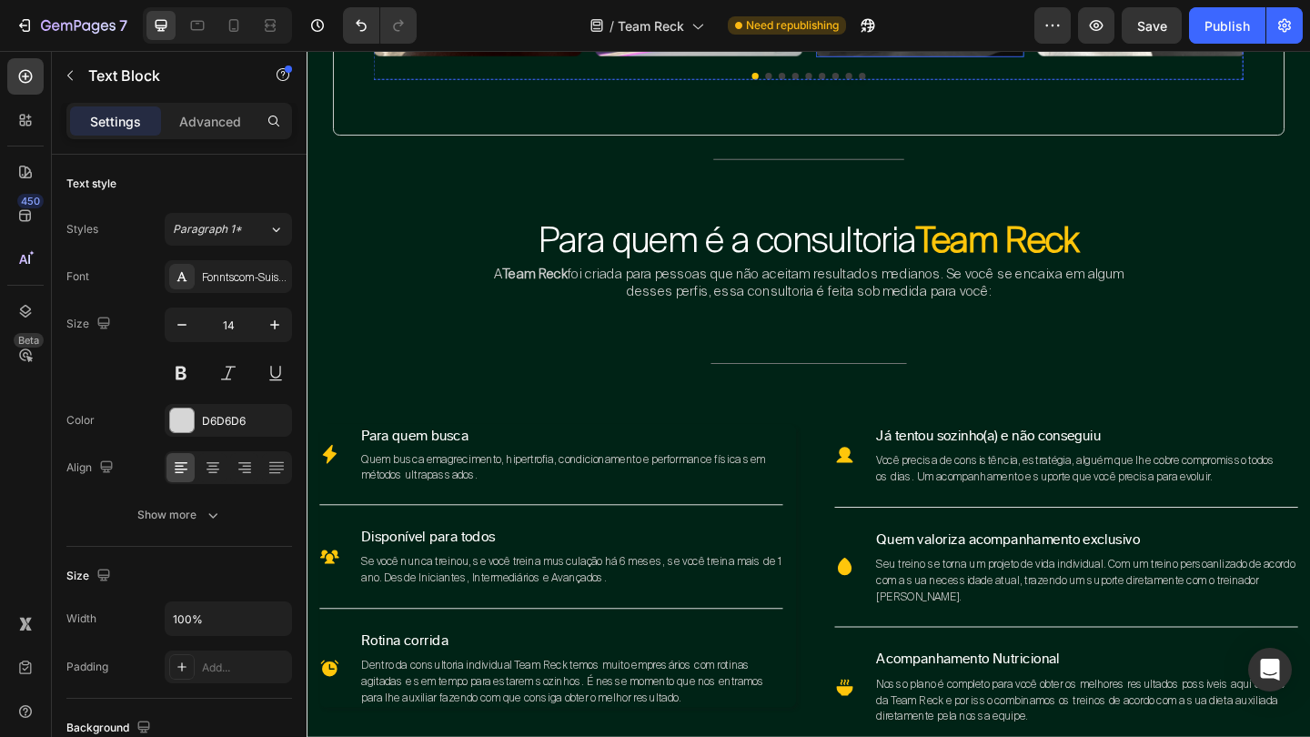
scroll to position [3138, 0]
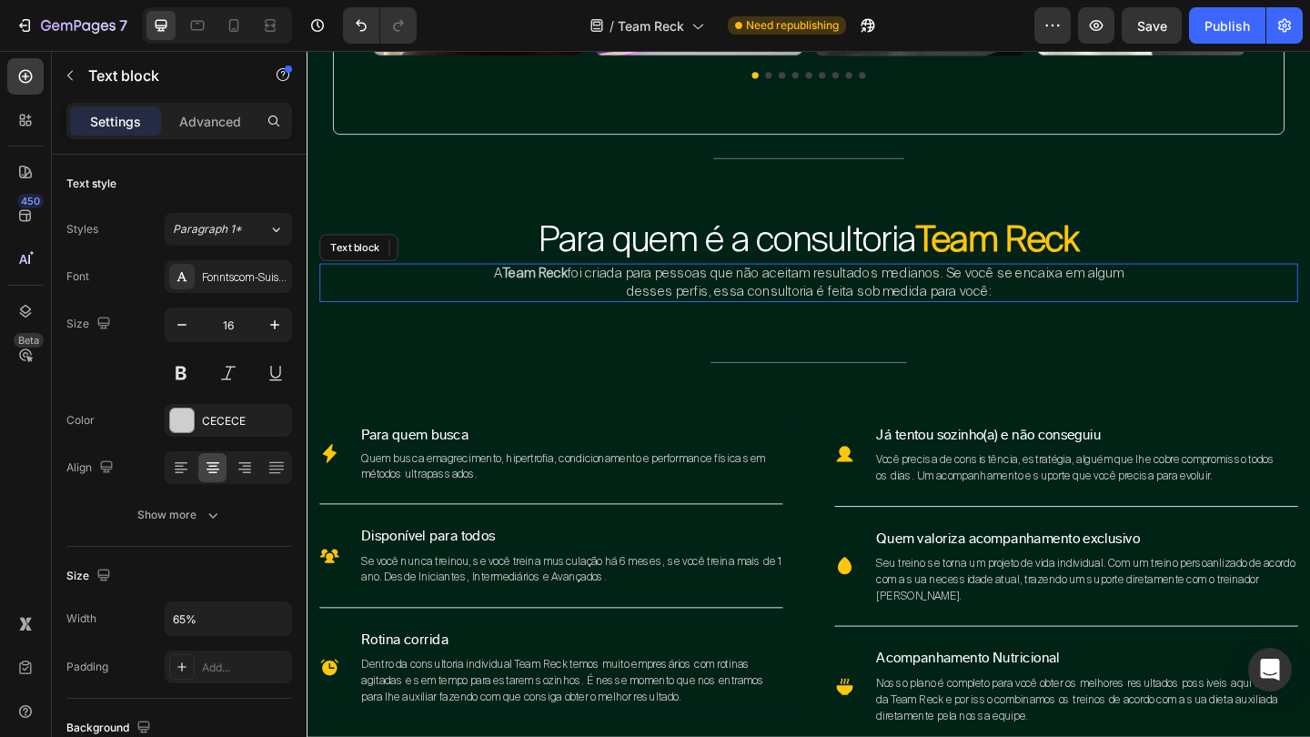
click at [1002, 292] on p "A Team Reck foi criada para pessoas que não aceitam resultados medianos. Se voc…" at bounding box center [853, 303] width 689 height 38
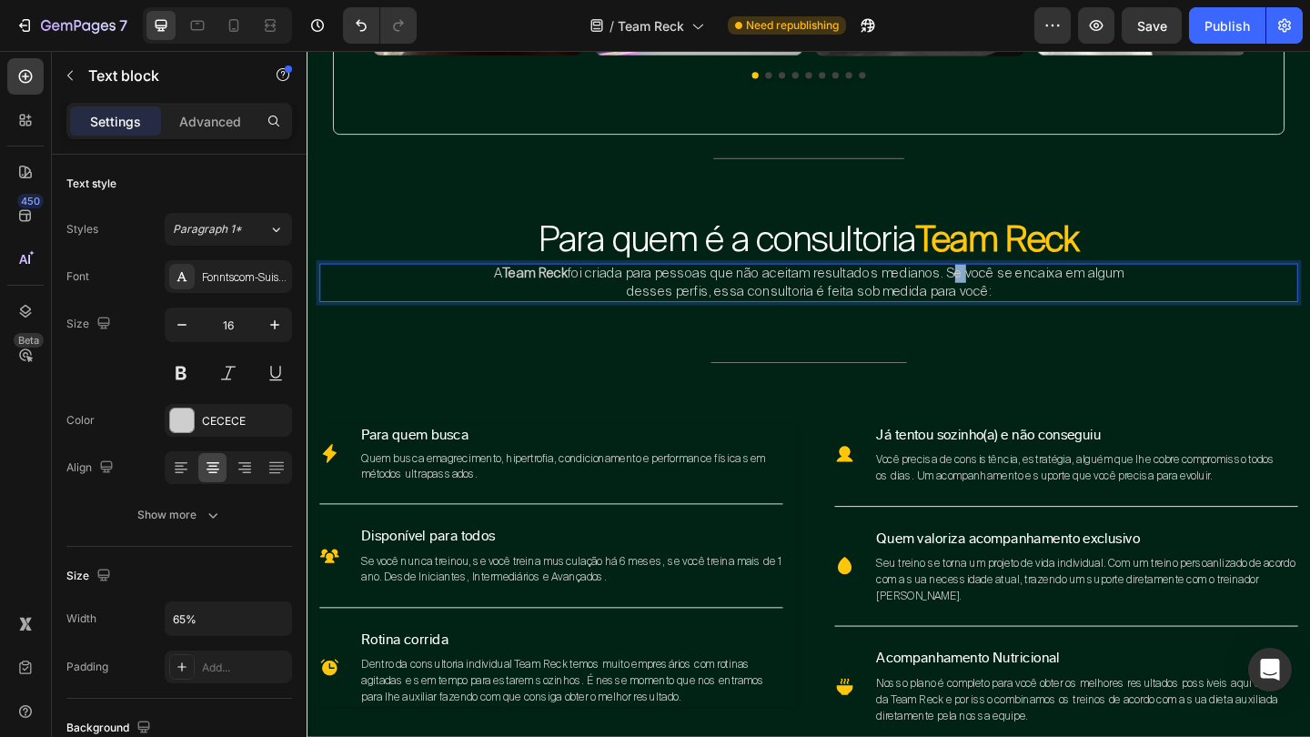
click at [1002, 292] on p "A Team Reck foi criada para pessoas que não aceitam resultados medianos. Se voc…" at bounding box center [853, 303] width 689 height 38
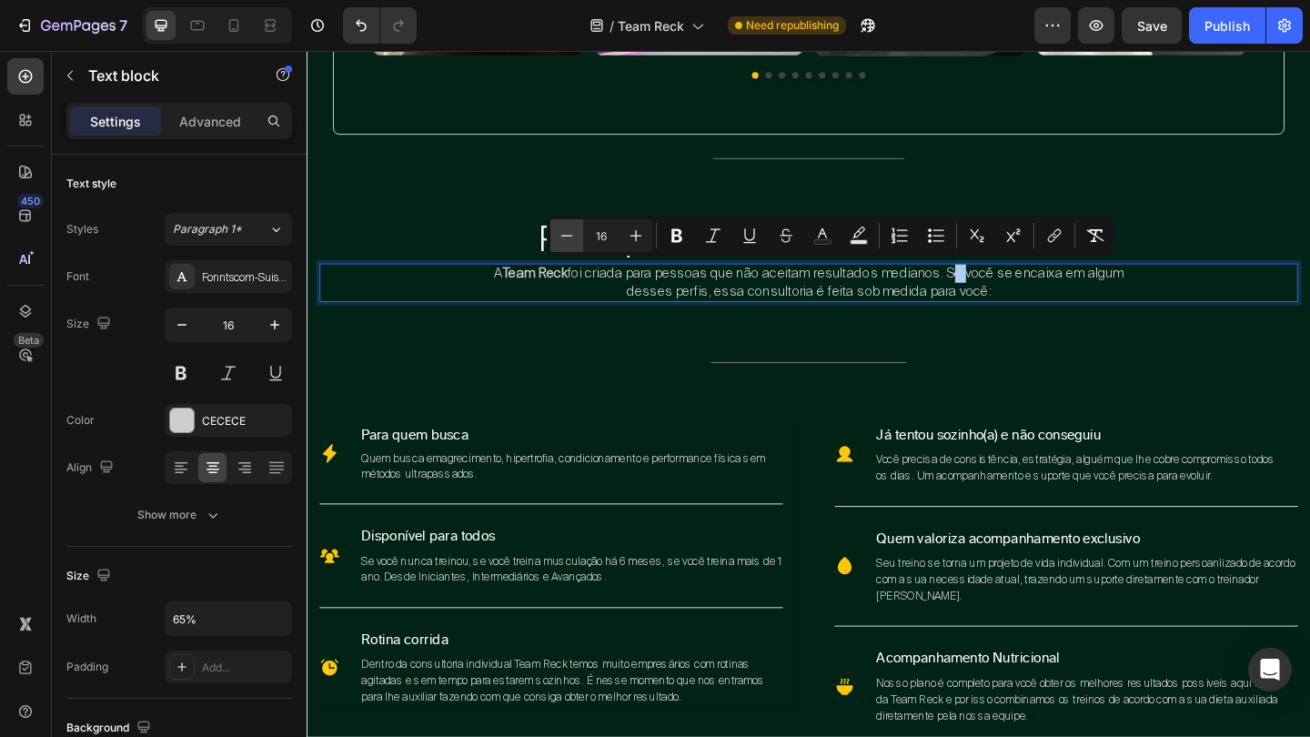
click at [568, 237] on icon "Editor contextual toolbar" at bounding box center [567, 236] width 18 height 18
type input "14"
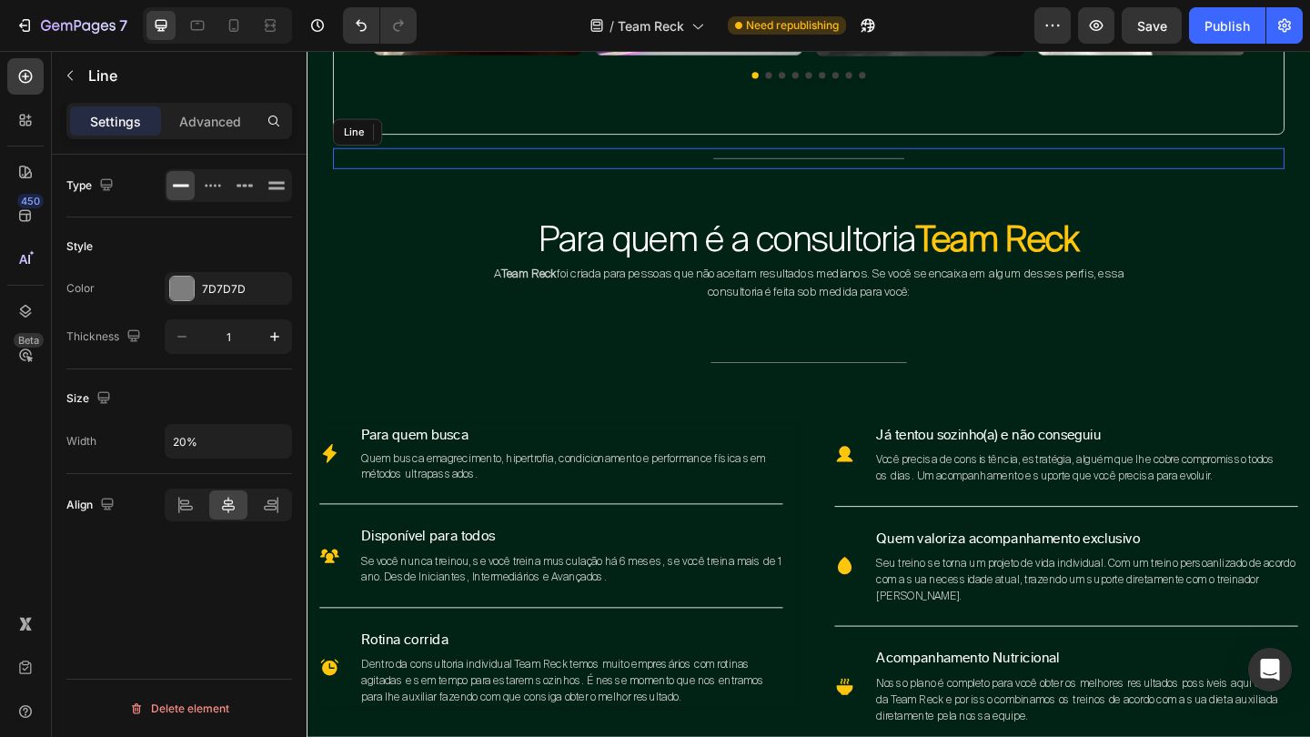
click at [558, 172] on div "Title Line" at bounding box center [853, 168] width 1036 height 23
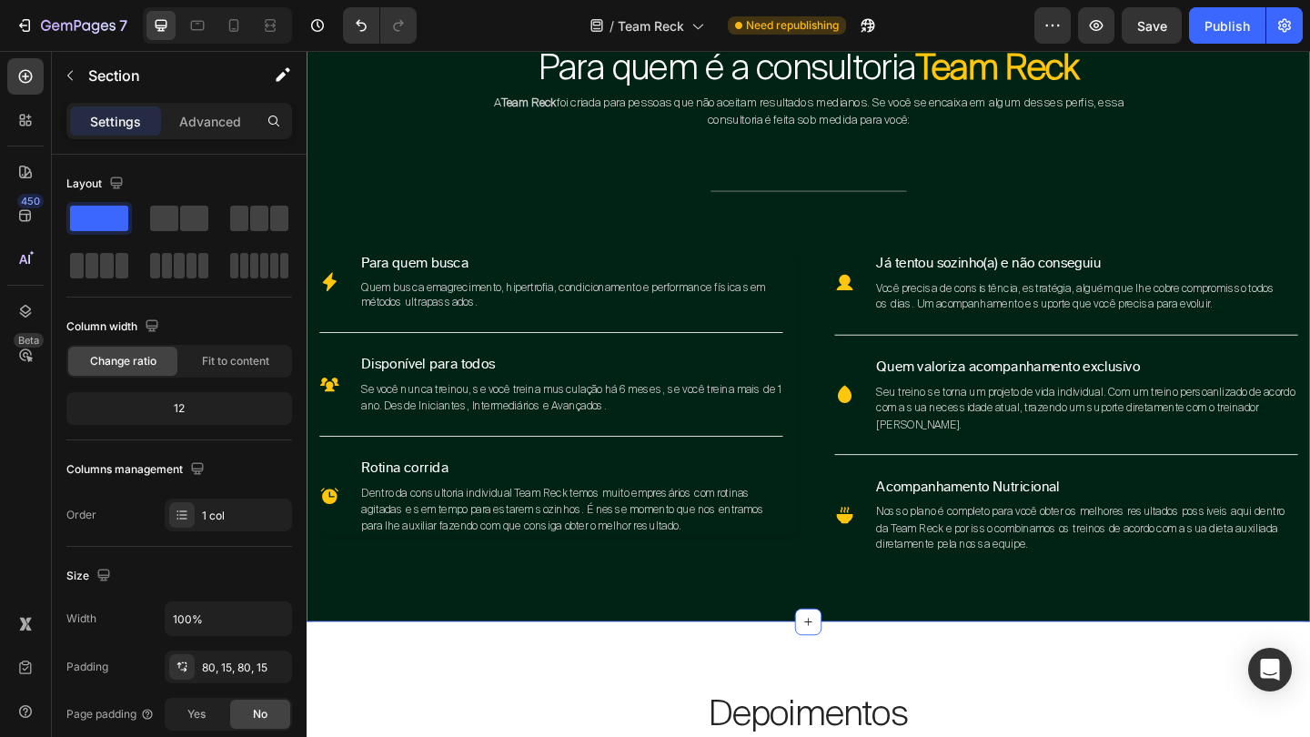
scroll to position [3329, 0]
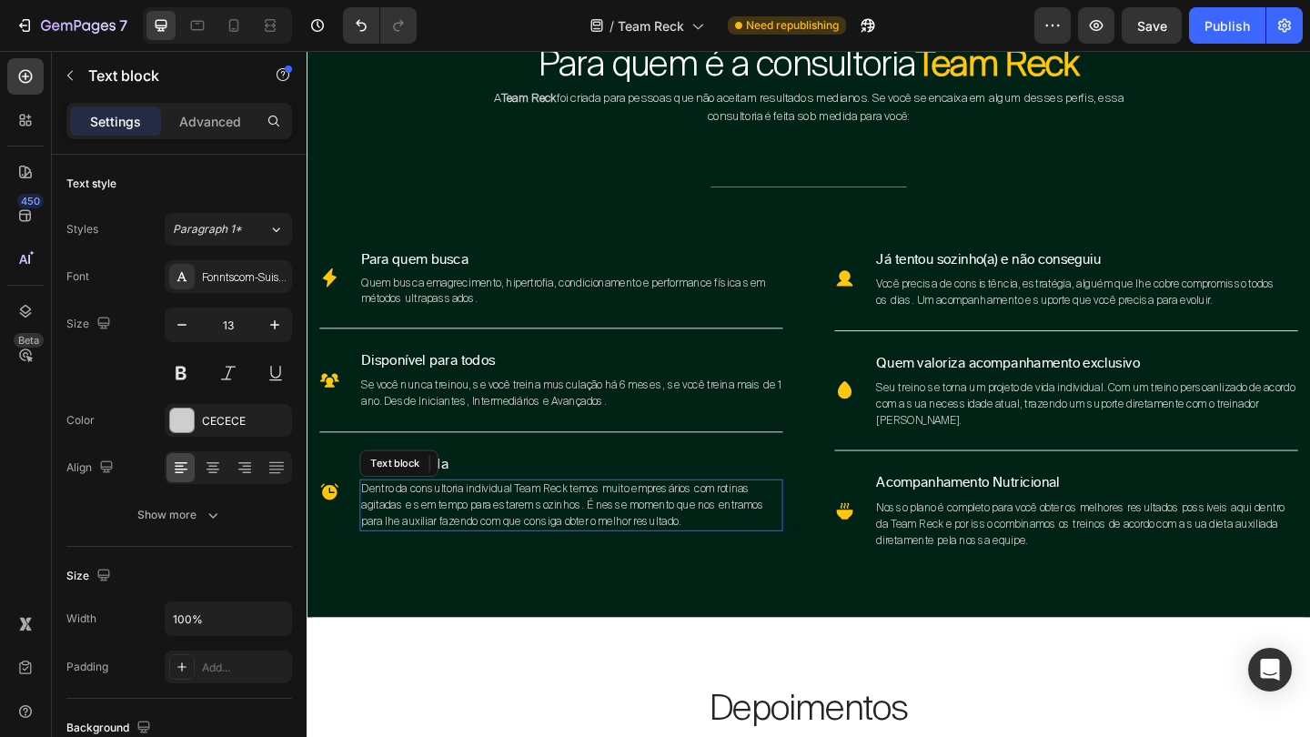
click at [742, 549] on p "Dentro da consultoria individual Team Reck temos muito empresários com rotinas …" at bounding box center [594, 546] width 457 height 54
click at [742, 545] on p "Dentro da consultoria individual Team Reck temos muito empresários com rotinas …" at bounding box center [594, 546] width 457 height 54
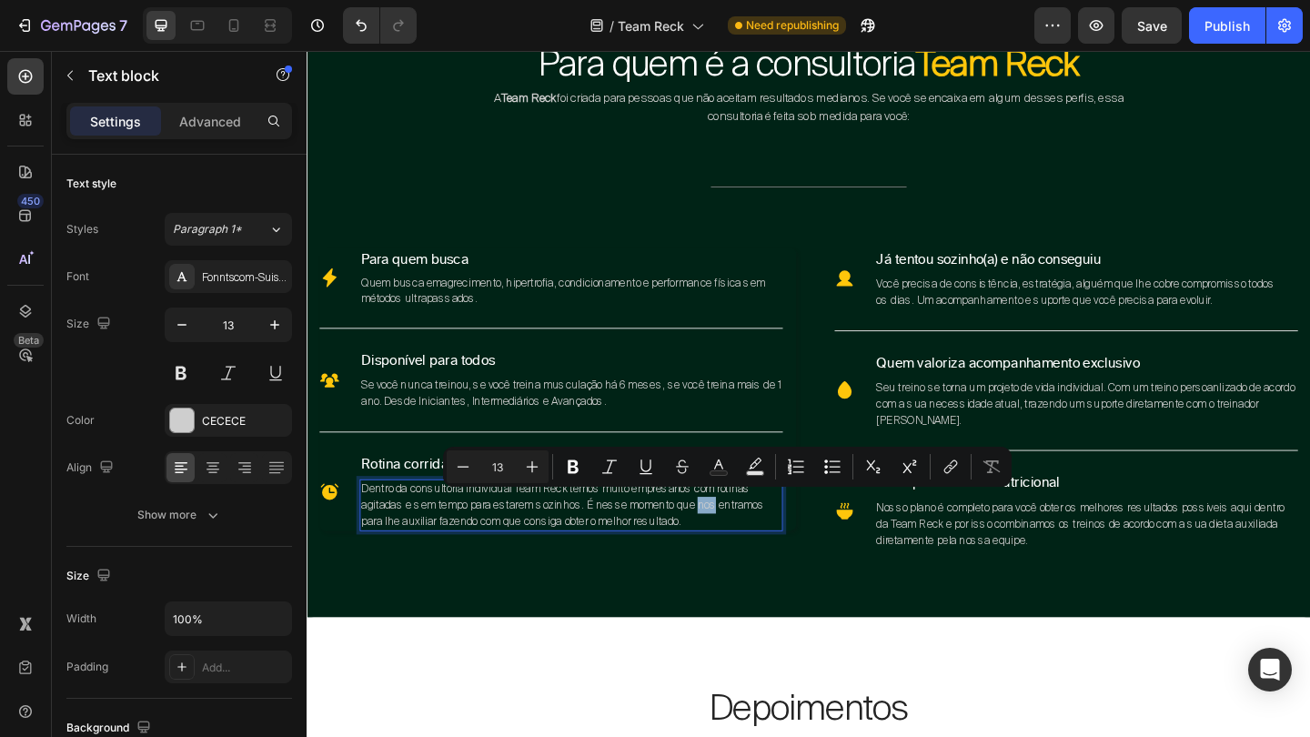
click at [742, 545] on p "Dentro da consultoria individual Team Reck temos muito empresários com rotinas …" at bounding box center [594, 546] width 457 height 54
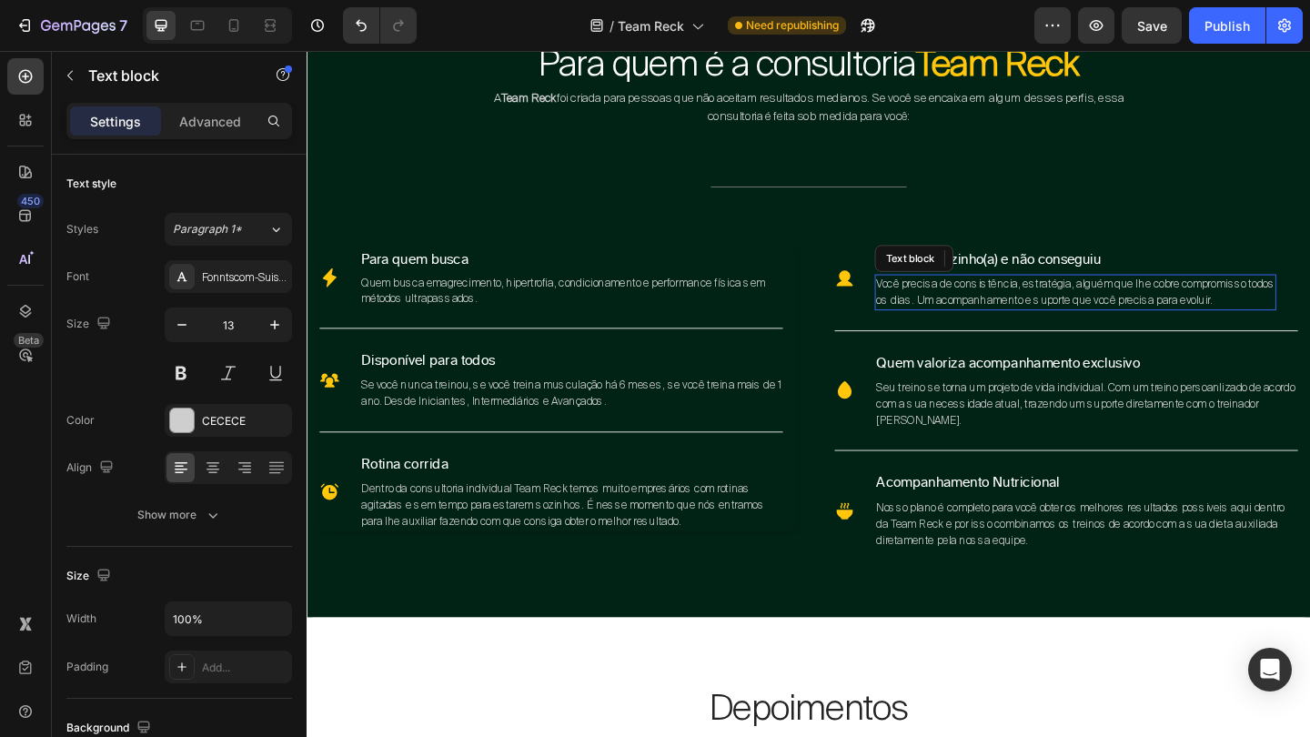
click at [1309, 301] on p "Você precisa de consistência, estratégia, alguém que lhe cobre compromisso todos" at bounding box center [1142, 305] width 433 height 18
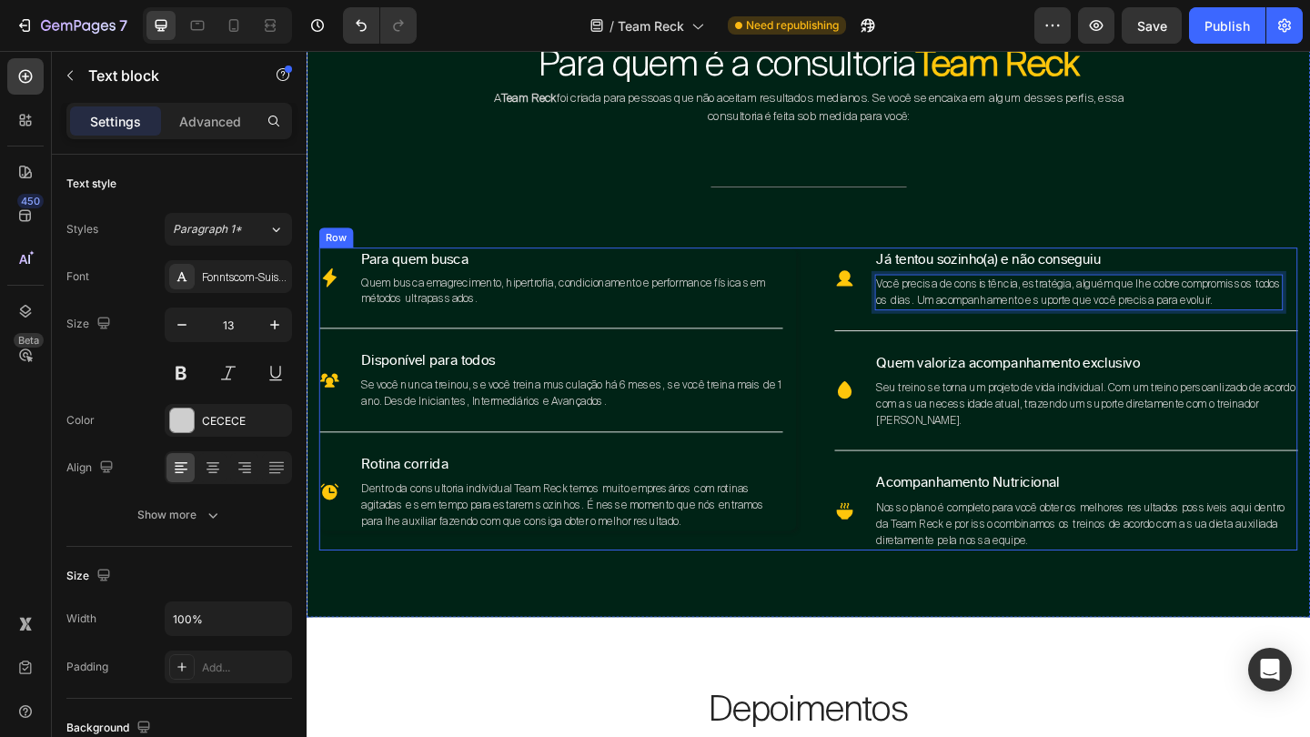
click at [839, 287] on div "Icon Para quem busca Text block Quem busca emagrecimento, hipertrofia, condicio…" at bounding box center [852, 429] width 1065 height 329
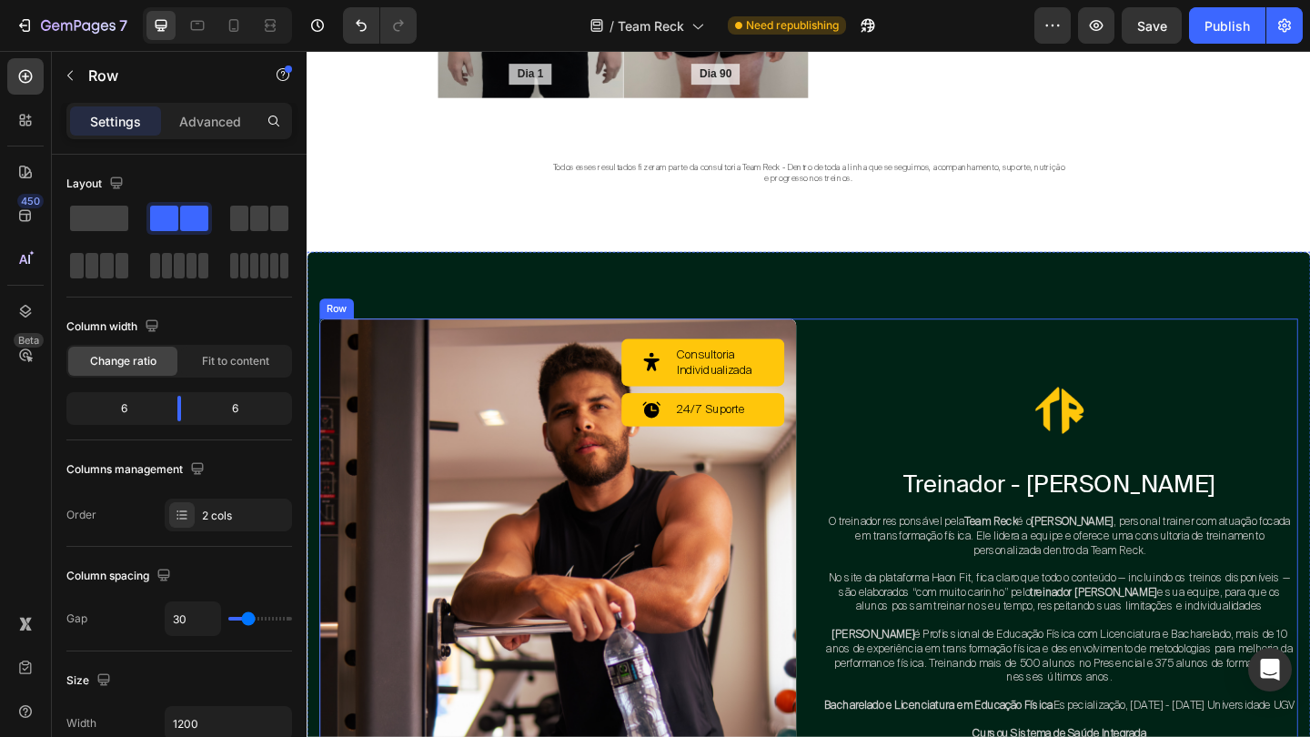
scroll to position [4366, 0]
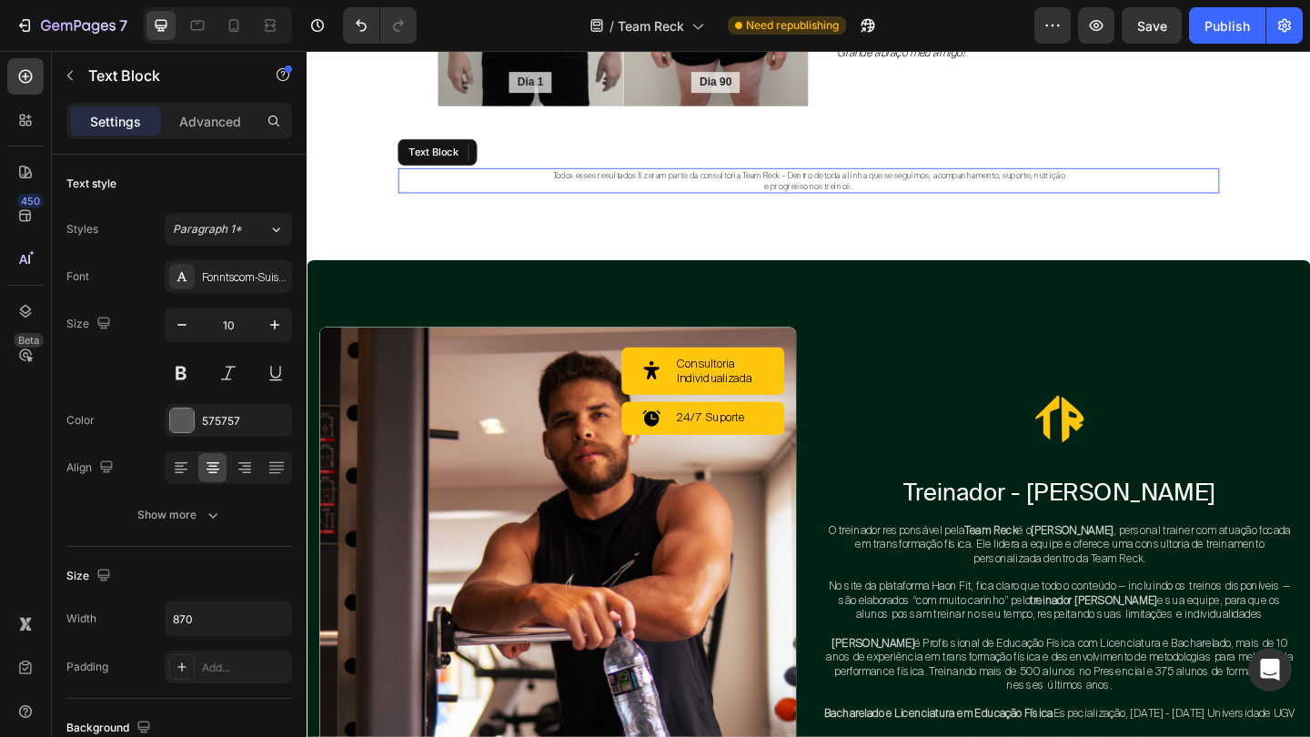
click at [847, 190] on p "Todos esses resultados fizeram parte da consultoria Team Reck - Dentro de toda …" at bounding box center [853, 186] width 788 height 12
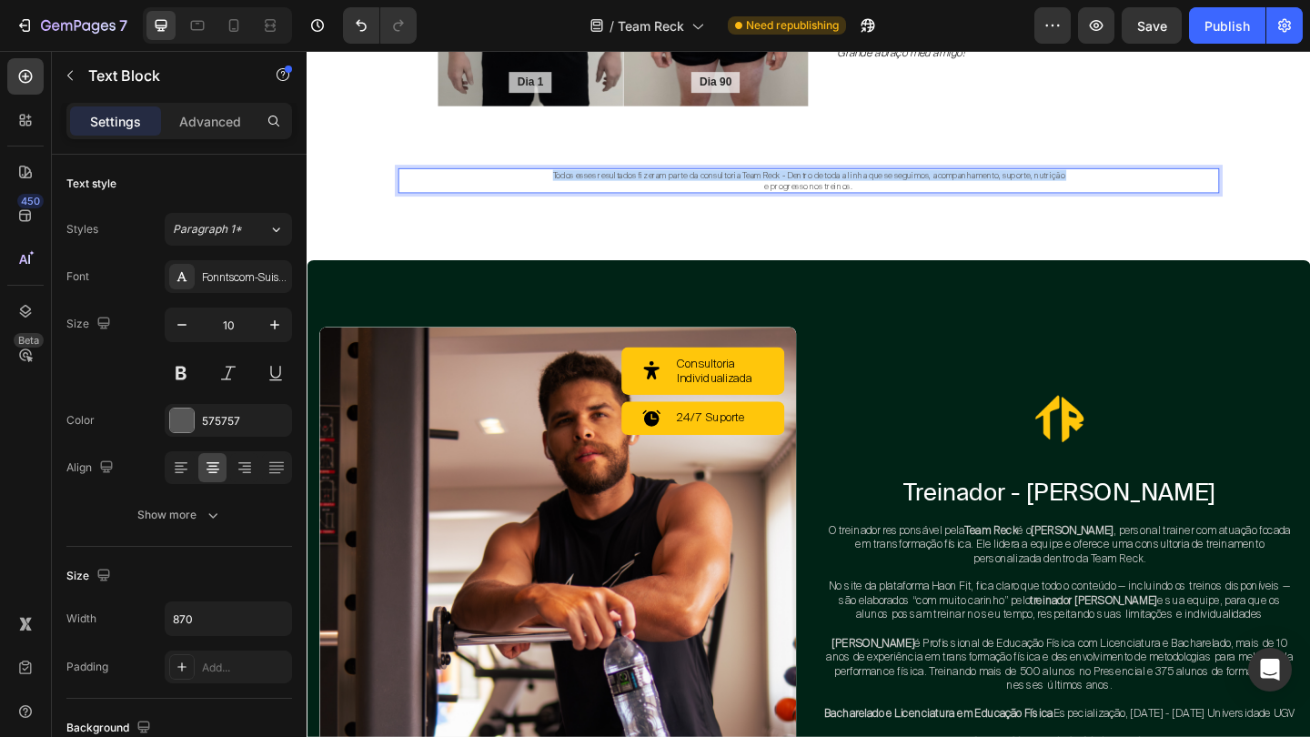
click at [847, 190] on p "Todos esses resultados fizeram parte da consultoria Team Reck - Dentro de toda …" at bounding box center [853, 186] width 788 height 12
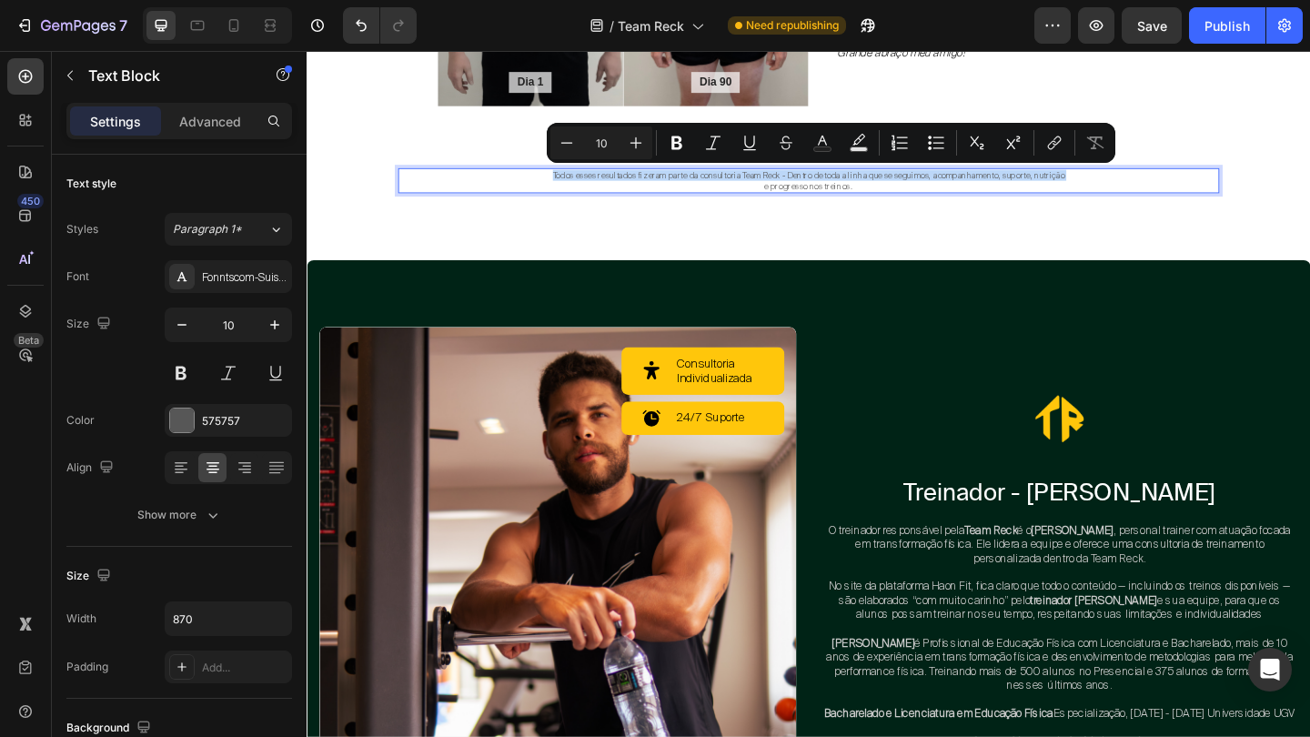
click at [847, 190] on p "Todos esses resultados fizeram parte da consultoria Team Reck - Dentro de toda …" at bounding box center [853, 186] width 788 height 12
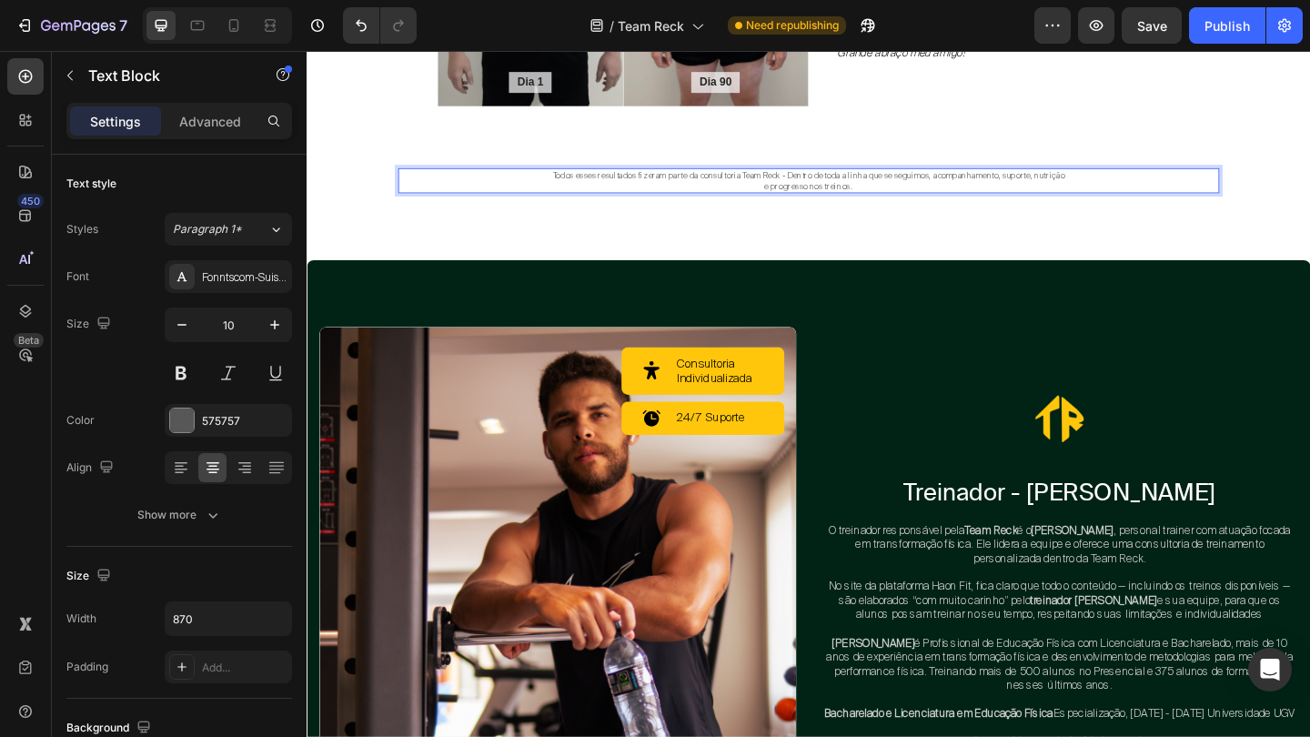
click at [906, 195] on p "e progresso nos treinos." at bounding box center [853, 198] width 788 height 12
drag, startPoint x: 906, startPoint y: 195, endPoint x: 568, endPoint y: 186, distance: 338.6
click at [568, 186] on div "Todos esses resultados fizeram parte da consultoria Team Reck - Dentro de toda …" at bounding box center [853, 191] width 792 height 27
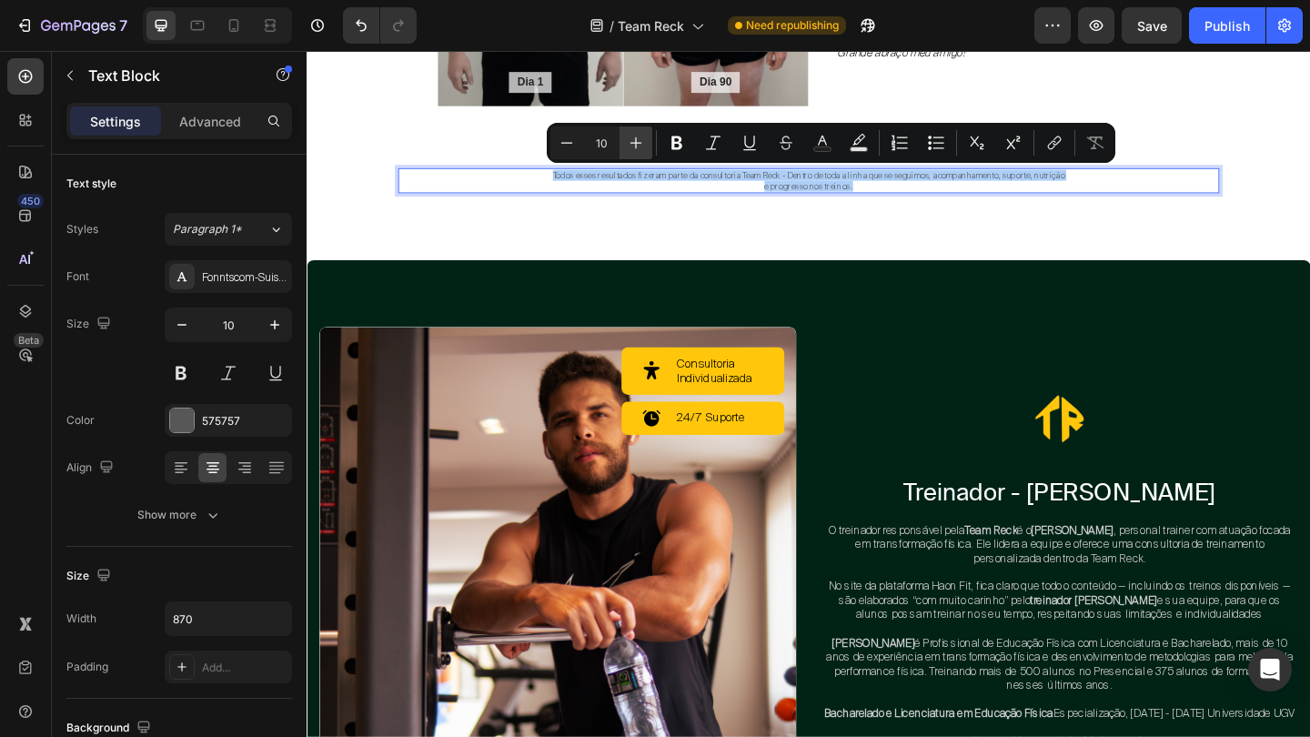
click at [632, 140] on icon "Editor contextual toolbar" at bounding box center [636, 143] width 18 height 18
type input "11"
copy span "Todos esses resultados fizeram parte da consultoria Team Reck - Dentro de toda …"
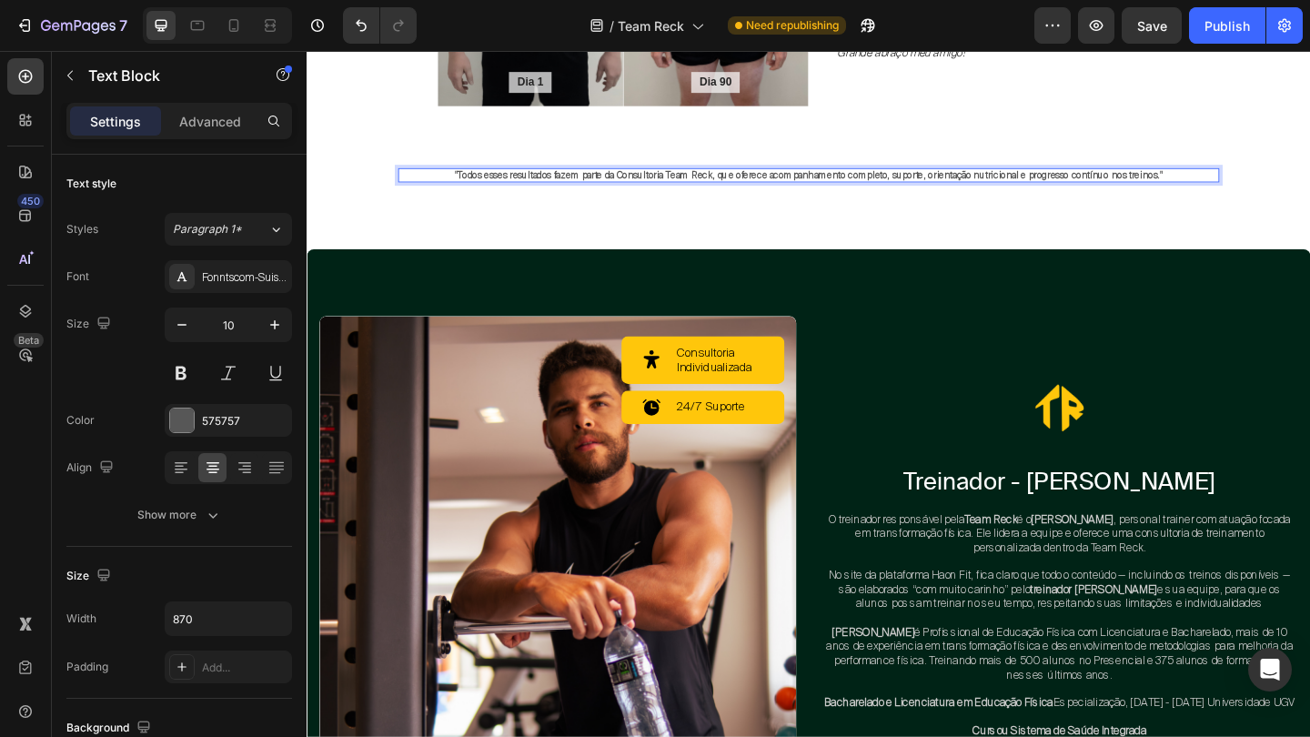
click at [1120, 185] on strong ""Todos esses resultados fazem parte da Consultoria Team Reck, que oferece acomp…" at bounding box center [853, 185] width 770 height 13
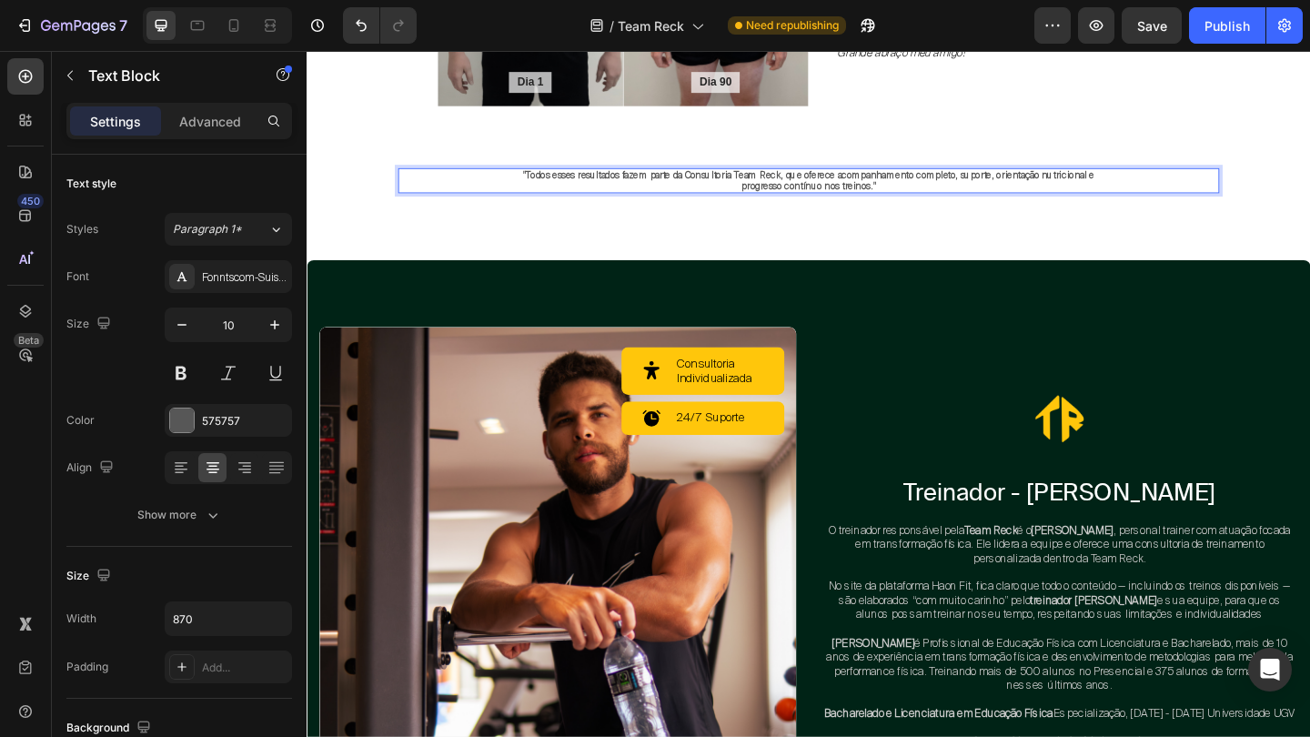
click at [1066, 186] on strong ""Todos esses resultados fazem parte da Consultoria Team Reck, que oferece acomp…" at bounding box center [852, 185] width 621 height 13
click at [789, 185] on strong ""Todos esses resultados fazem parte da Consultoria Team Reck, que oferece acomp…" at bounding box center [853, 185] width 512 height 13
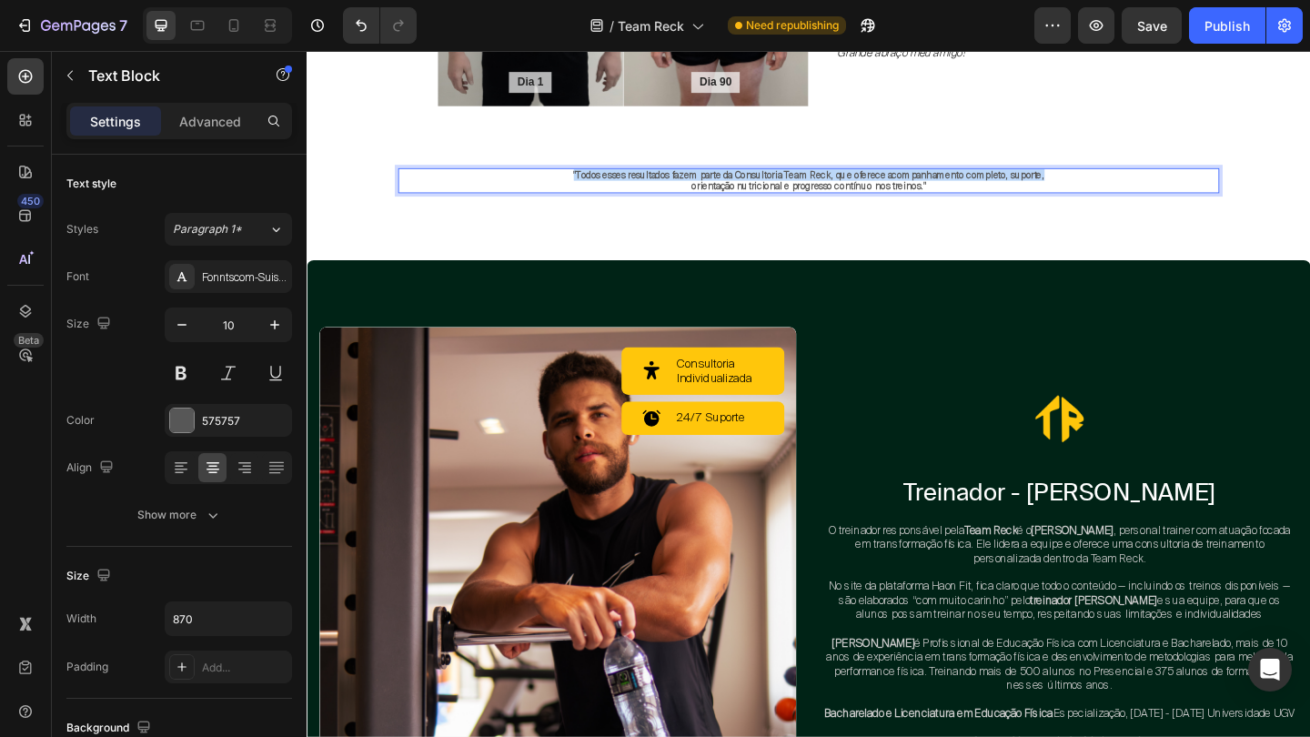
click at [789, 185] on strong ""Todos esses resultados fazem parte da Consultoria Team Reck, que oferece acomp…" at bounding box center [853, 185] width 512 height 13
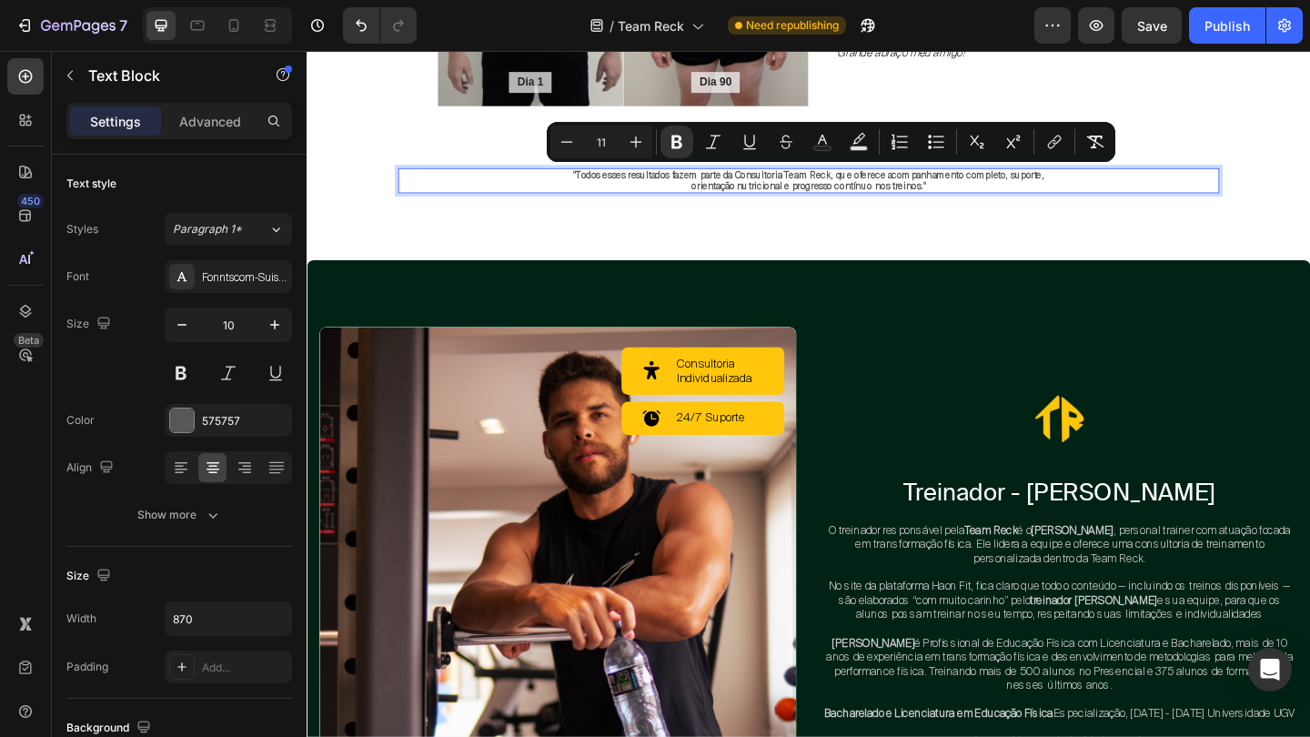
click at [790, 187] on strong ""Todos esses resultados fazem parte da Consultoria Team Reck, que oferece acomp…" at bounding box center [853, 185] width 512 height 13
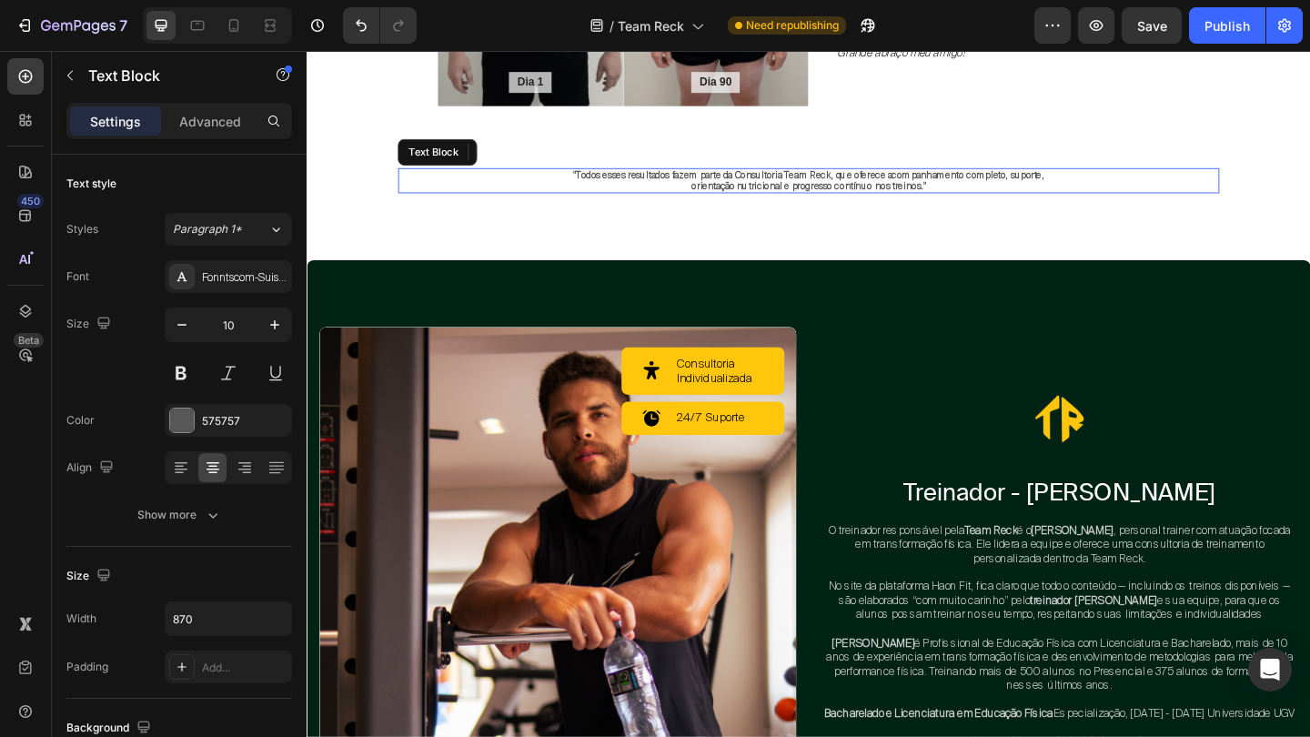
click at [988, 197] on p "orientação nutricional e progresso contínuo nos treinos."" at bounding box center [853, 198] width 788 height 12
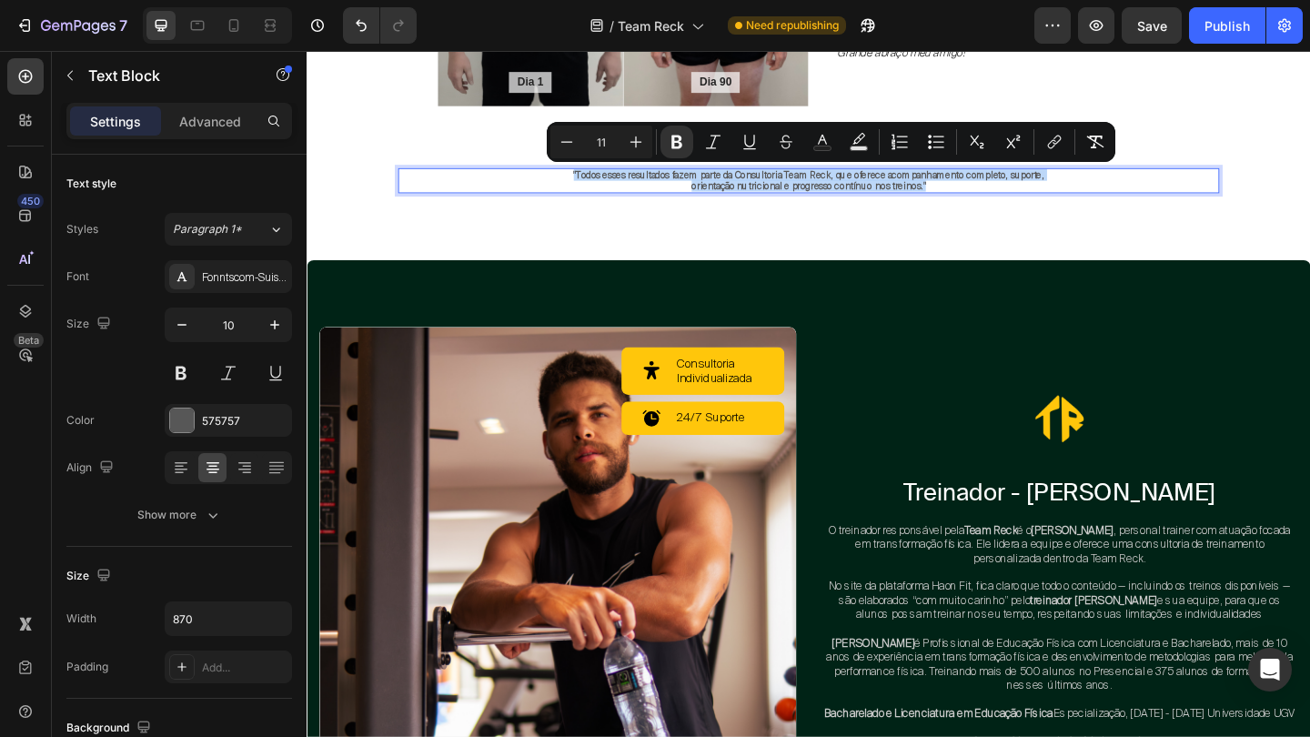
drag, startPoint x: 988, startPoint y: 197, endPoint x: 581, endPoint y: 187, distance: 406.9
click at [581, 187] on div ""Todos esses resultados fazem parte da Consultoria Team Reck, que oferece acomp…" at bounding box center [853, 191] width 792 height 27
click at [675, 139] on icon "Editor contextual toolbar" at bounding box center [677, 142] width 18 height 18
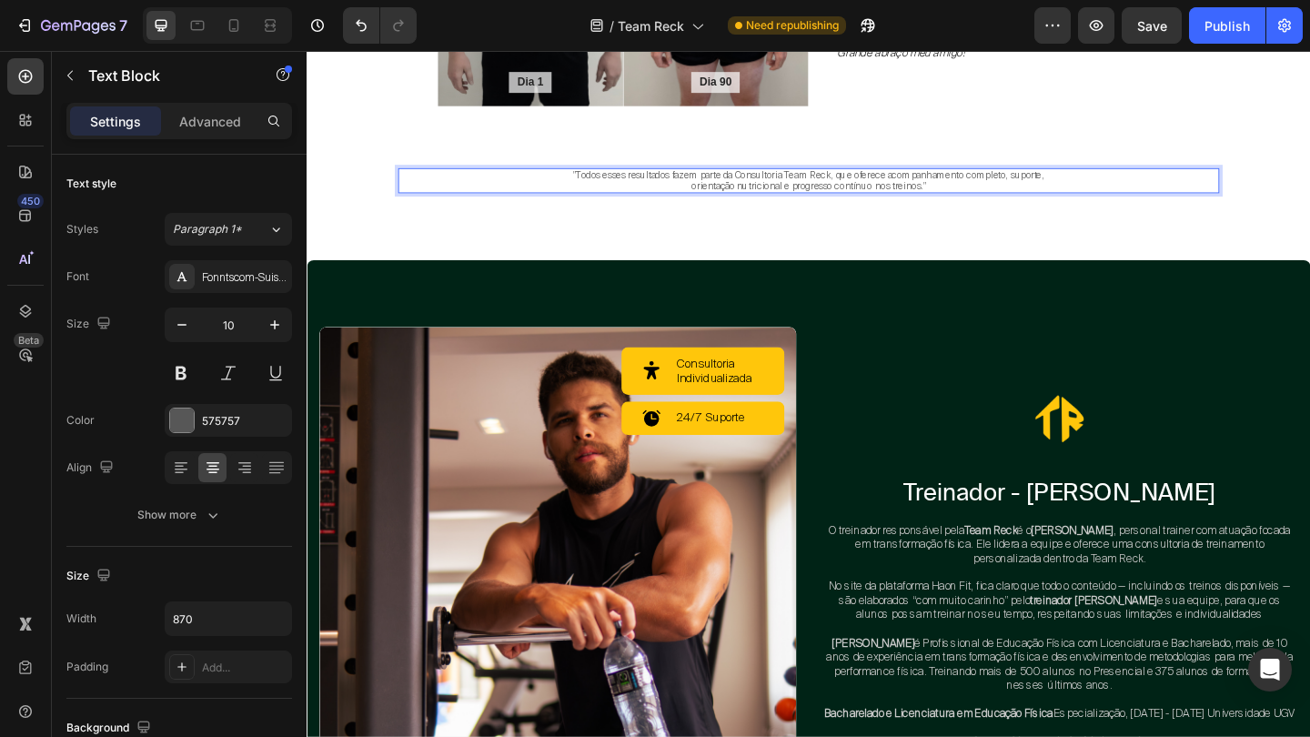
click at [617, 186] on span ""Todos esses resultados fazem parte da Consultoria Team Reck, que oferece acomp…" at bounding box center [853, 185] width 512 height 13
click at [602, 187] on span ""Todos esses resultados fazem parte da Consultoria Team Reck, que oferece acomp…" at bounding box center [853, 185] width 512 height 13
click at [977, 191] on span "Todos esses resultados fazem parte da Consultoria Team Reck, que oferece acompa…" at bounding box center [853, 185] width 510 height 13
click at [977, 194] on p "orientação nutricional e progresso contínuo nos treinos."" at bounding box center [853, 198] width 788 height 12
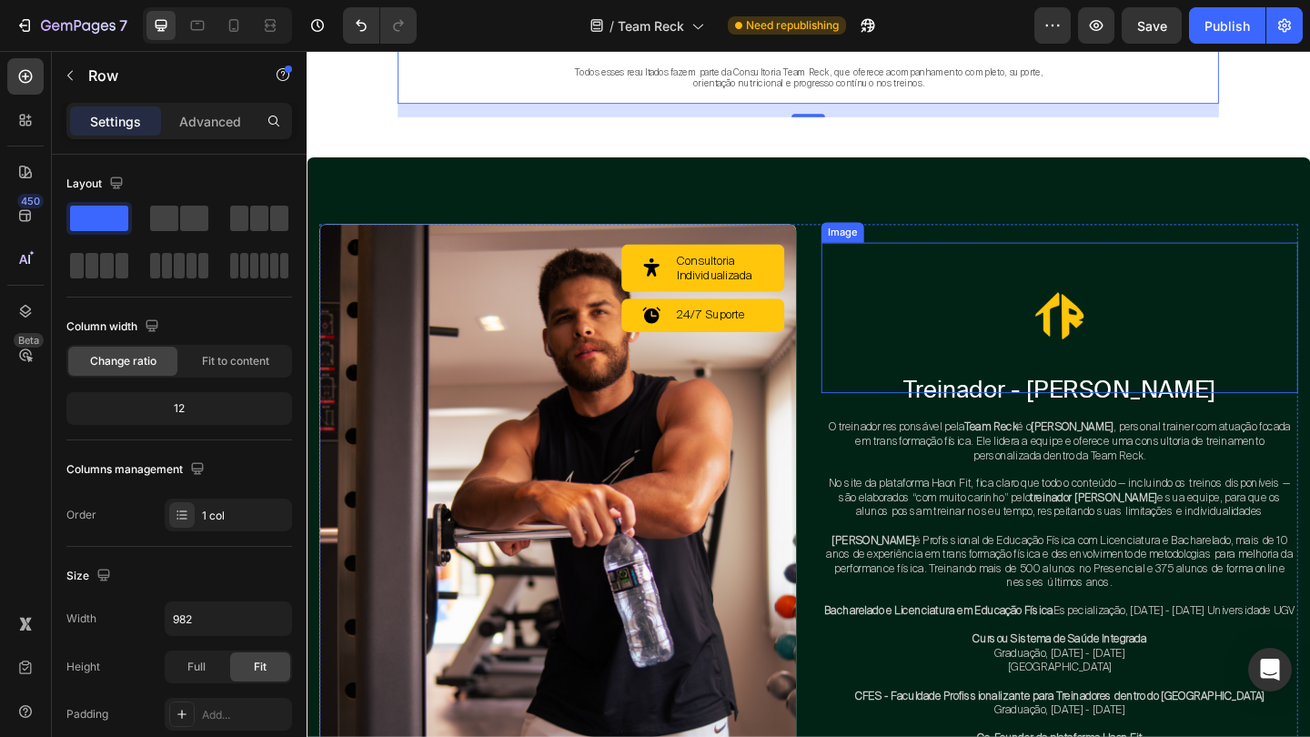
scroll to position [4472, 0]
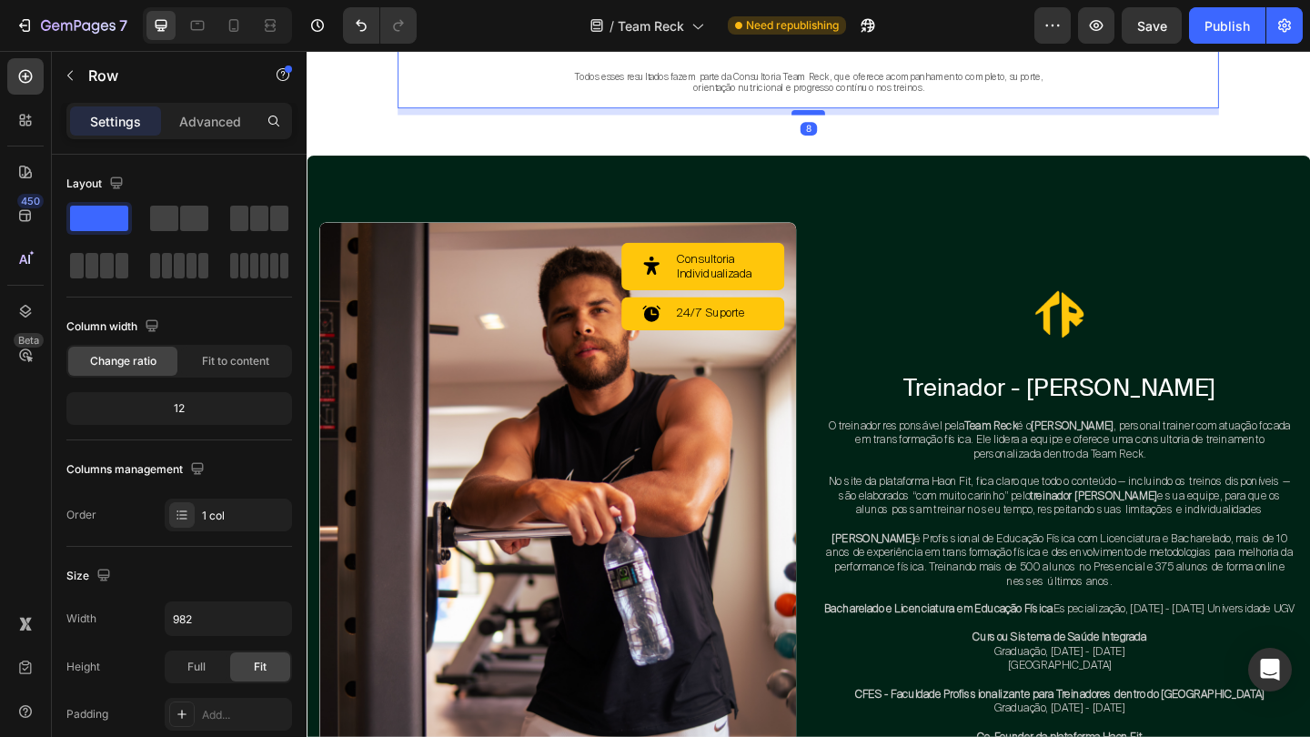
drag, startPoint x: 865, startPoint y: 124, endPoint x: 865, endPoint y: 114, distance: 10.0
click at [865, 116] on div at bounding box center [852, 118] width 36 height 5
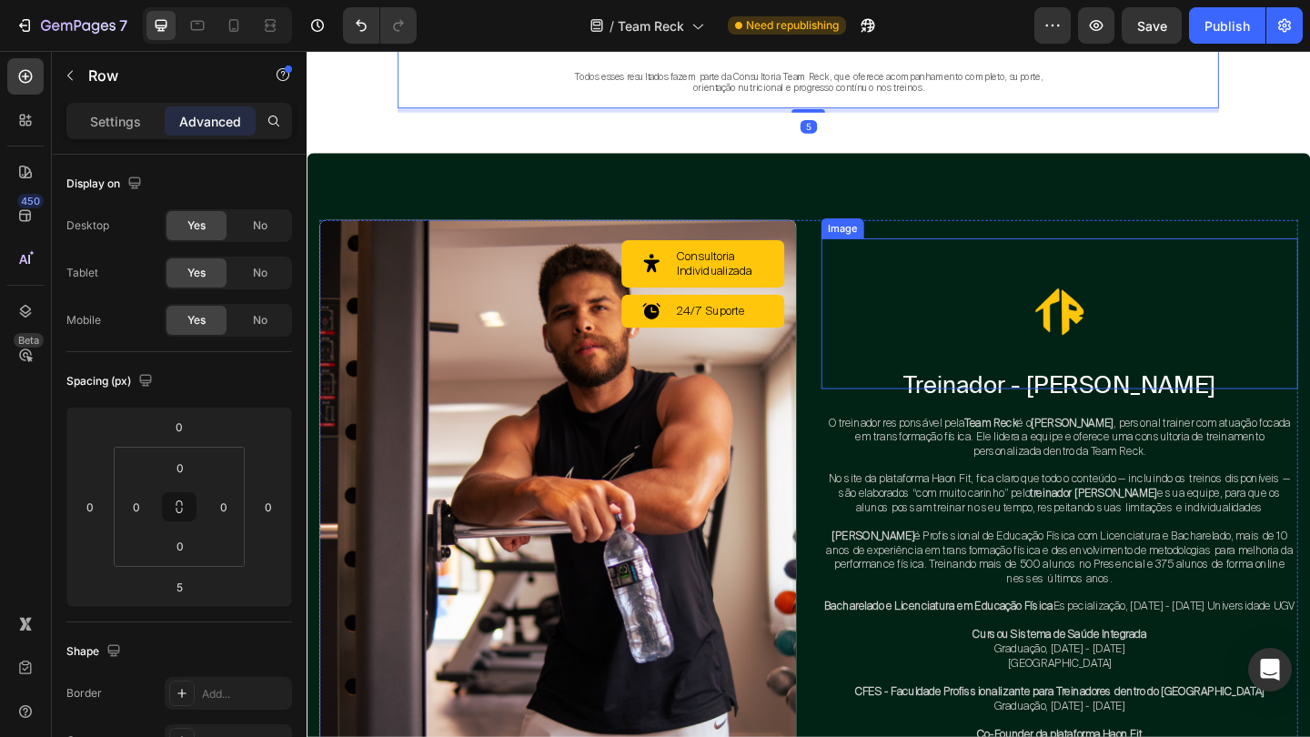
click at [1005, 333] on div at bounding box center [1125, 337] width 519 height 164
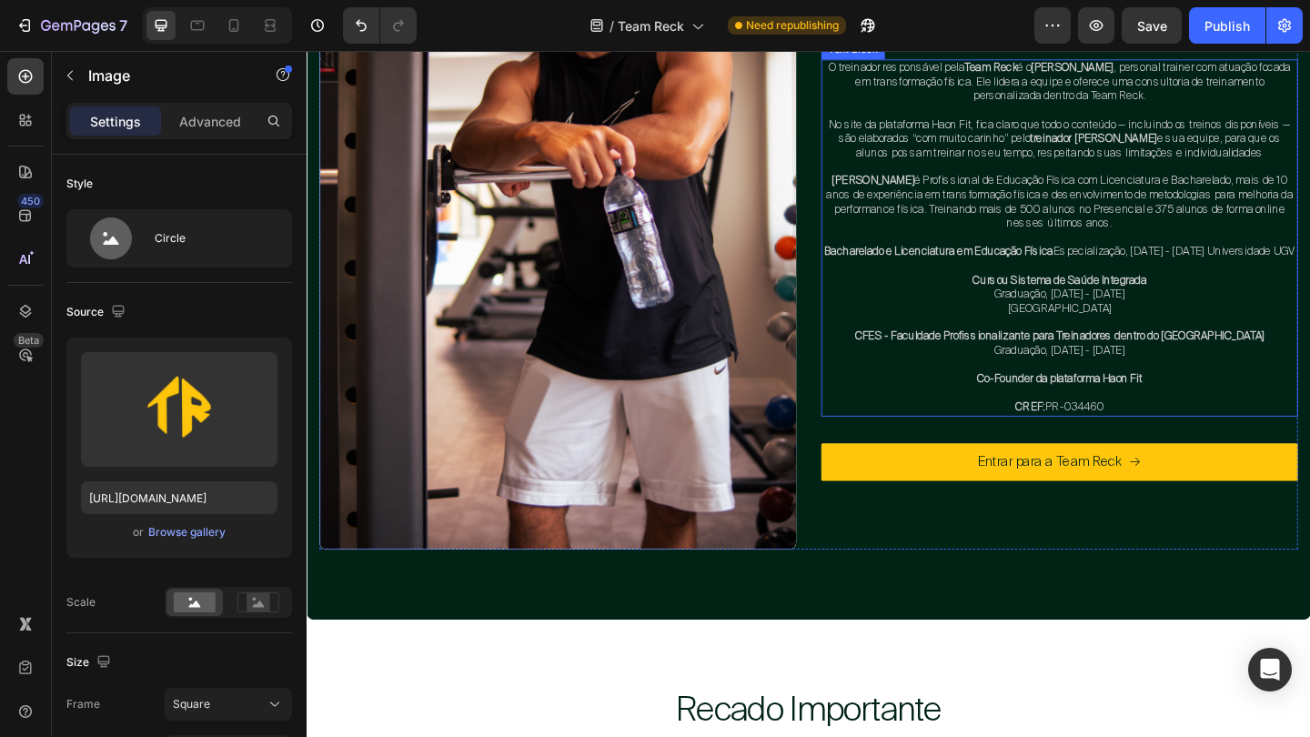
scroll to position [4859, 0]
